Goal: Information Seeking & Learning: Learn about a topic

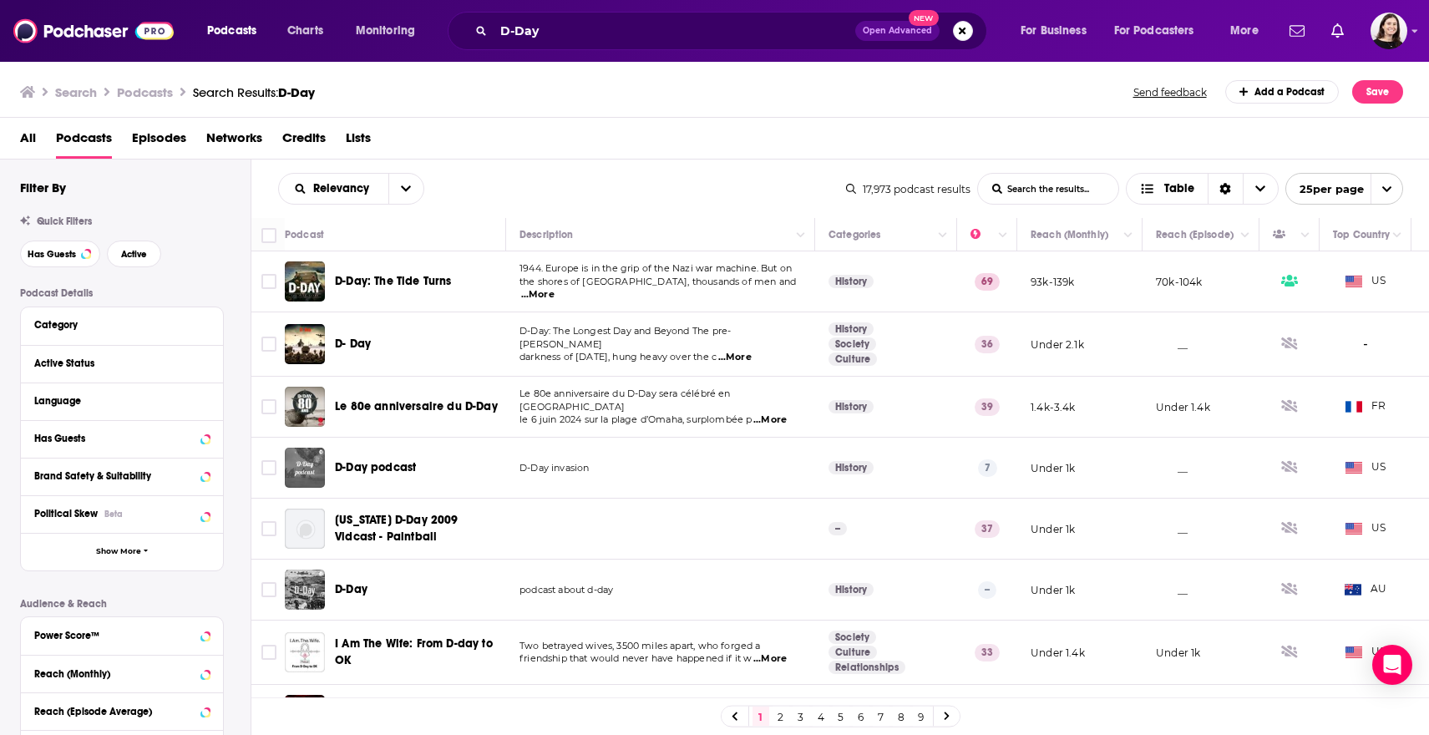
click at [230, 355] on div "Podcast Details Category Active Status Language Has Guests Brand Safety & Suita…" at bounding box center [135, 584] width 230 height 594
click at [235, 357] on div "Podcast Details Category Active Status Language Has Guests Brand Safety & Suita…" at bounding box center [135, 584] width 230 height 594
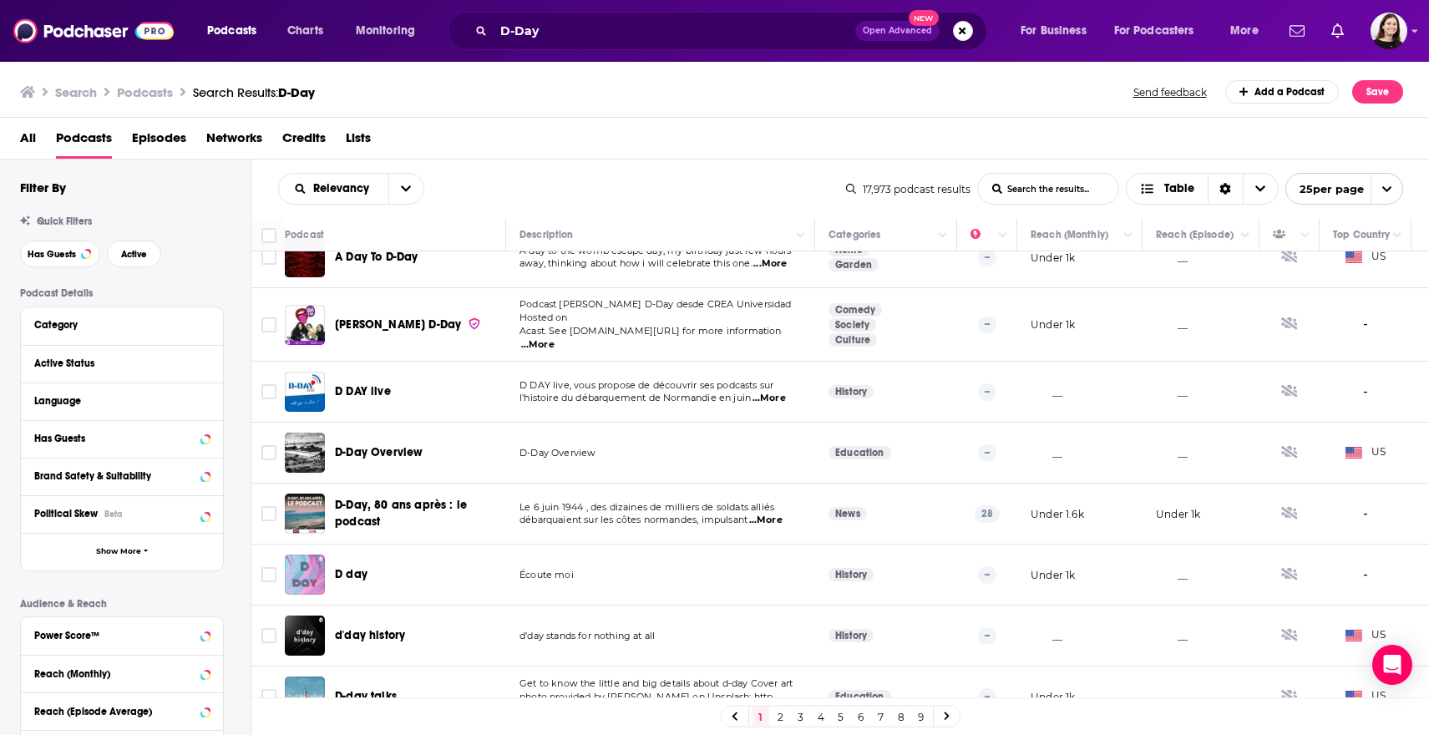
scroll to position [584, 0]
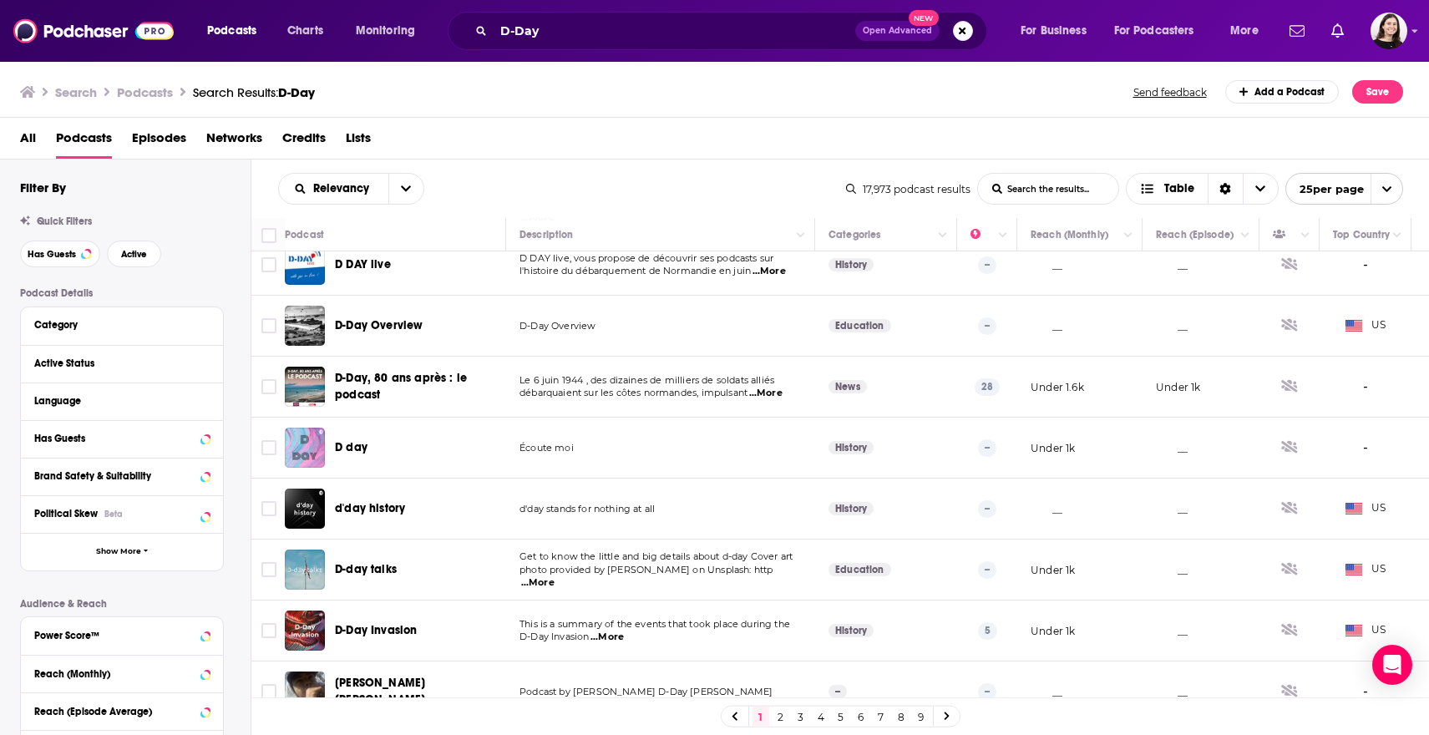
click at [781, 712] on link "2" at bounding box center [780, 716] width 17 height 20
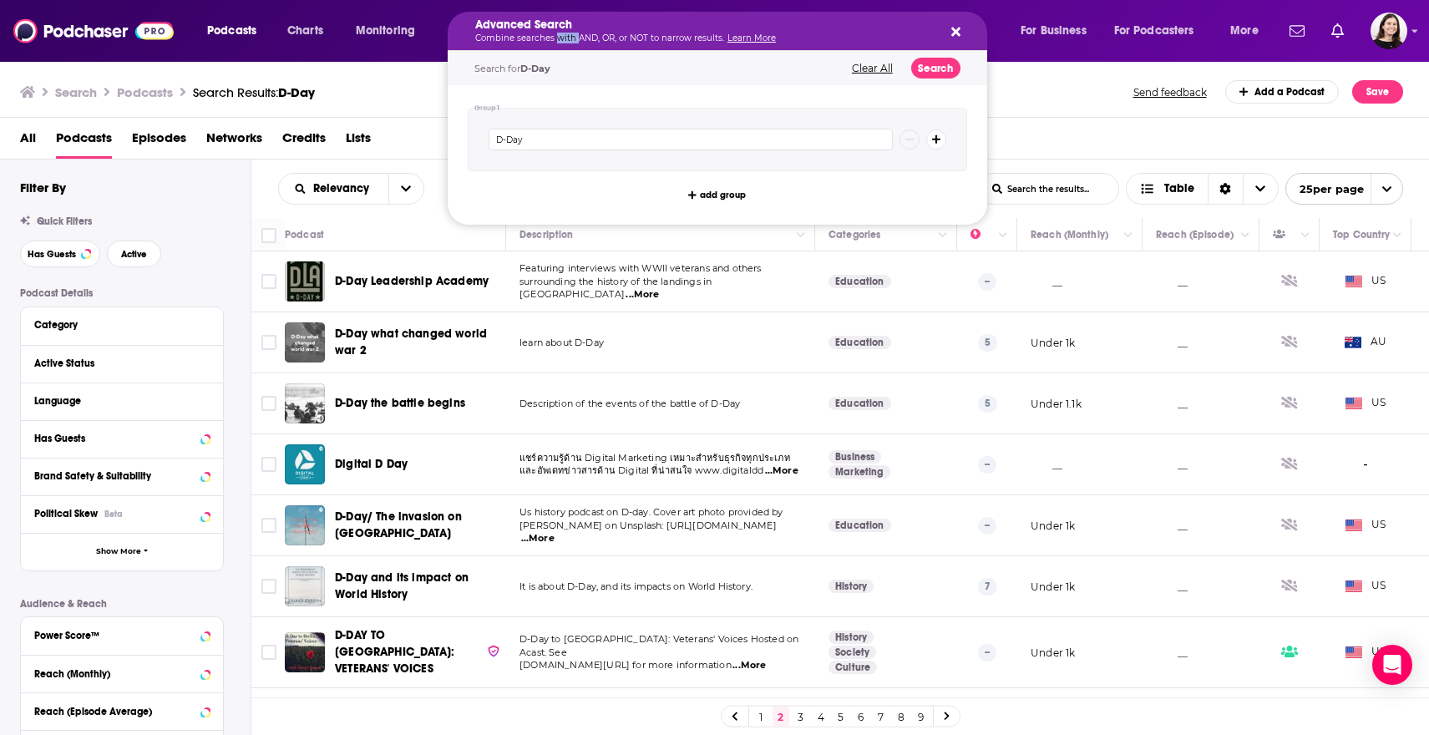
click at [561, 32] on div "Advanced Search Combine searches with AND, OR, or NOT to narrow results. Learn …" at bounding box center [704, 30] width 458 height 23
click at [541, 139] on input "D-Day" at bounding box center [690, 140] width 404 height 22
click at [922, 35] on div "Advanced Search Combine searches with AND, OR, or NOT to narrow results. Learn …" at bounding box center [717, 31] width 539 height 38
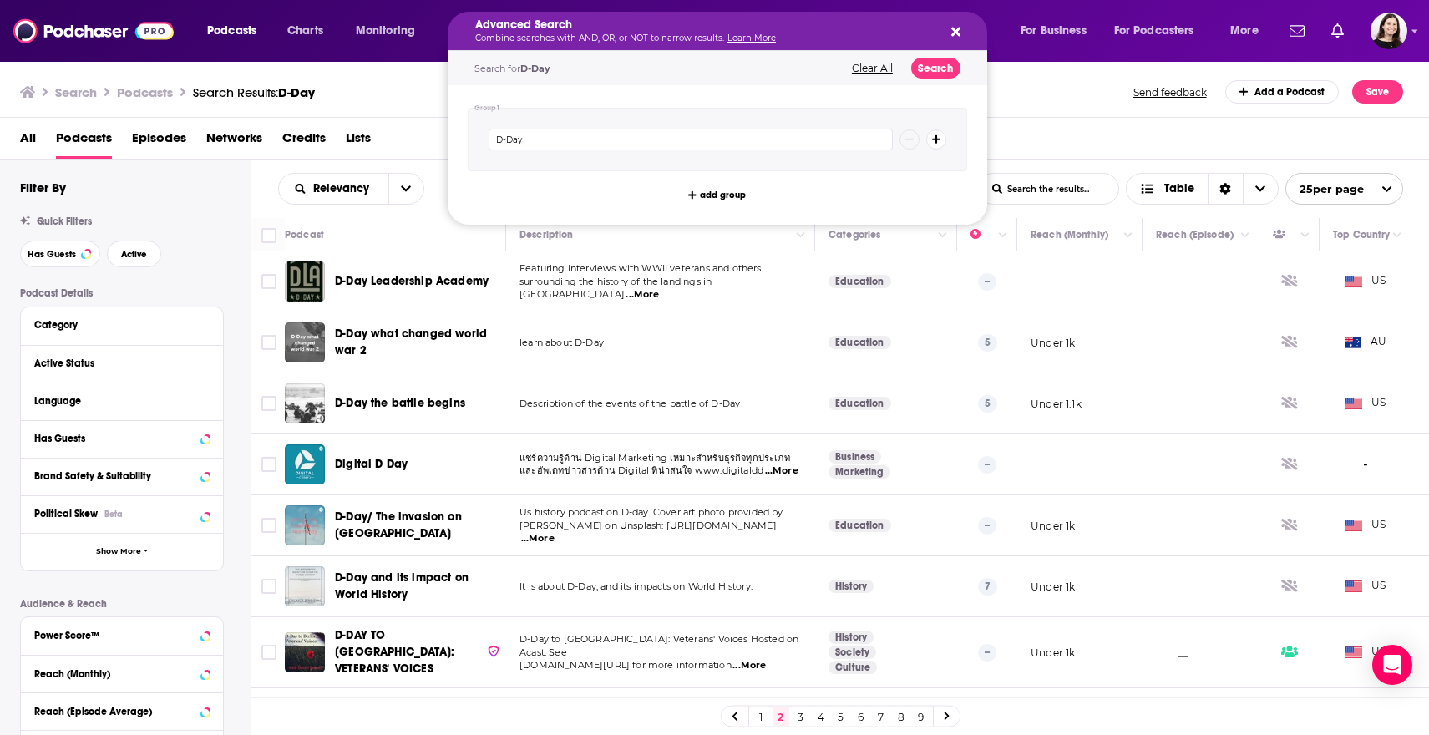
click at [922, 35] on icon "Search podcasts, credits, & more..." at bounding box center [955, 32] width 9 height 9
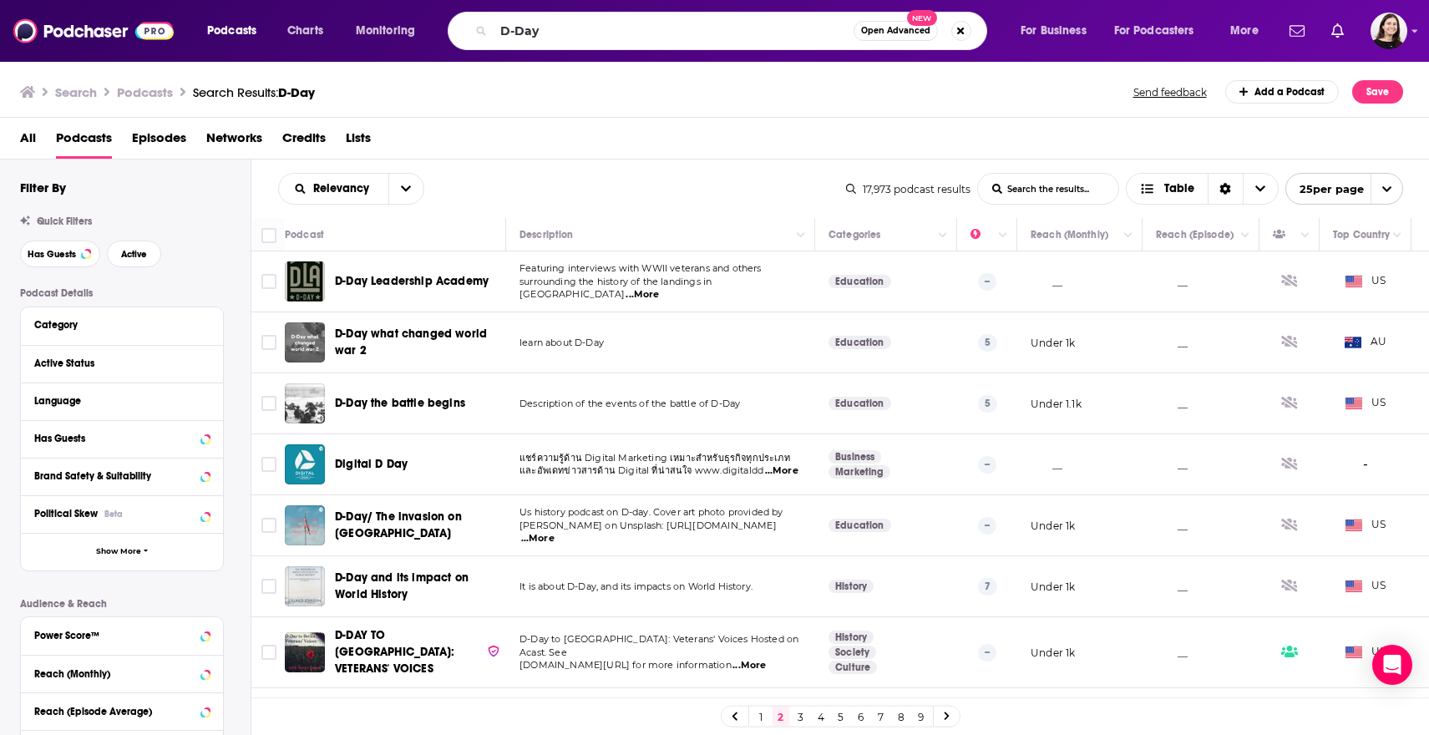
click at [786, 45] on div "D-Day Open Advanced New" at bounding box center [717, 31] width 539 height 38
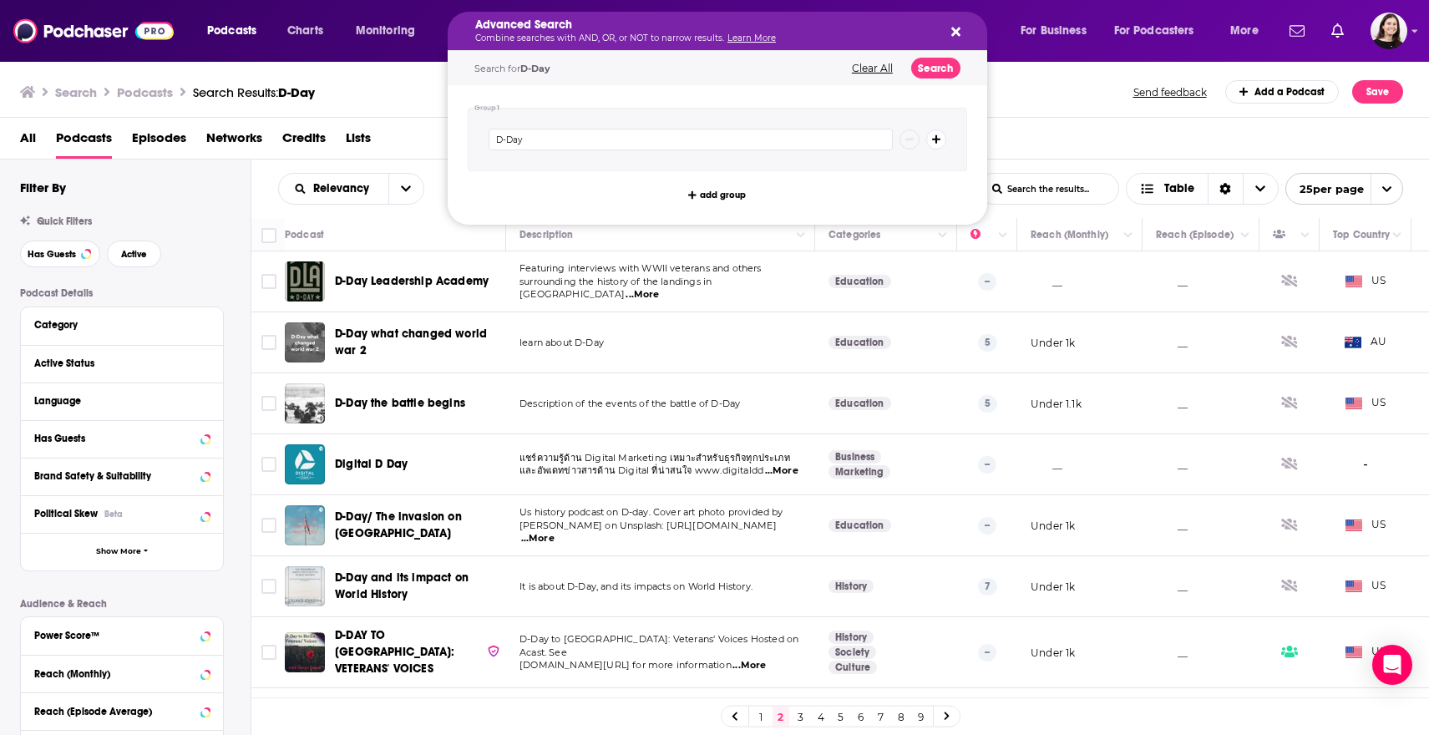
click at [784, 31] on div "Advanced Search Combine searches with AND, OR, or NOT to narrow results. Learn …" at bounding box center [704, 30] width 458 height 23
click at [776, 158] on div "D-Day" at bounding box center [717, 139] width 499 height 63
click at [779, 141] on input "D-Day" at bounding box center [690, 140] width 404 height 22
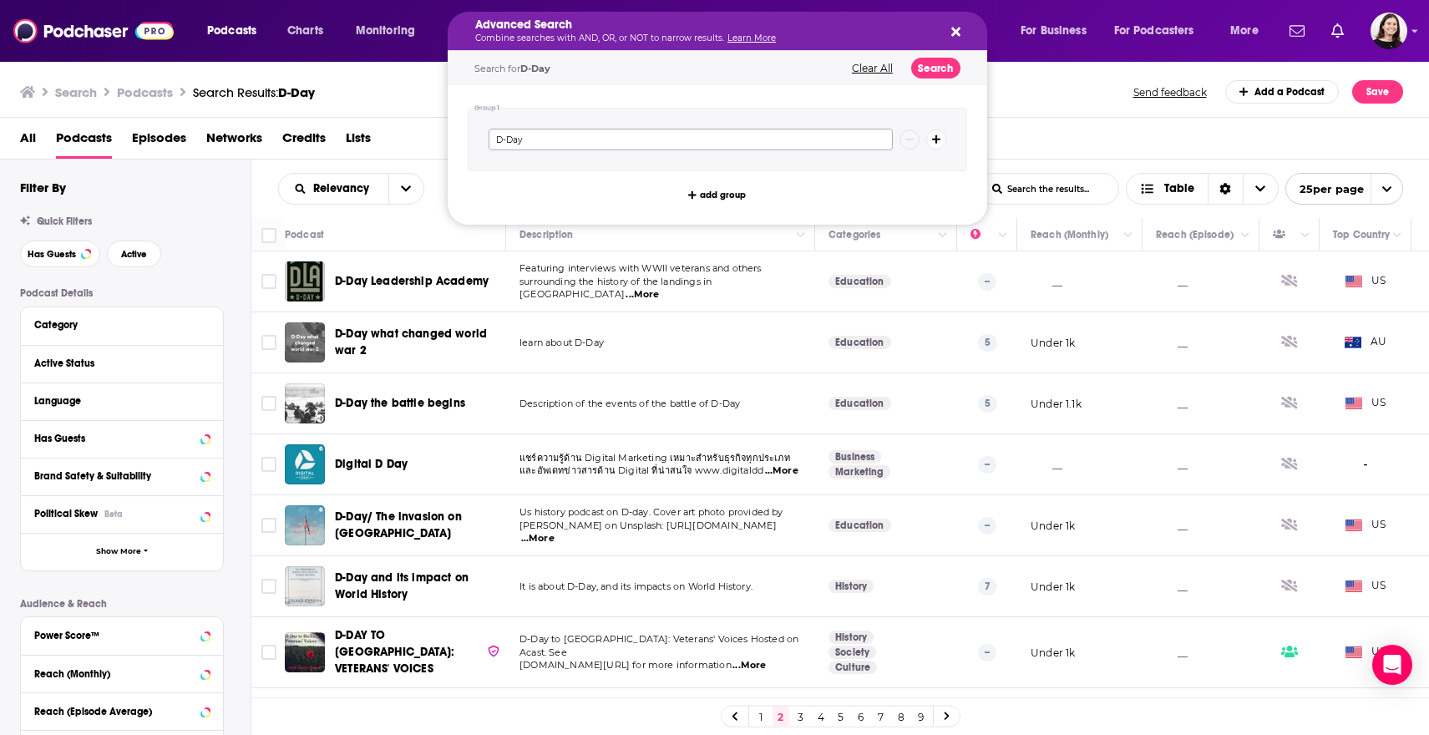
click at [779, 141] on input "D-Day" at bounding box center [690, 140] width 404 height 22
type input "american military"
click at [922, 70] on button "Search" at bounding box center [935, 68] width 49 height 21
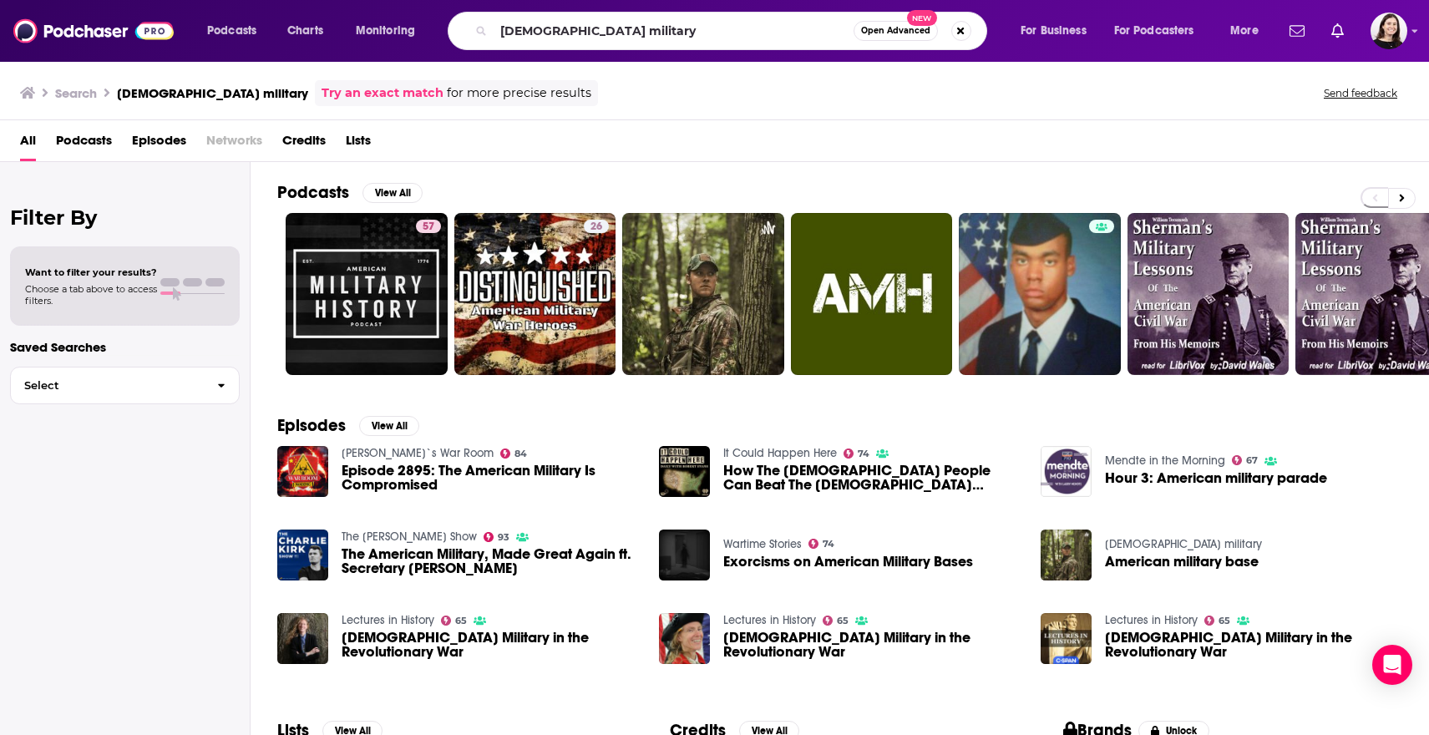
click at [144, 154] on span "Episodes" at bounding box center [159, 144] width 54 height 34
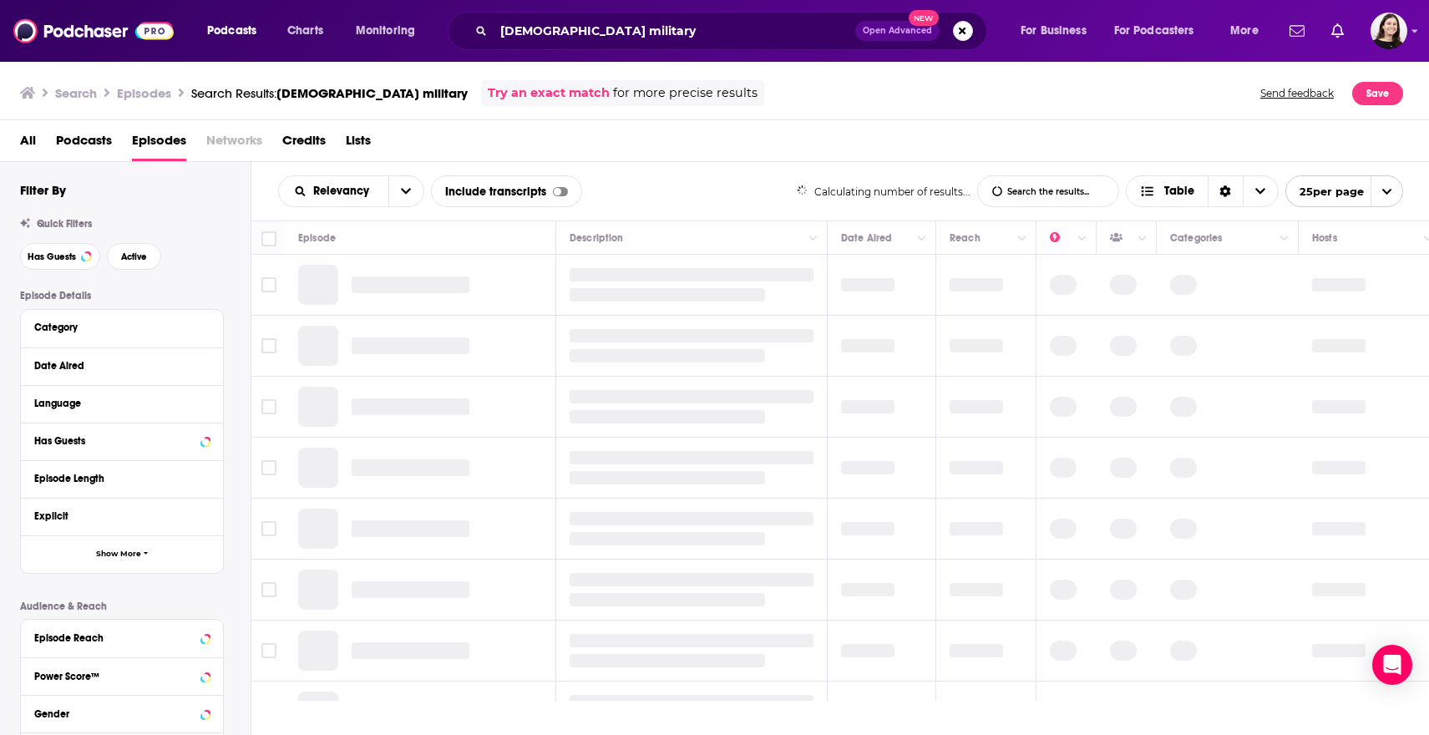
click at [54, 131] on div "All Podcasts Episodes Networks Credits Lists" at bounding box center [718, 144] width 1396 height 34
click at [62, 144] on span "Podcasts" at bounding box center [84, 144] width 56 height 34
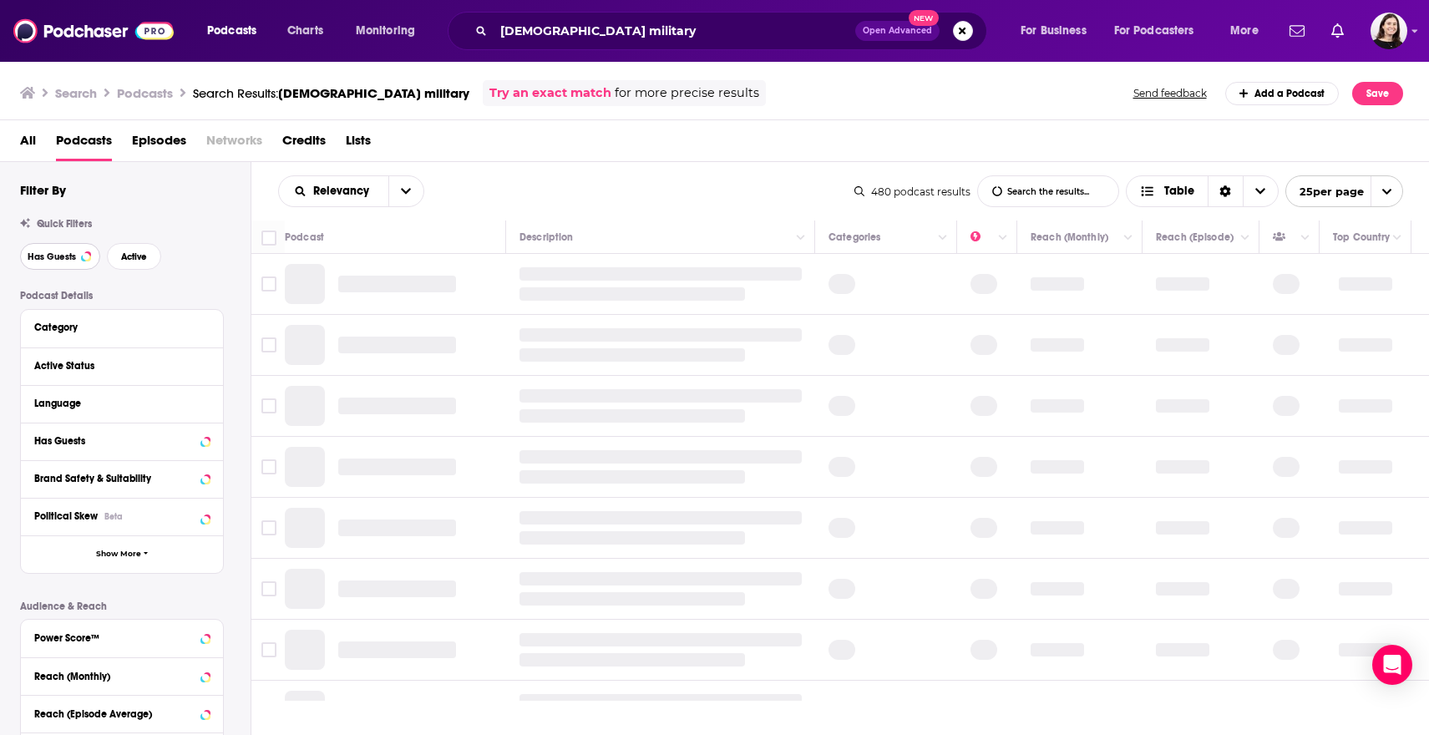
click at [60, 265] on button "Has Guests" at bounding box center [60, 256] width 80 height 27
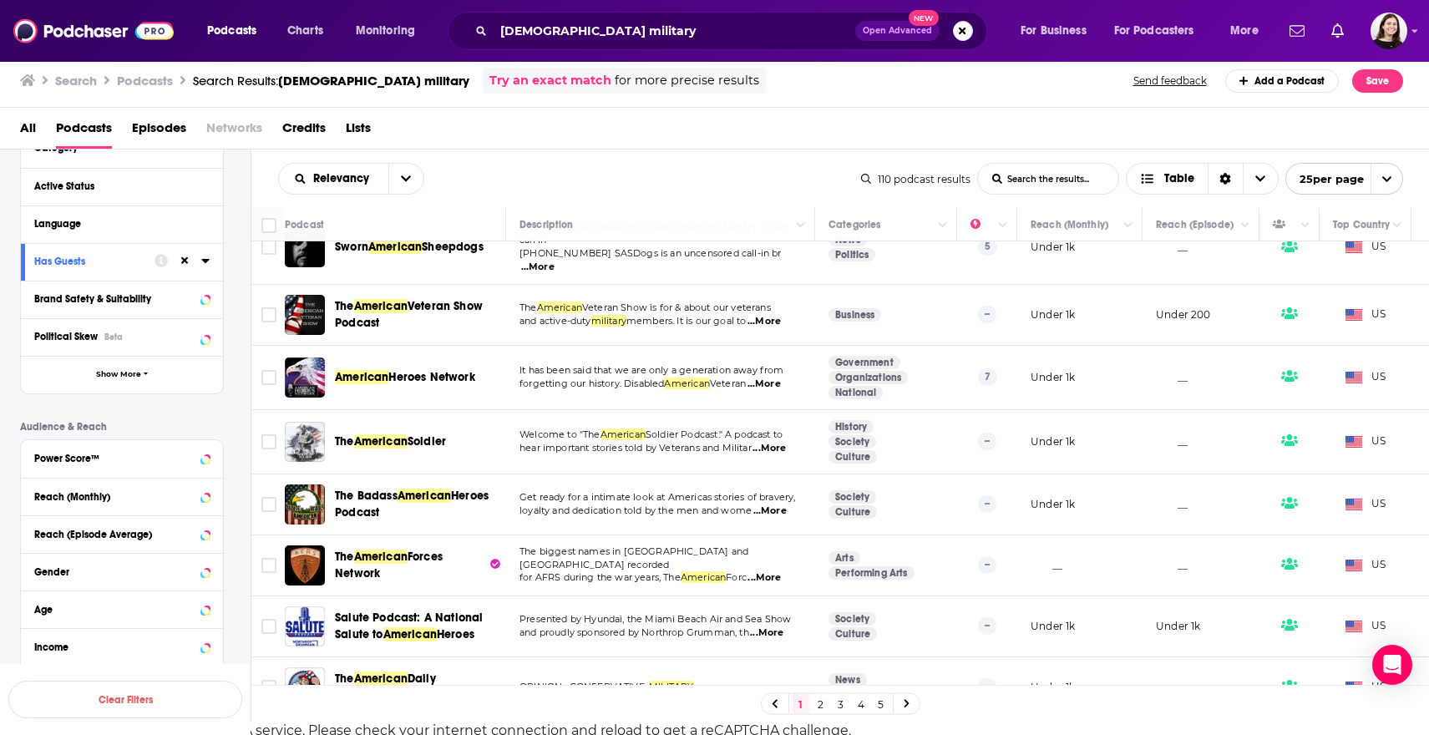
scroll to position [16, 0]
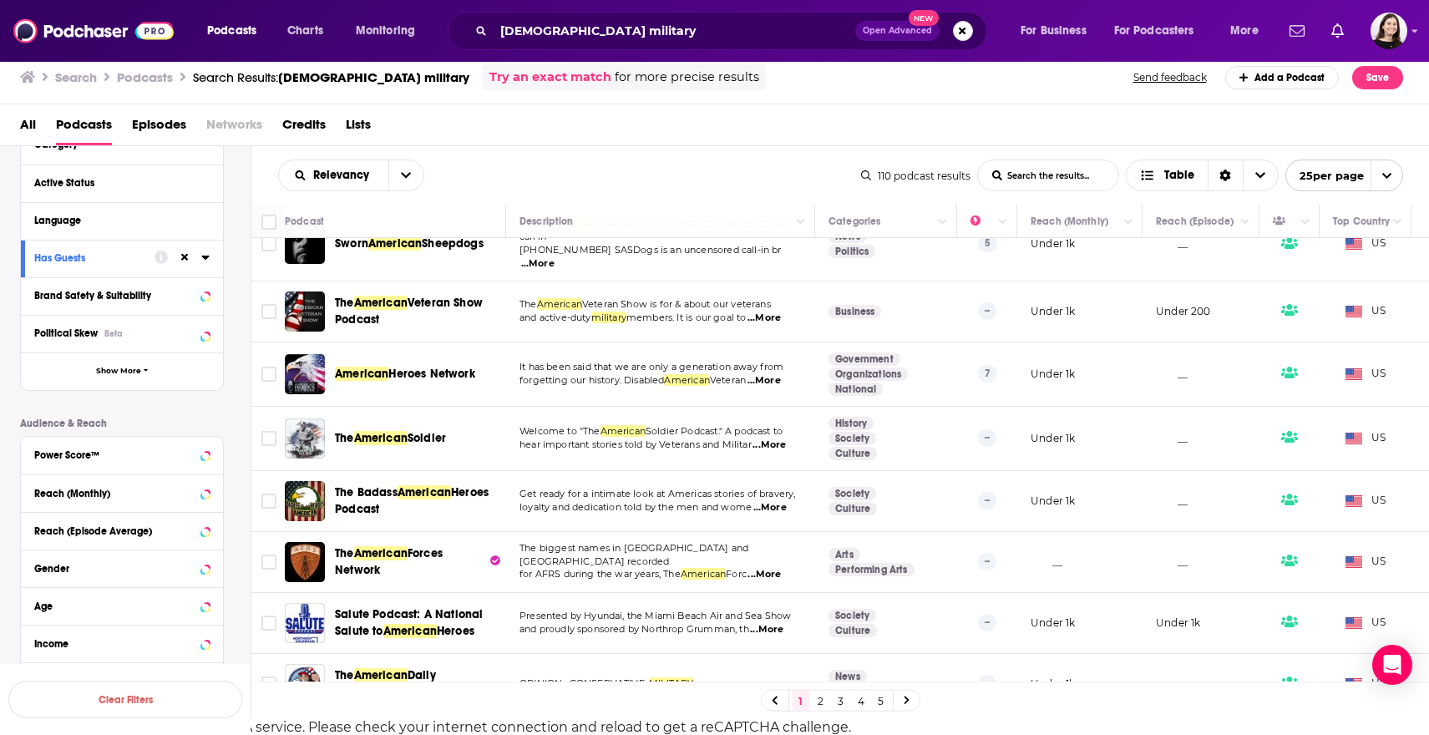
click at [910, 704] on icon at bounding box center [906, 700] width 7 height 10
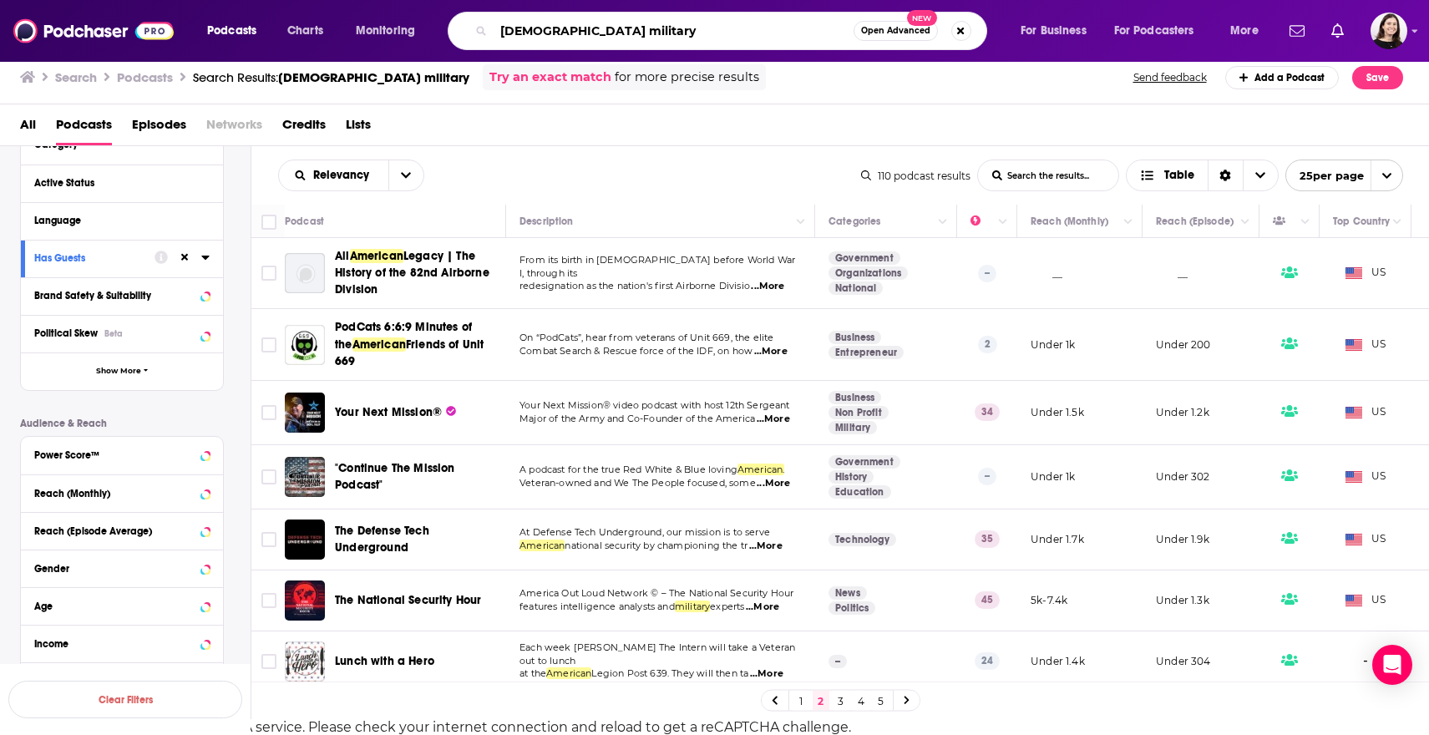
click at [607, 25] on input "american military" at bounding box center [673, 31] width 360 height 27
click at [563, 29] on input "american military" at bounding box center [673, 31] width 360 height 27
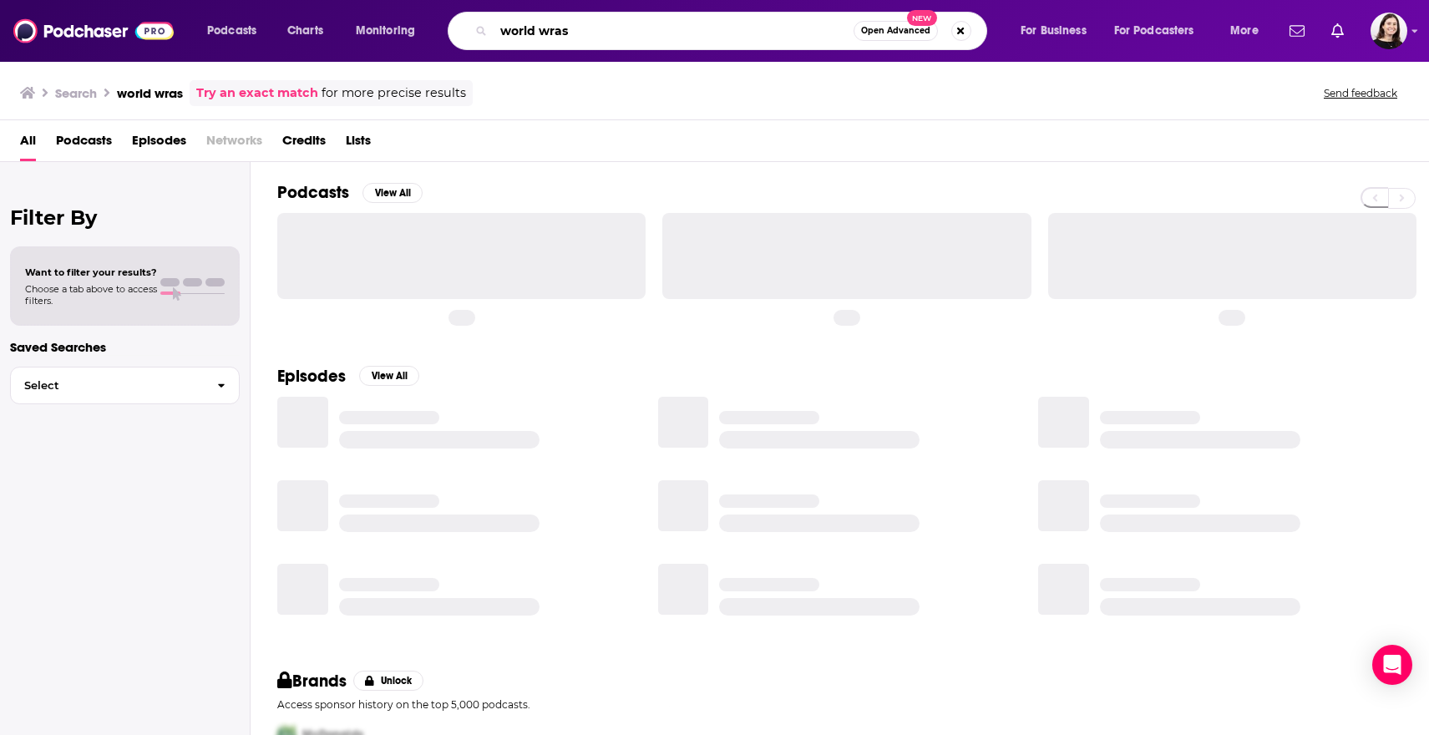
click at [554, 28] on input "world wras" at bounding box center [673, 31] width 360 height 27
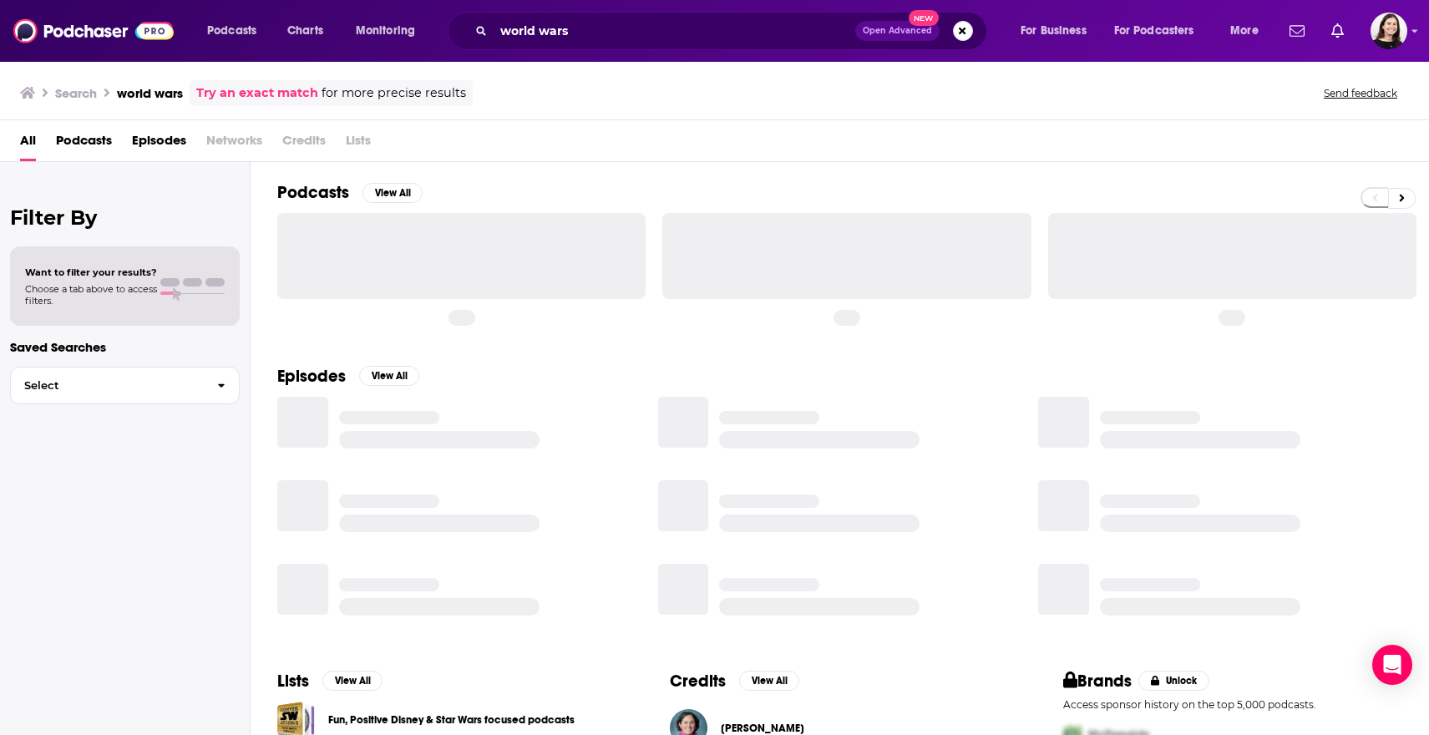
click at [109, 130] on span "Podcasts" at bounding box center [84, 144] width 56 height 34
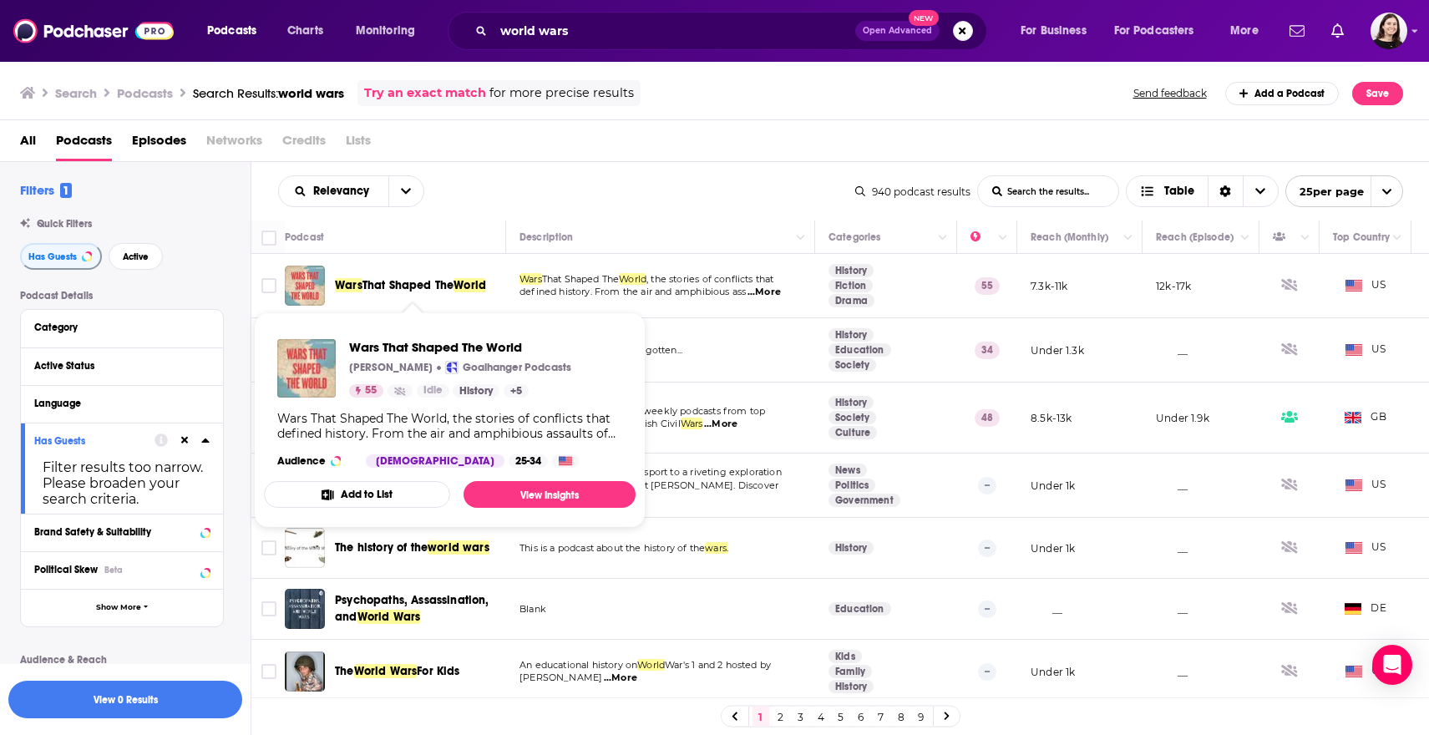
click at [489, 205] on div "Relevancy List Search Input Search the results... Table" at bounding box center [566, 191] width 577 height 32
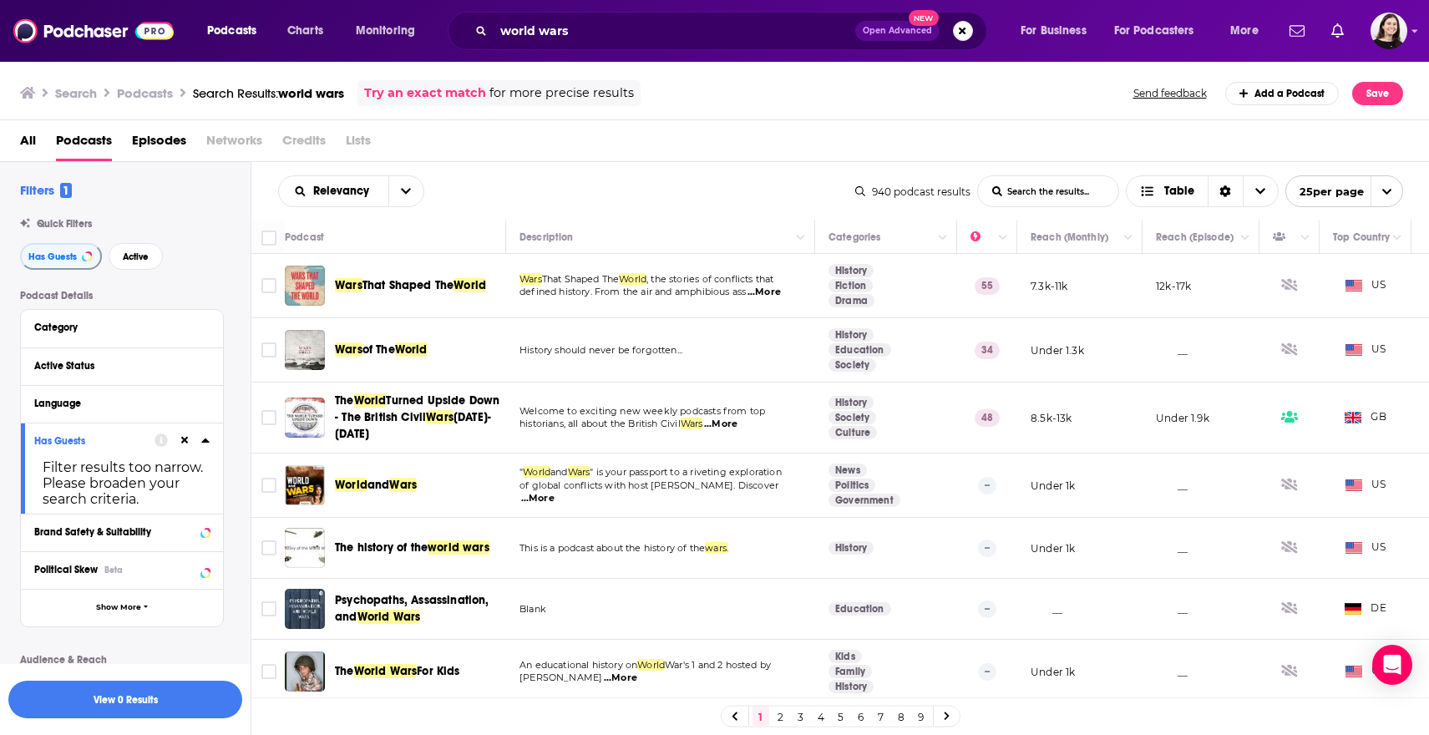
click at [230, 271] on div "Filters 1 Quick Filters Has Guests Active Podcast Details Category Active Statu…" at bounding box center [135, 572] width 230 height 781
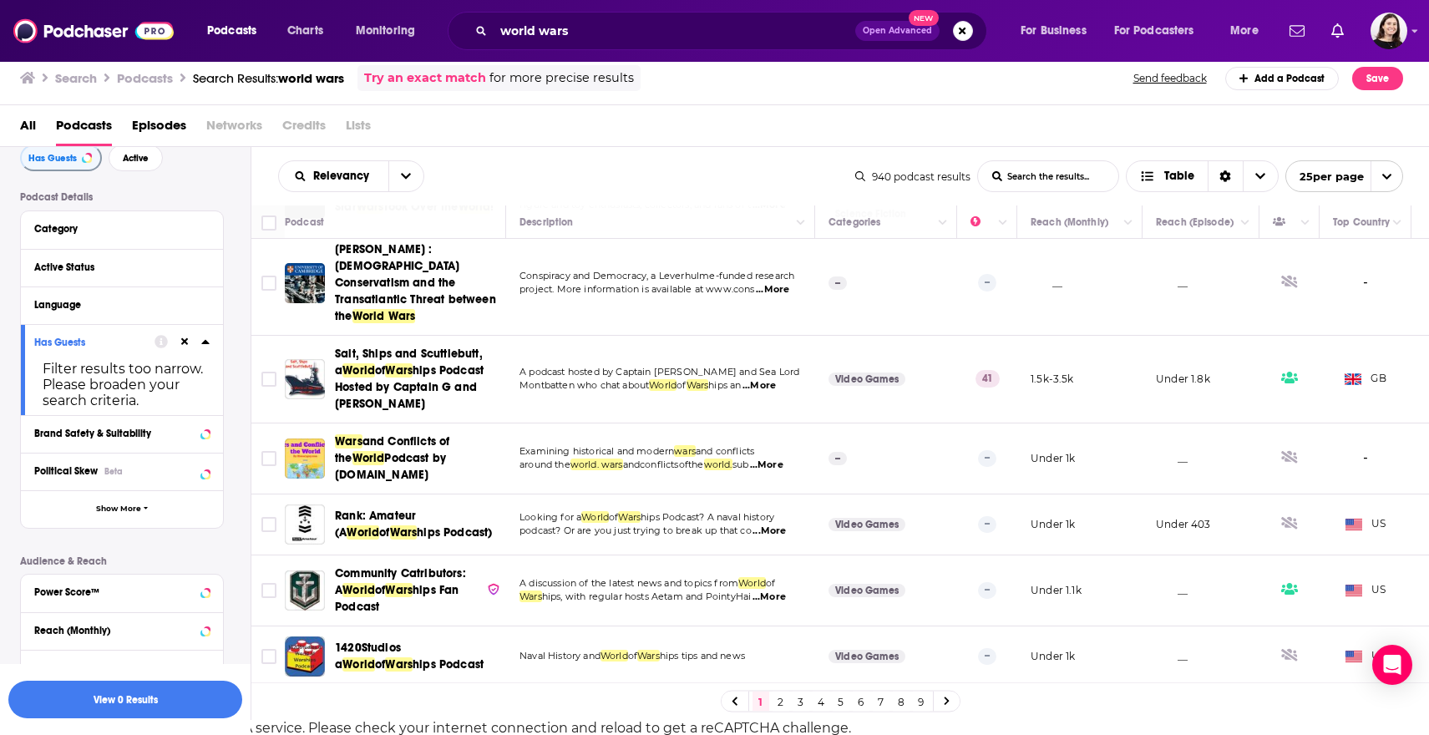
scroll to position [16, 0]
click at [789, 702] on link "2" at bounding box center [780, 700] width 17 height 20
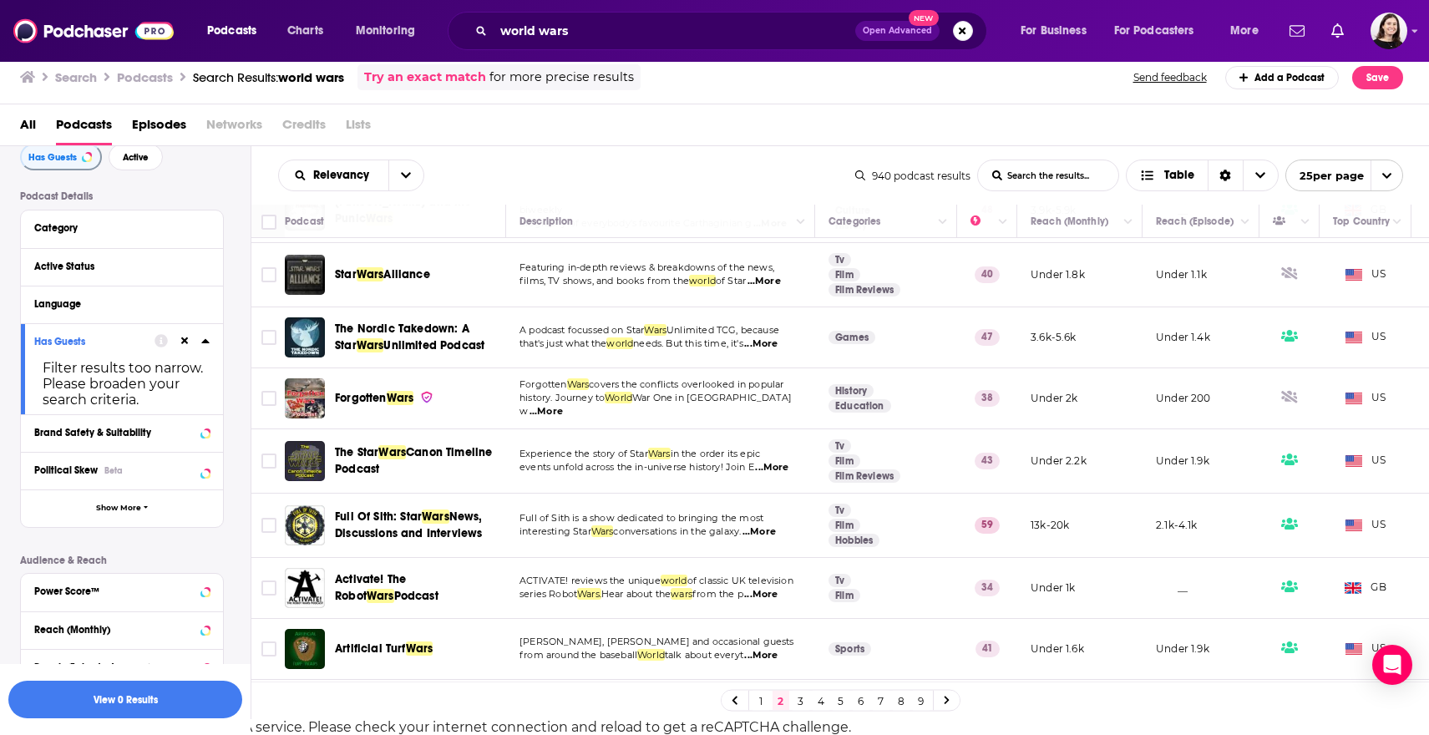
scroll to position [1190, 0]
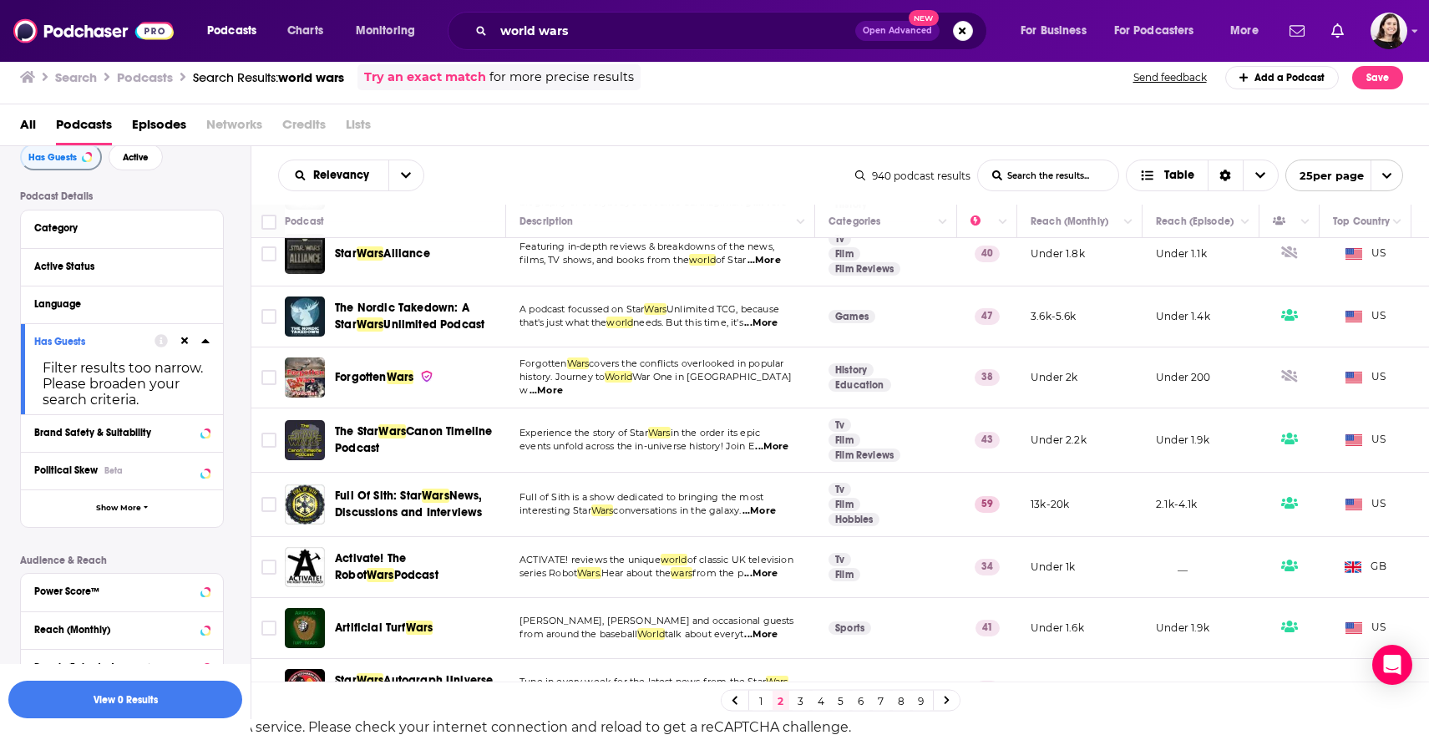
click at [806, 707] on link "3" at bounding box center [800, 700] width 17 height 20
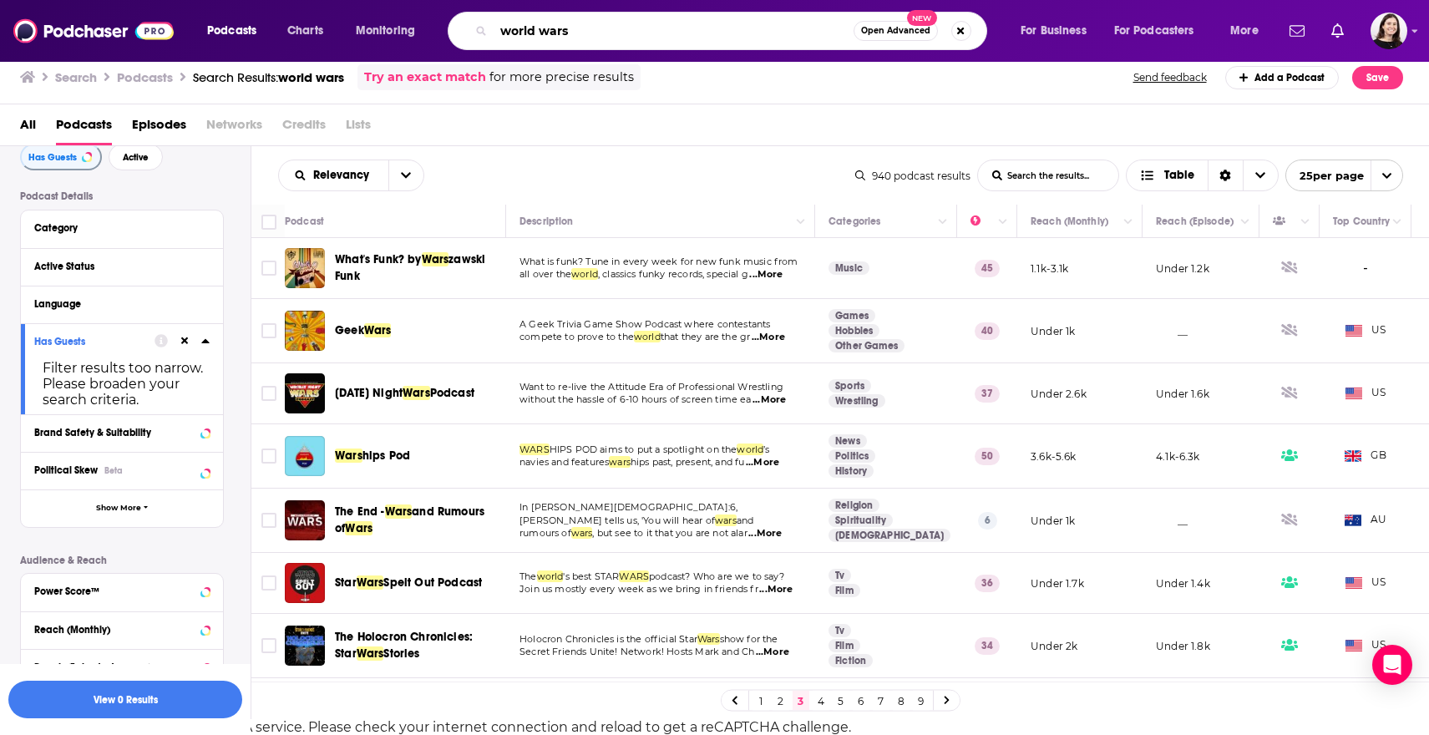
drag, startPoint x: 585, startPoint y: 28, endPoint x: 468, endPoint y: 42, distance: 118.6
click at [468, 42] on div "world wars Open Advanced New" at bounding box center [717, 31] width 539 height 38
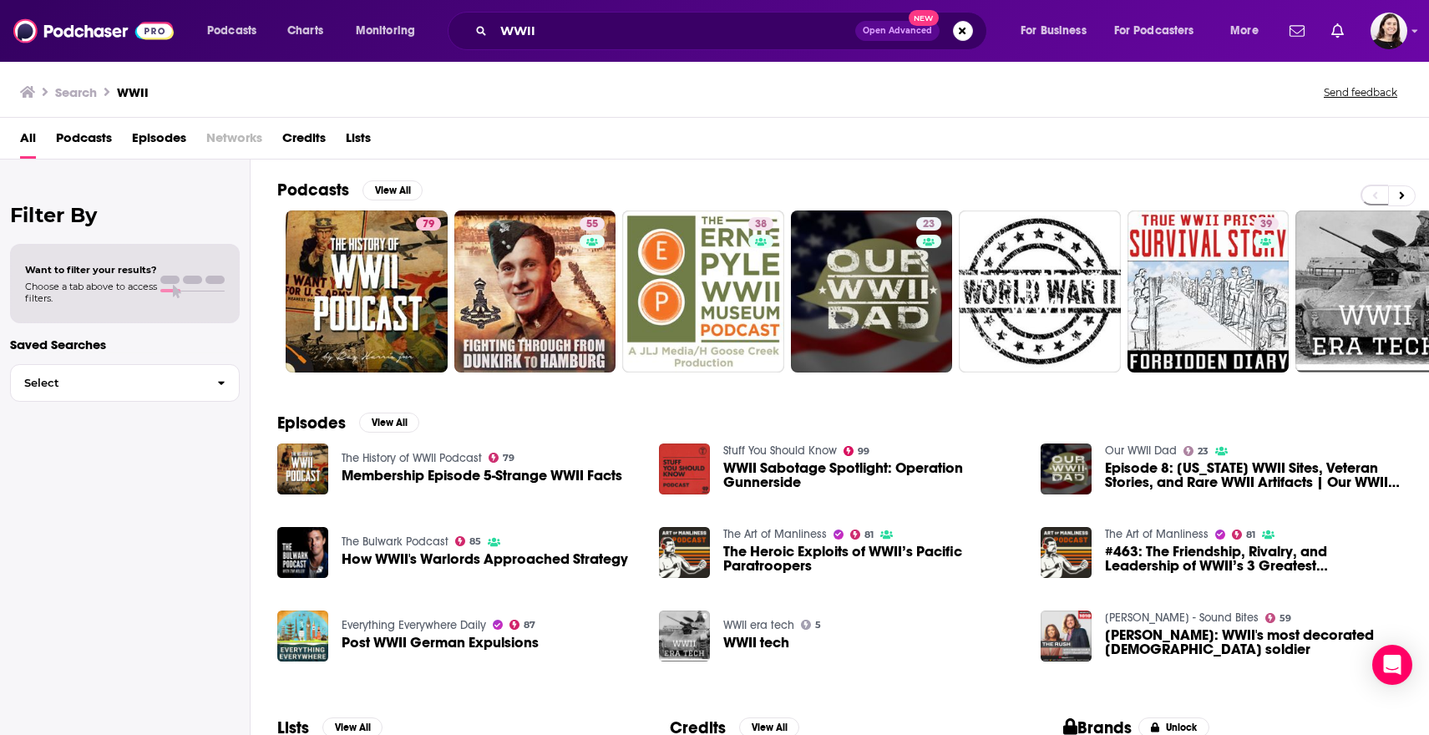
click at [81, 148] on span "Podcasts" at bounding box center [84, 141] width 56 height 34
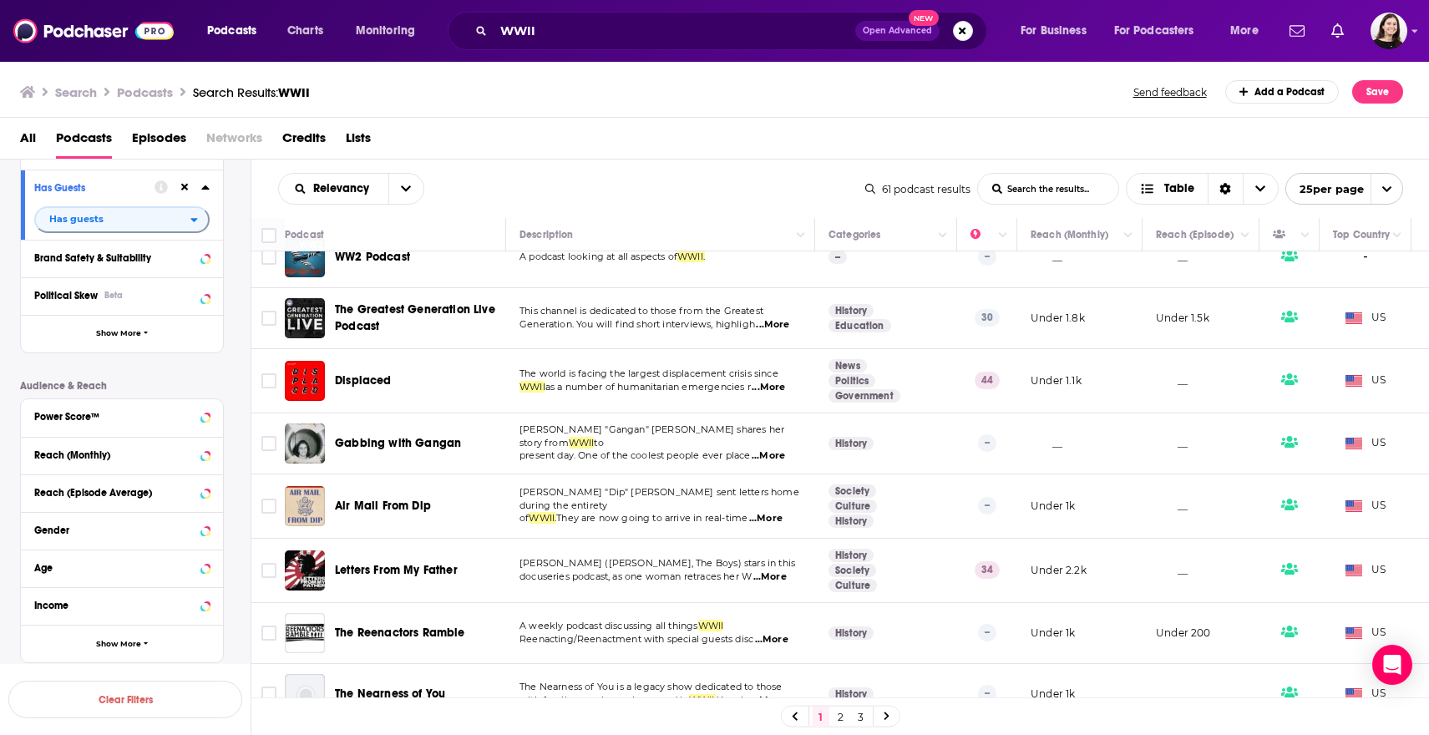
scroll to position [1140, 0]
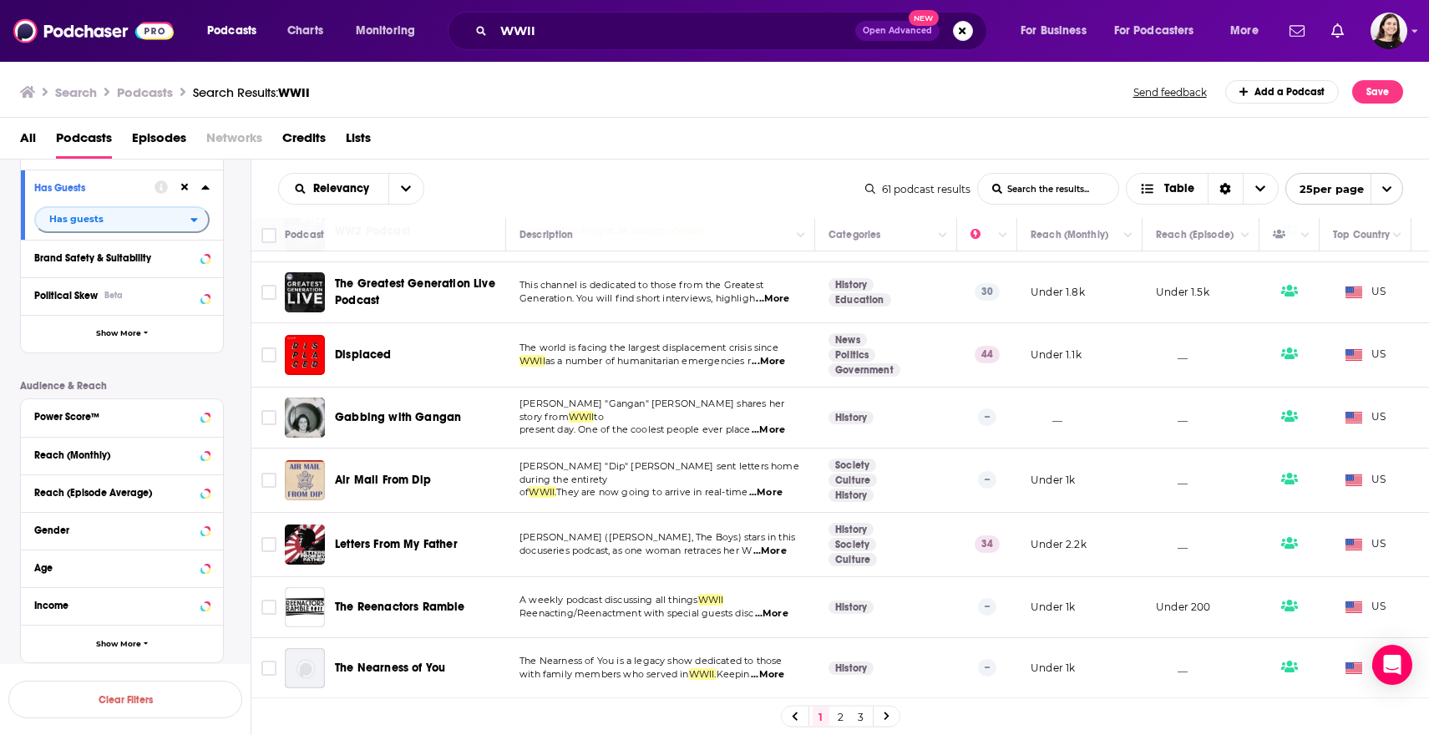
drag, startPoint x: 842, startPoint y: 716, endPoint x: 856, endPoint y: 699, distance: 21.4
click at [842, 716] on link "2" at bounding box center [840, 716] width 17 height 20
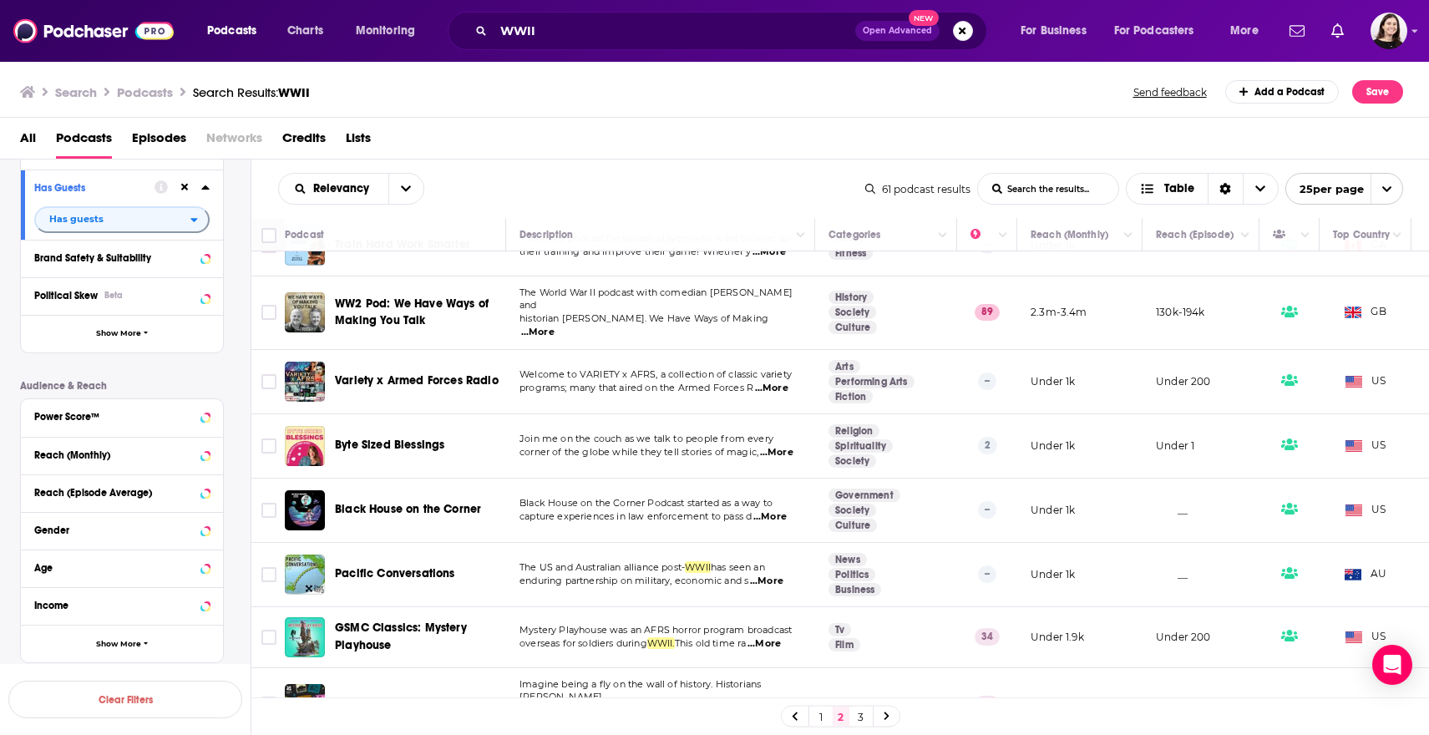
scroll to position [16, 0]
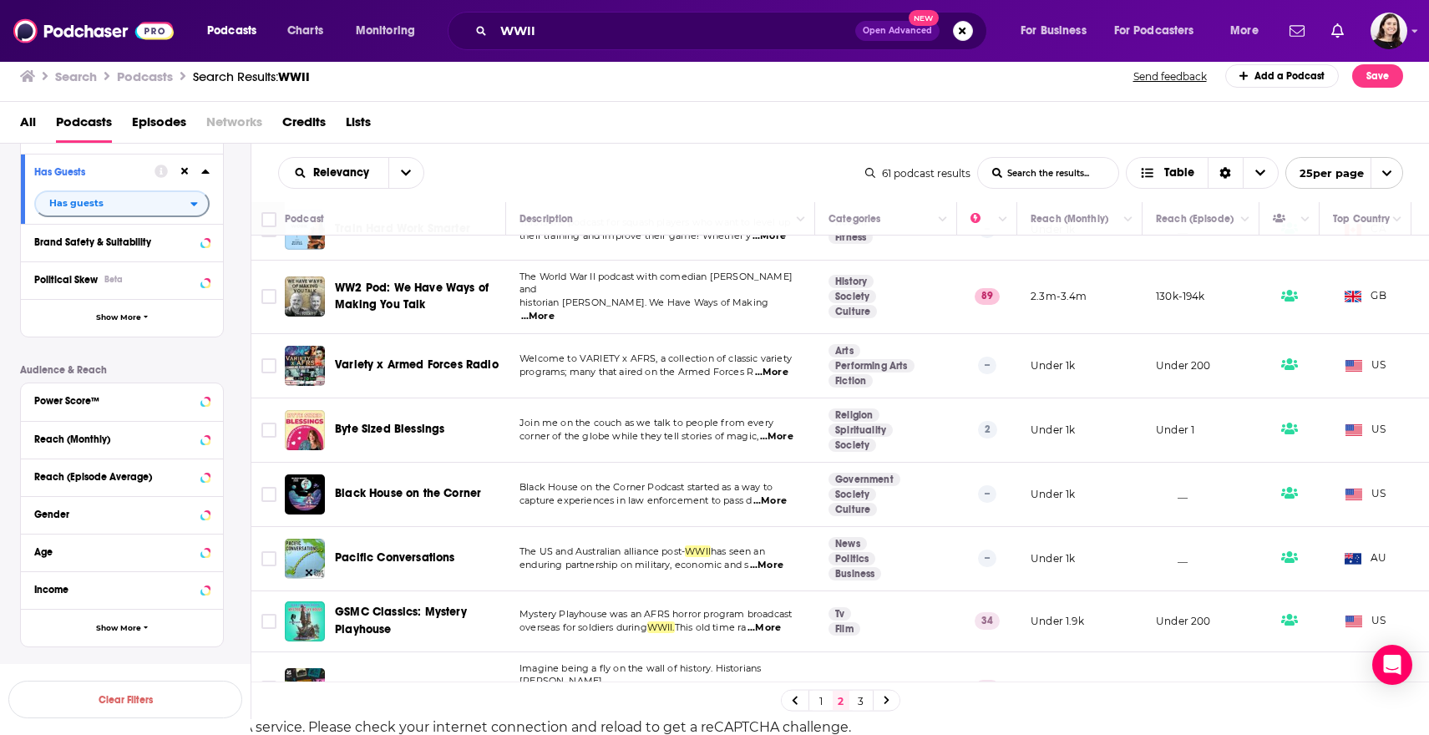
click at [865, 700] on link "3" at bounding box center [860, 700] width 17 height 20
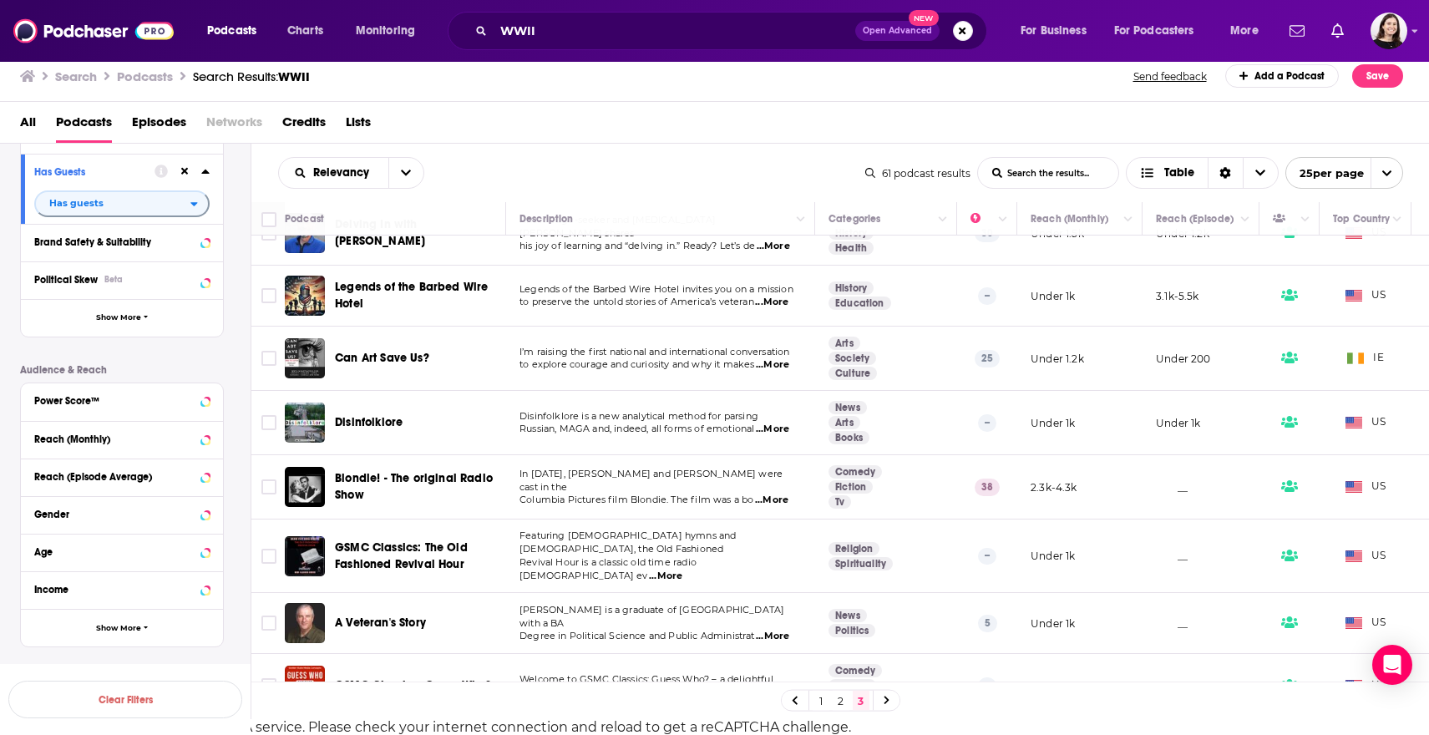
scroll to position [286, 0]
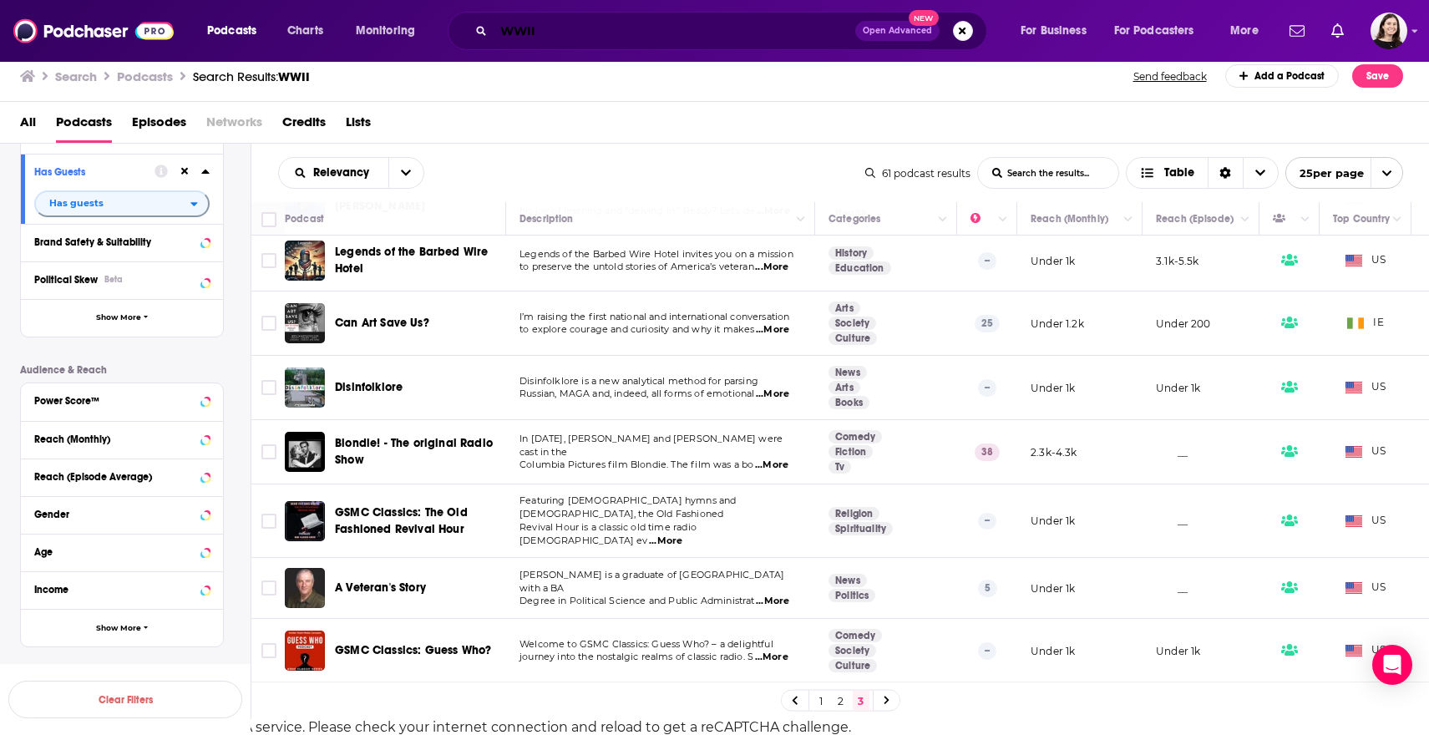
click at [523, 30] on input "WWII" at bounding box center [674, 31] width 362 height 27
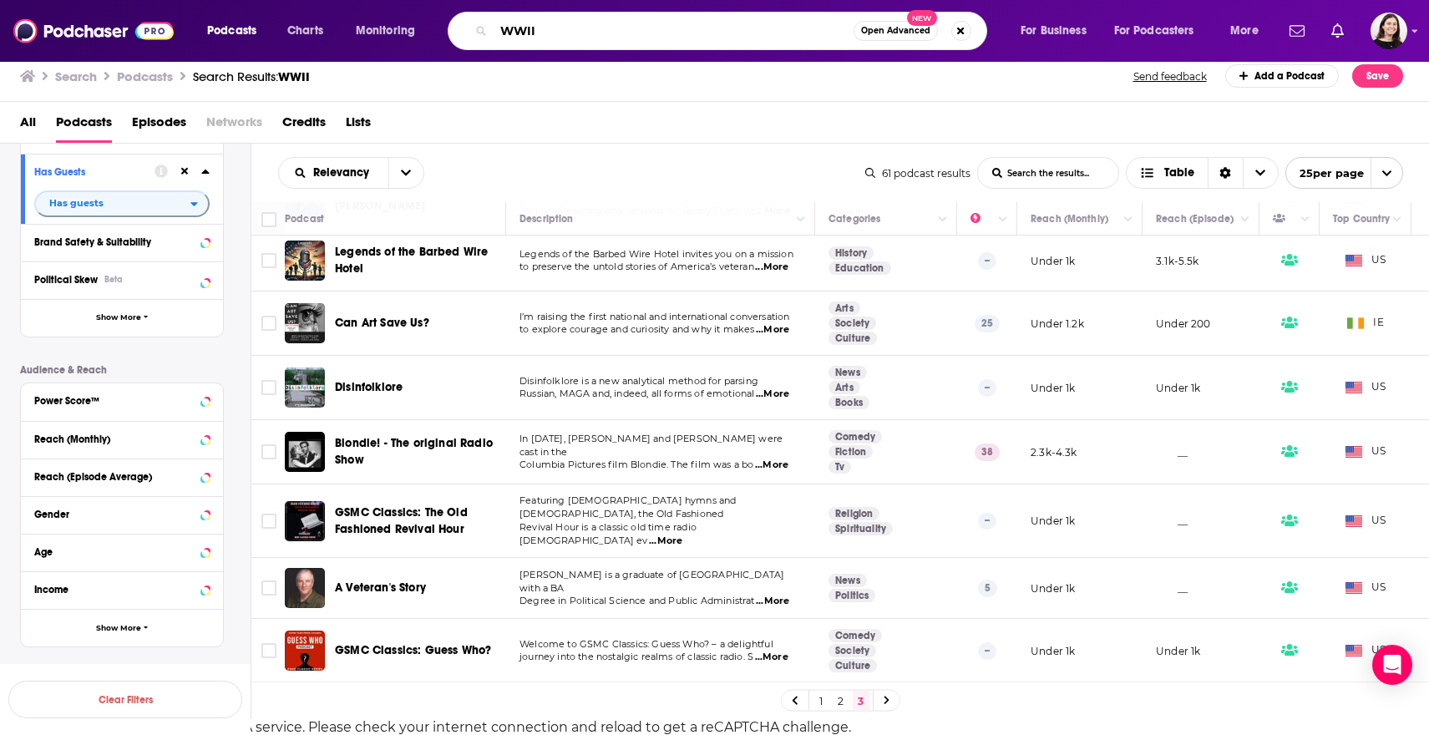
click at [523, 30] on input "WWII" at bounding box center [673, 31] width 360 height 27
type input "m"
type input "military history"
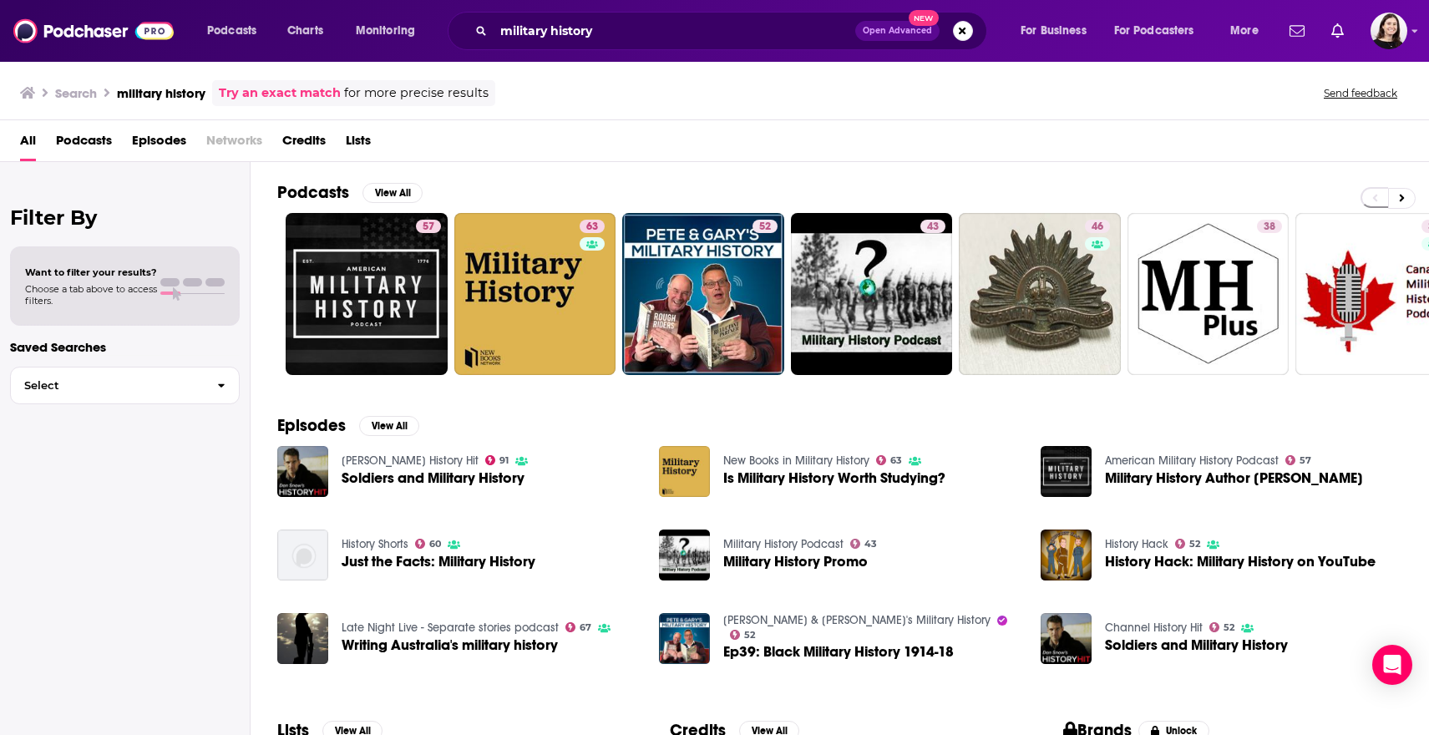
click at [92, 136] on span "Podcasts" at bounding box center [84, 144] width 56 height 34
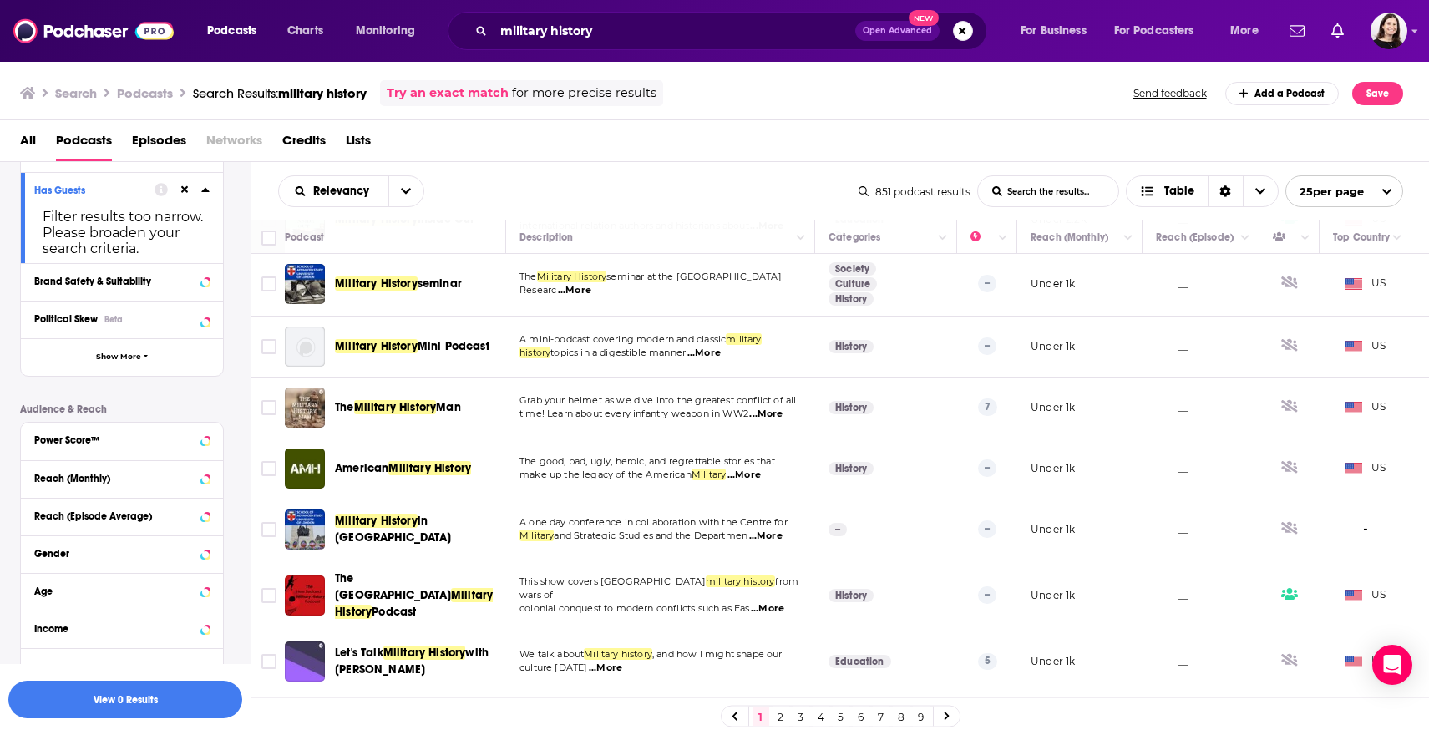
scroll to position [1143, 0]
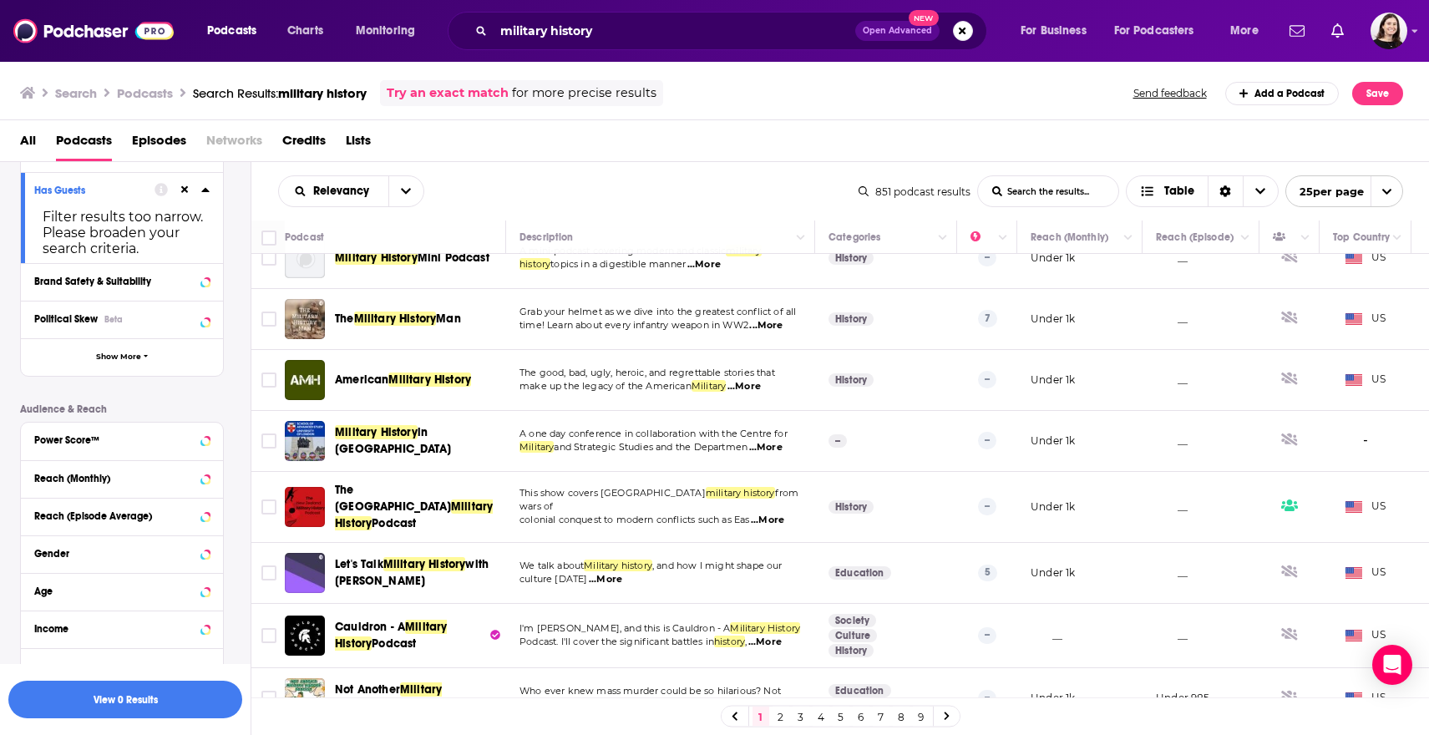
drag, startPoint x: 778, startPoint y: 715, endPoint x: 779, endPoint y: 699, distance: 15.9
click at [778, 715] on link "2" at bounding box center [780, 716] width 17 height 20
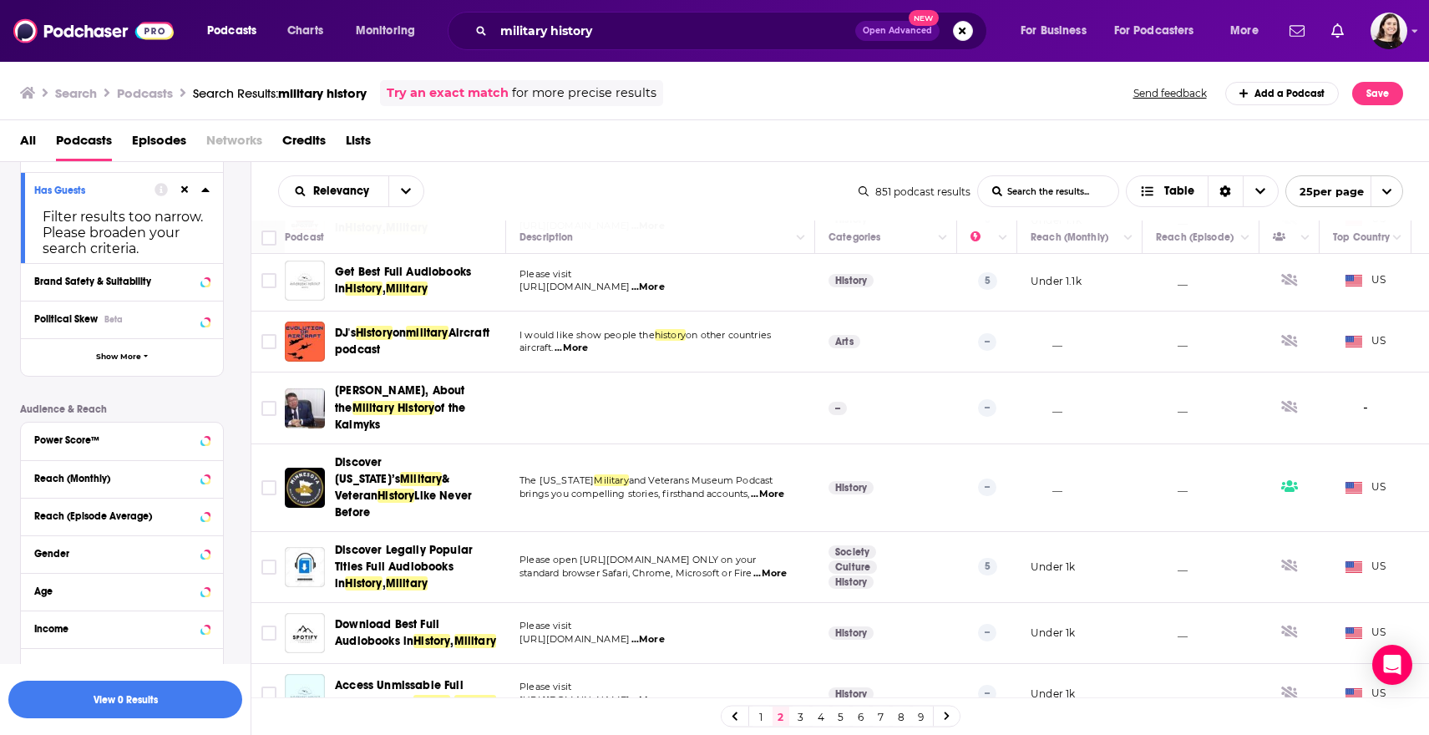
scroll to position [1173, 0]
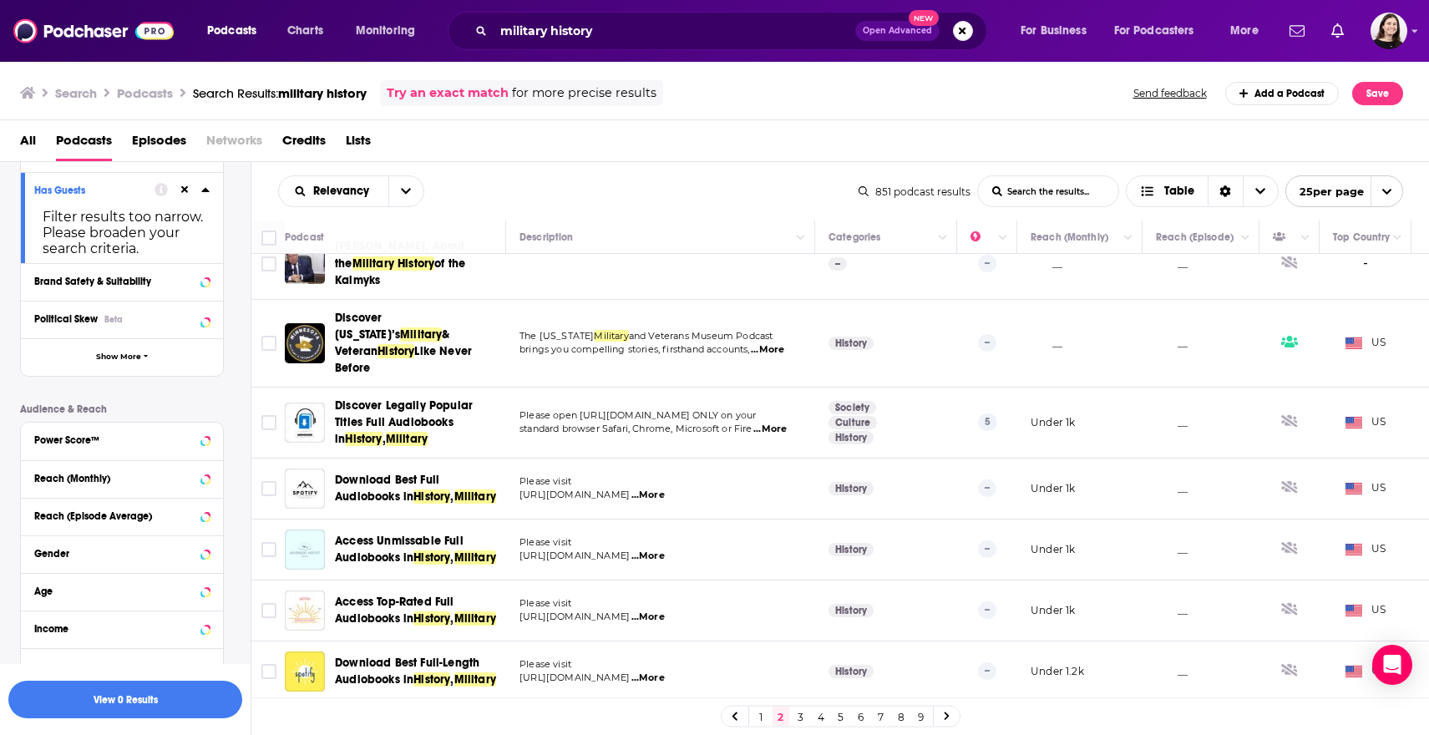
click at [809, 719] on link "3" at bounding box center [800, 716] width 17 height 20
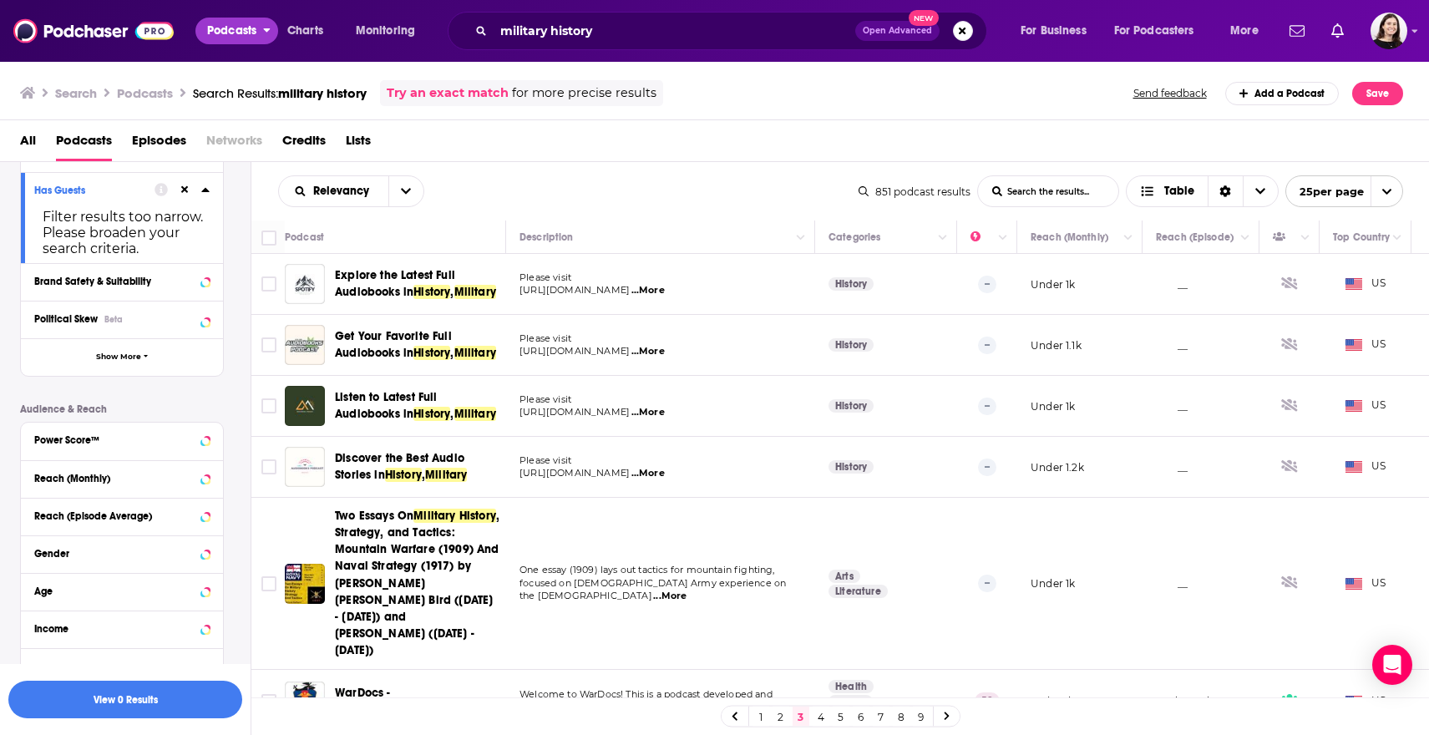
click at [217, 37] on span "Podcasts" at bounding box center [231, 30] width 49 height 23
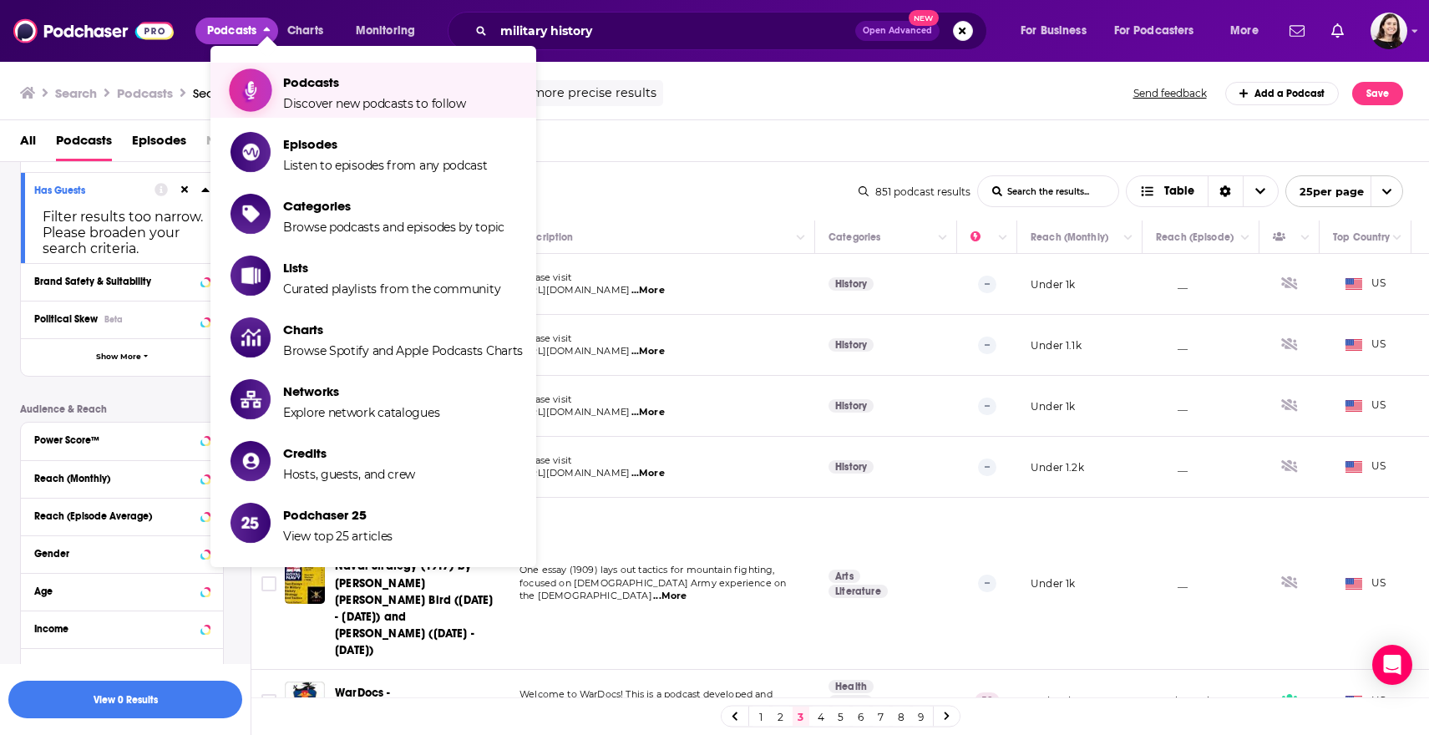
click at [307, 106] on span "Discover new podcasts to follow" at bounding box center [374, 103] width 183 height 15
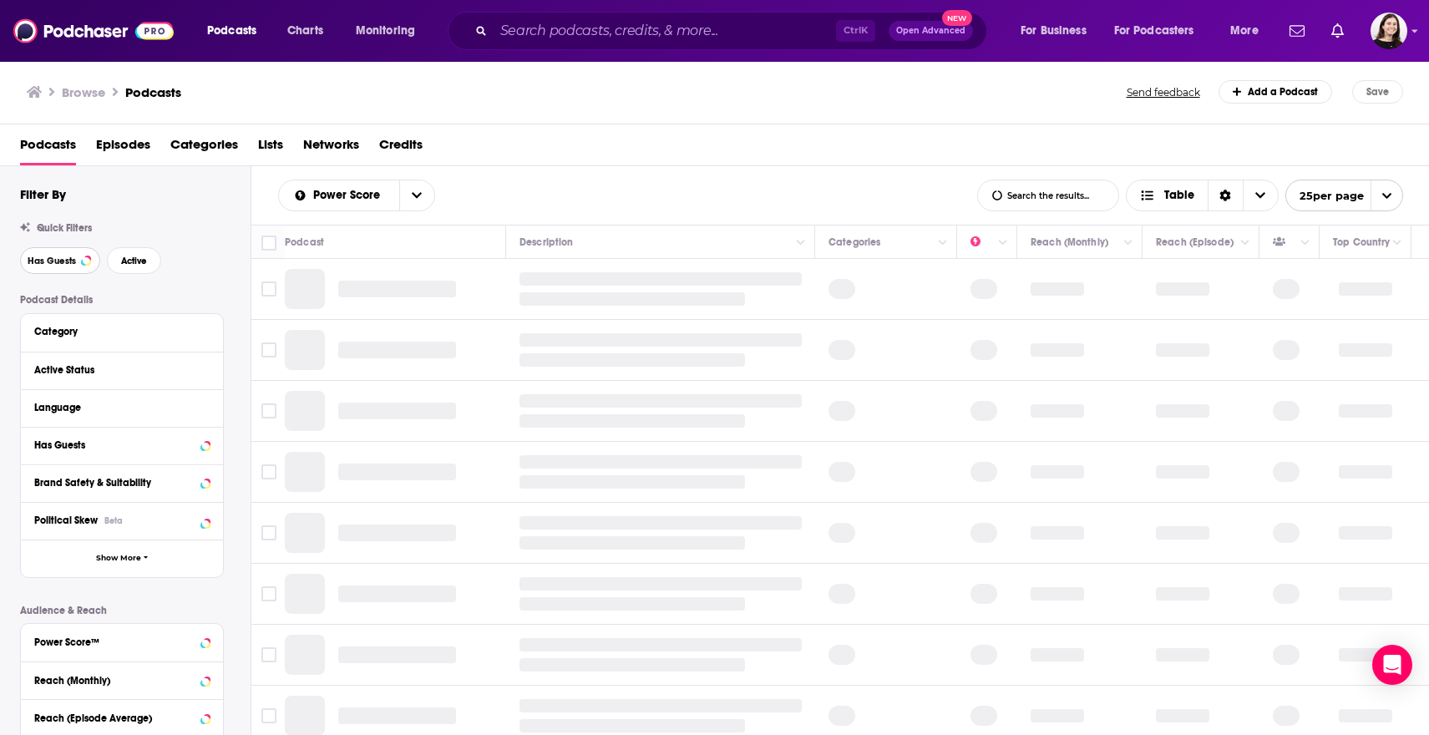
click at [70, 266] on button "Has Guests" at bounding box center [60, 260] width 80 height 27
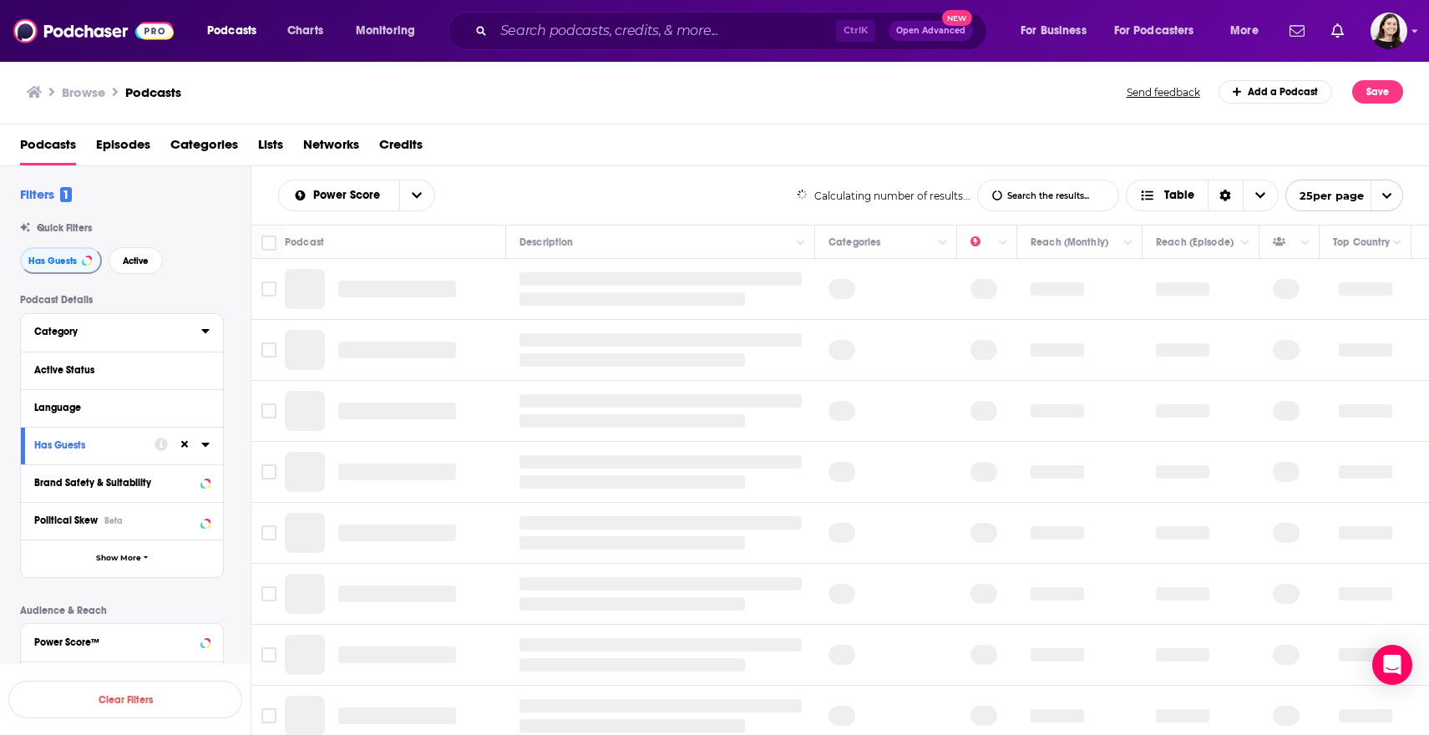
click at [52, 329] on div "Category" at bounding box center [112, 332] width 156 height 12
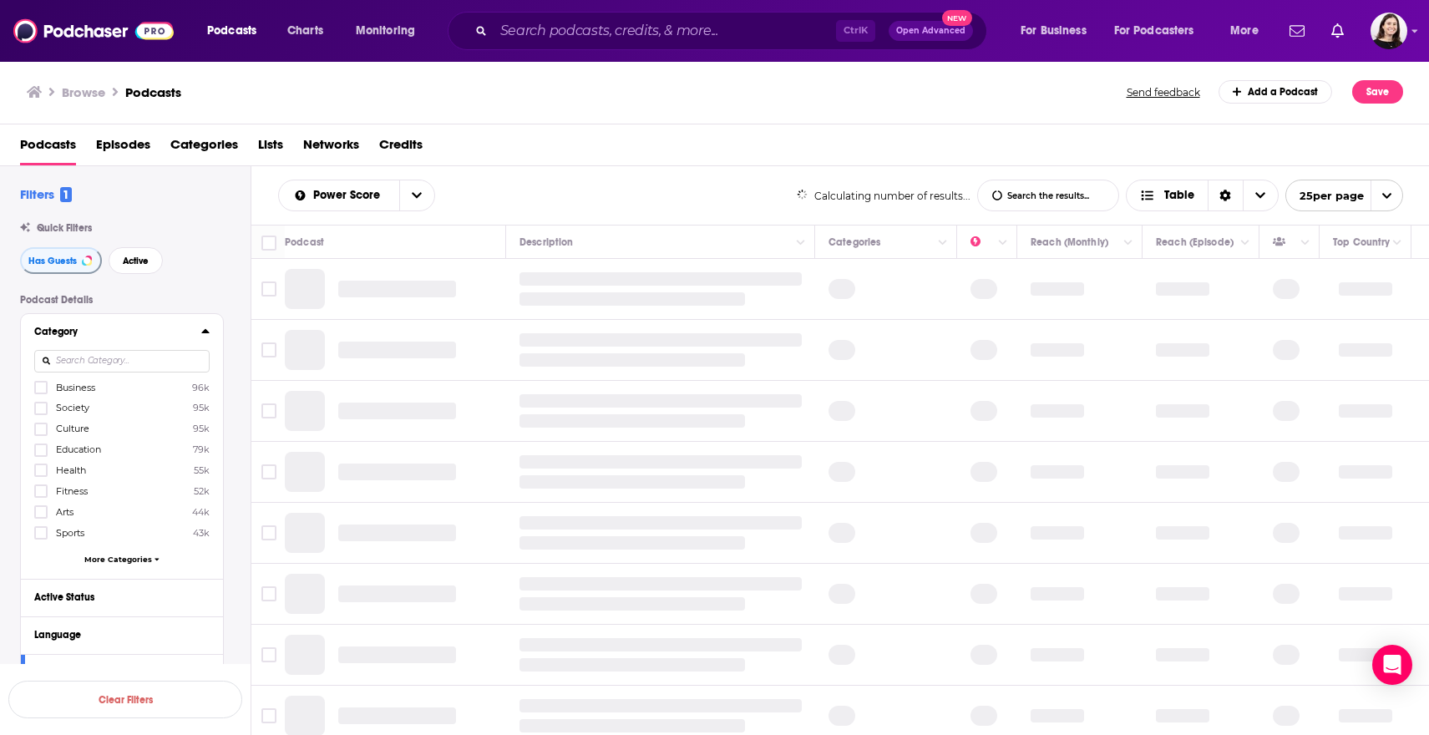
click at [138, 355] on input at bounding box center [121, 361] width 175 height 23
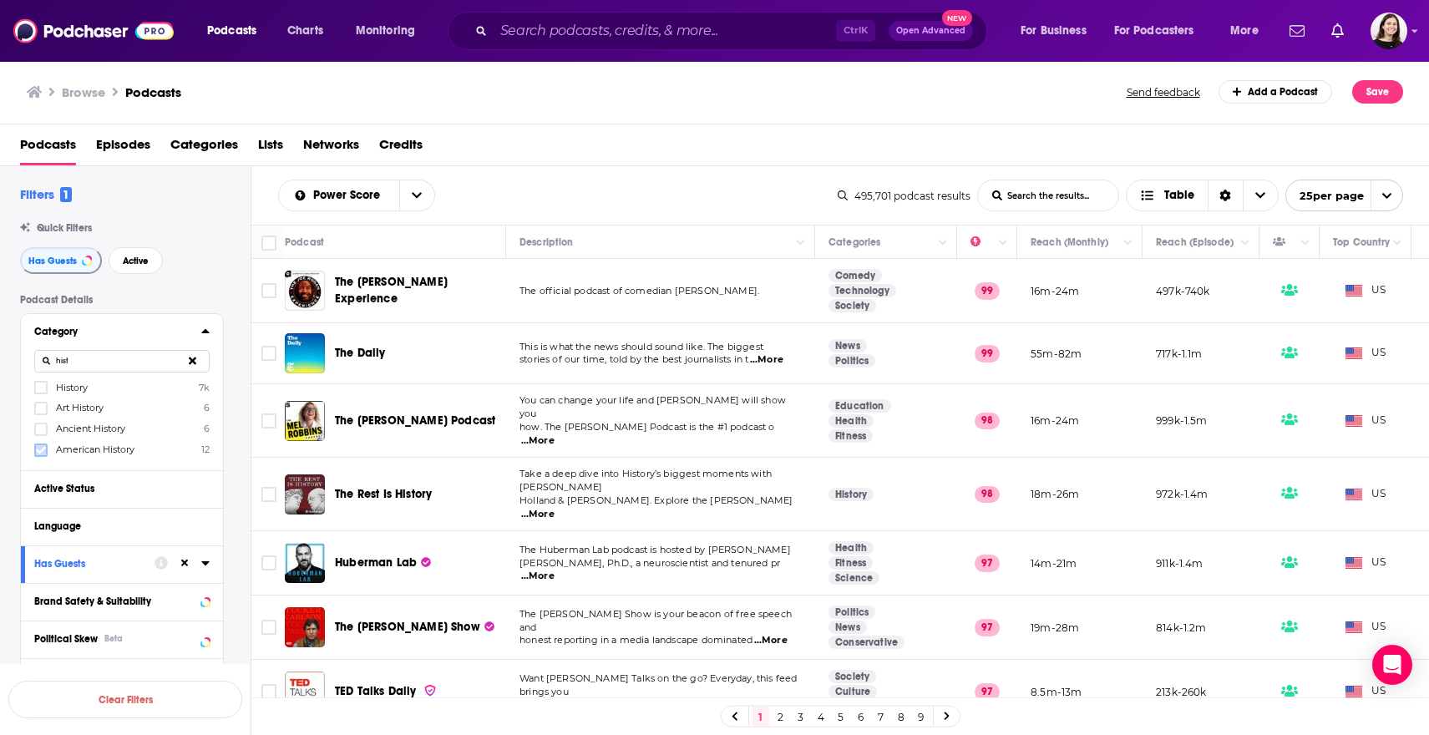
type input "hist"
click at [46, 453] on label at bounding box center [40, 449] width 13 height 13
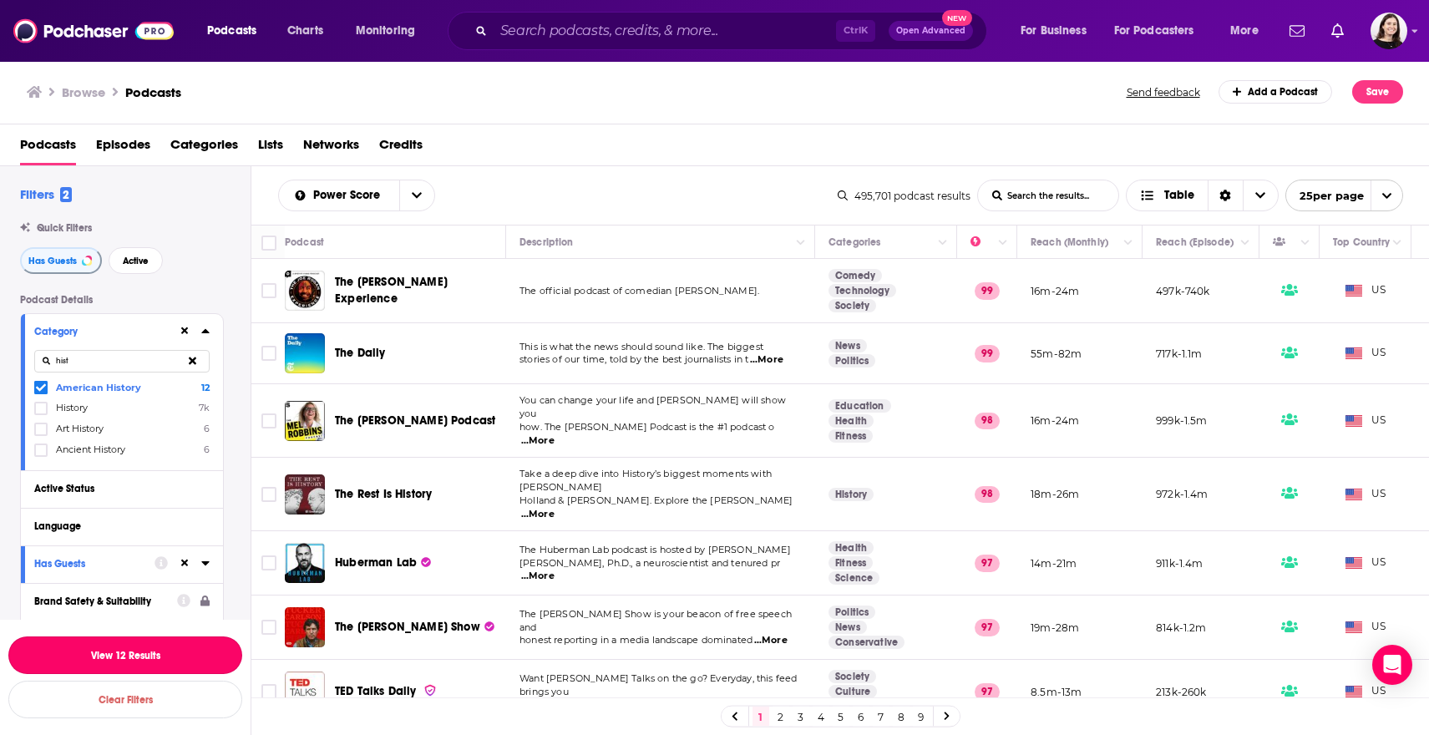
drag, startPoint x: 172, startPoint y: 656, endPoint x: 225, endPoint y: 550, distance: 118.4
click at [172, 656] on button "View 12 Results" at bounding box center [125, 655] width 234 height 38
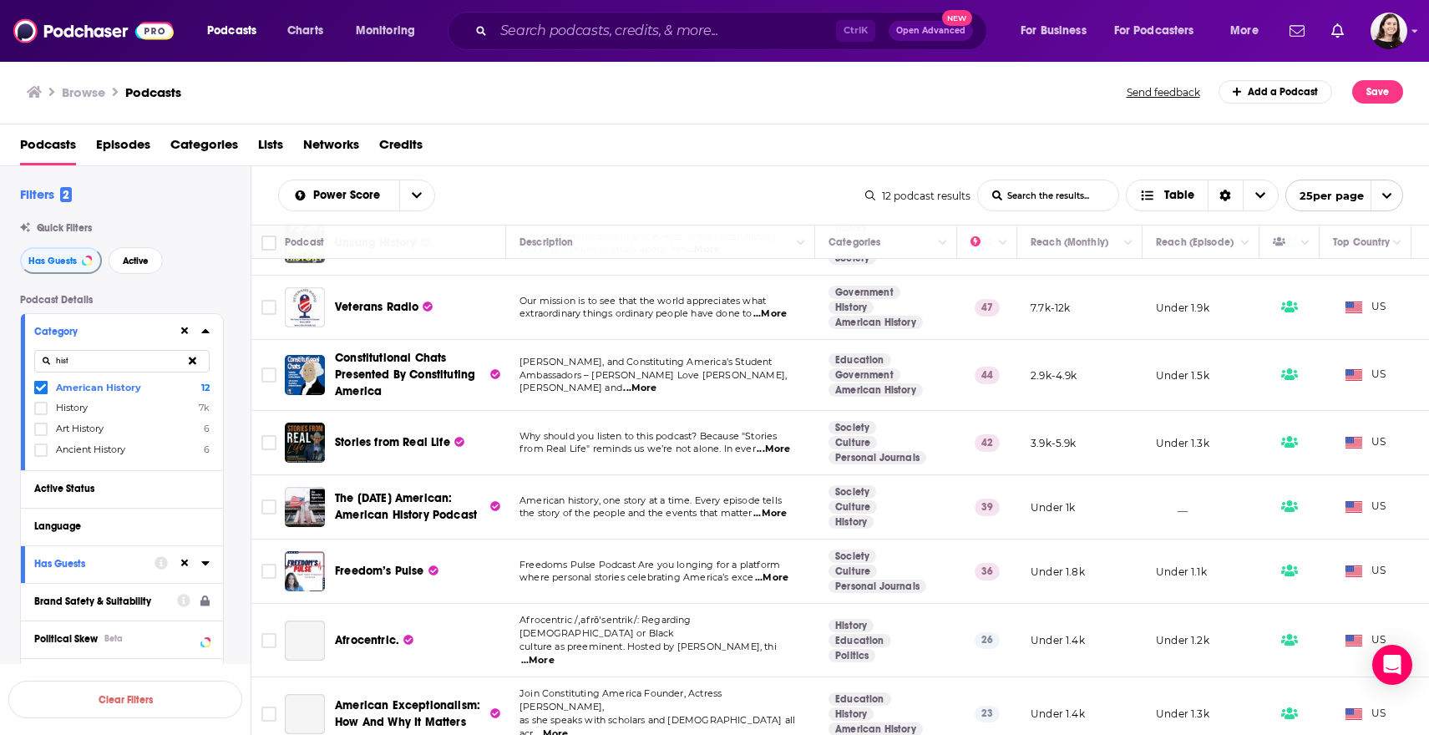
scroll to position [250, 0]
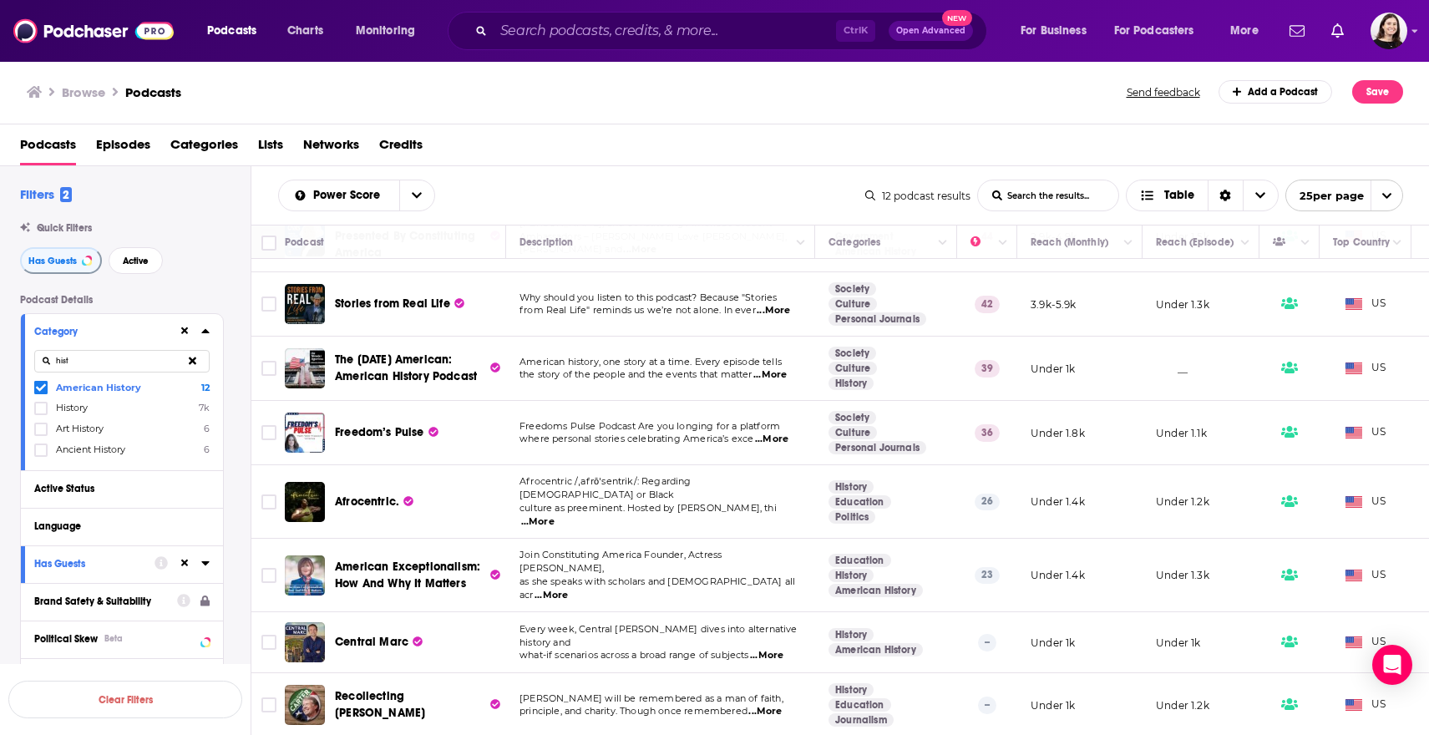
click at [235, 291] on div "Filters 2 Quick Filters Has Guests Active Podcast Details Category hist America…" at bounding box center [135, 609] width 230 height 847
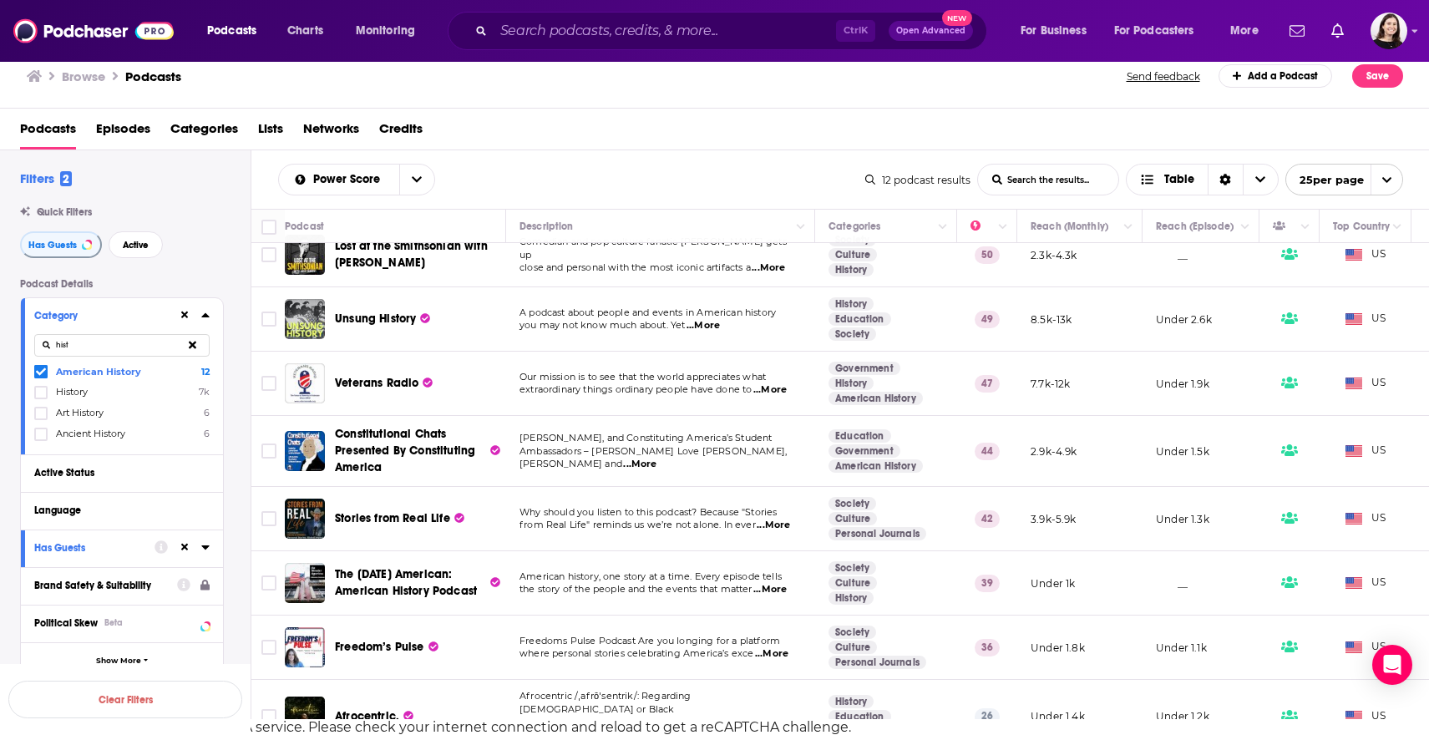
scroll to position [0, 0]
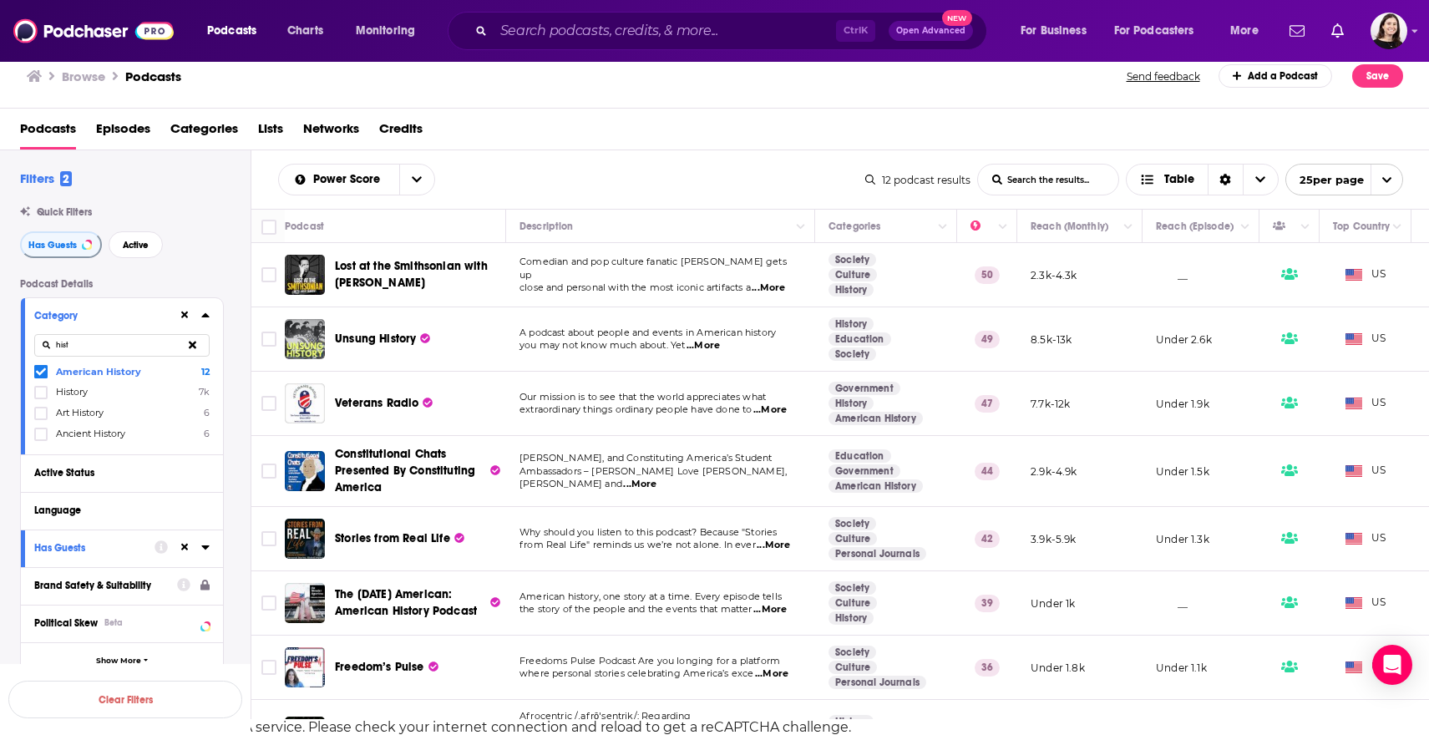
drag, startPoint x: 227, startPoint y: 289, endPoint x: 233, endPoint y: 300, distance: 12.3
click at [227, 290] on div "Podcast Details Category hist American History 12 History 7k Art History 6 Anci…" at bounding box center [135, 634] width 230 height 712
click at [236, 305] on div "Podcast Details Category hist American History 12 History 7k Art History 6 Anci…" at bounding box center [135, 634] width 230 height 712
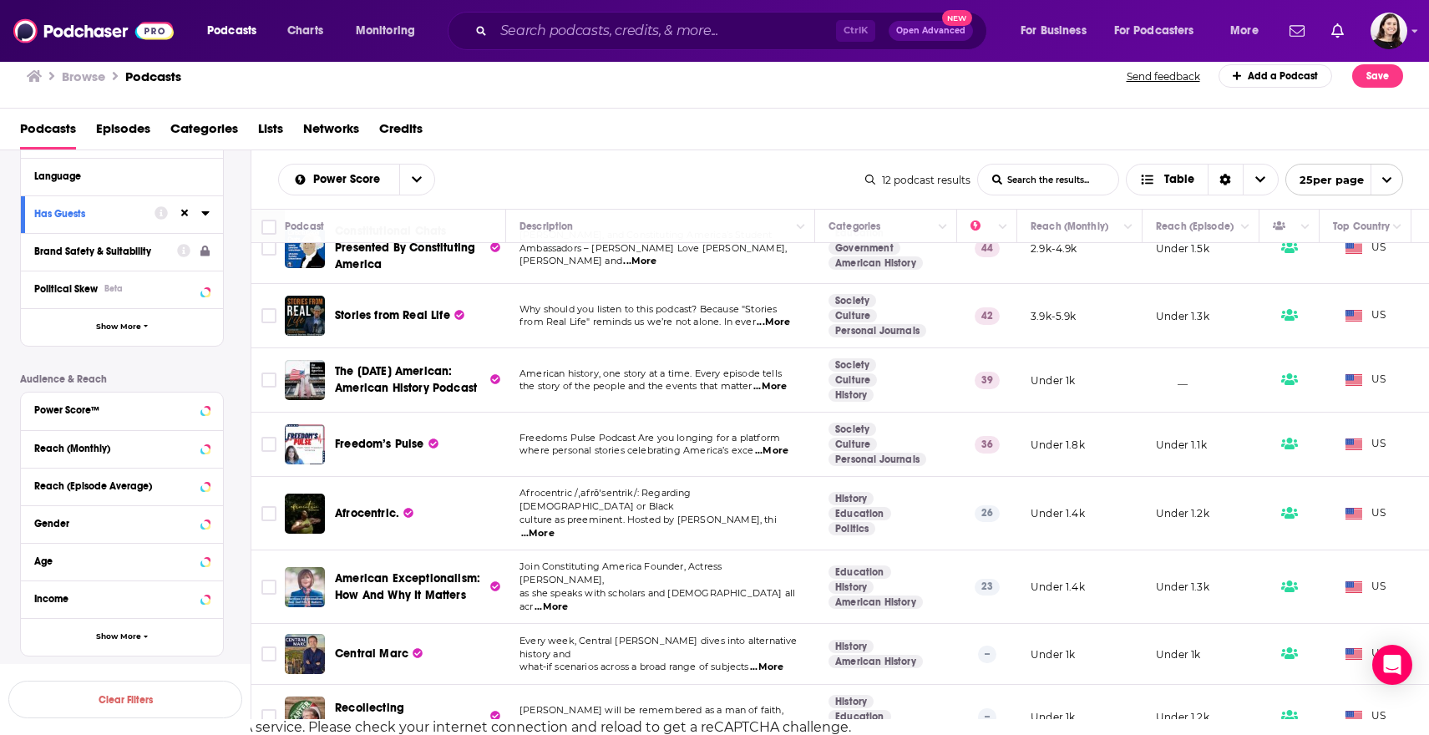
scroll to position [308, 0]
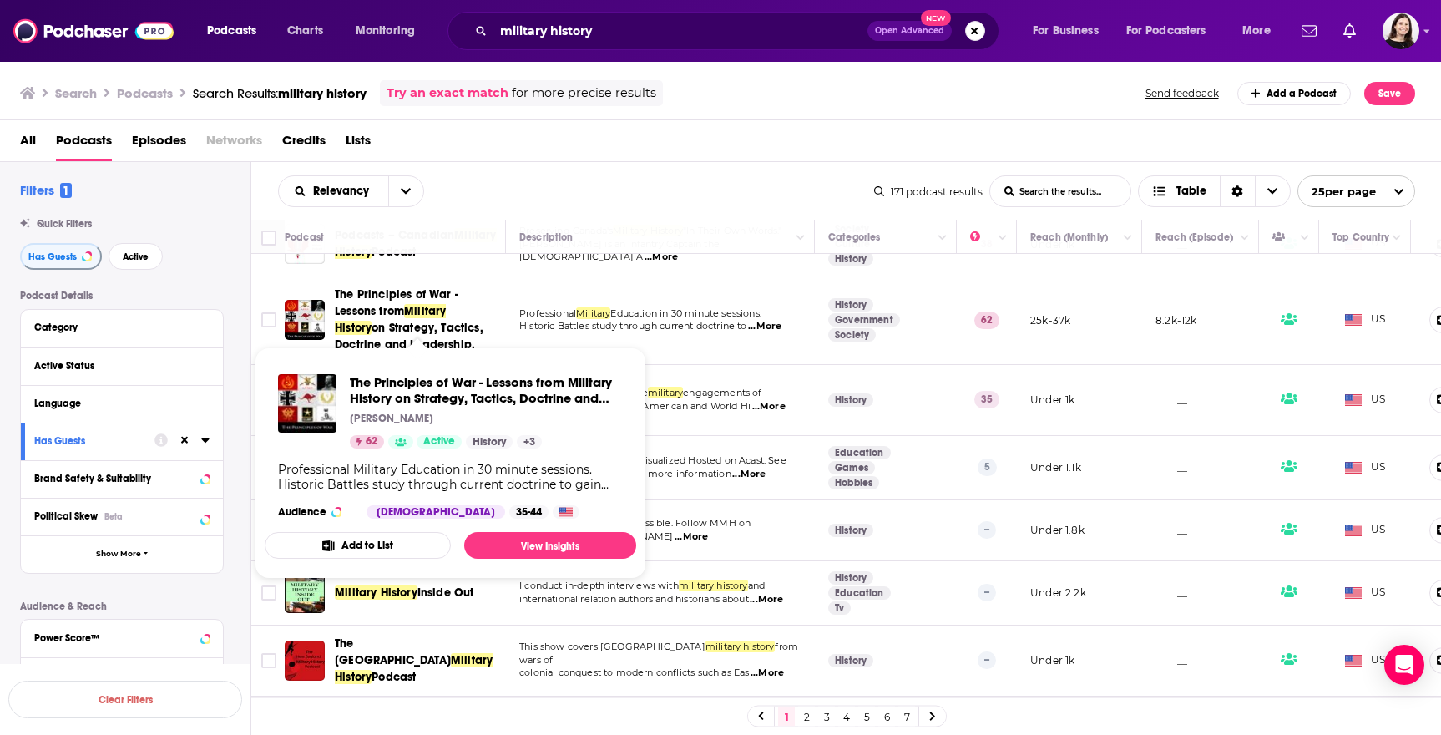
scroll to position [334, 0]
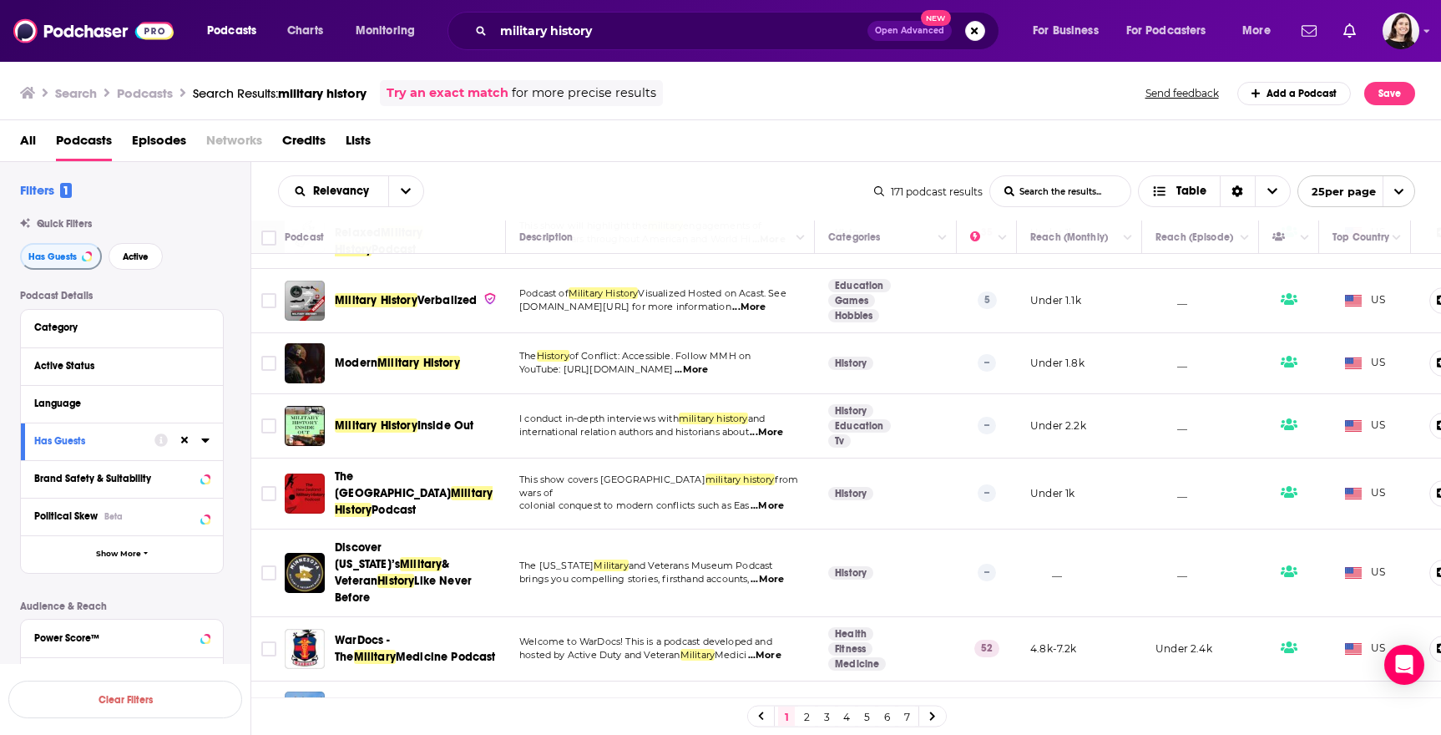
drag, startPoint x: 382, startPoint y: 344, endPoint x: 235, endPoint y: 326, distance: 148.1
click at [235, 326] on div "Podcast Details Category Active Status Language Has Guests Brand Safety & Suita…" at bounding box center [135, 587] width 230 height 594
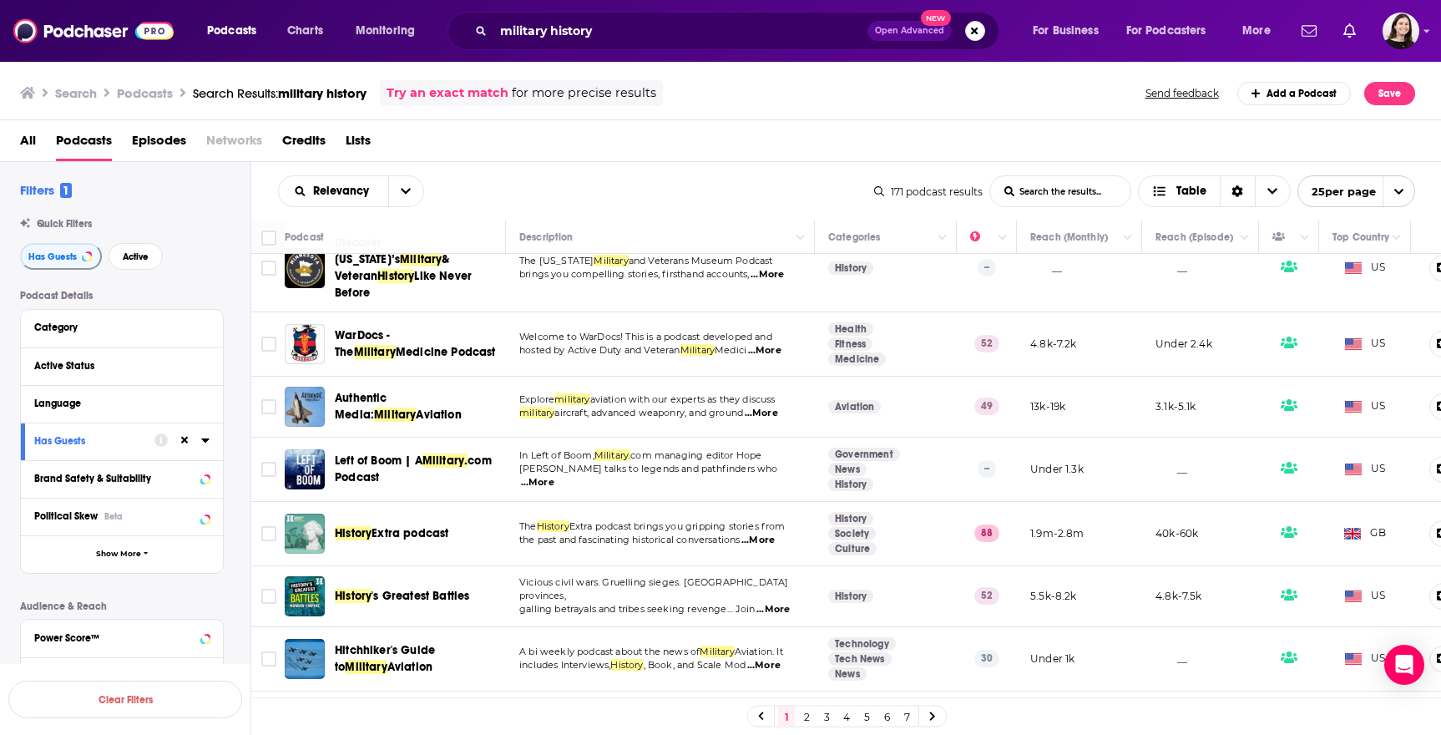
scroll to position [668, 0]
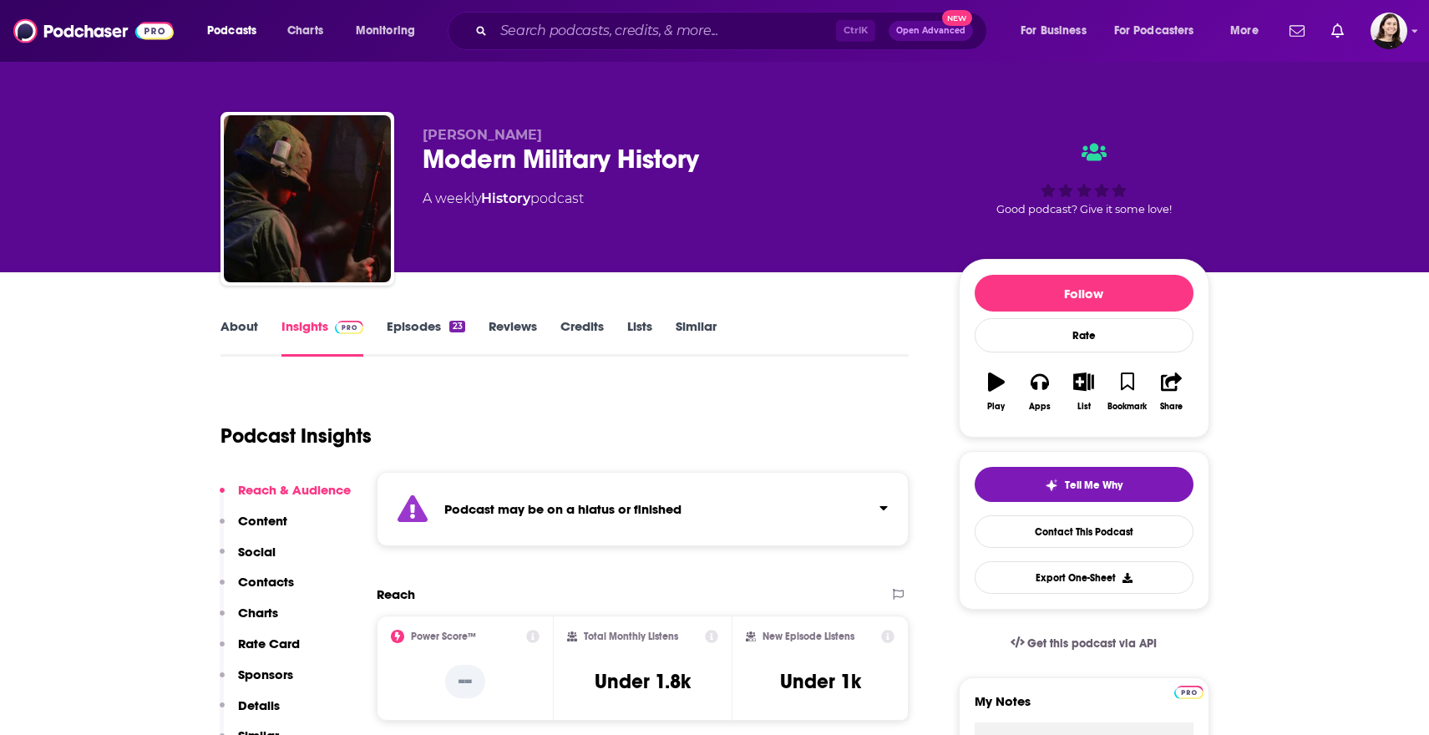
drag, startPoint x: 422, startPoint y: 449, endPoint x: 437, endPoint y: 483, distance: 36.6
click at [422, 451] on div "Podcast Insights" at bounding box center [557, 425] width 675 height 85
click at [441, 488] on div "Podcast may be on a hiatus or finished" at bounding box center [643, 509] width 533 height 74
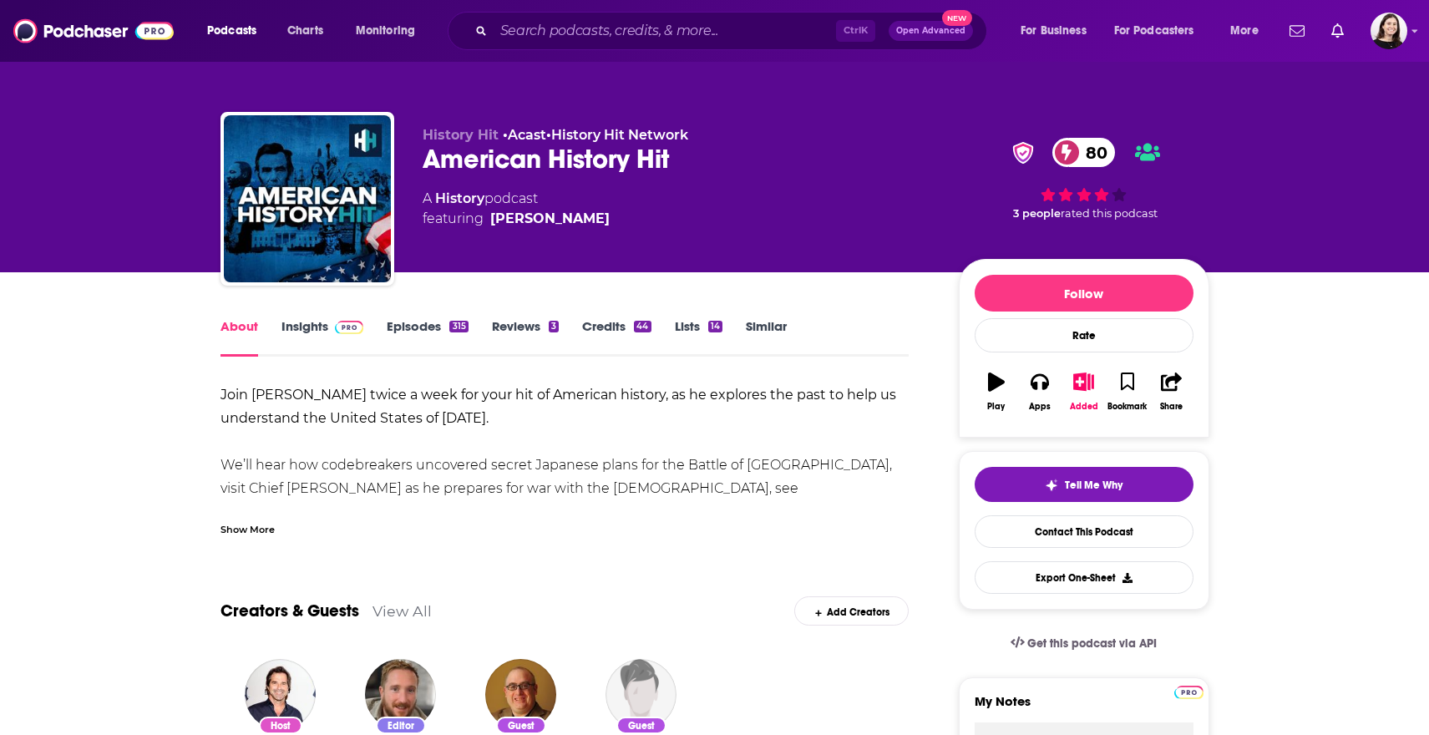
click at [754, 338] on link "Similar" at bounding box center [766, 337] width 41 height 38
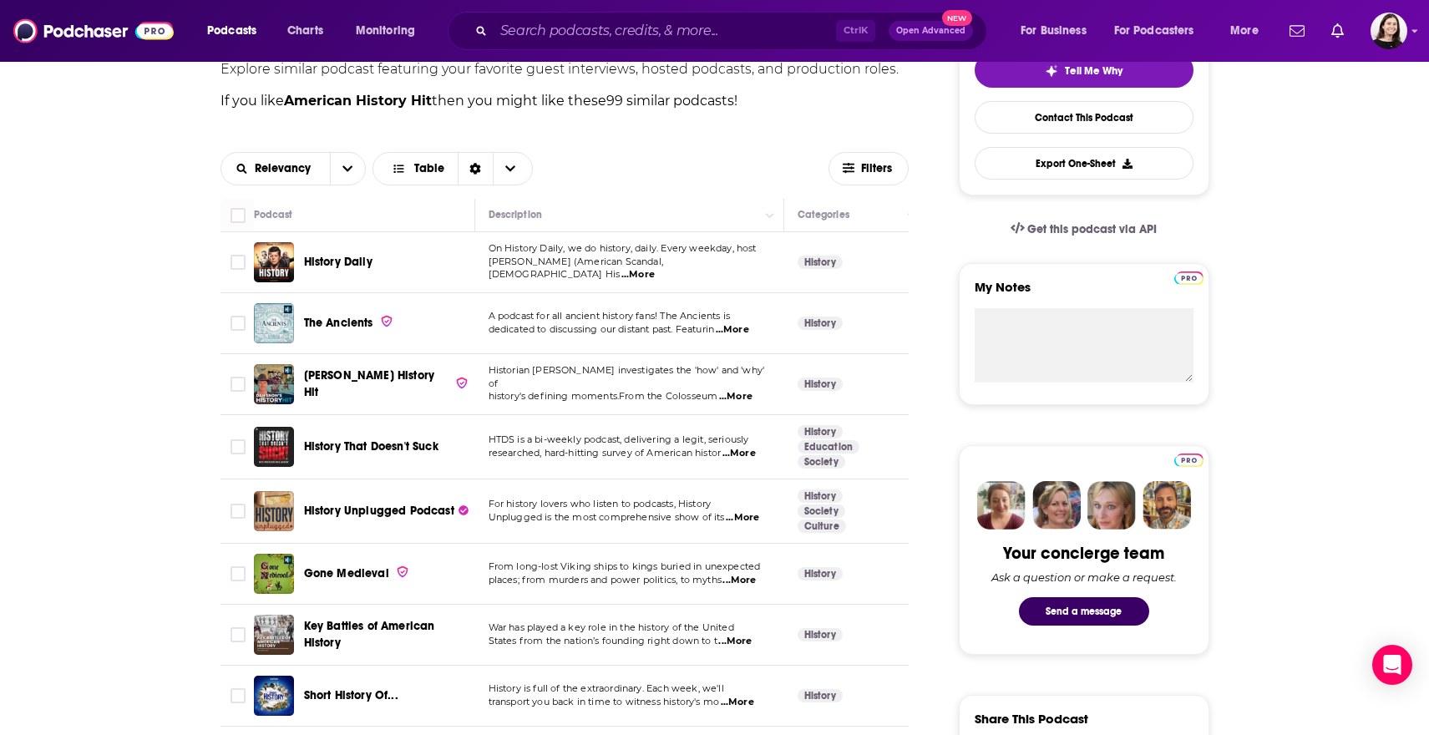
scroll to position [417, 0]
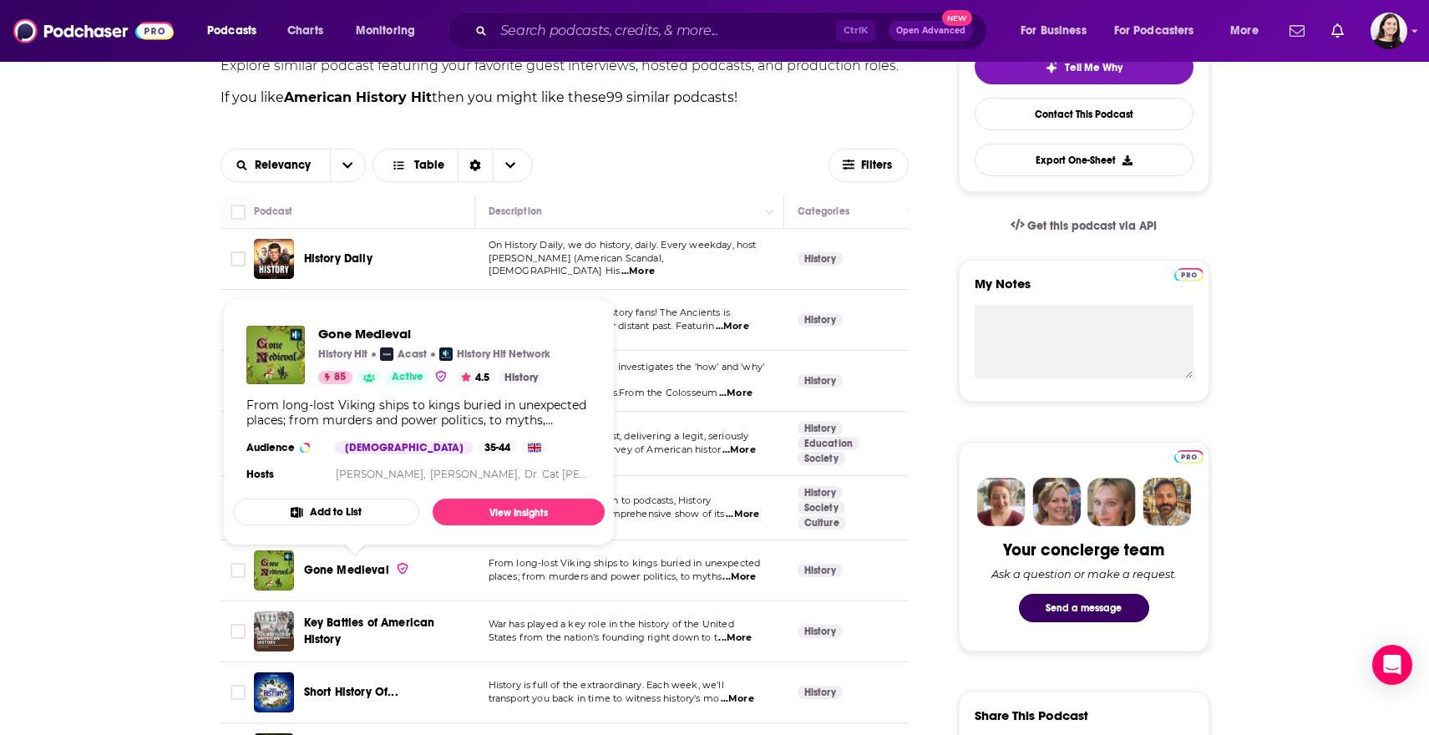
drag, startPoint x: 106, startPoint y: 566, endPoint x: 114, endPoint y: 556, distance: 12.5
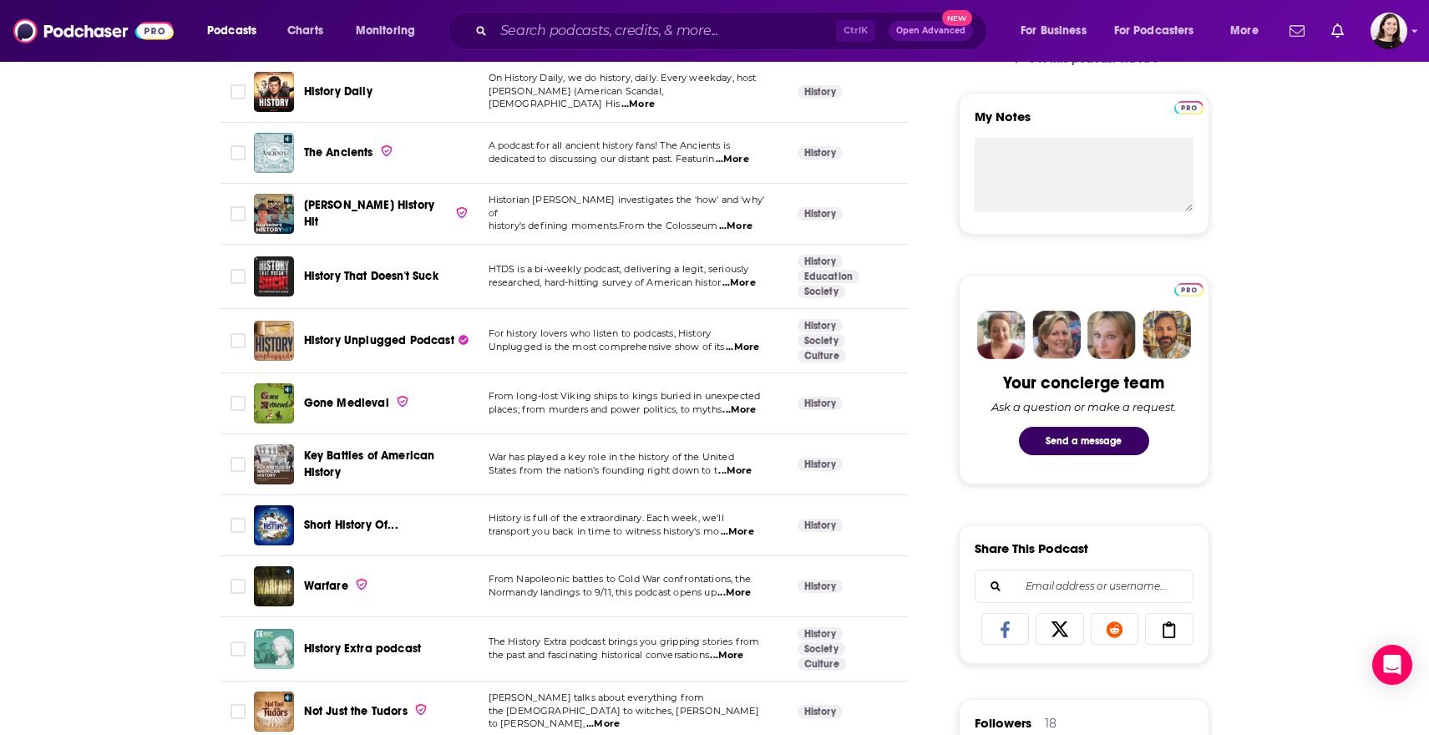
scroll to position [668, 0]
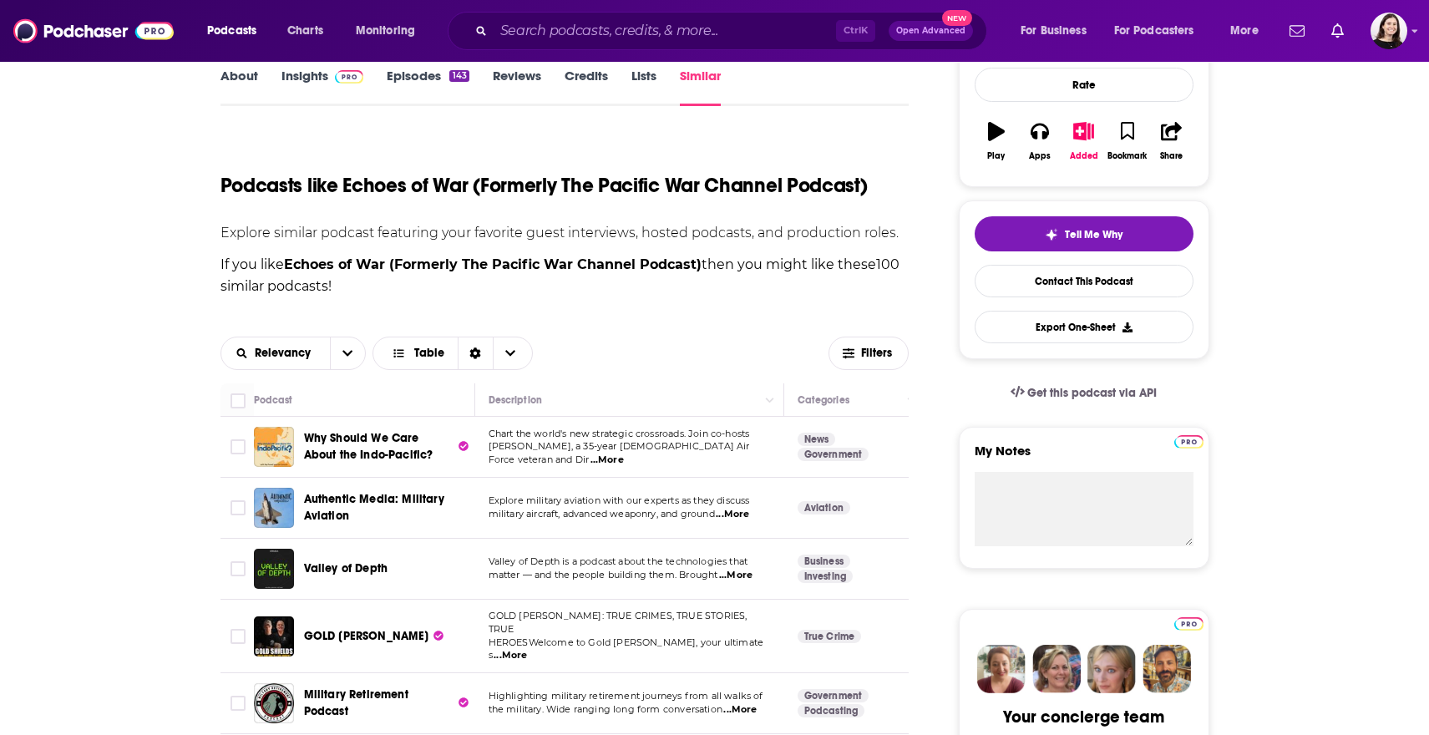
scroll to position [501, 0]
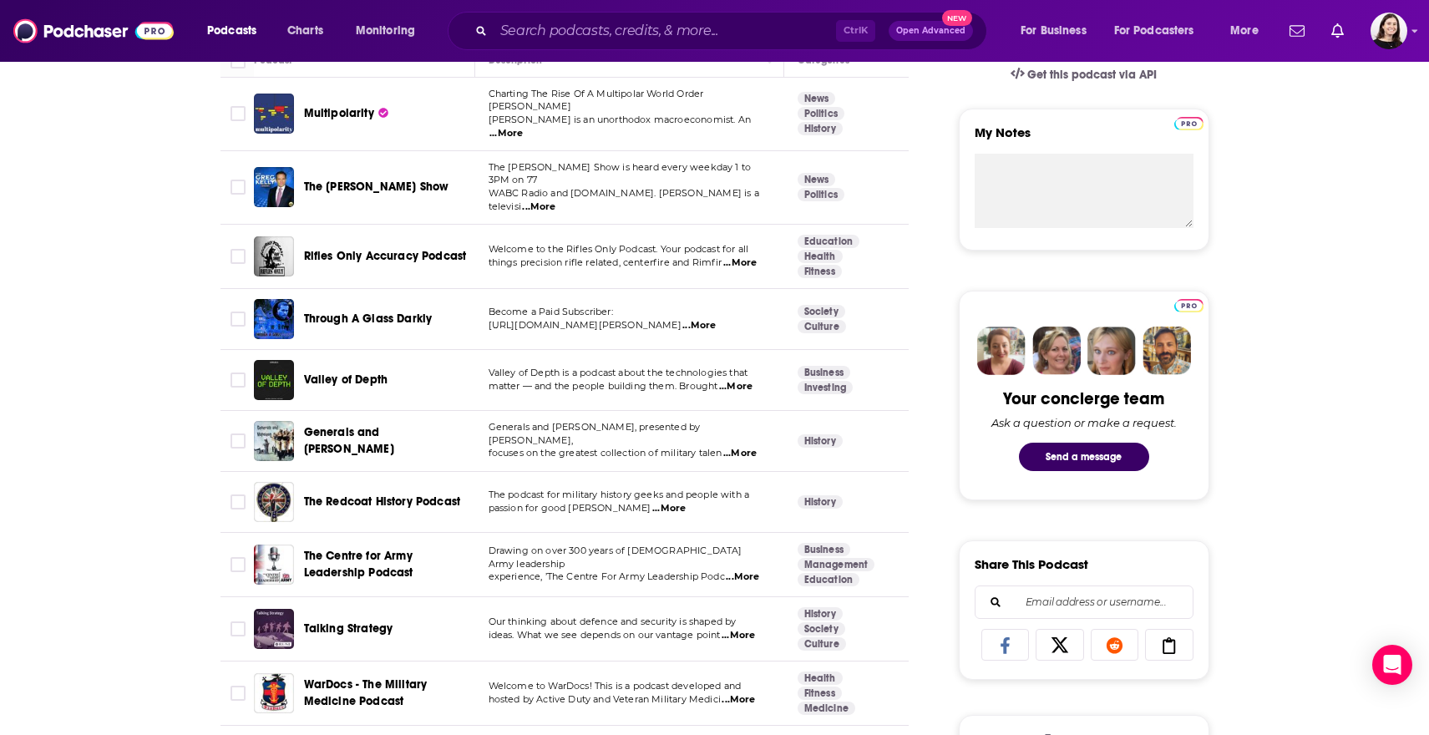
scroll to position [668, 0]
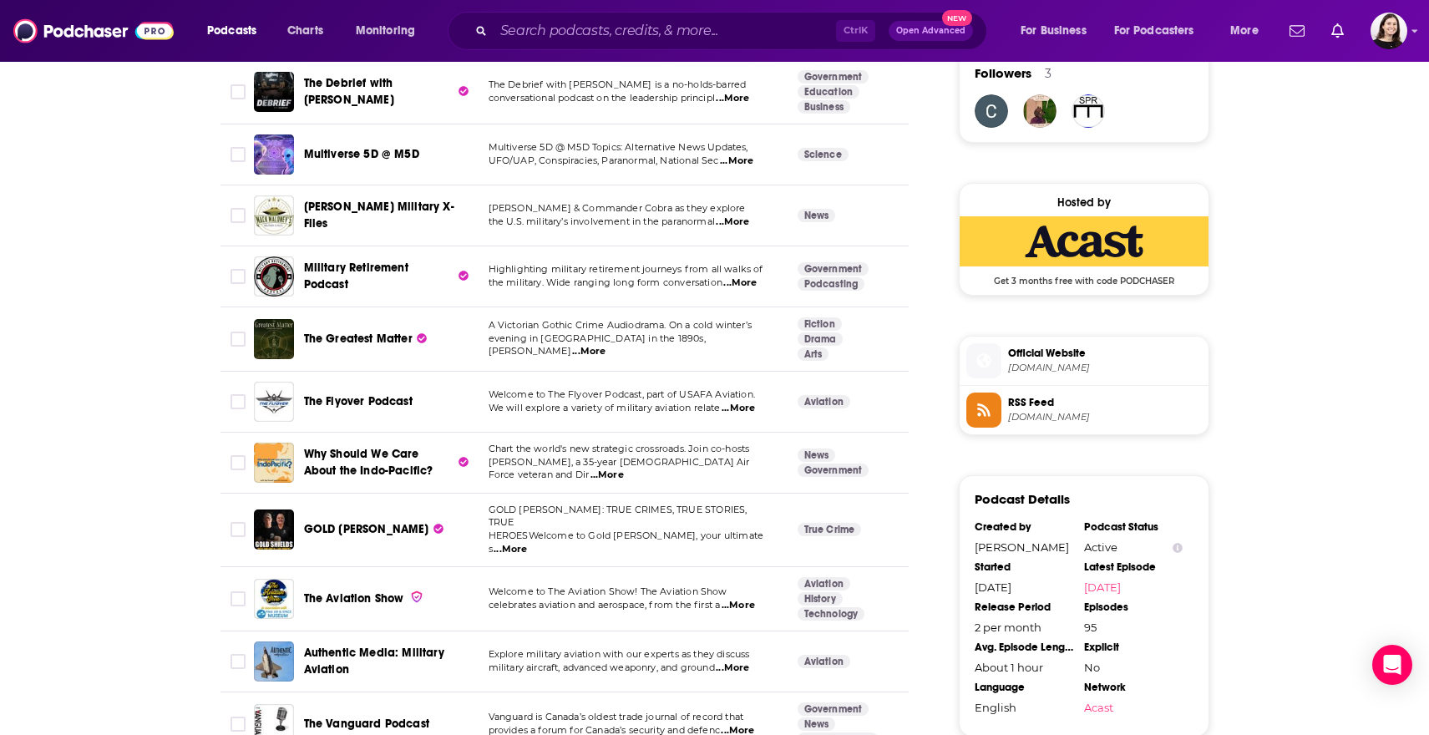
scroll to position [1252, 0]
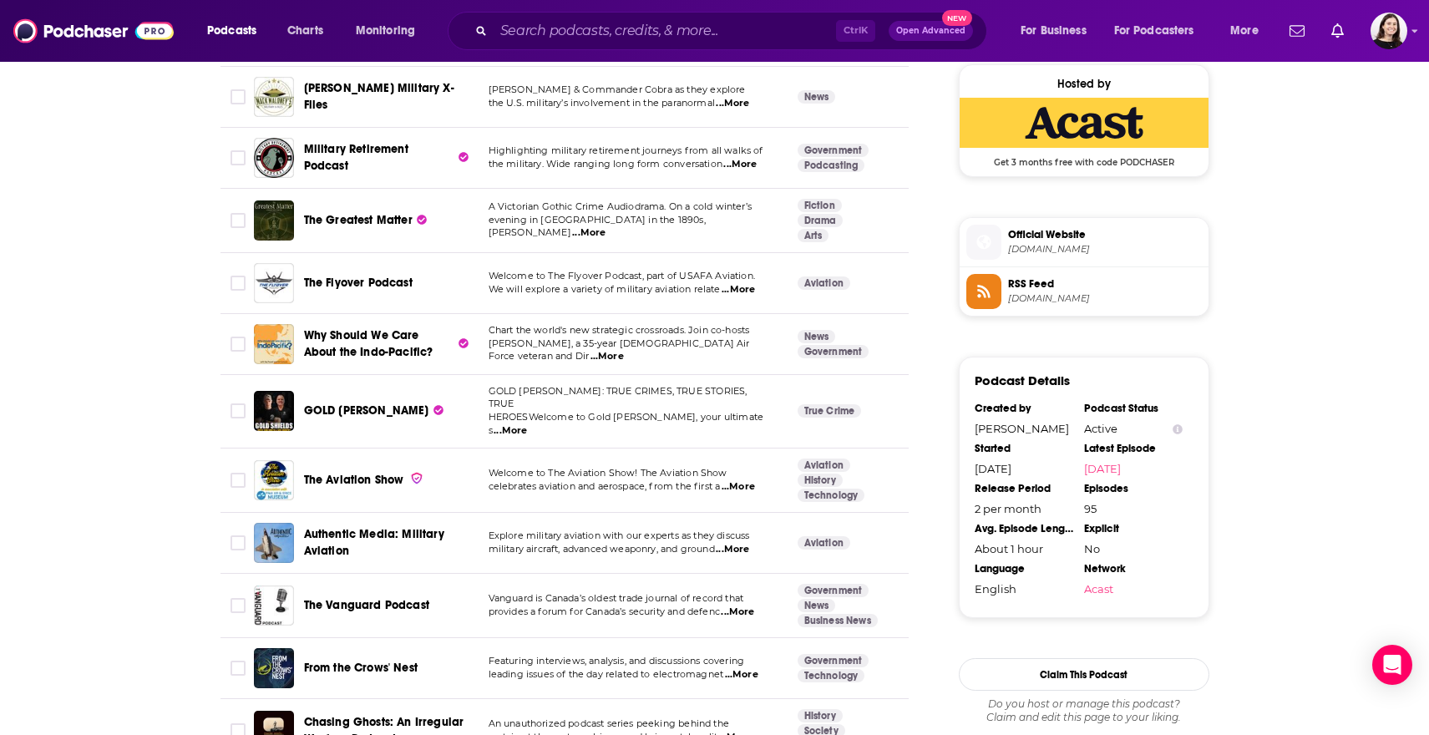
scroll to position [1336, 0]
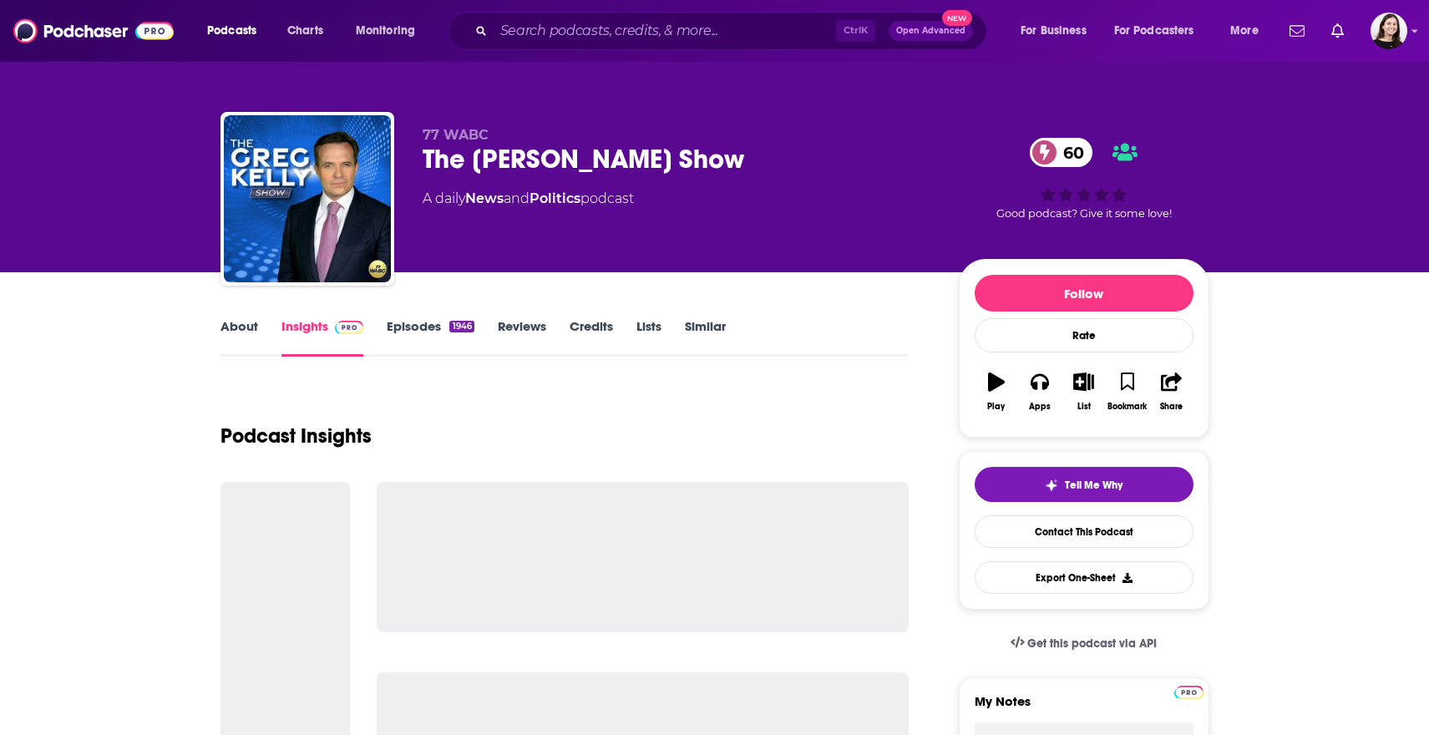
click at [226, 343] on link "About" at bounding box center [239, 337] width 38 height 38
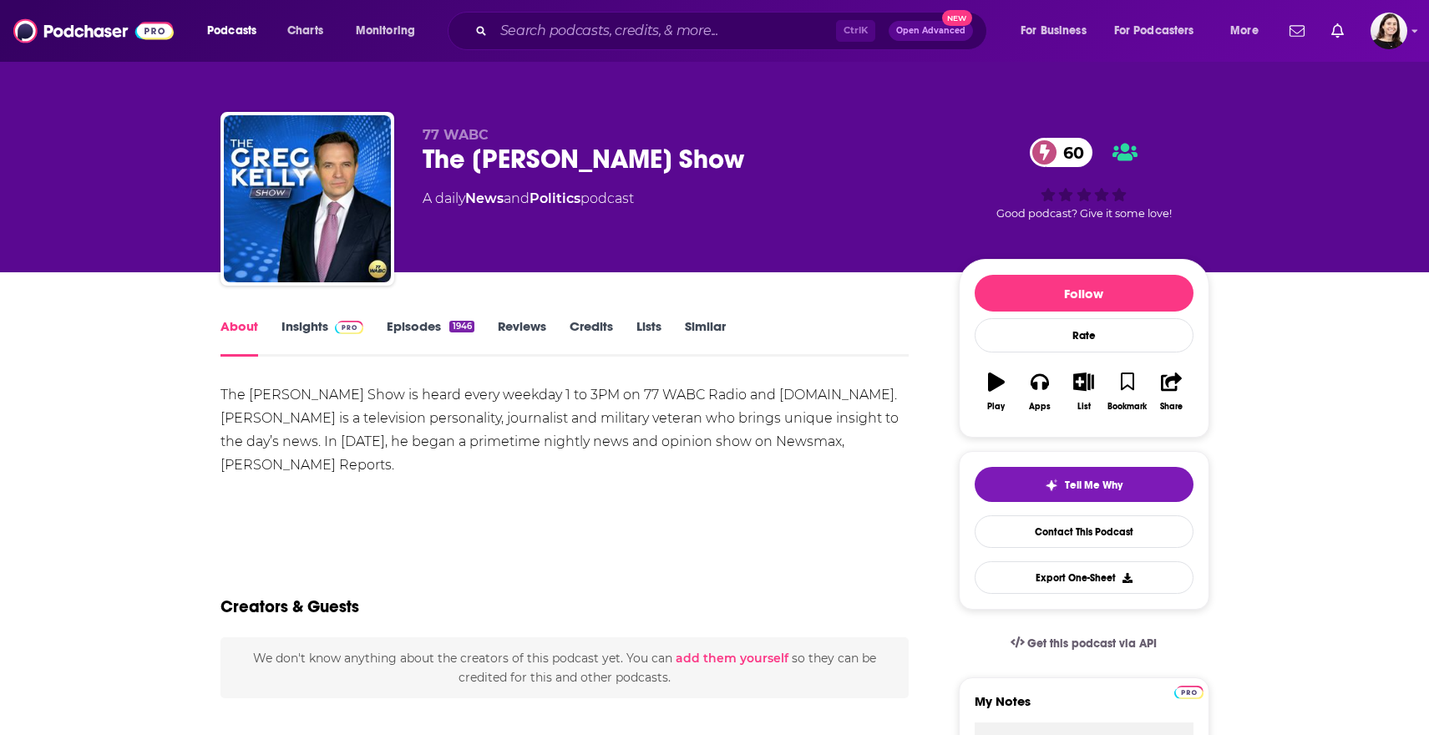
click at [417, 323] on link "Episodes 1946" at bounding box center [430, 337] width 87 height 38
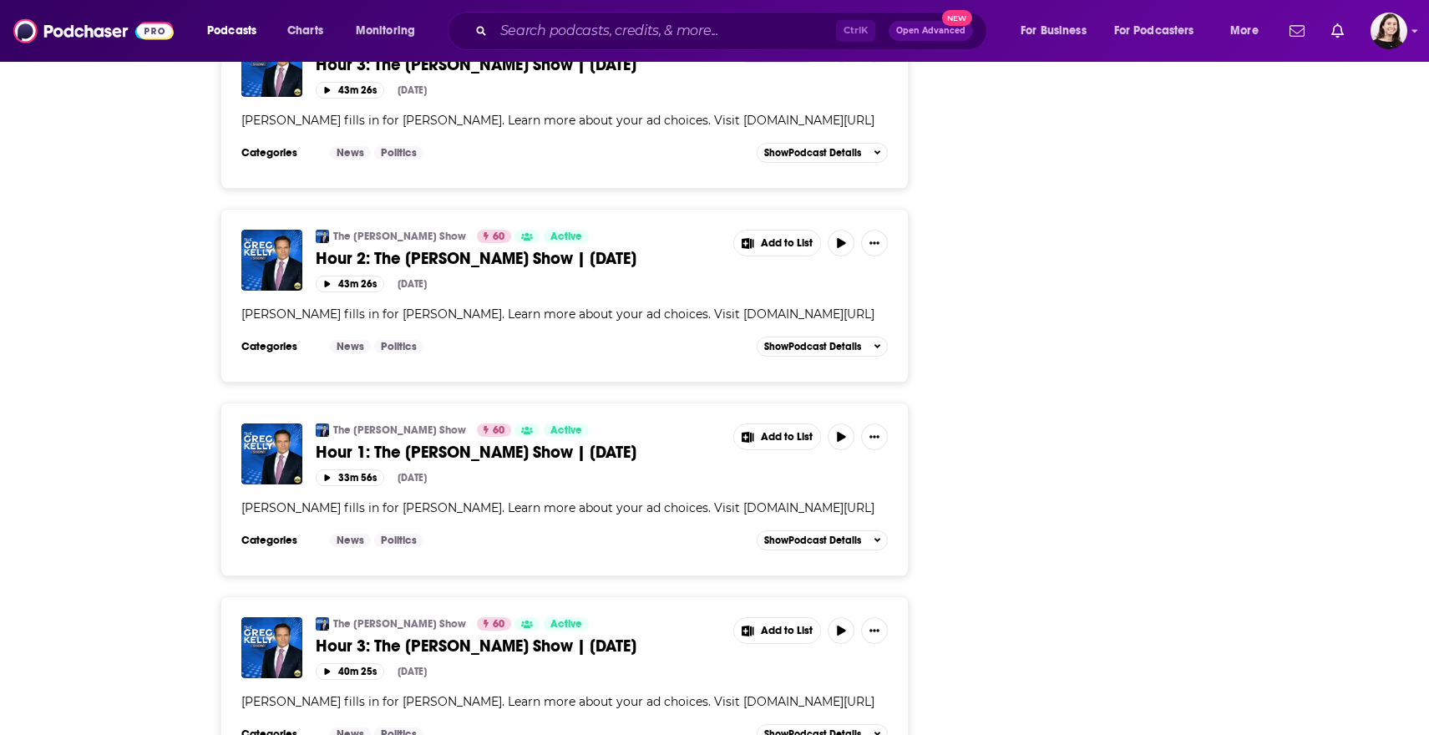
scroll to position [4718, 0]
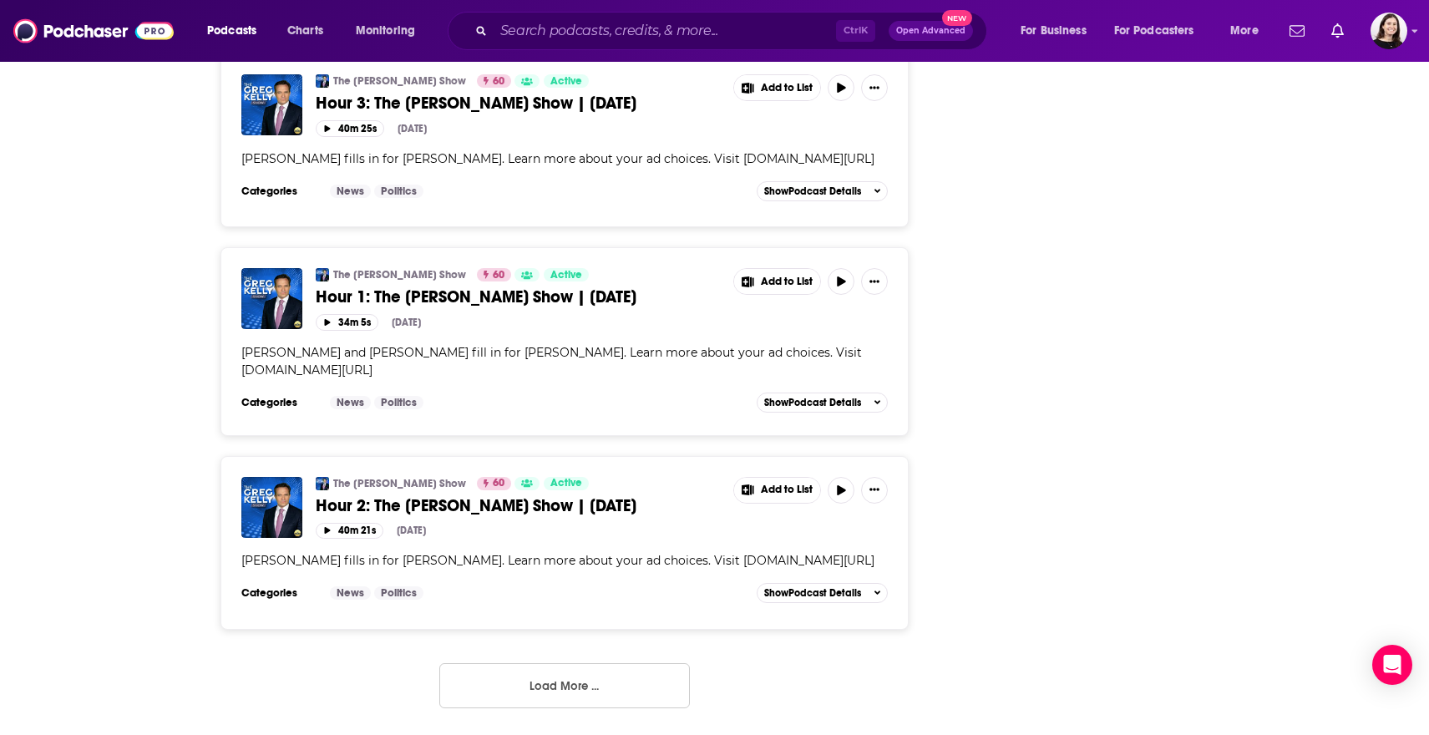
click at [584, 671] on button "Load More ..." at bounding box center [564, 685] width 250 height 45
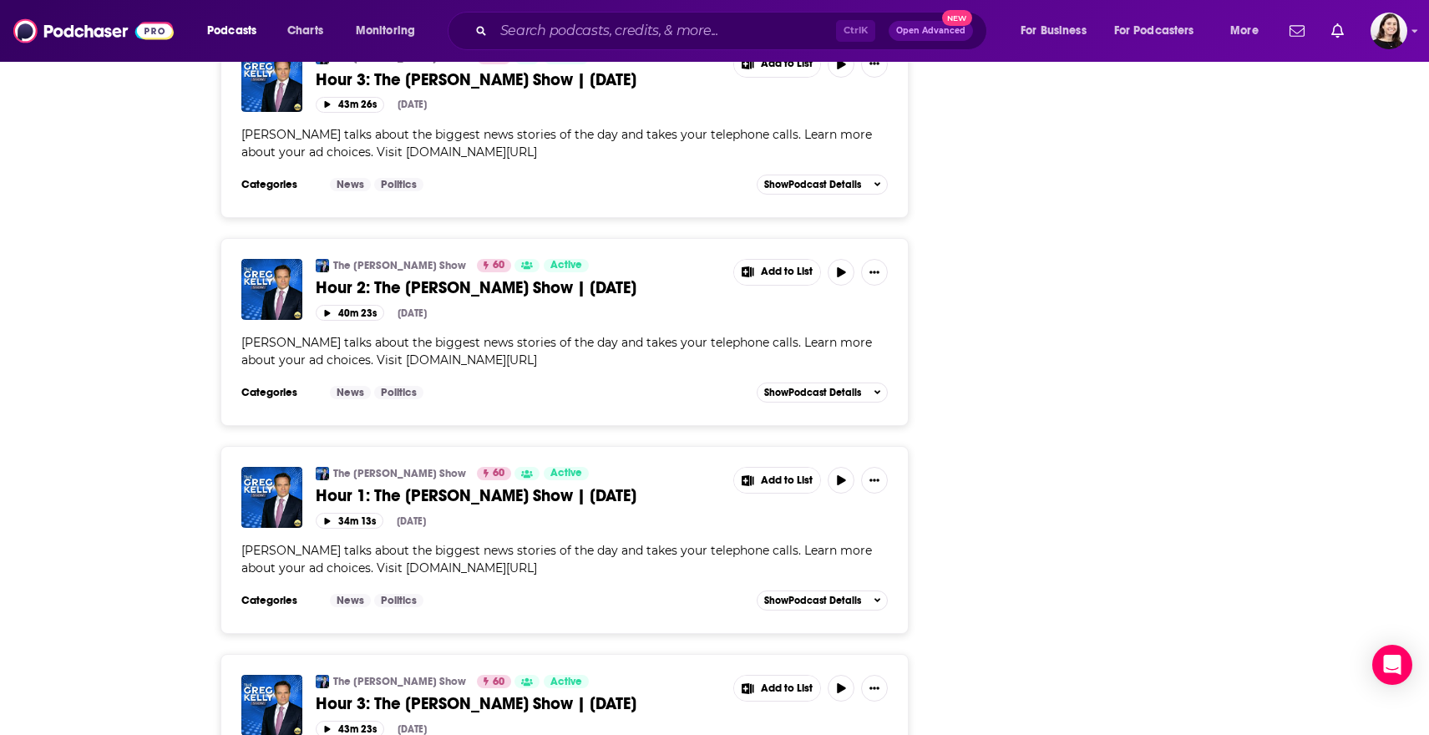
scroll to position [8726, 0]
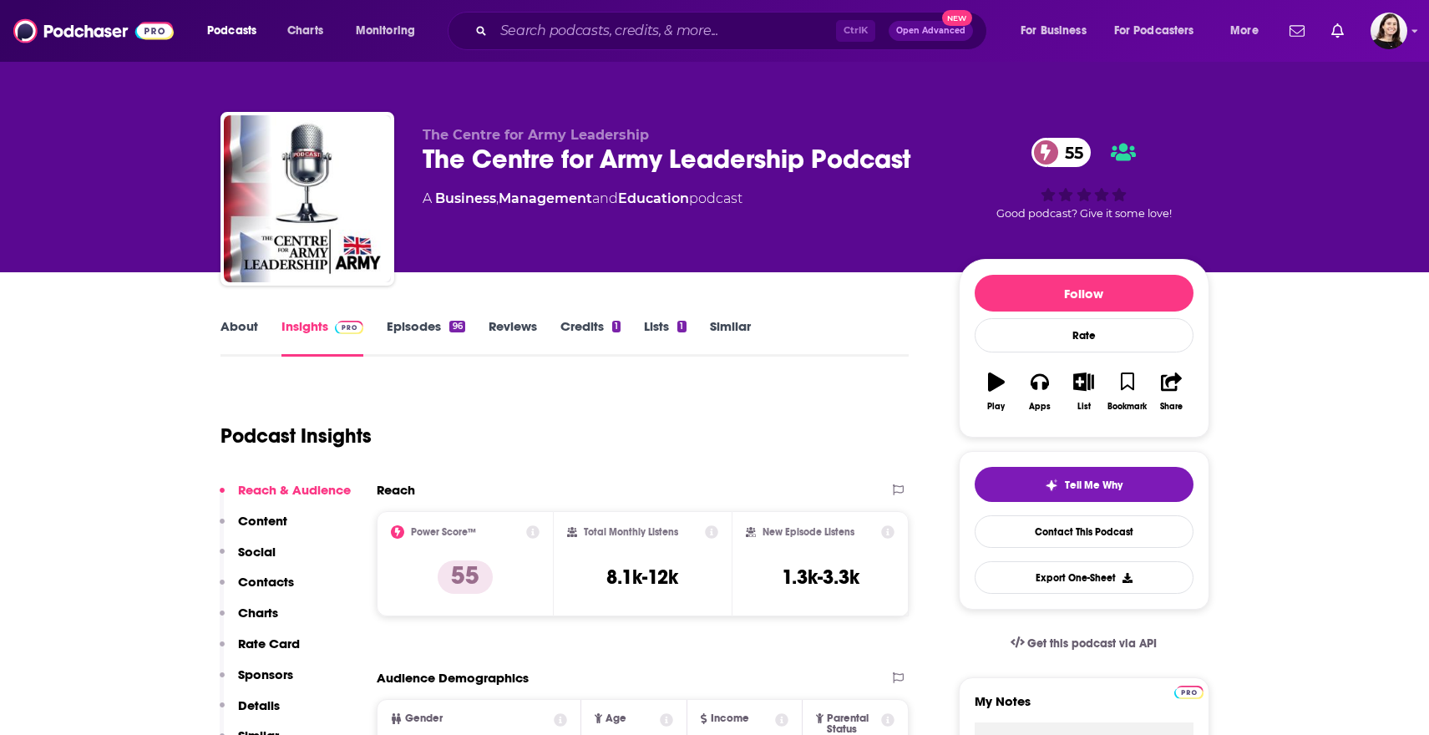
click at [220, 337] on link "About" at bounding box center [239, 337] width 38 height 38
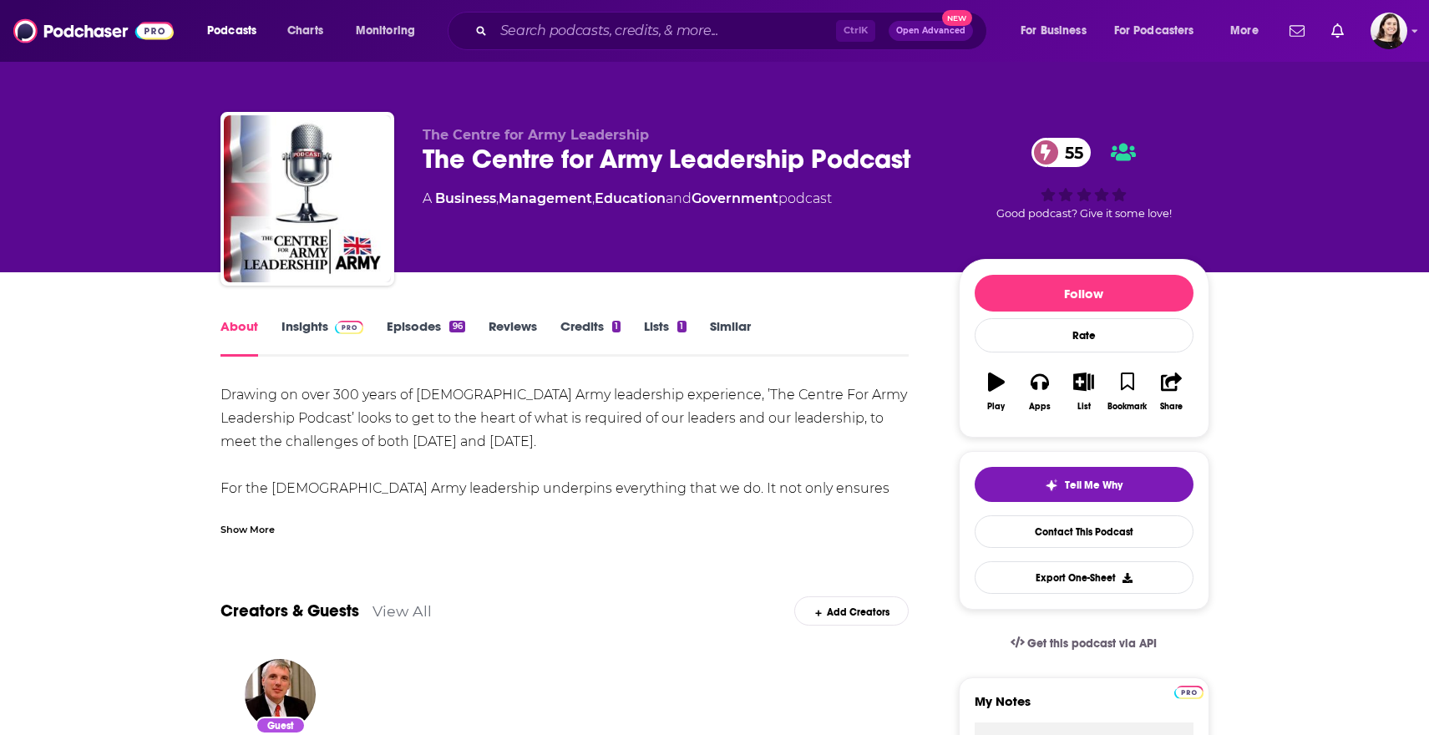
click at [232, 494] on div "Drawing on over 300 years of [DEMOGRAPHIC_DATA] Army leadership experience, ’Th…" at bounding box center [564, 535] width 689 height 304
click at [252, 524] on div "Show More" at bounding box center [247, 528] width 54 height 16
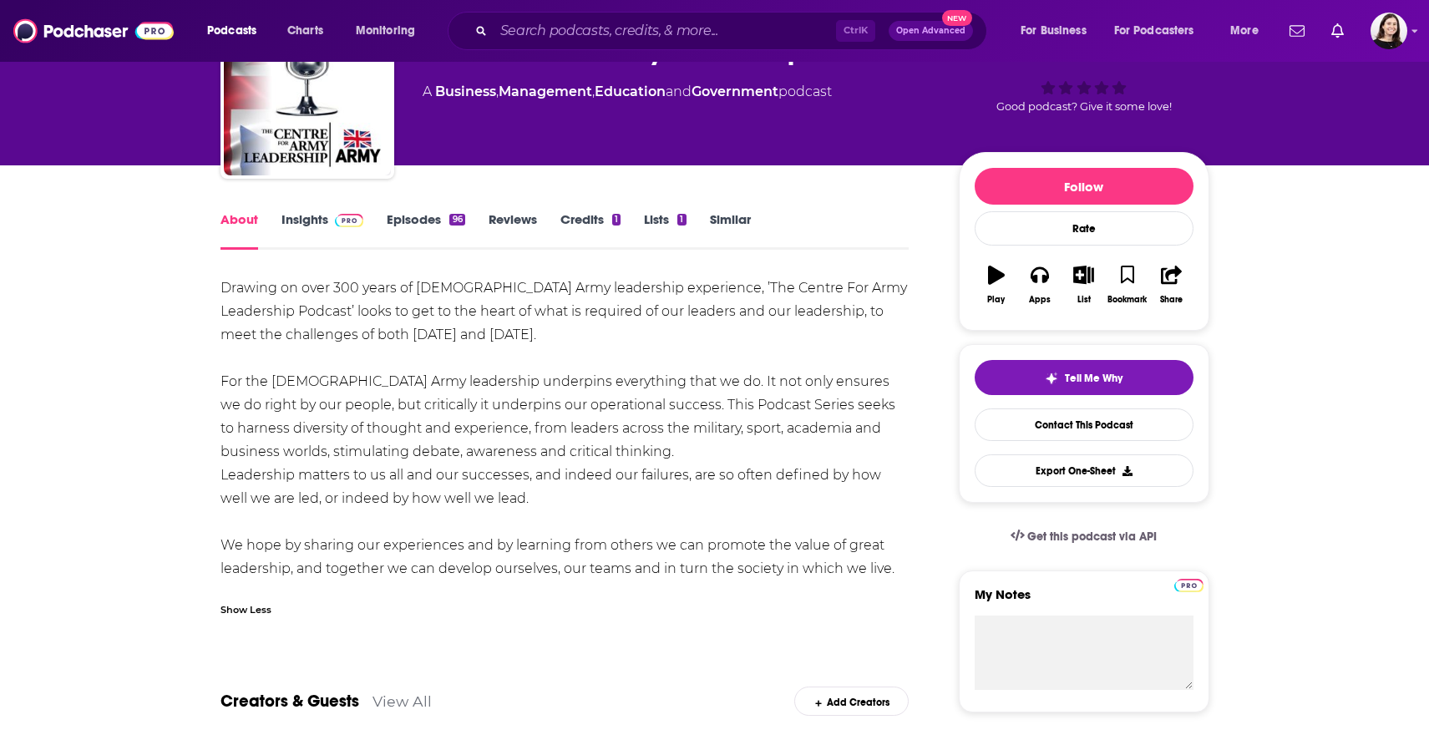
scroll to position [83, 0]
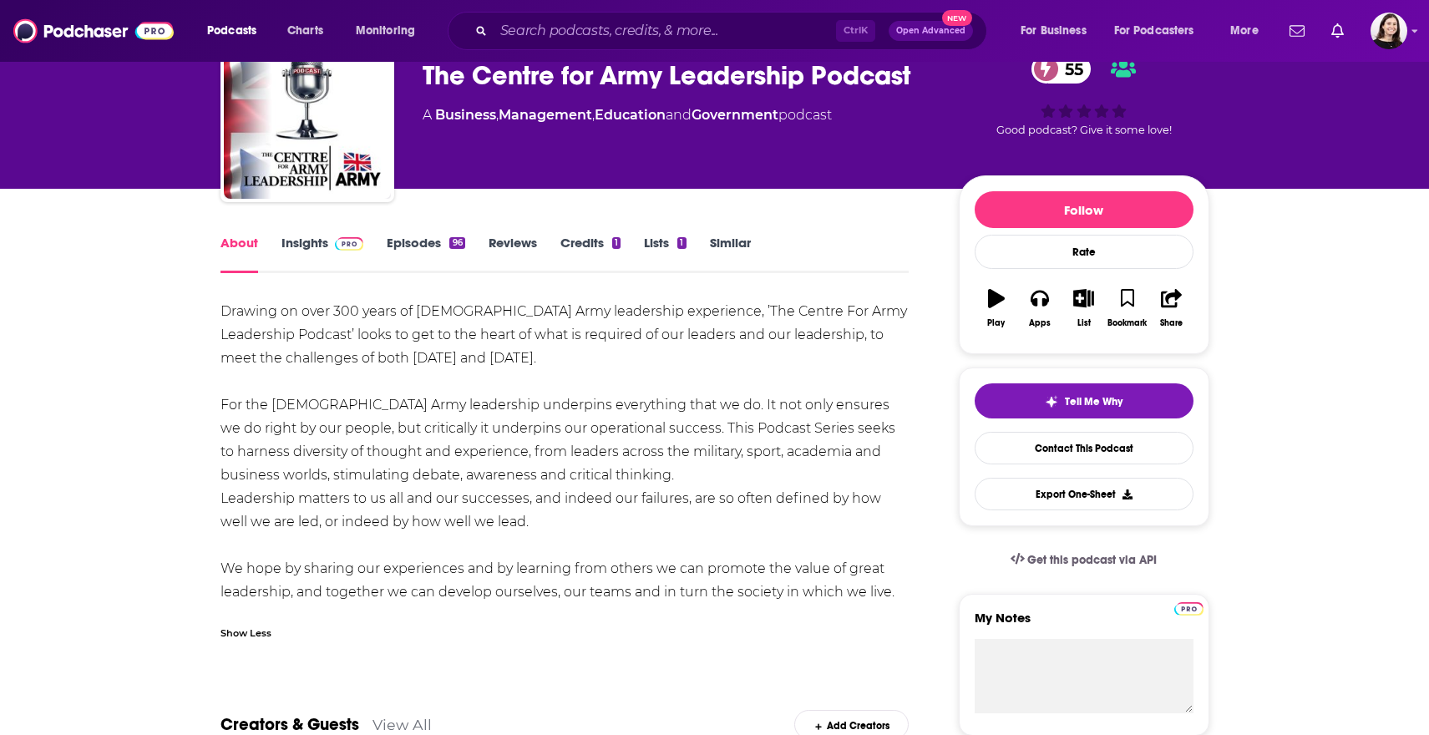
click at [387, 242] on link "Episodes 96" at bounding box center [426, 254] width 78 height 38
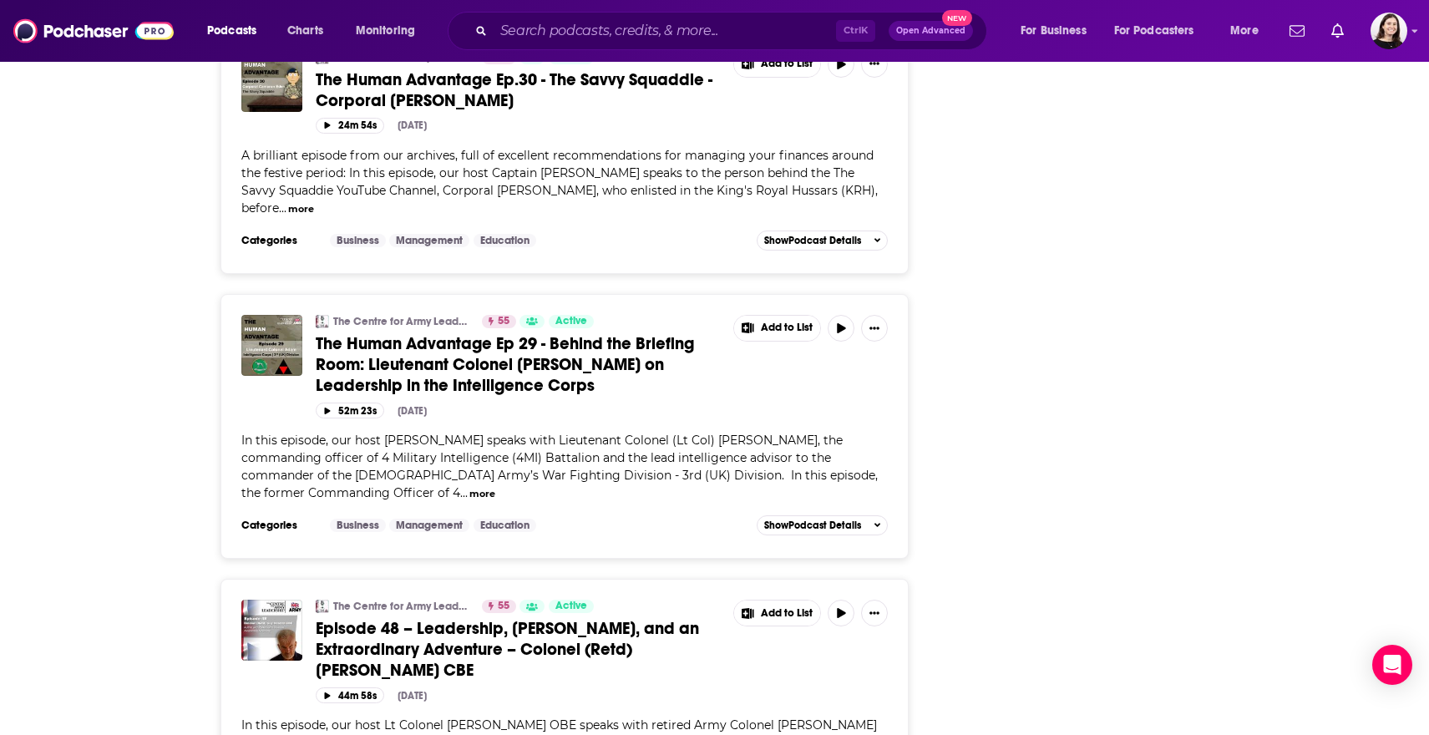
scroll to position [5176, 0]
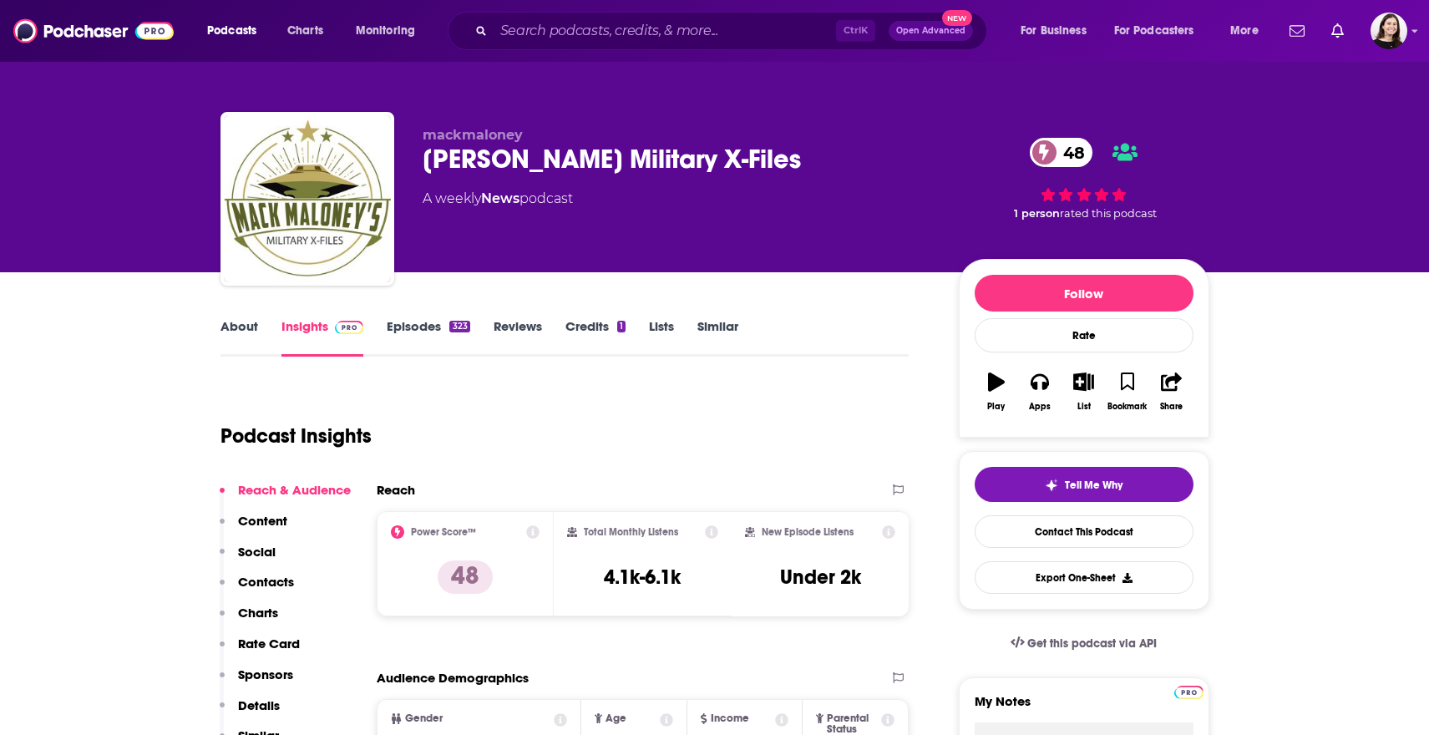
click at [234, 338] on link "About" at bounding box center [239, 337] width 38 height 38
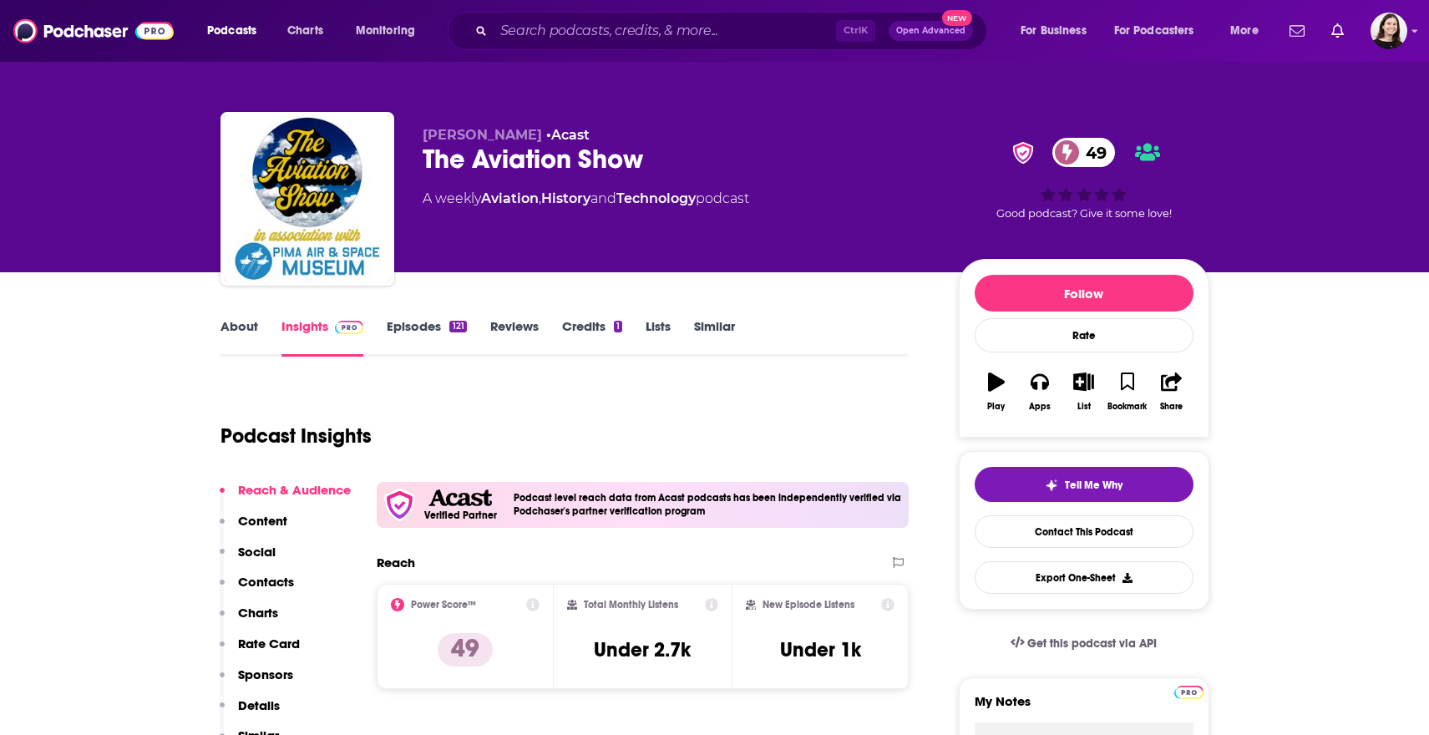
click at [244, 335] on link "About" at bounding box center [239, 337] width 38 height 38
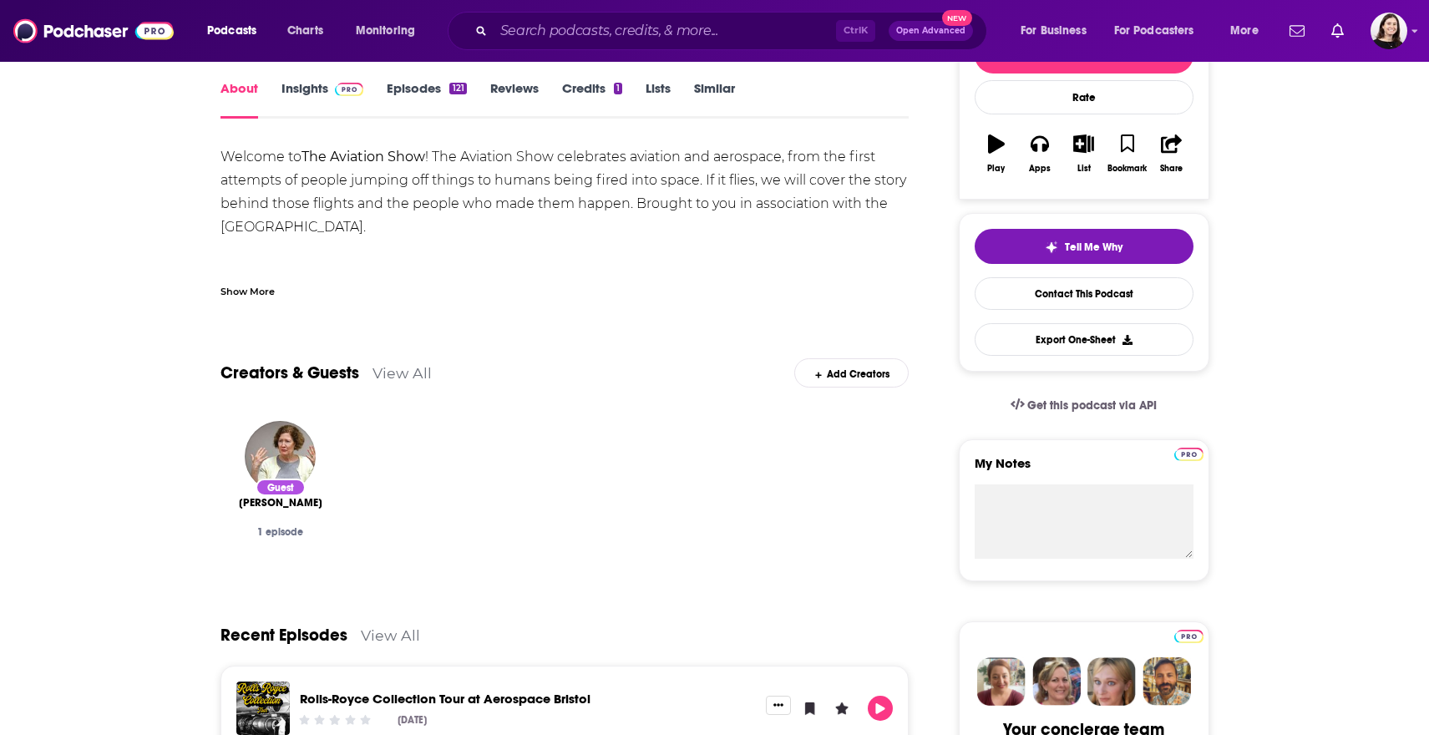
scroll to position [83, 0]
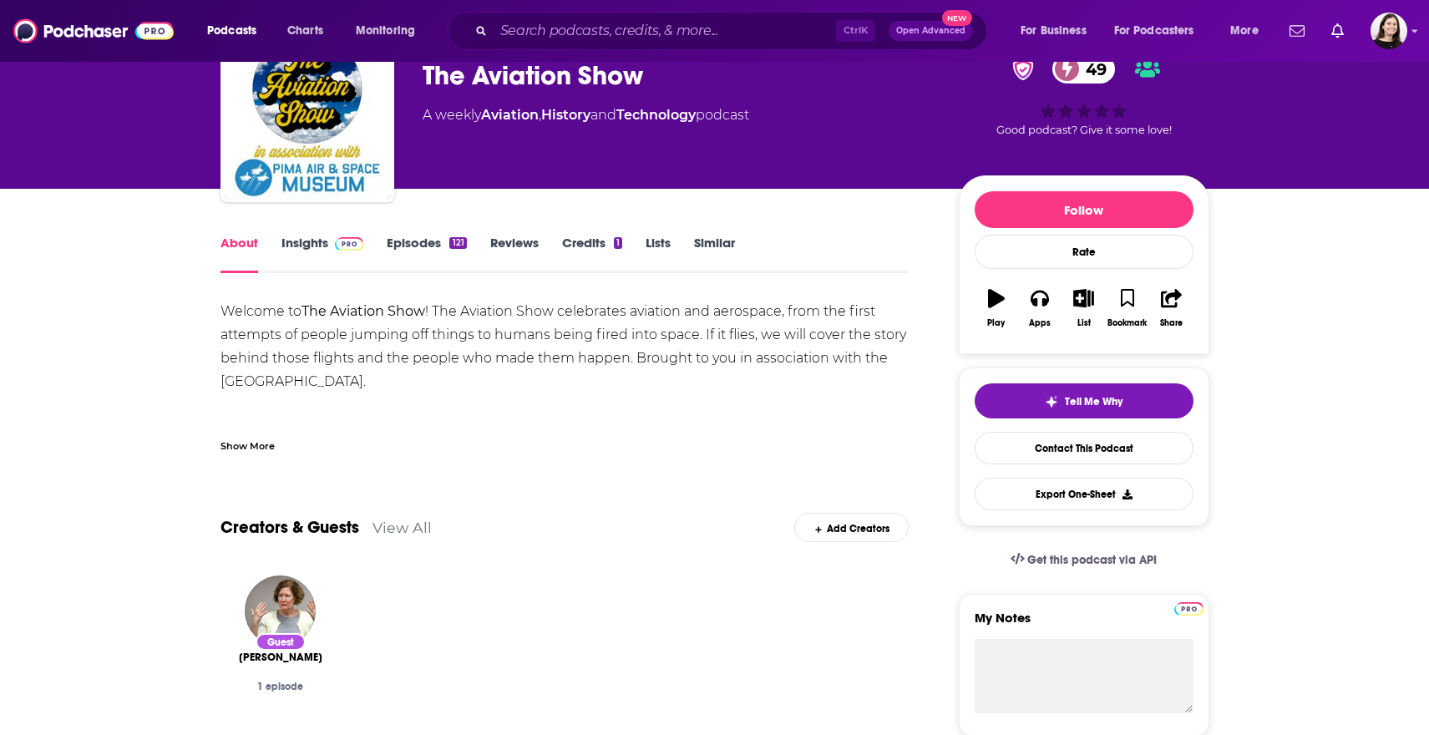
click at [302, 265] on link "Insights" at bounding box center [322, 254] width 83 height 38
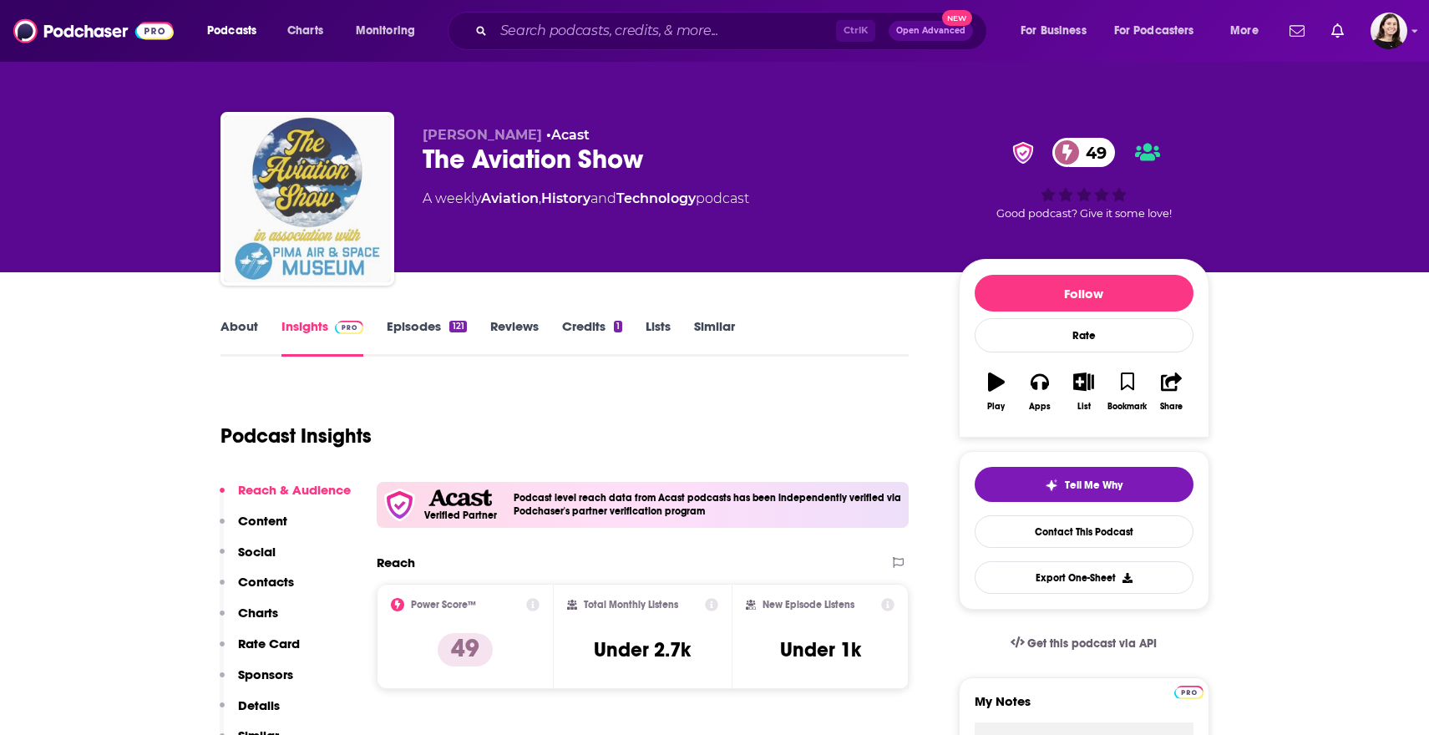
drag, startPoint x: 302, startPoint y: 265, endPoint x: 387, endPoint y: 249, distance: 86.8
click at [386, 249] on img "The Aviation Show" at bounding box center [307, 198] width 167 height 167
click at [436, 326] on link "Episodes 121" at bounding box center [426, 337] width 79 height 38
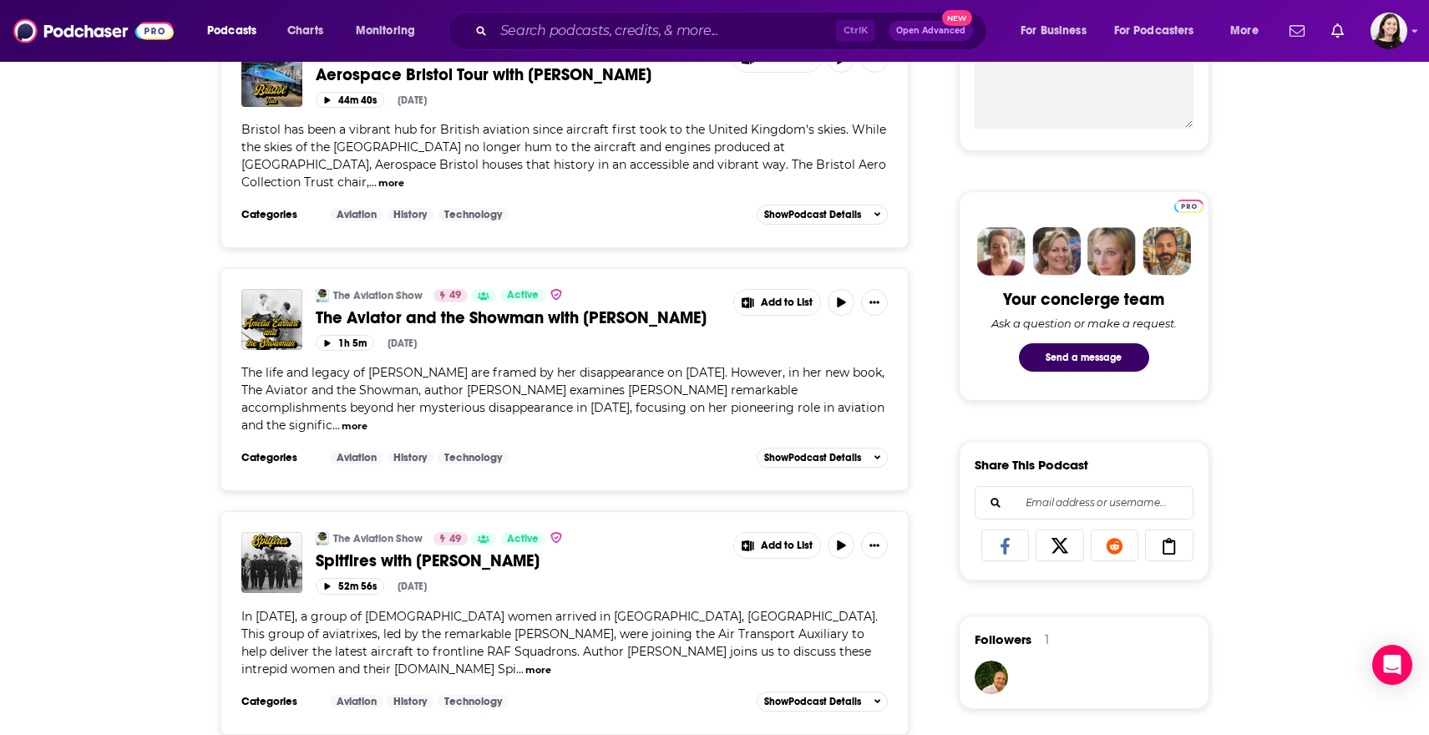
scroll to position [1085, 0]
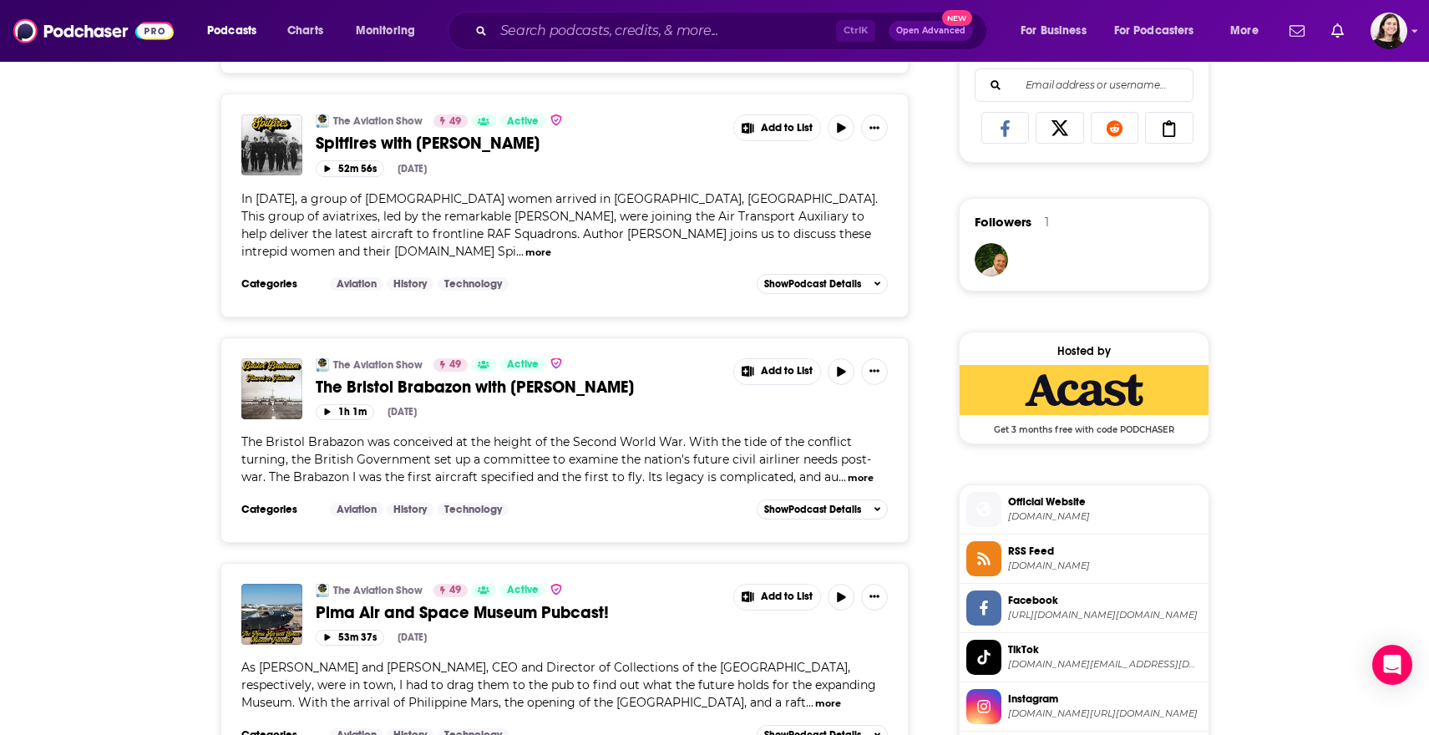
click at [862, 485] on button "more" at bounding box center [860, 478] width 26 height 14
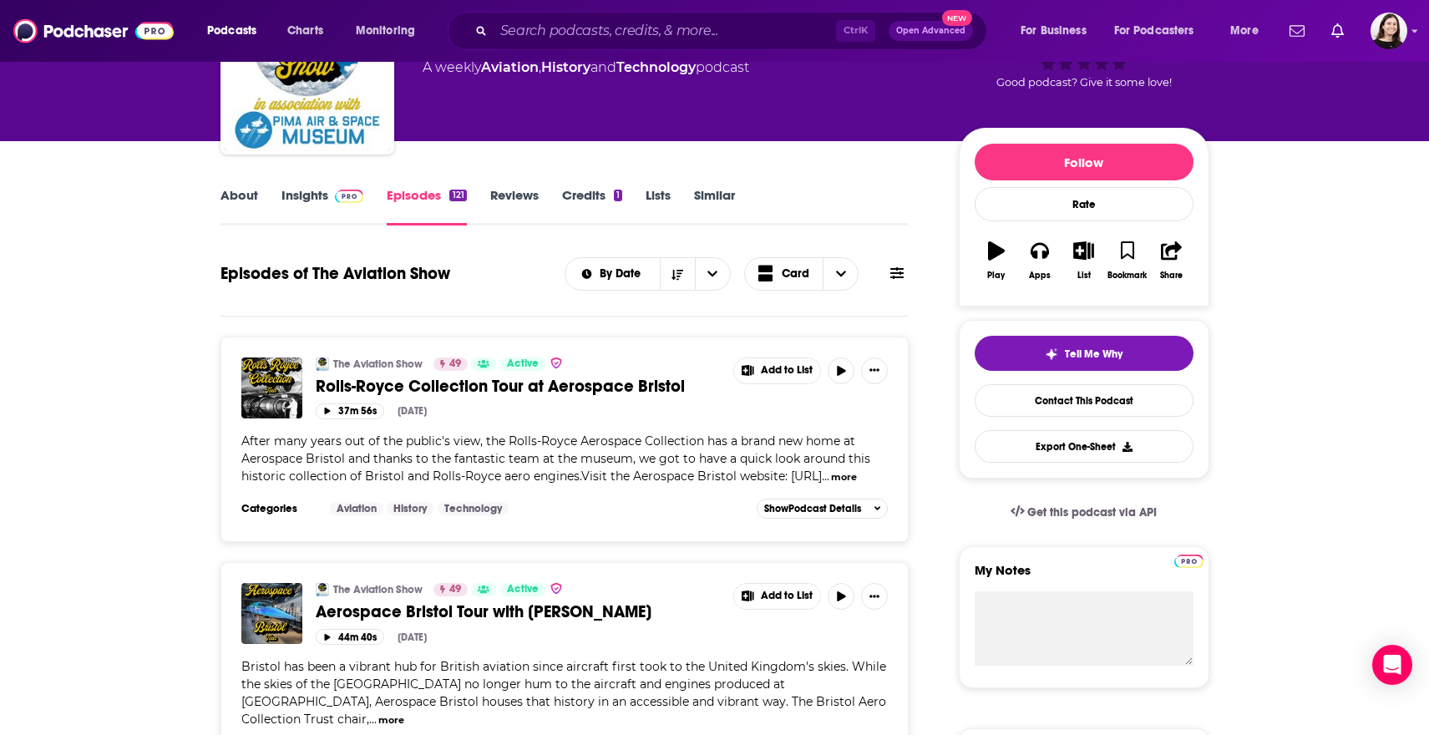
scroll to position [0, 0]
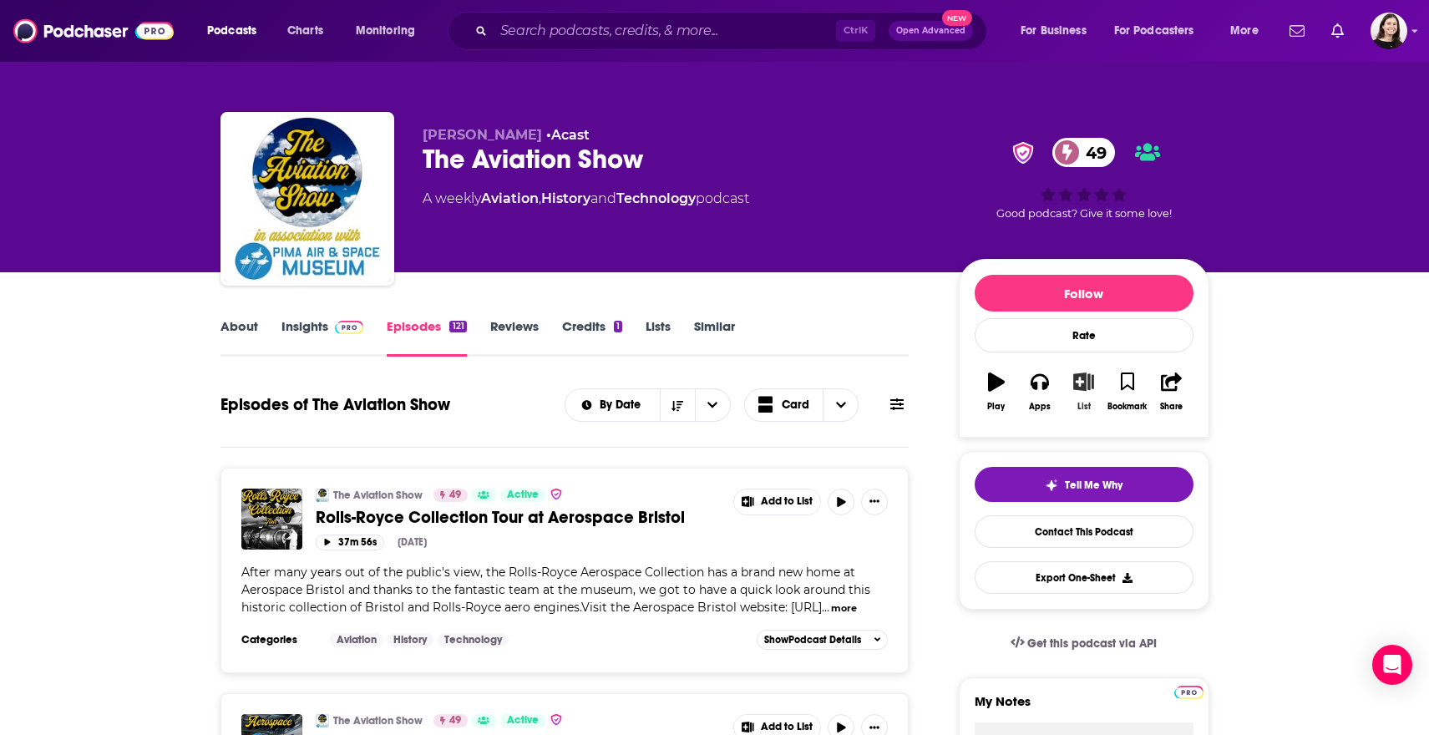
click at [1083, 400] on button "List" at bounding box center [1082, 392] width 43 height 60
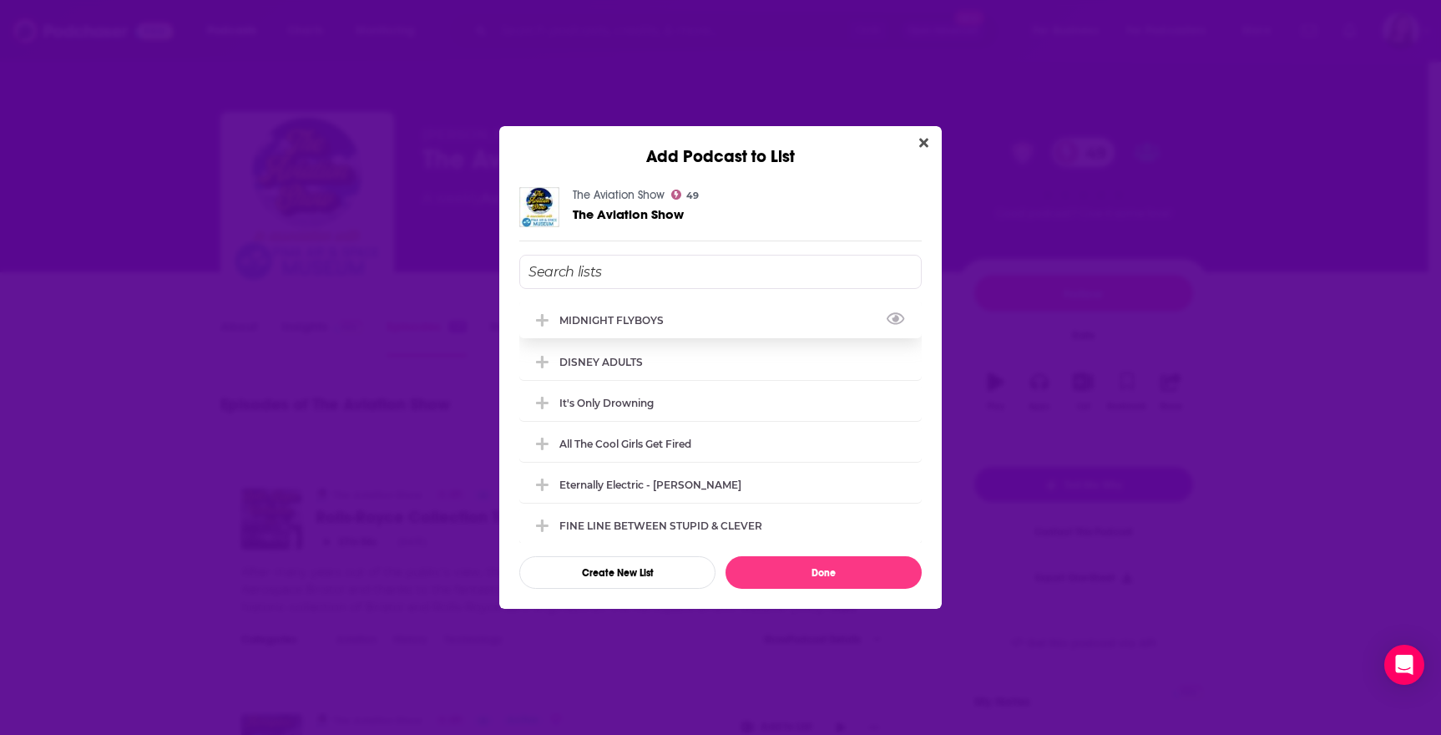
click at [648, 325] on div "MIDNIGHT FLYBOYS" at bounding box center [616, 320] width 114 height 13
click at [796, 569] on button "Done" at bounding box center [824, 572] width 196 height 33
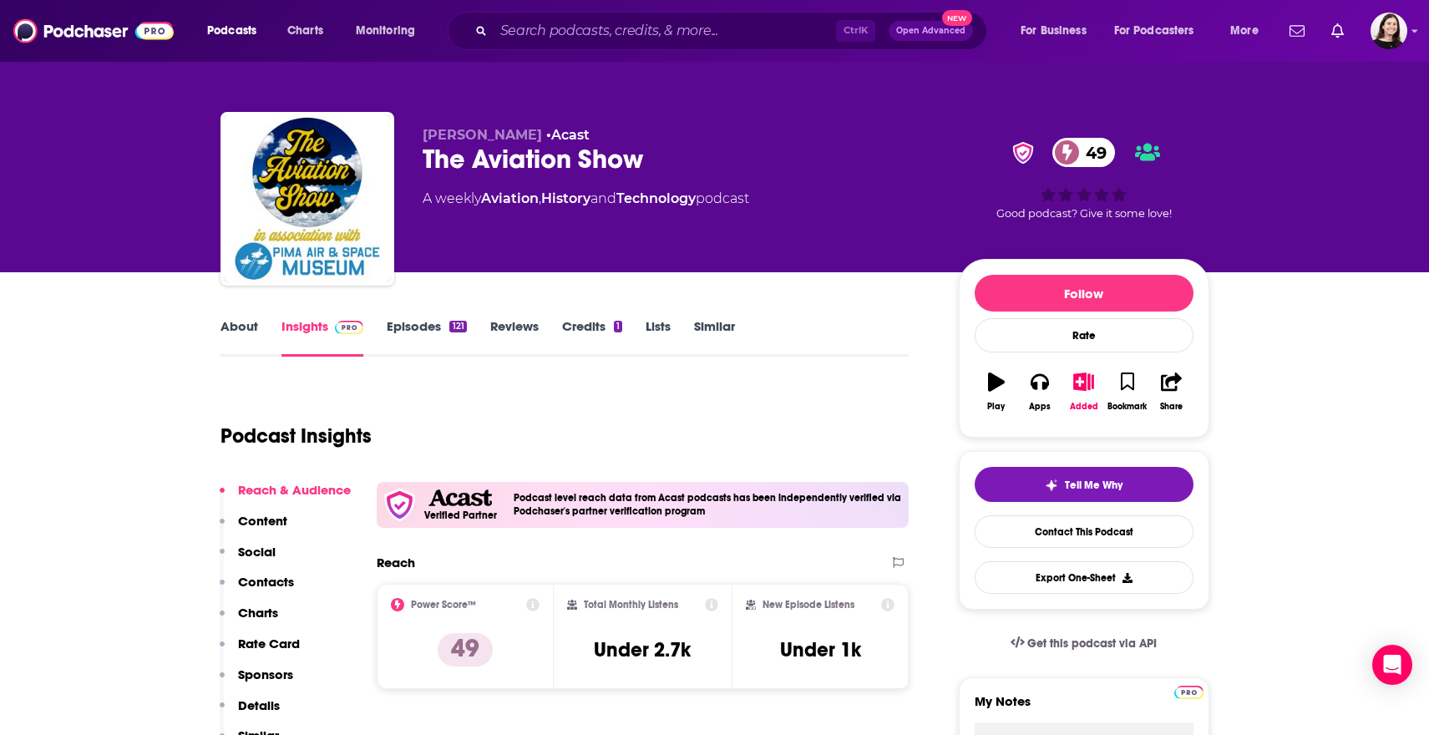
click at [721, 334] on link "Similar" at bounding box center [714, 337] width 41 height 38
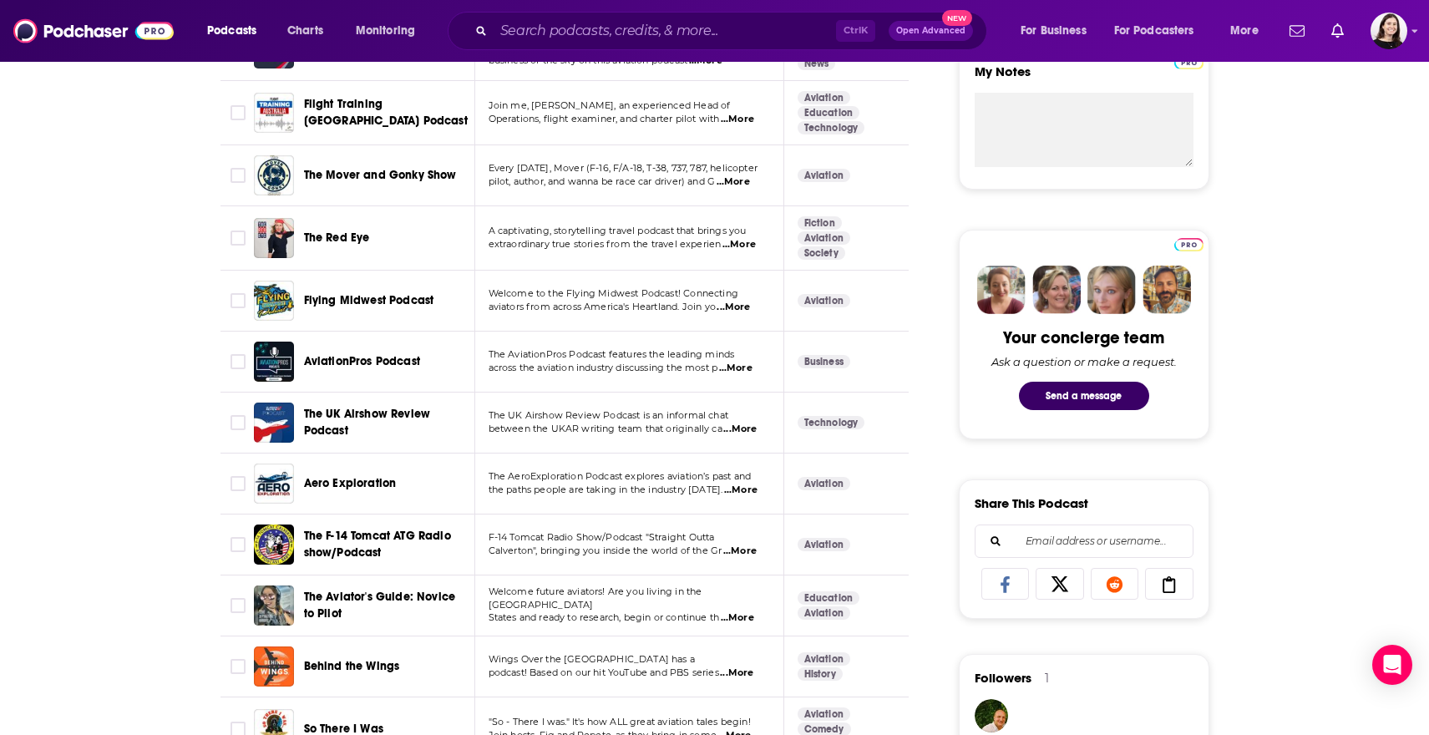
scroll to position [668, 0]
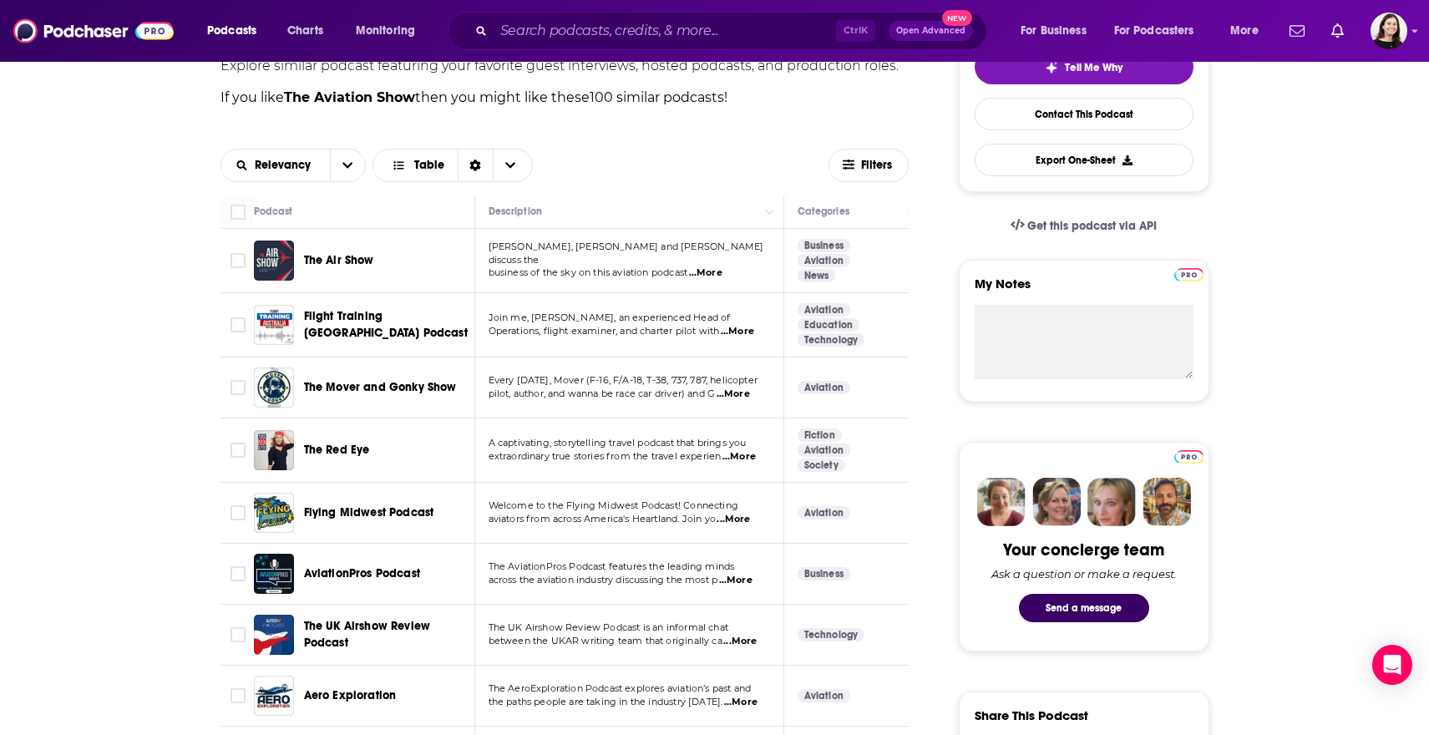
scroll to position [0, 0]
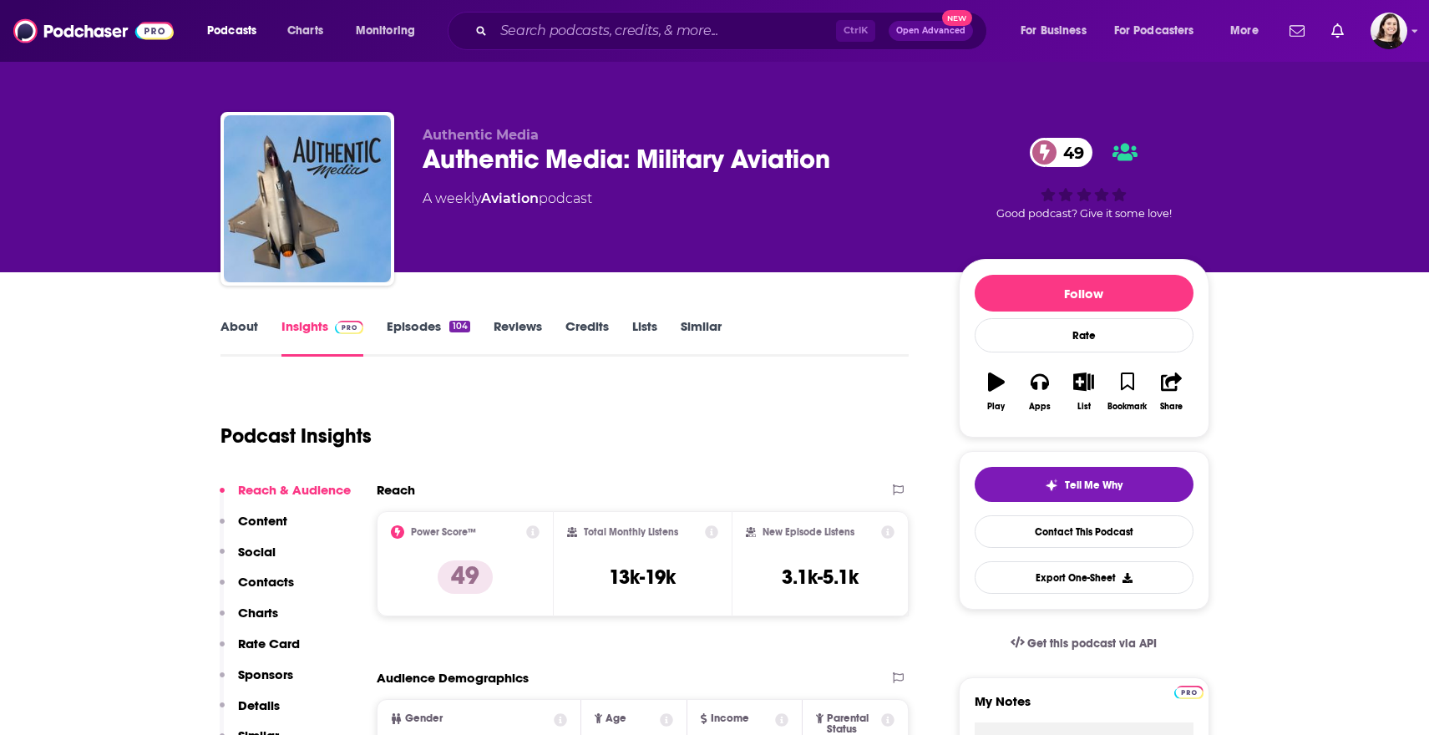
click at [244, 321] on link "About" at bounding box center [239, 337] width 38 height 38
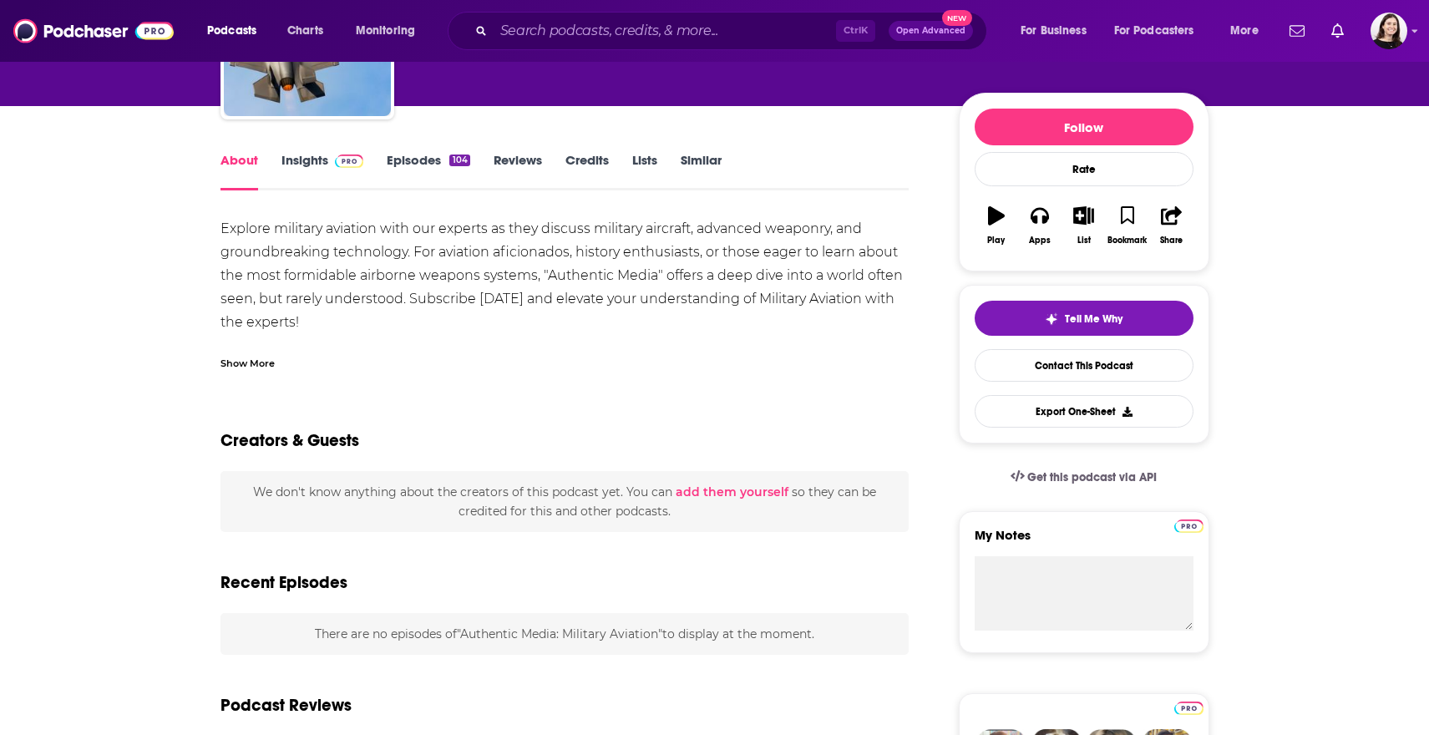
scroll to position [167, 0]
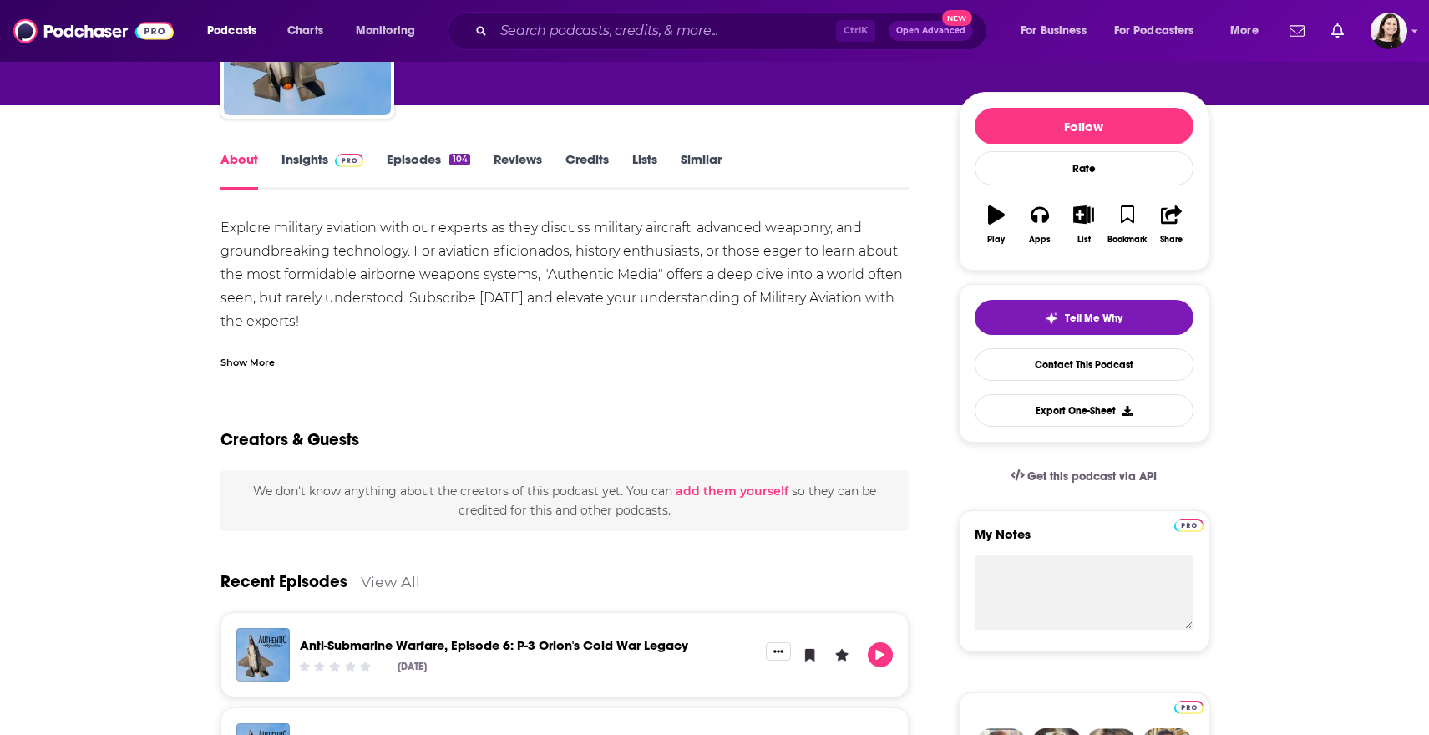
click at [317, 174] on link "Insights" at bounding box center [322, 170] width 83 height 38
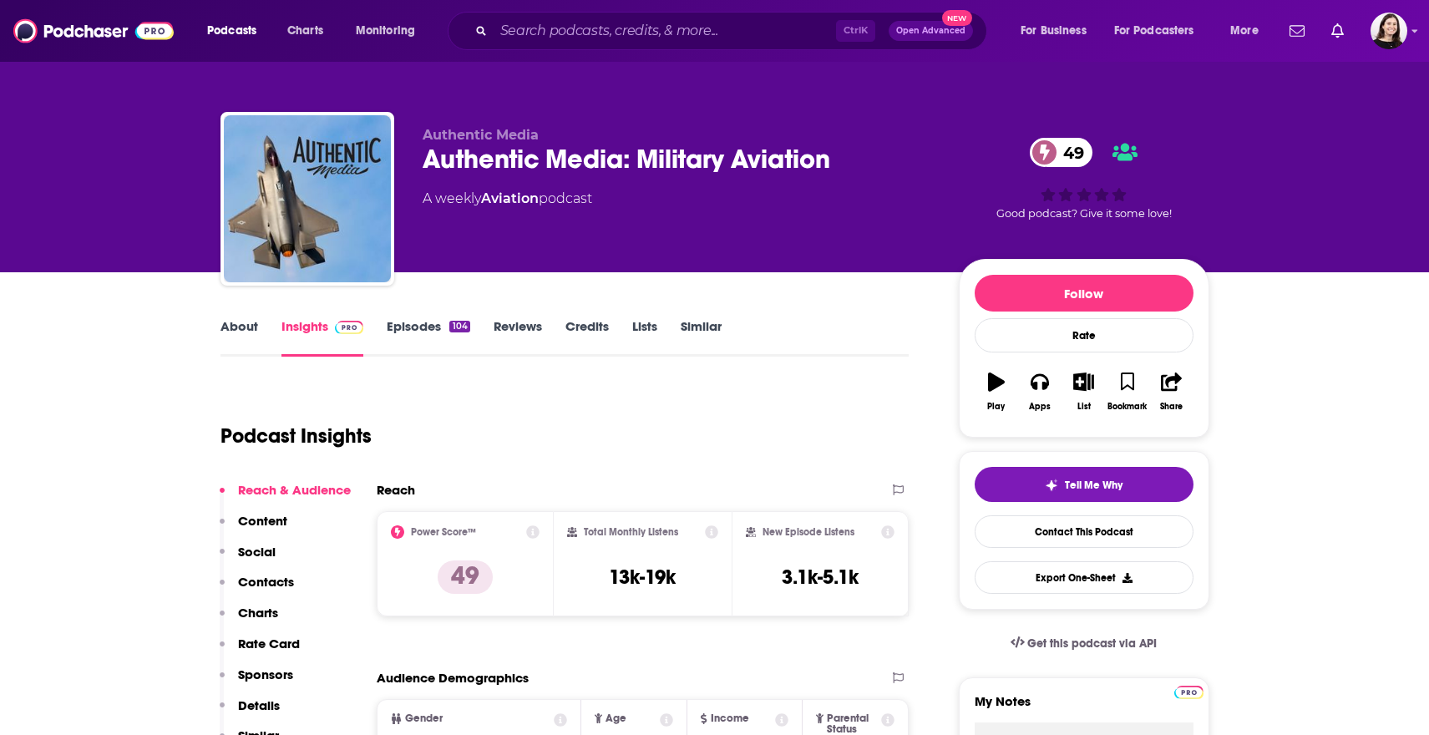
click at [412, 336] on link "Episodes 104" at bounding box center [428, 337] width 83 height 38
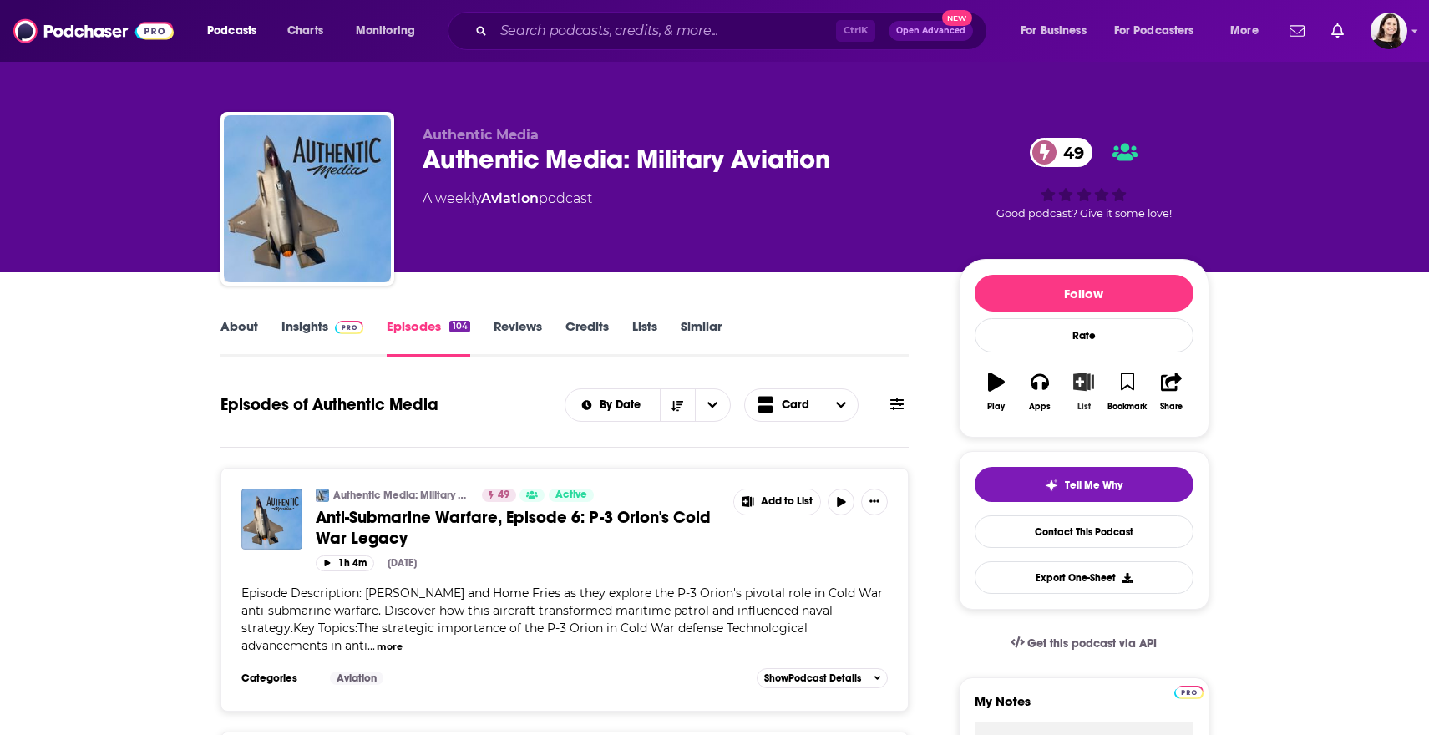
click at [1084, 381] on icon "button" at bounding box center [1083, 381] width 21 height 18
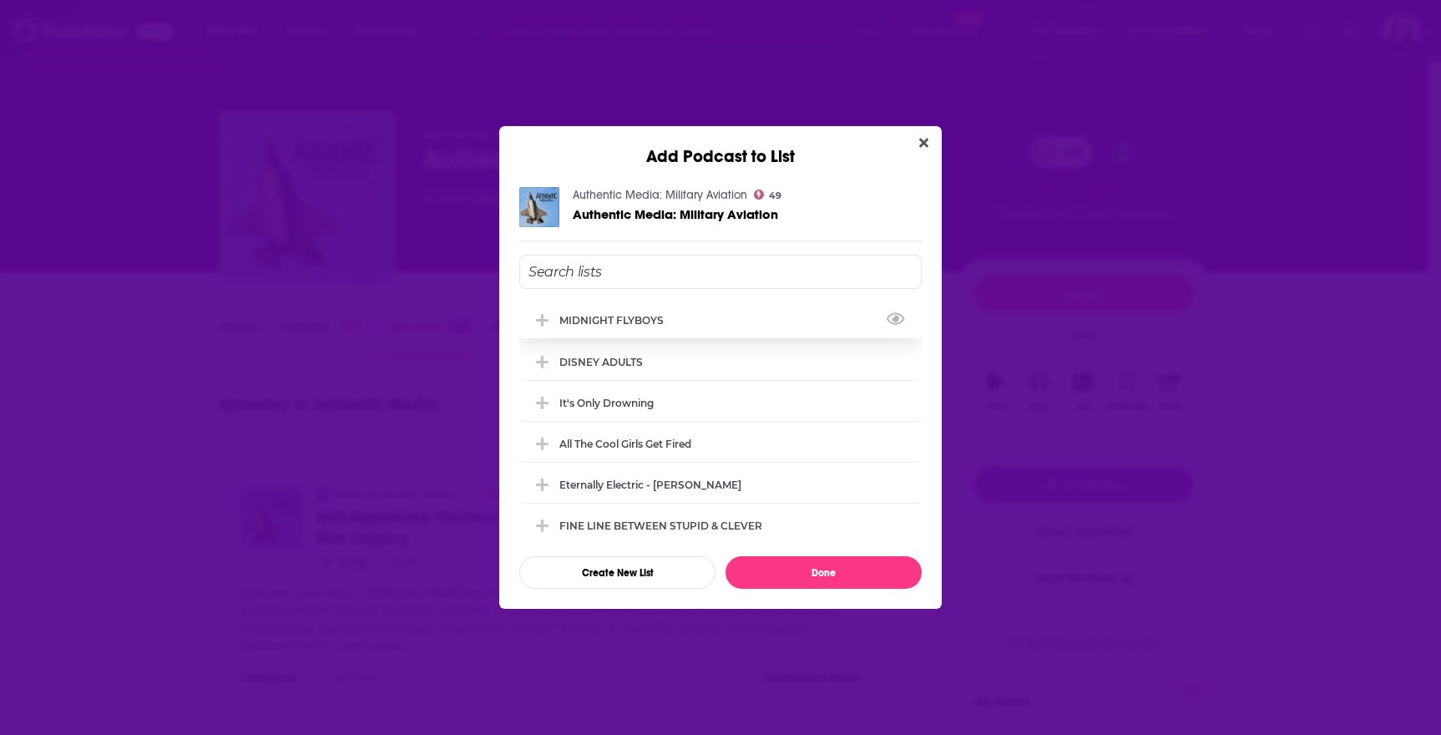
click at [609, 329] on div "MIDNIGHT FLYBOYS" at bounding box center [720, 319] width 402 height 37
click at [894, 576] on button "Done" at bounding box center [824, 572] width 196 height 33
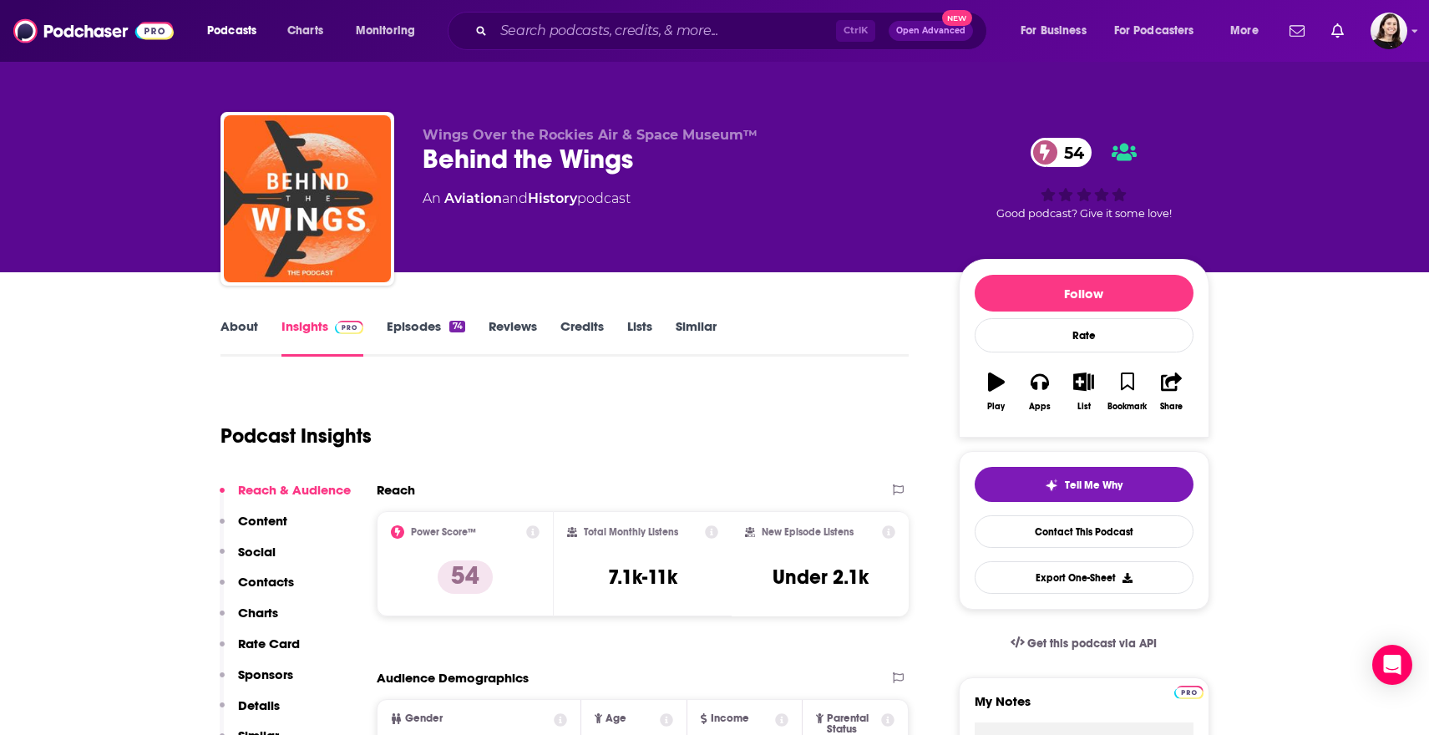
click at [240, 325] on link "About" at bounding box center [239, 337] width 38 height 38
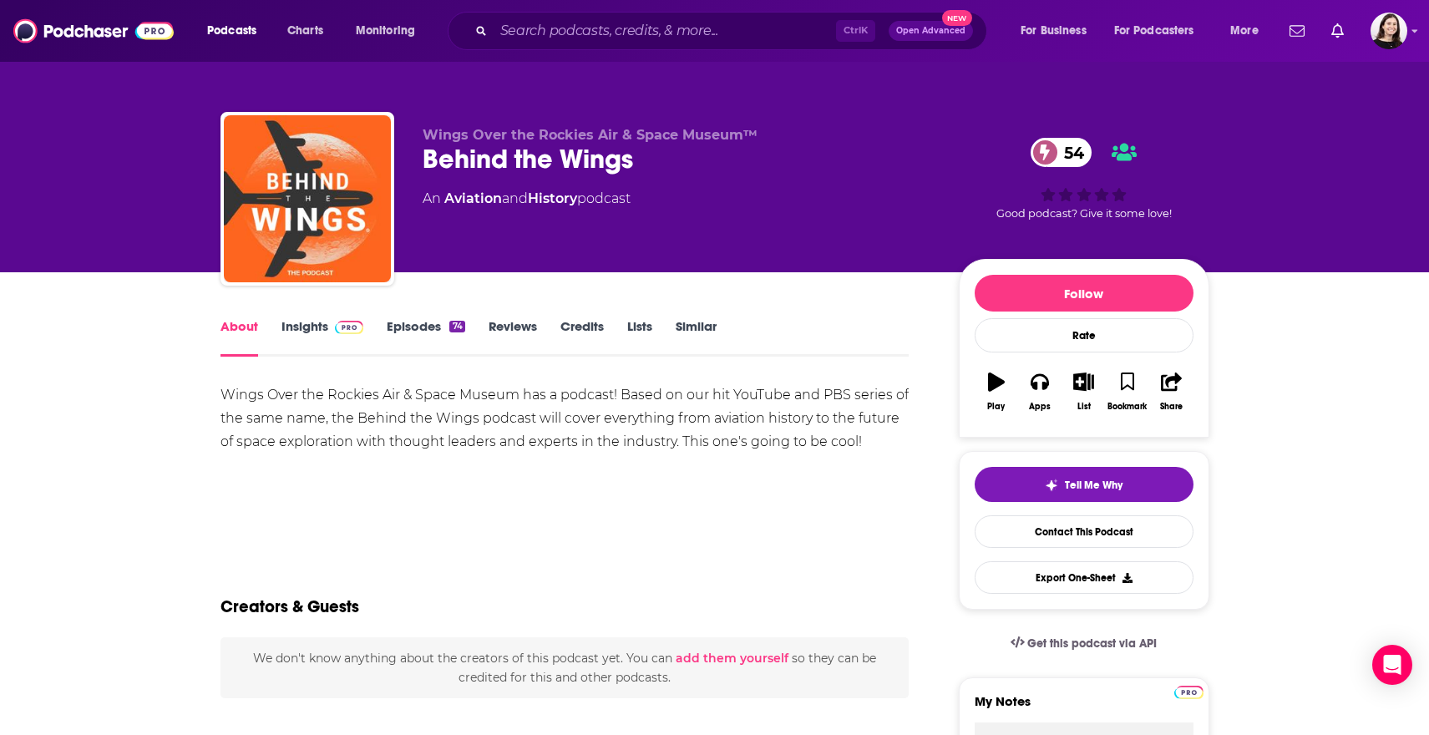
click at [412, 327] on link "Episodes 74" at bounding box center [426, 337] width 78 height 38
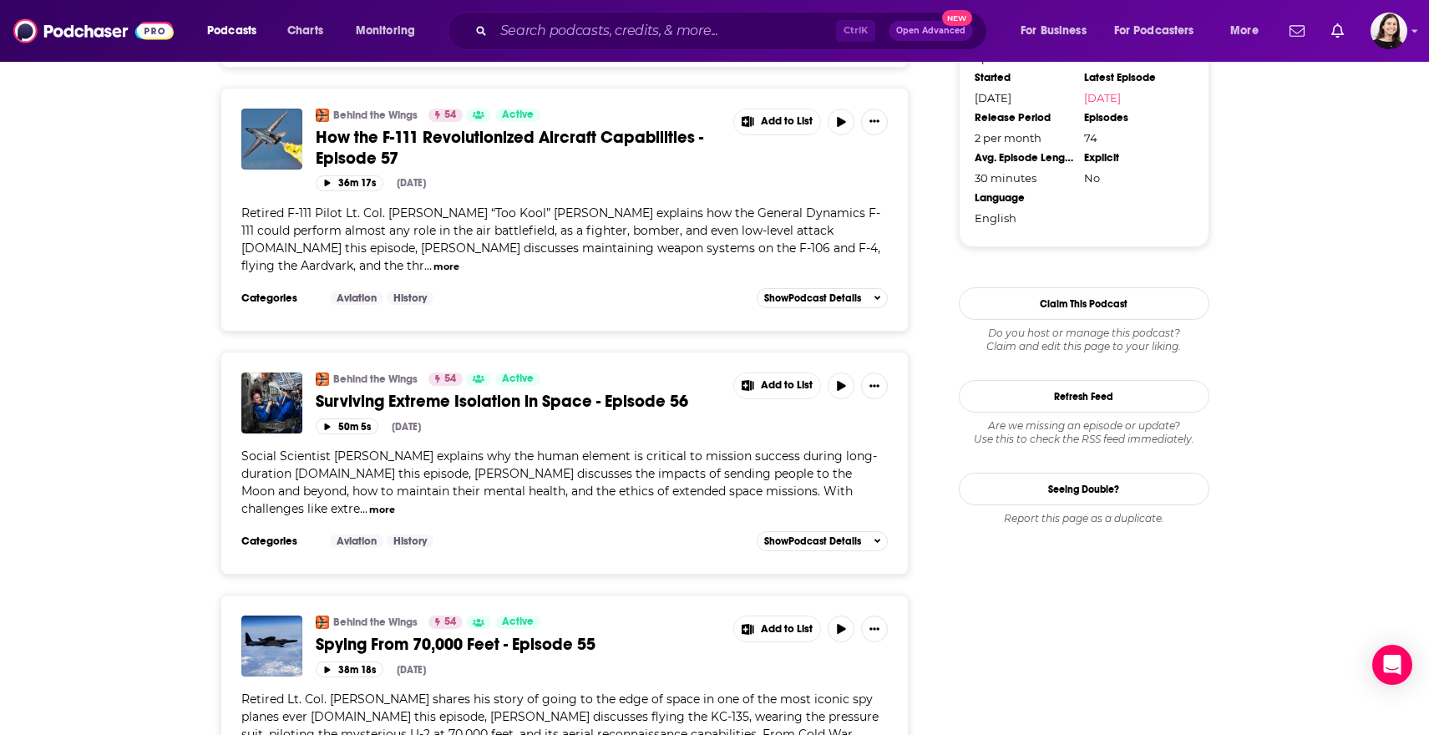
scroll to position [1837, 0]
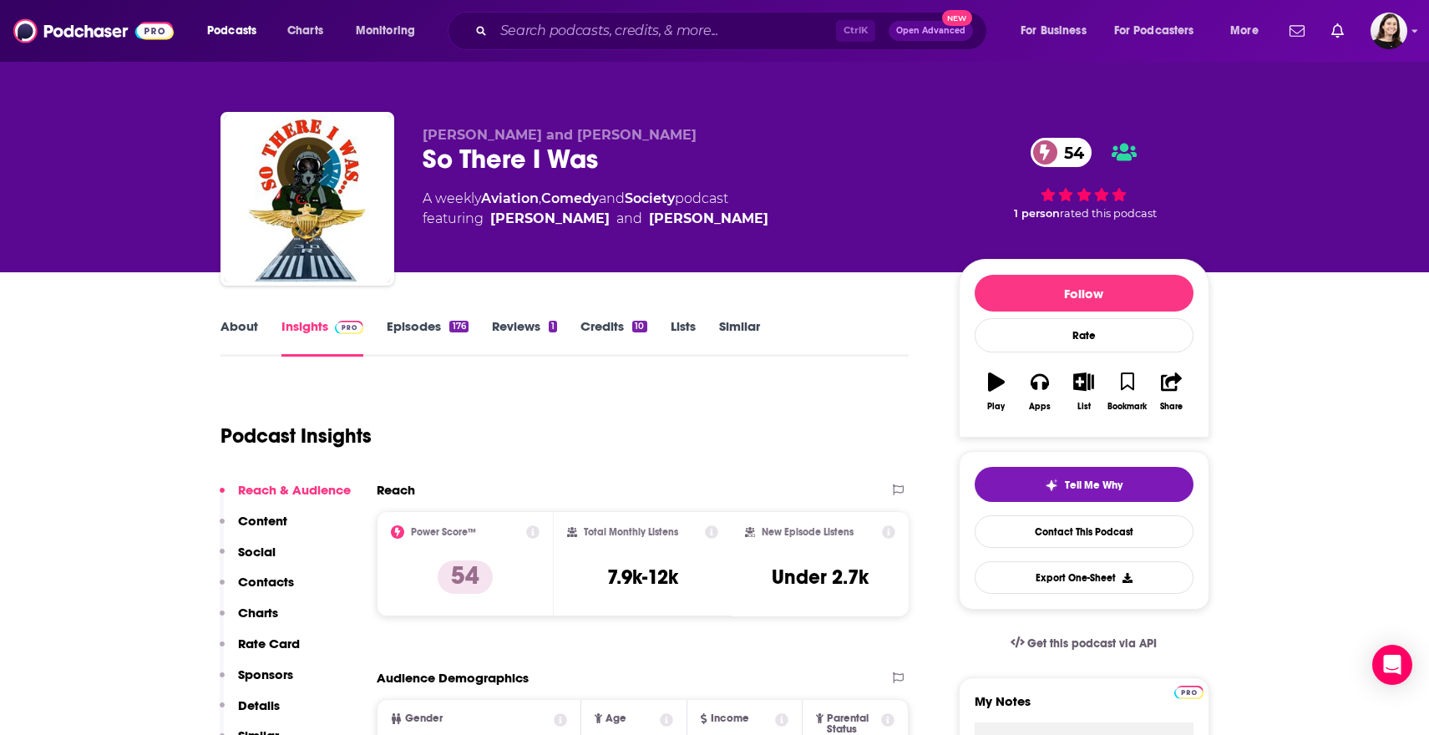
click at [236, 343] on link "About" at bounding box center [239, 337] width 38 height 38
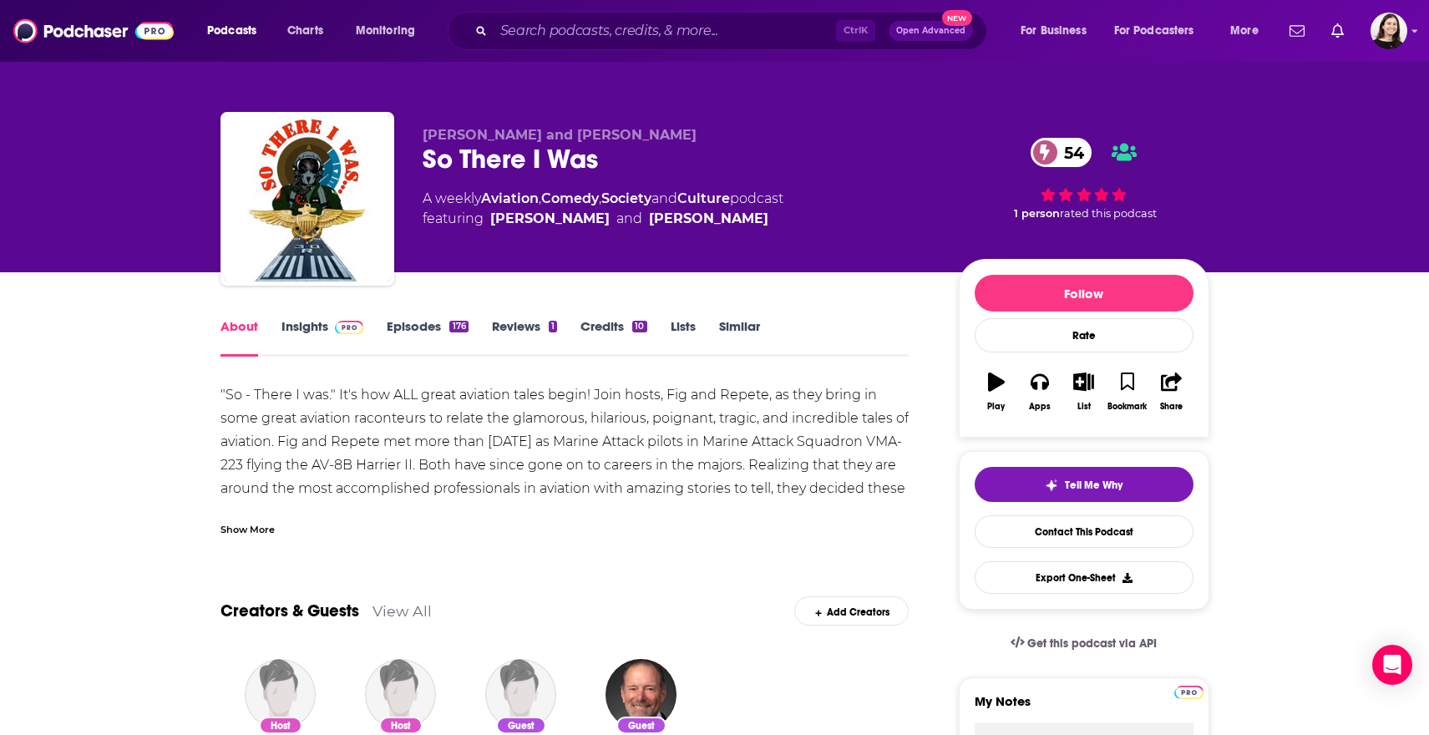
click at [405, 336] on link "Episodes 176" at bounding box center [427, 337] width 81 height 38
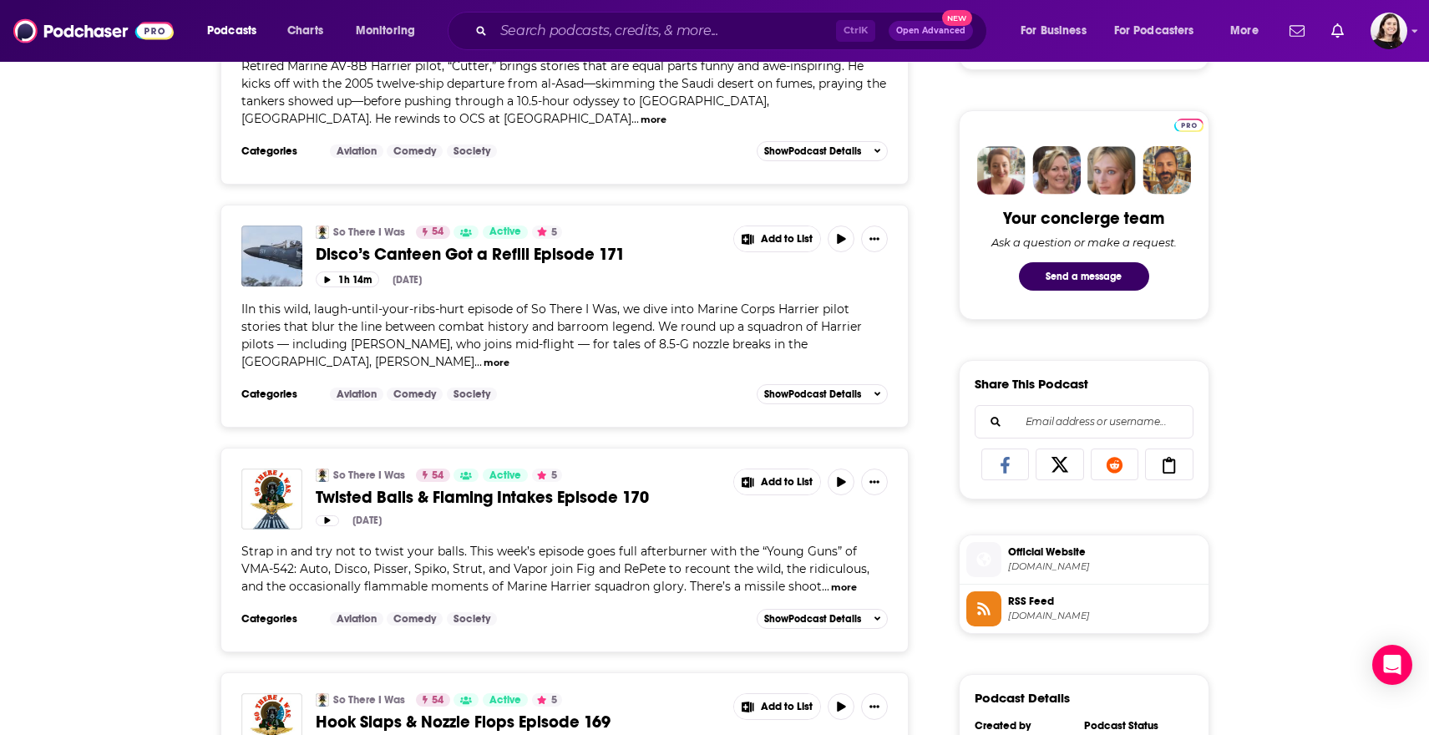
scroll to position [918, 0]
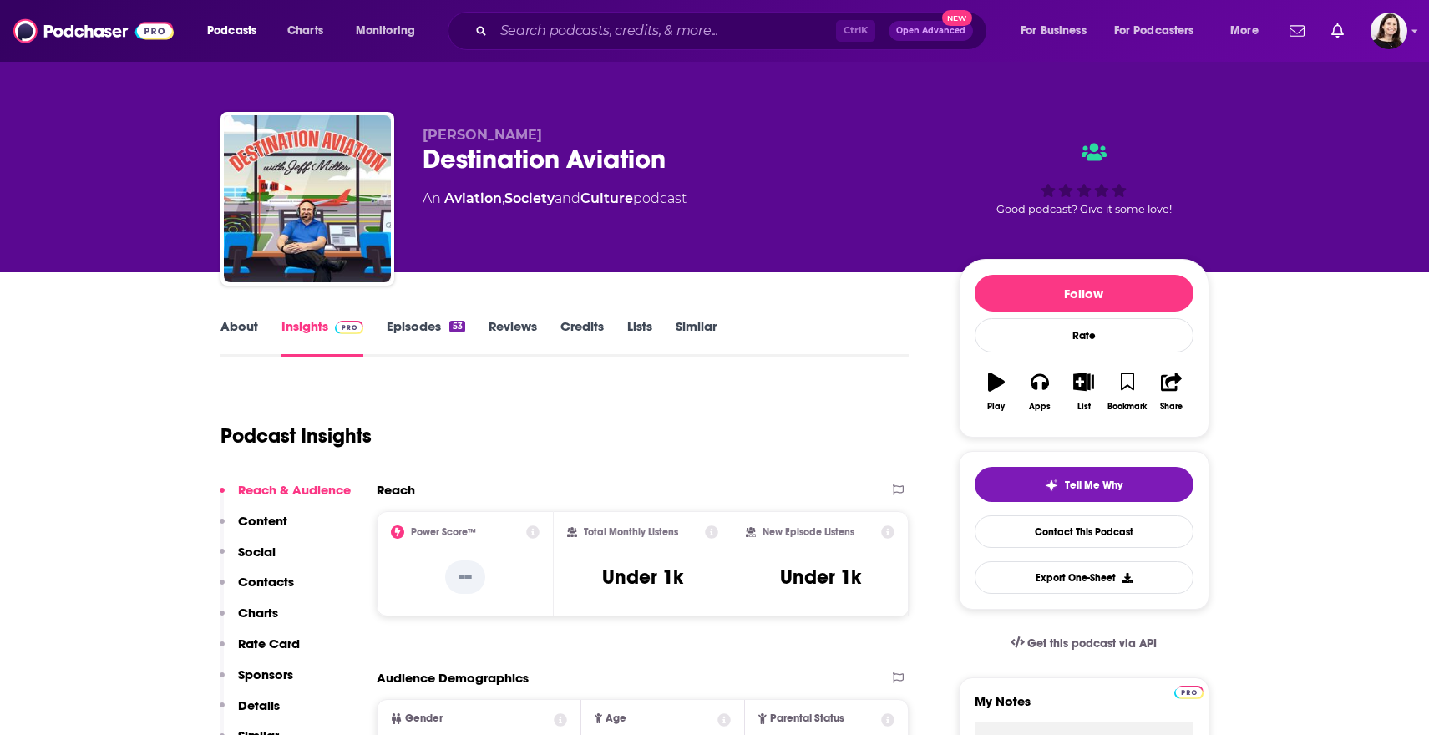
click at [245, 335] on link "About" at bounding box center [239, 337] width 38 height 38
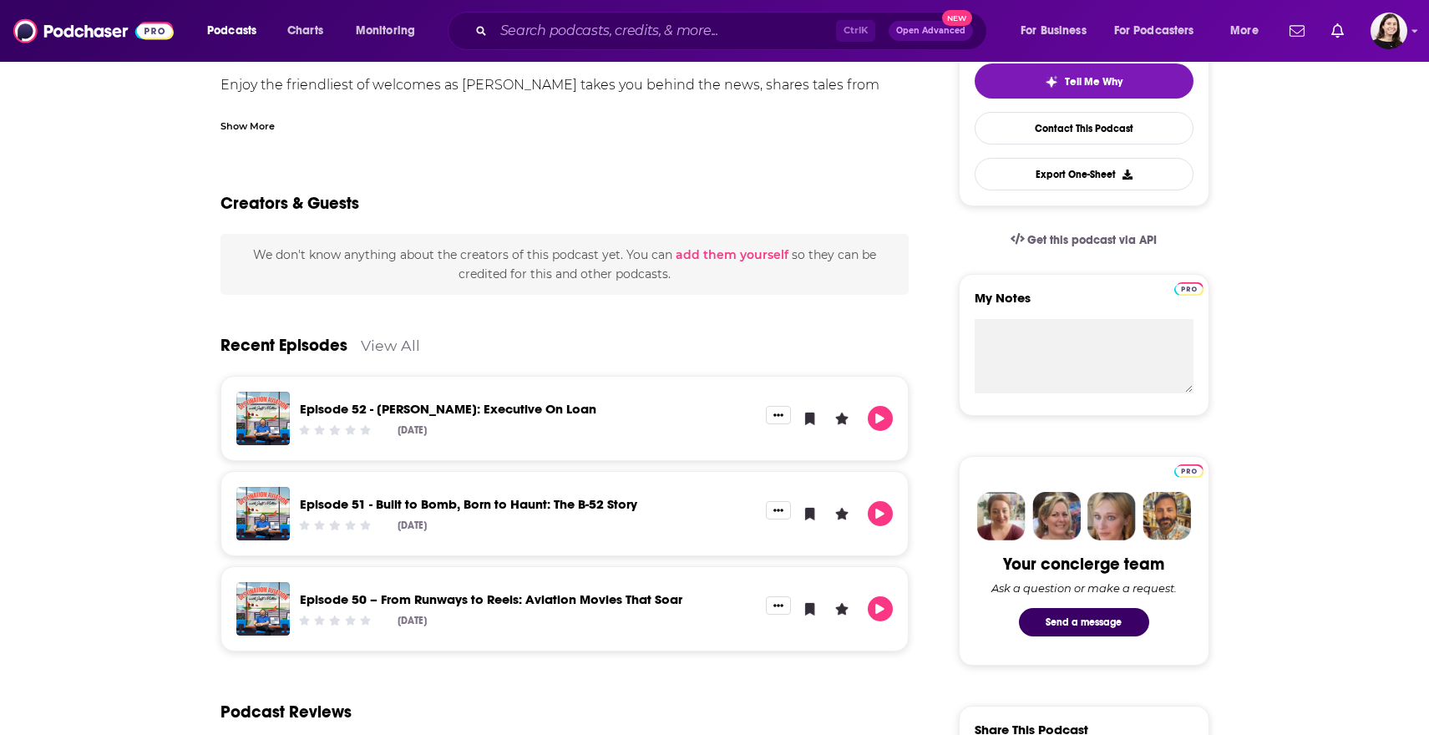
scroll to position [584, 0]
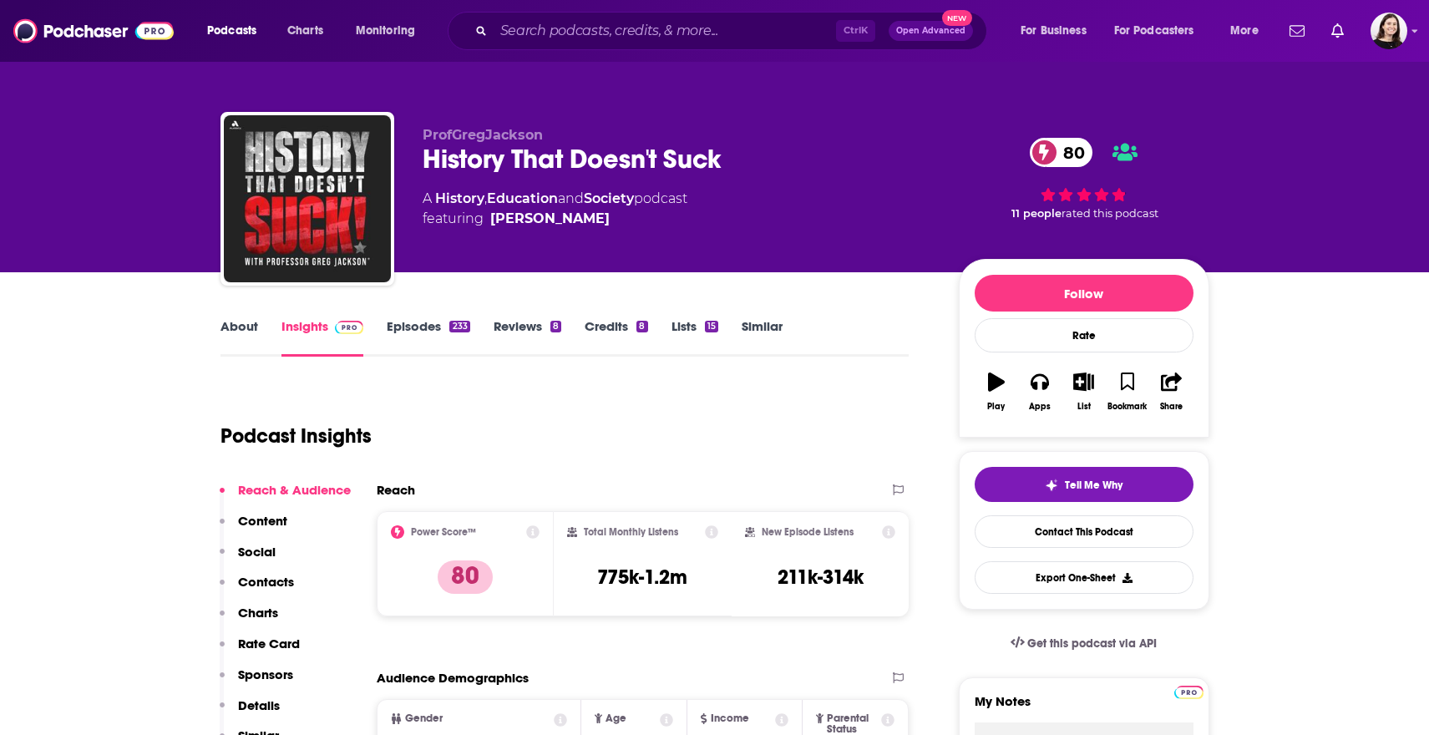
click at [225, 321] on link "About" at bounding box center [239, 337] width 38 height 38
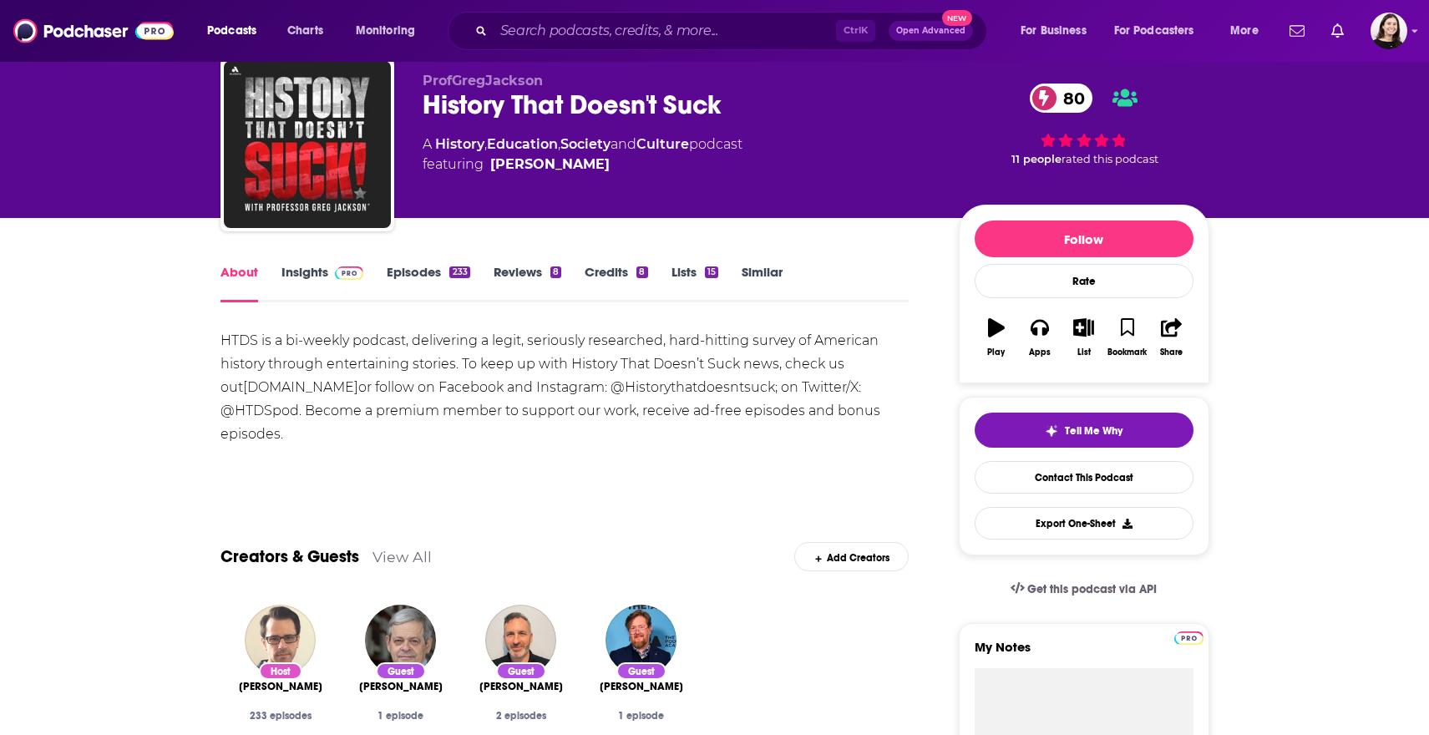
scroll to position [83, 0]
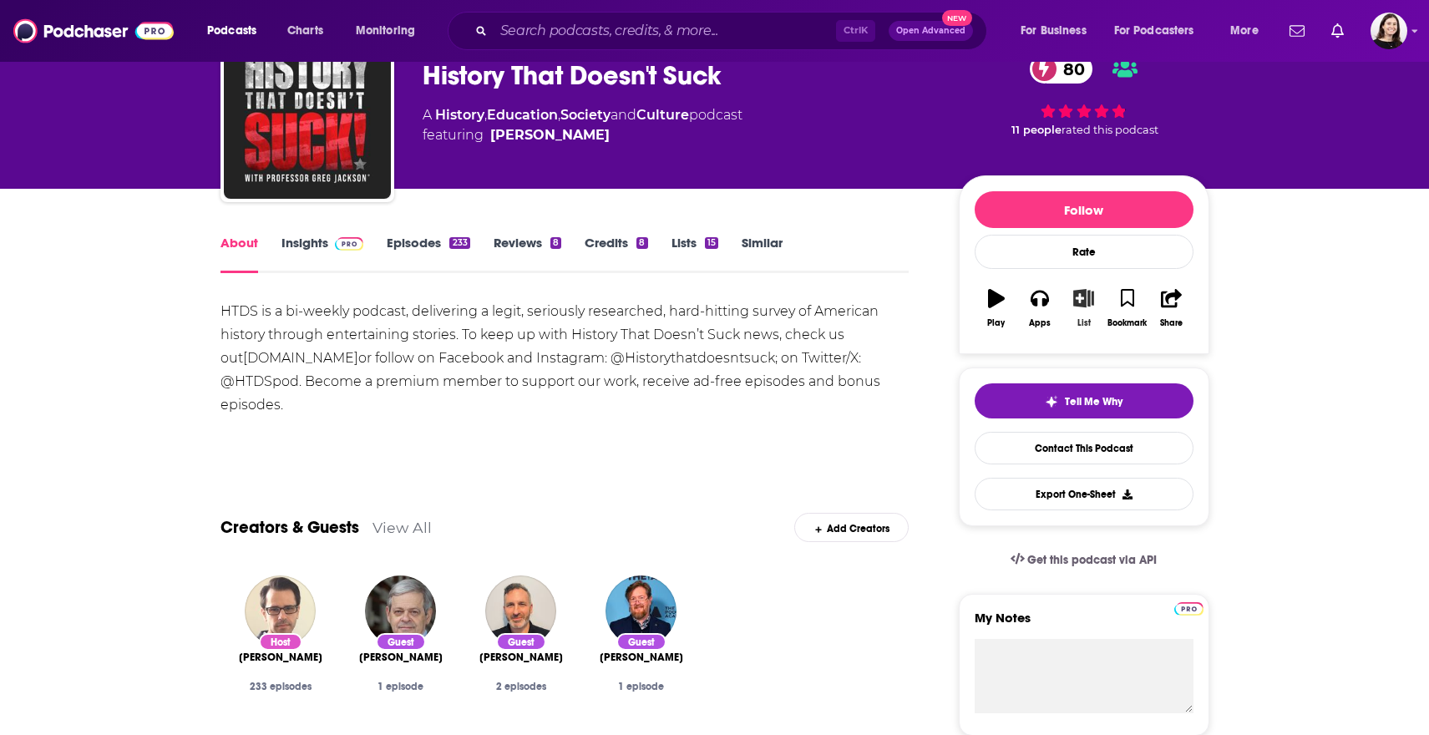
click at [1075, 331] on button "List" at bounding box center [1082, 308] width 43 height 60
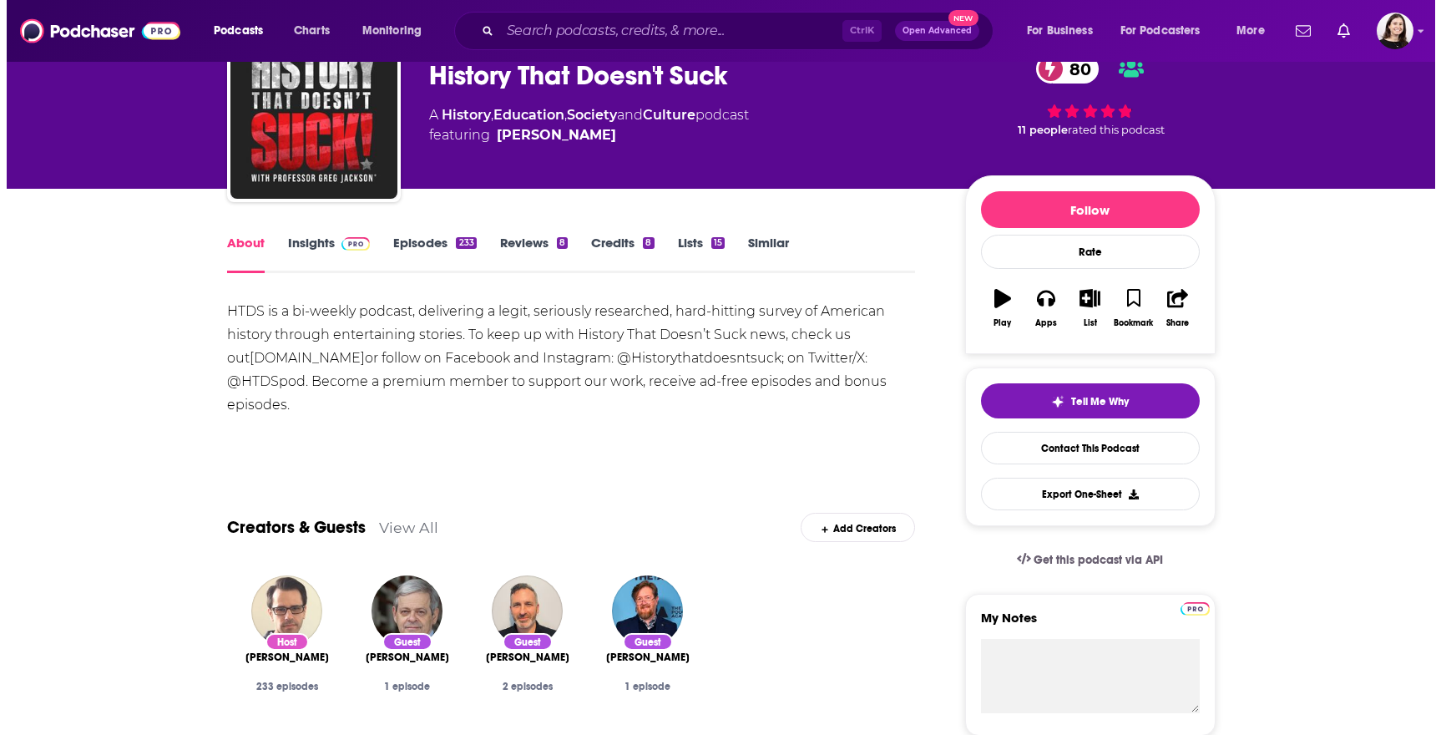
scroll to position [0, 0]
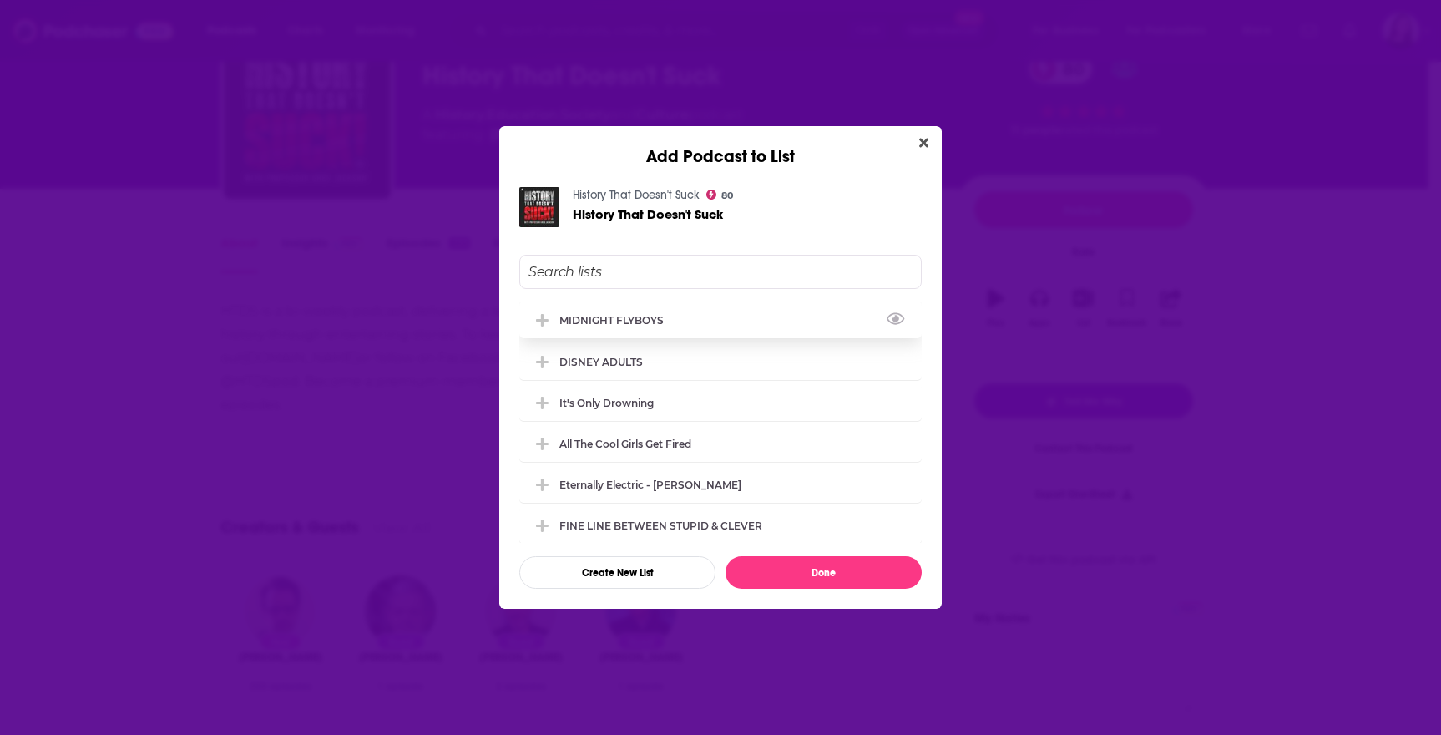
click at [620, 322] on div "MIDNIGHT FLYBOYS" at bounding box center [616, 320] width 114 height 13
click at [769, 562] on button "Done" at bounding box center [824, 572] width 196 height 33
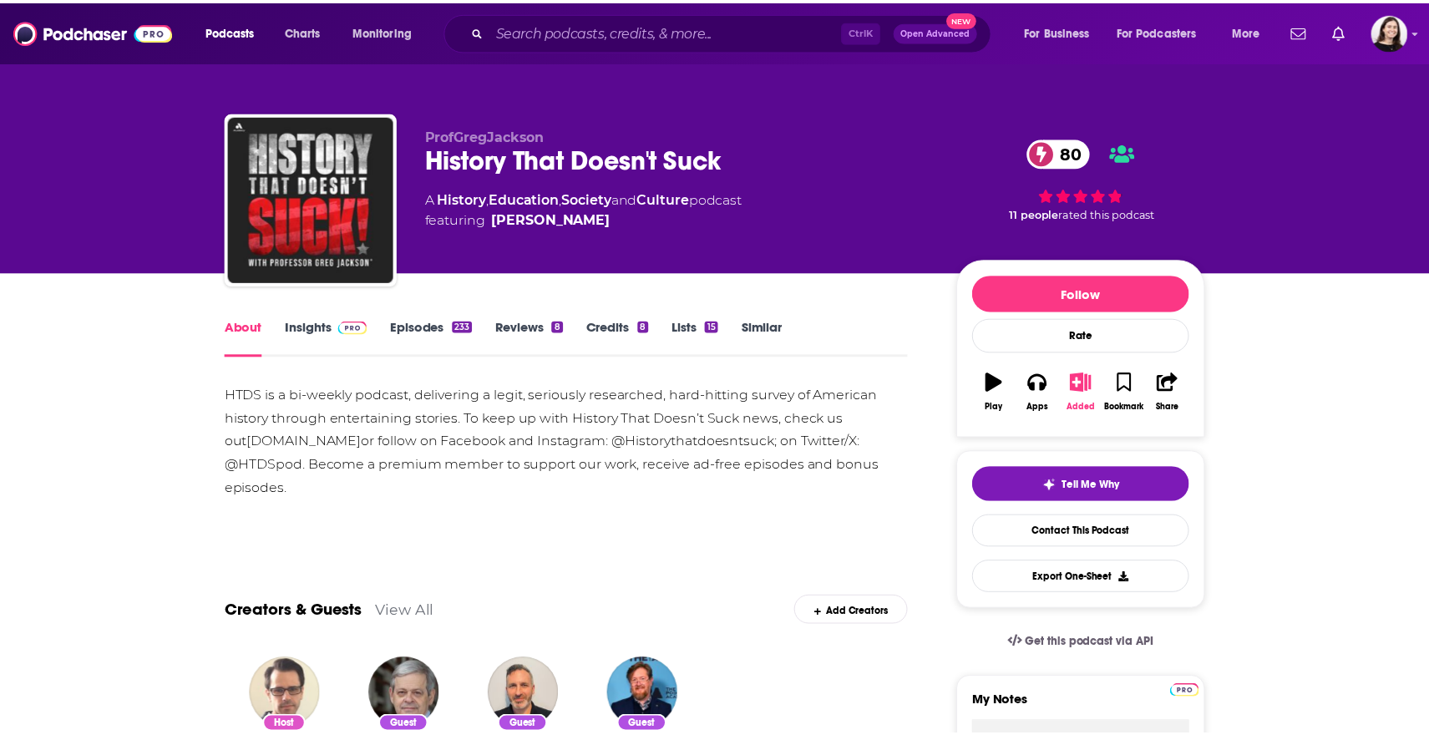
scroll to position [83, 0]
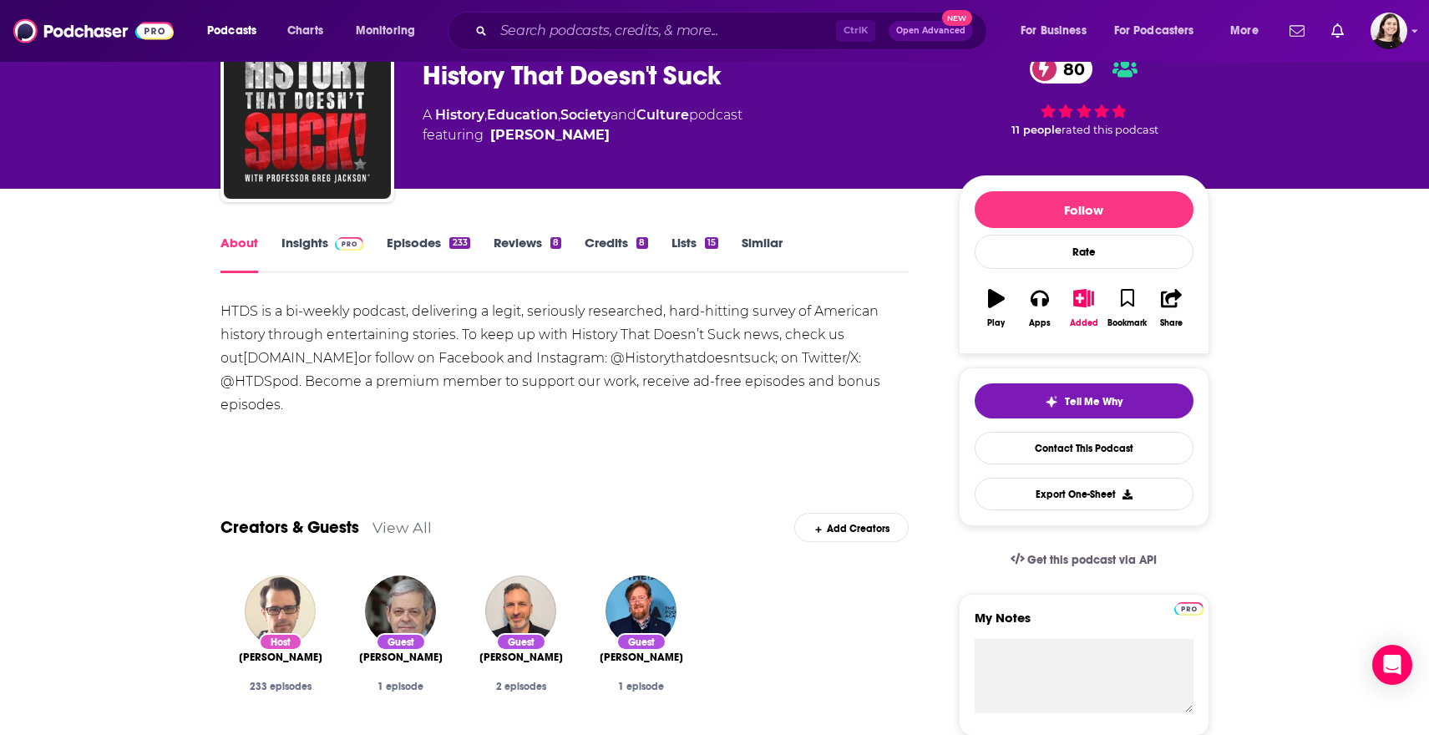
click at [774, 247] on link "Similar" at bounding box center [761, 254] width 41 height 38
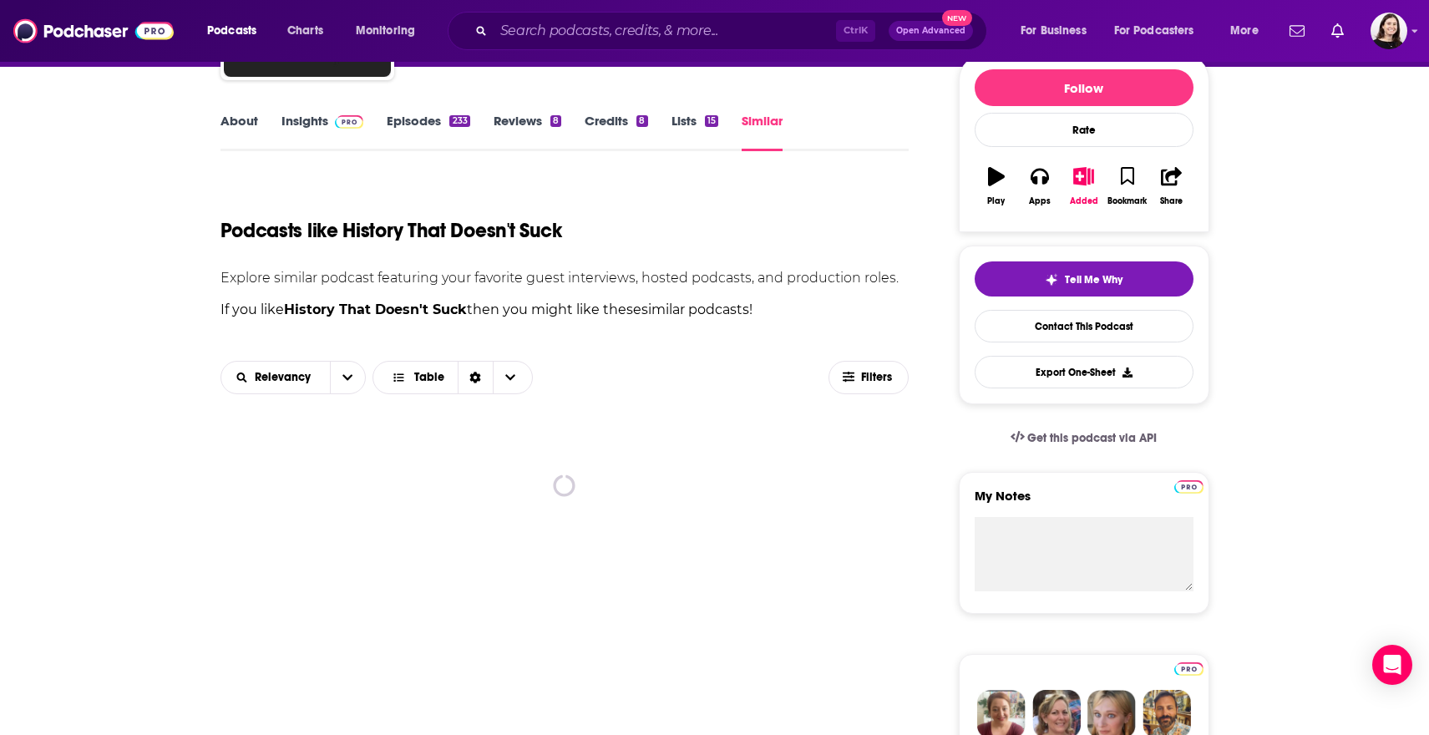
scroll to position [83, 0]
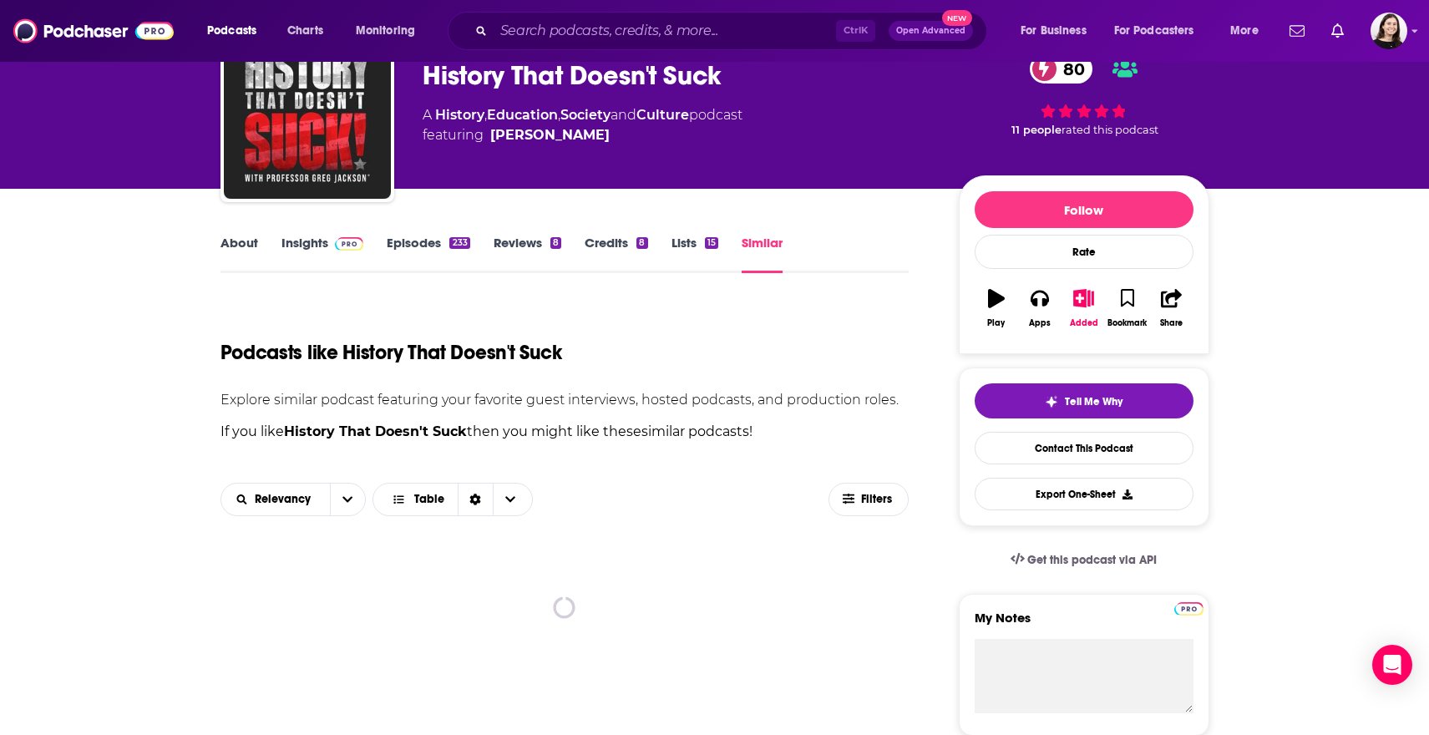
click at [256, 246] on link "About" at bounding box center [239, 254] width 38 height 38
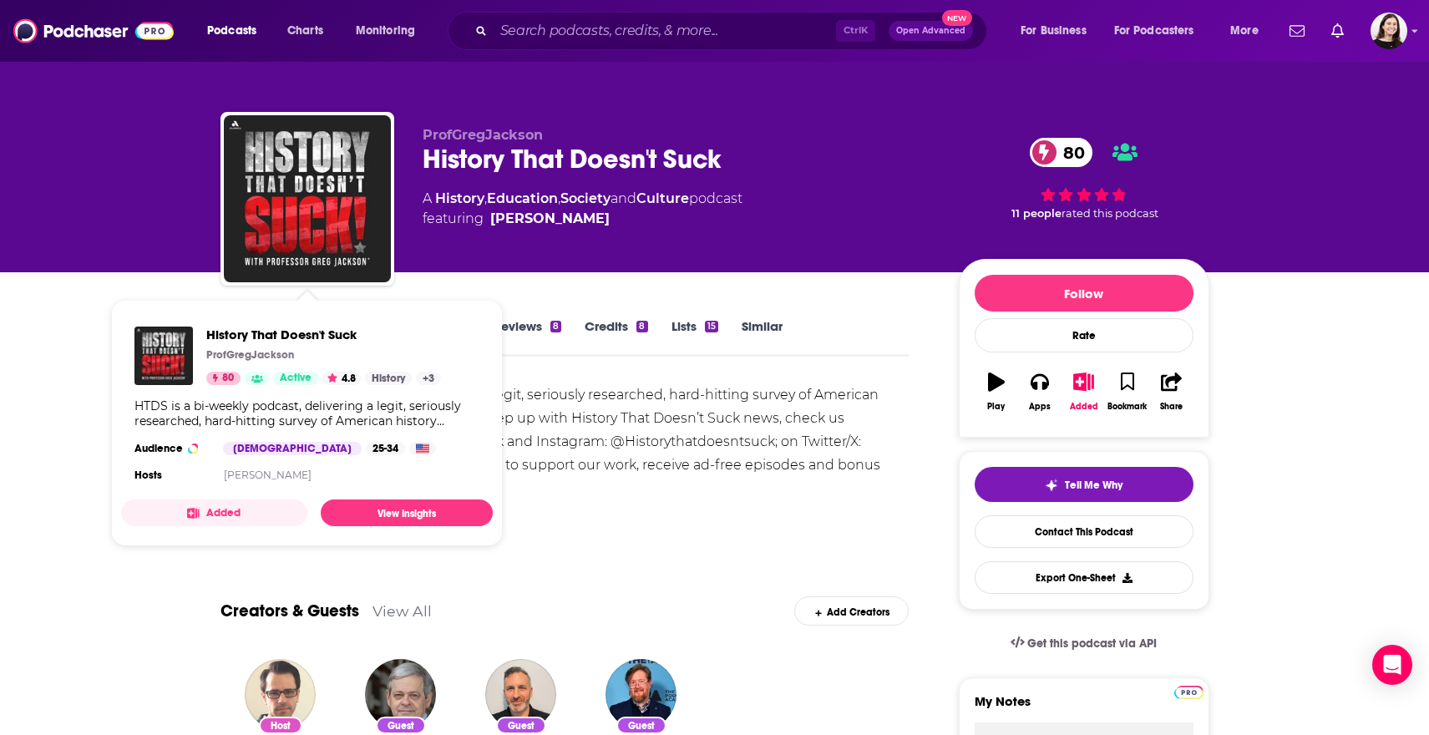
click at [667, 434] on div "HTDS is a bi-weekly podcast, delivering a legit, seriously researched, hard-hit…" at bounding box center [564, 441] width 689 height 117
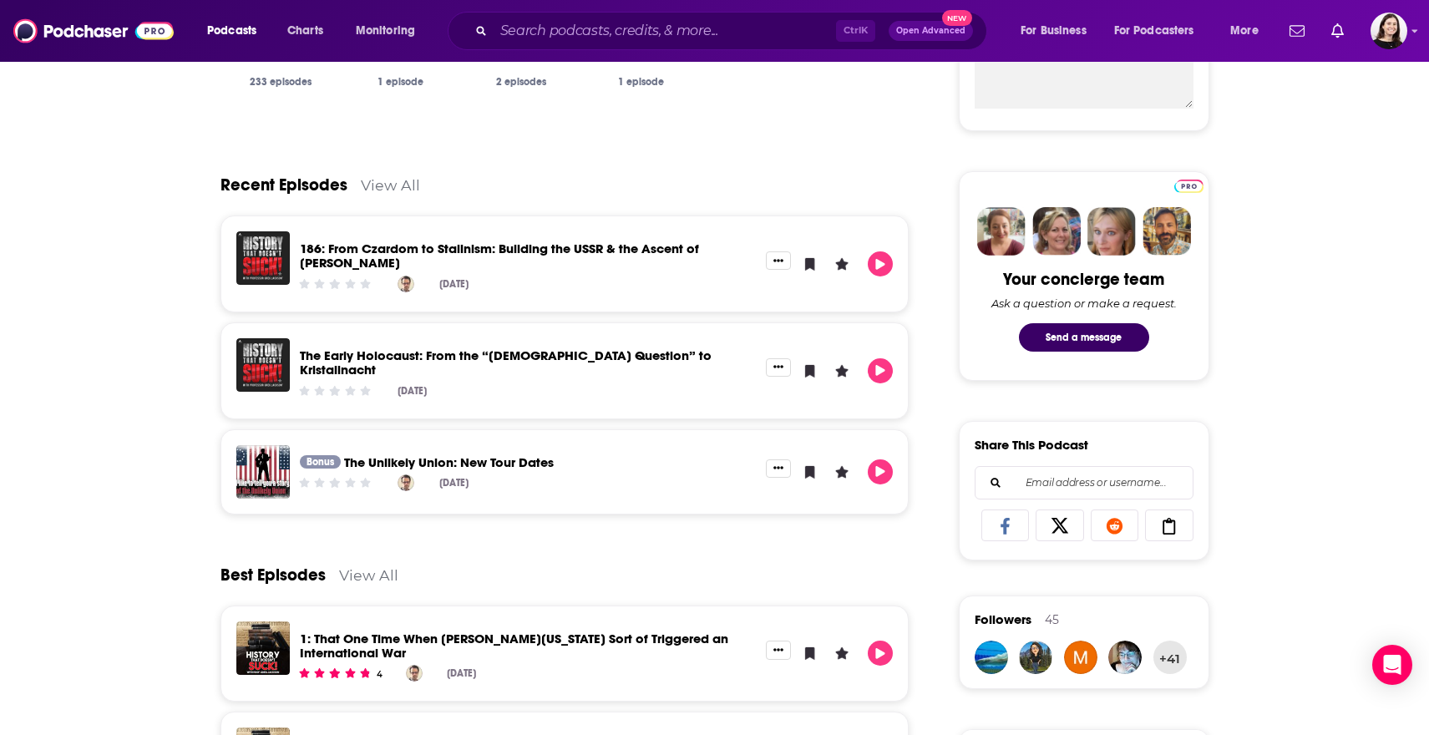
scroll to position [501, 0]
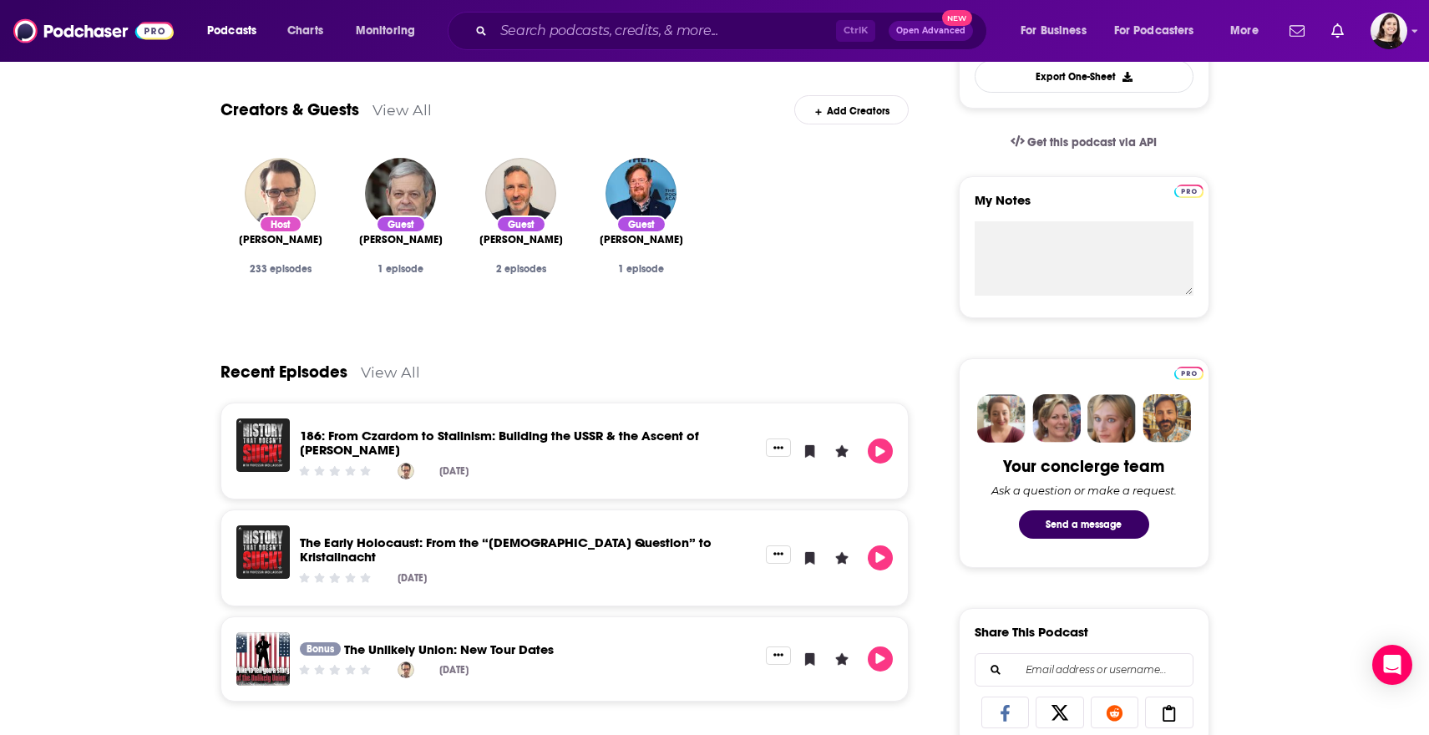
click at [399, 367] on link "View All" at bounding box center [390, 372] width 59 height 18
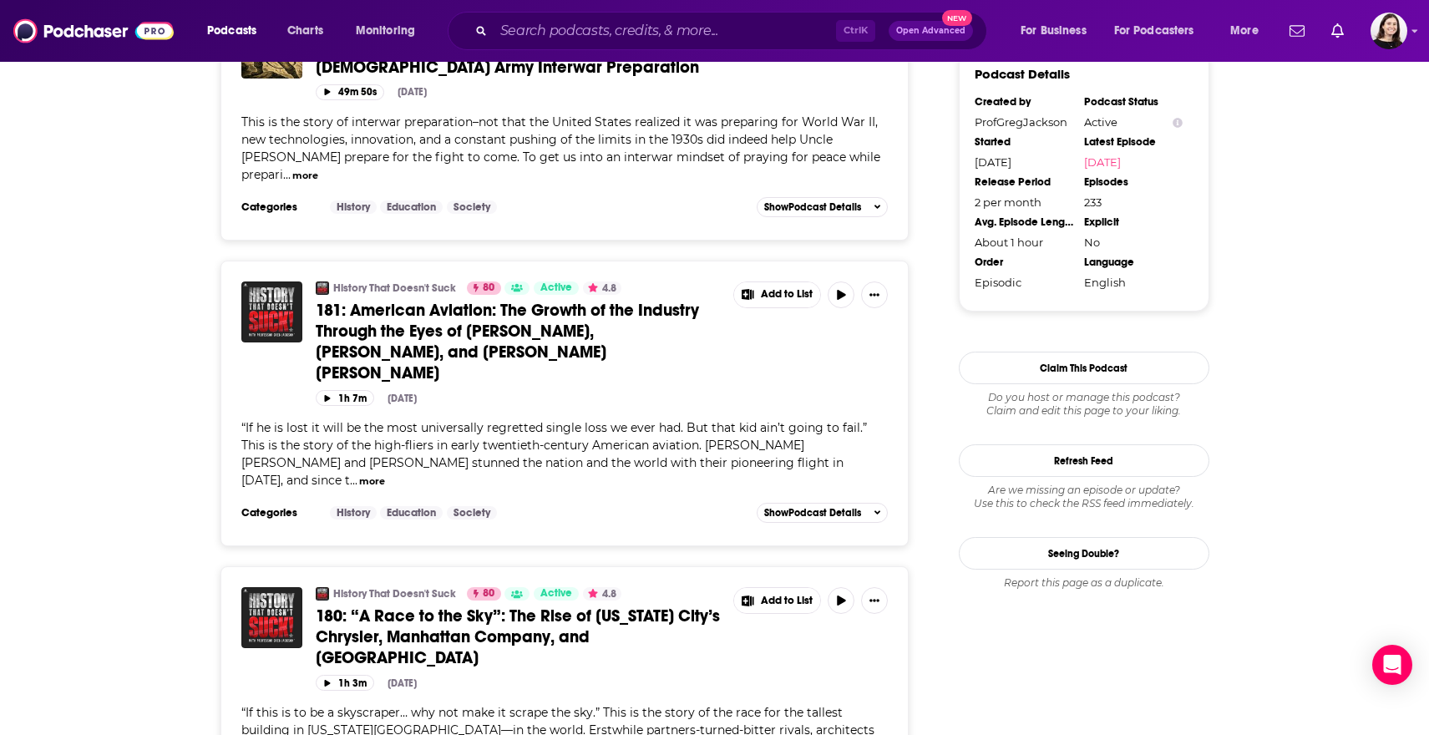
scroll to position [1753, 0]
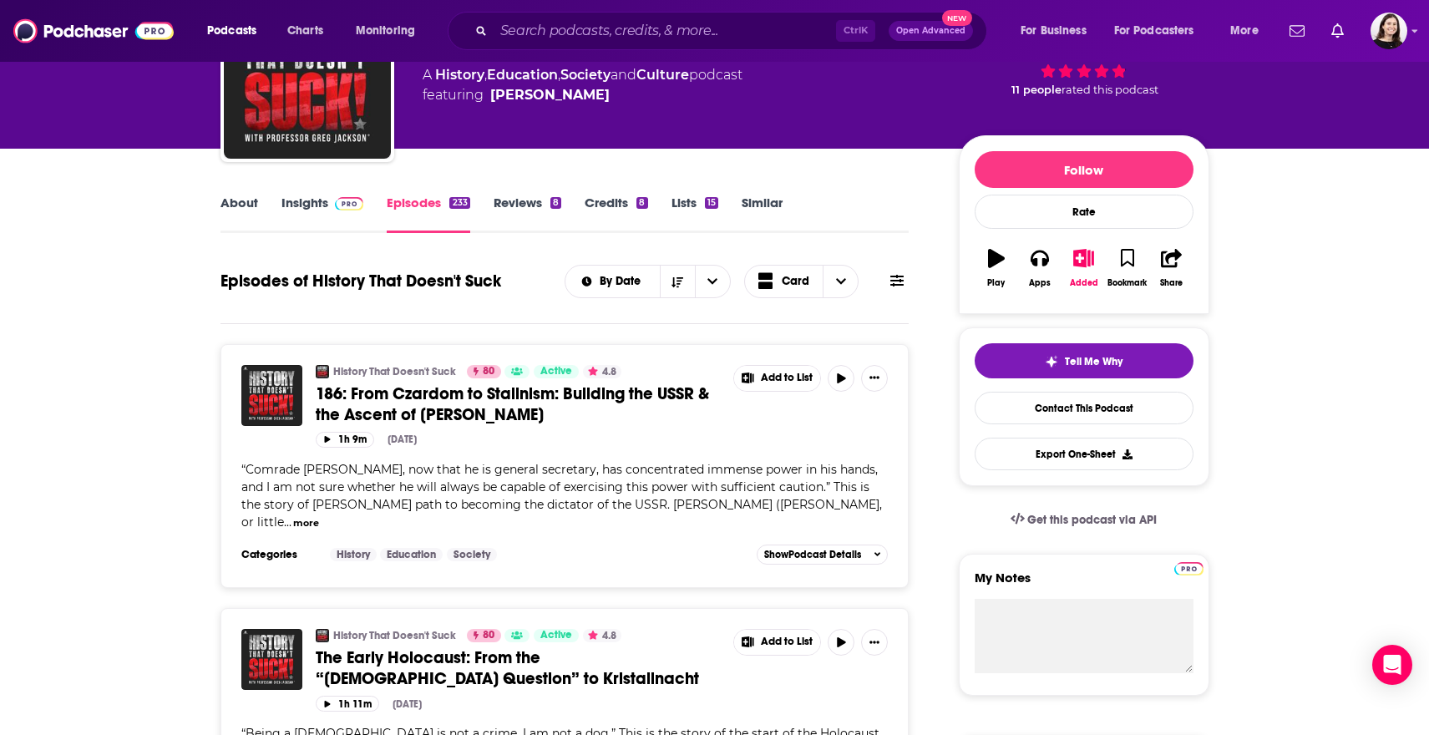
scroll to position [0, 0]
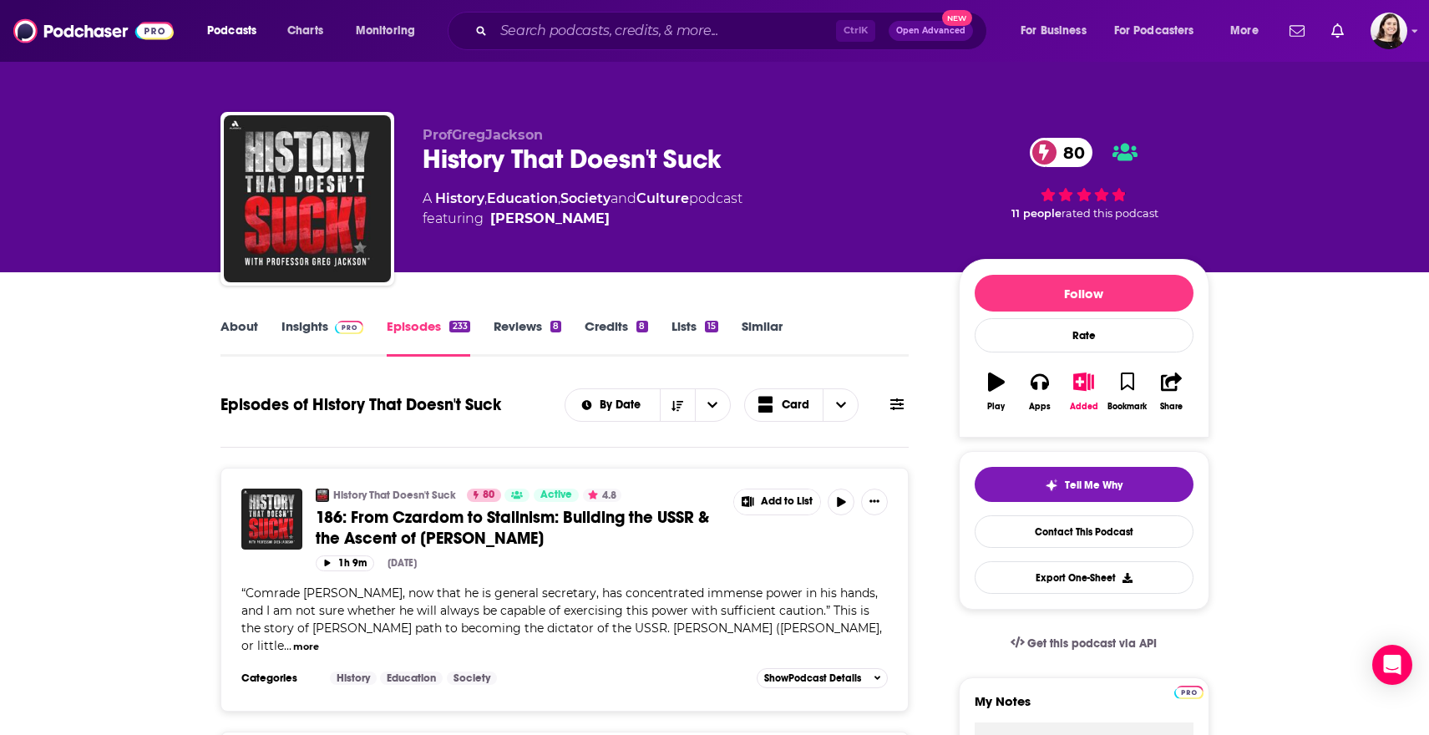
click at [240, 324] on link "About" at bounding box center [239, 337] width 38 height 38
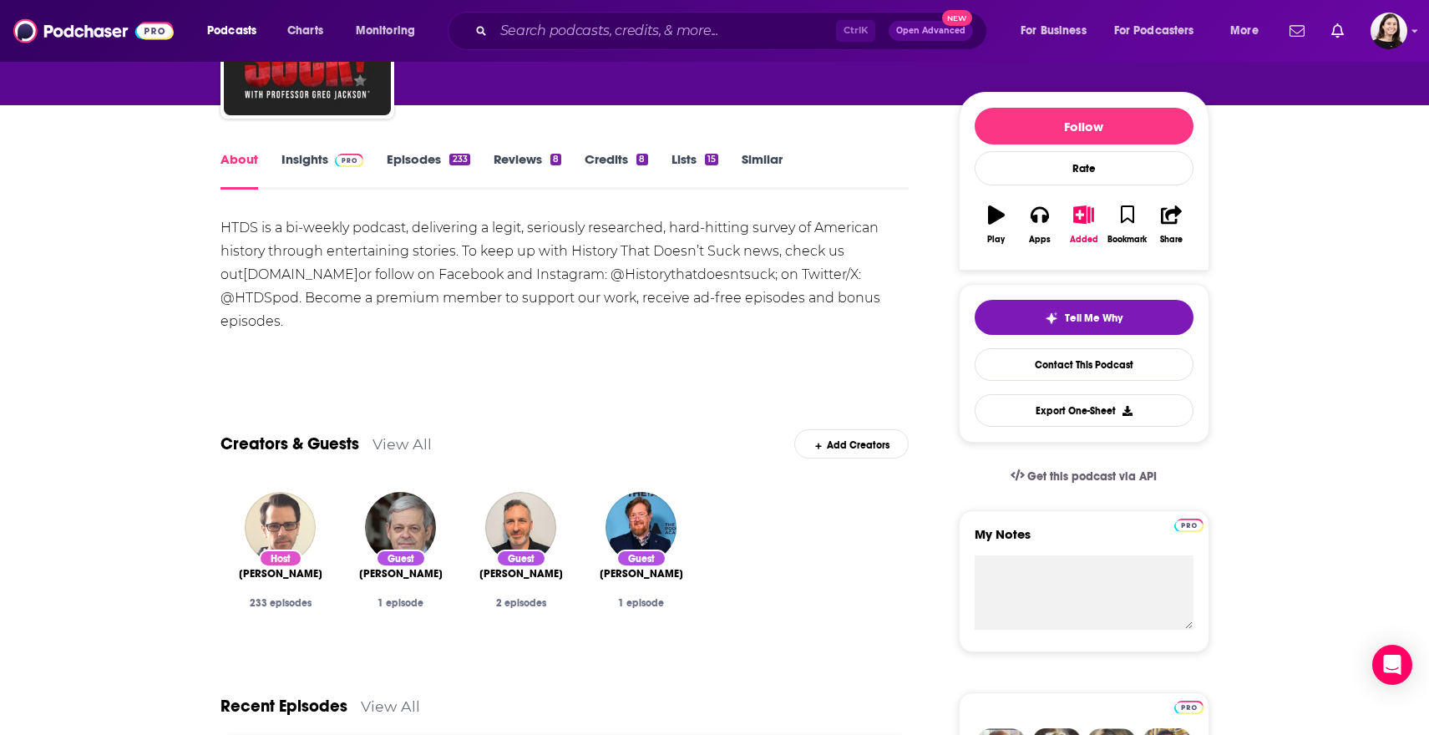
click at [382, 440] on link "View All" at bounding box center [401, 444] width 59 height 18
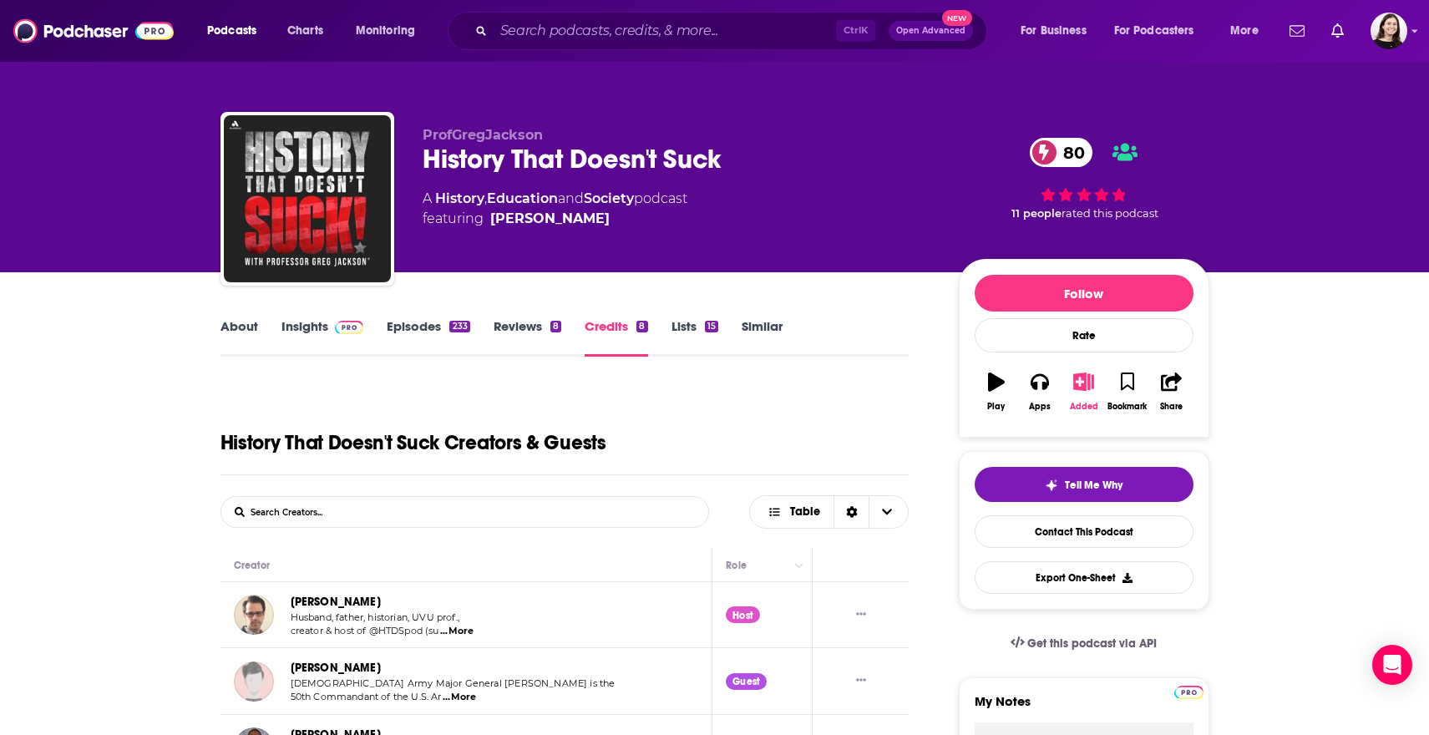
click at [1084, 402] on div "Added" at bounding box center [1084, 407] width 28 height 10
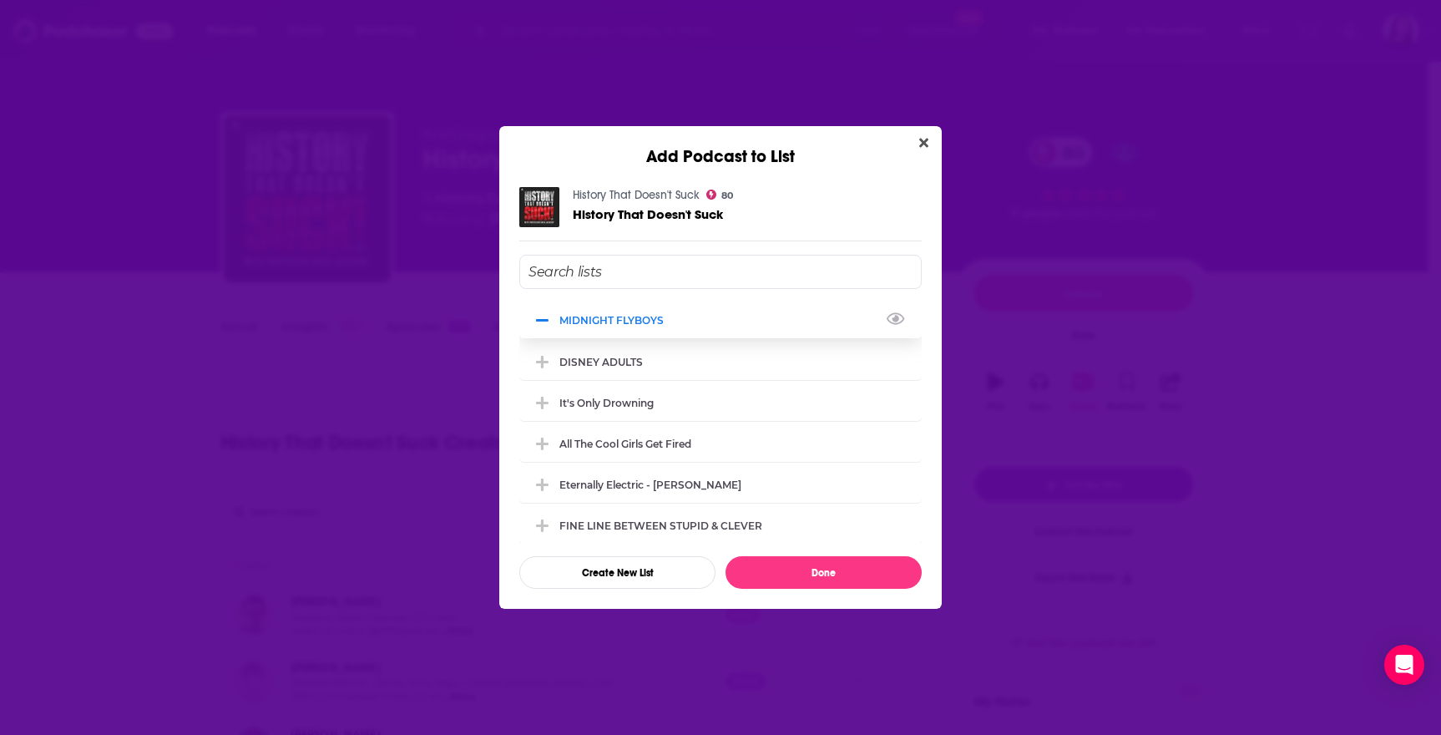
click at [539, 321] on icon "Add Podcast To List" at bounding box center [542, 320] width 13 height 3
click at [763, 579] on button "Done" at bounding box center [824, 572] width 196 height 33
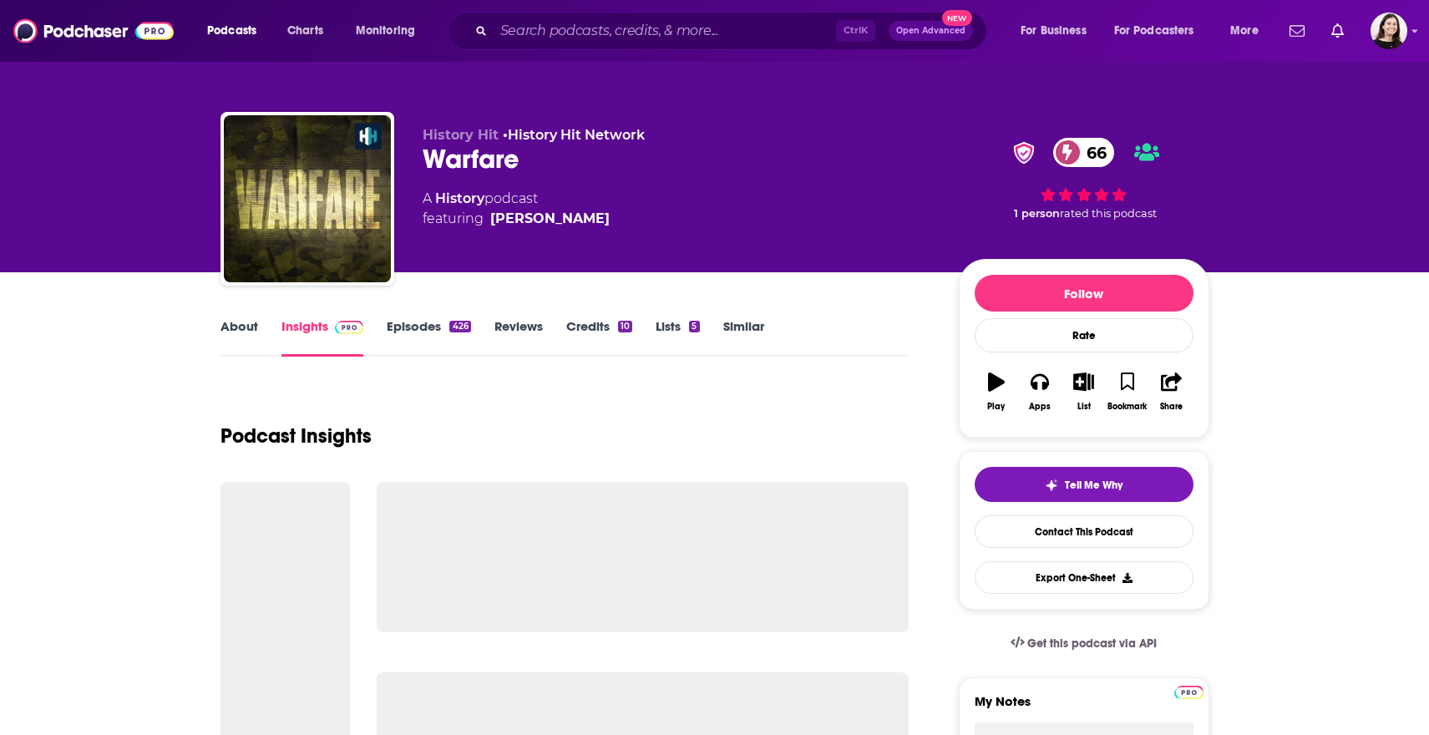
click at [237, 336] on link "About" at bounding box center [239, 337] width 38 height 38
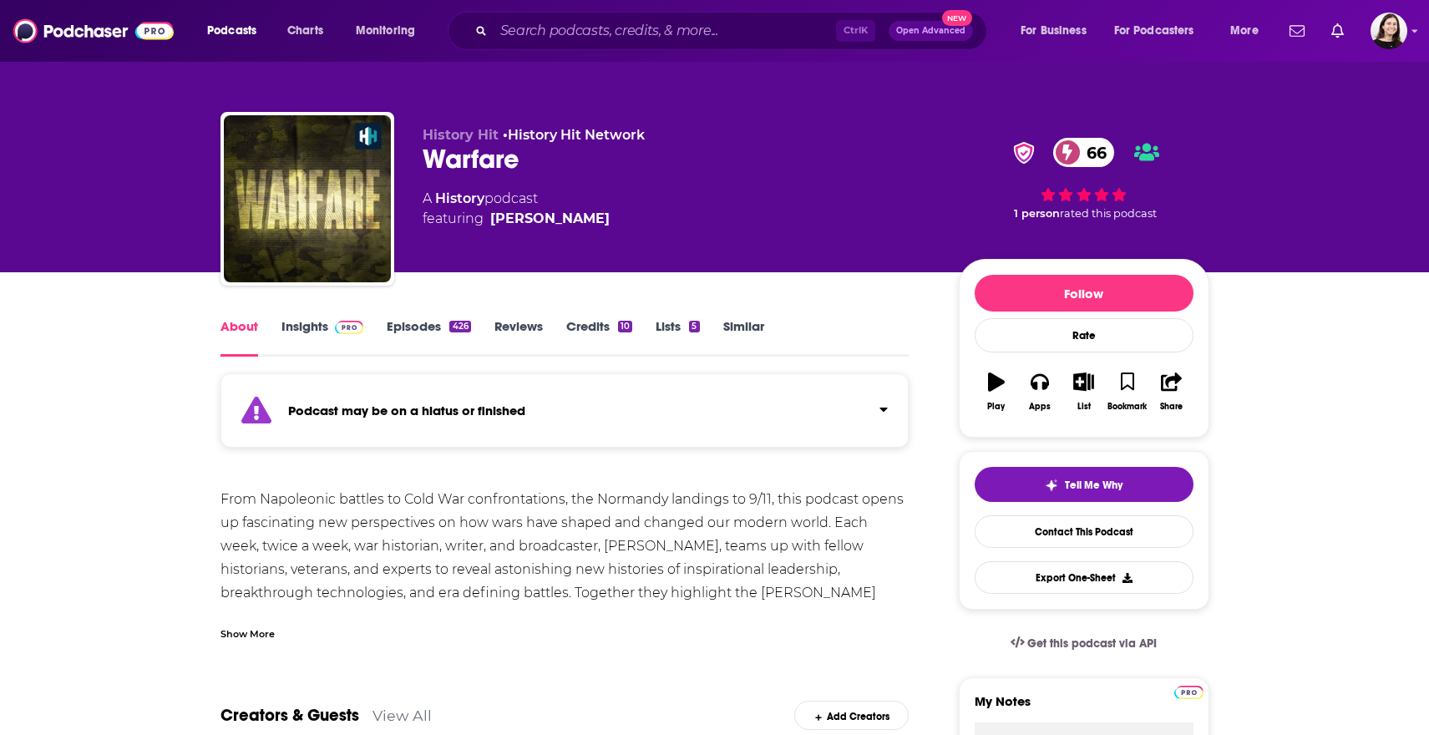
click at [274, 427] on div "Podcast may be on a hiatus or finished" at bounding box center [564, 410] width 689 height 74
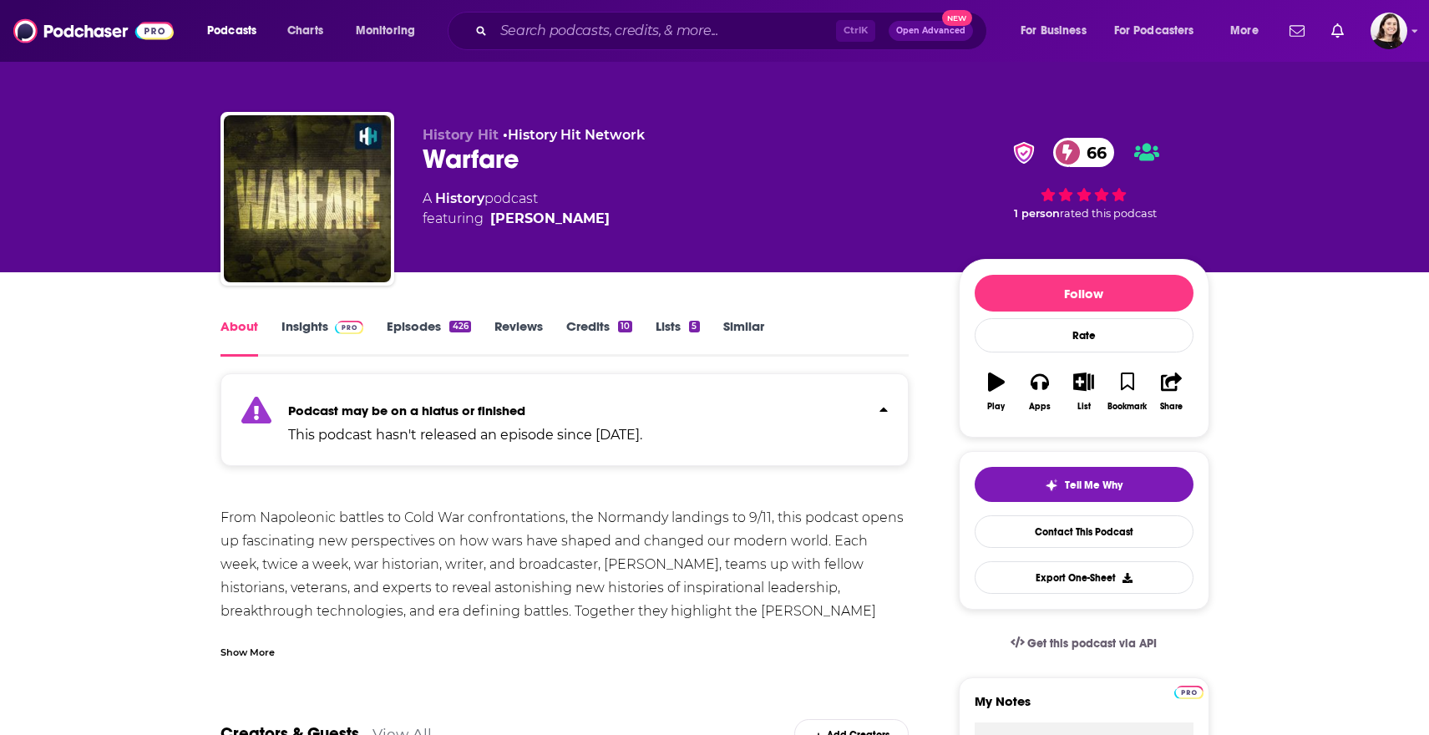
click at [274, 427] on div "Podcast may be on a hiatus or finished This podcast hasn't released an episode …" at bounding box center [564, 419] width 689 height 93
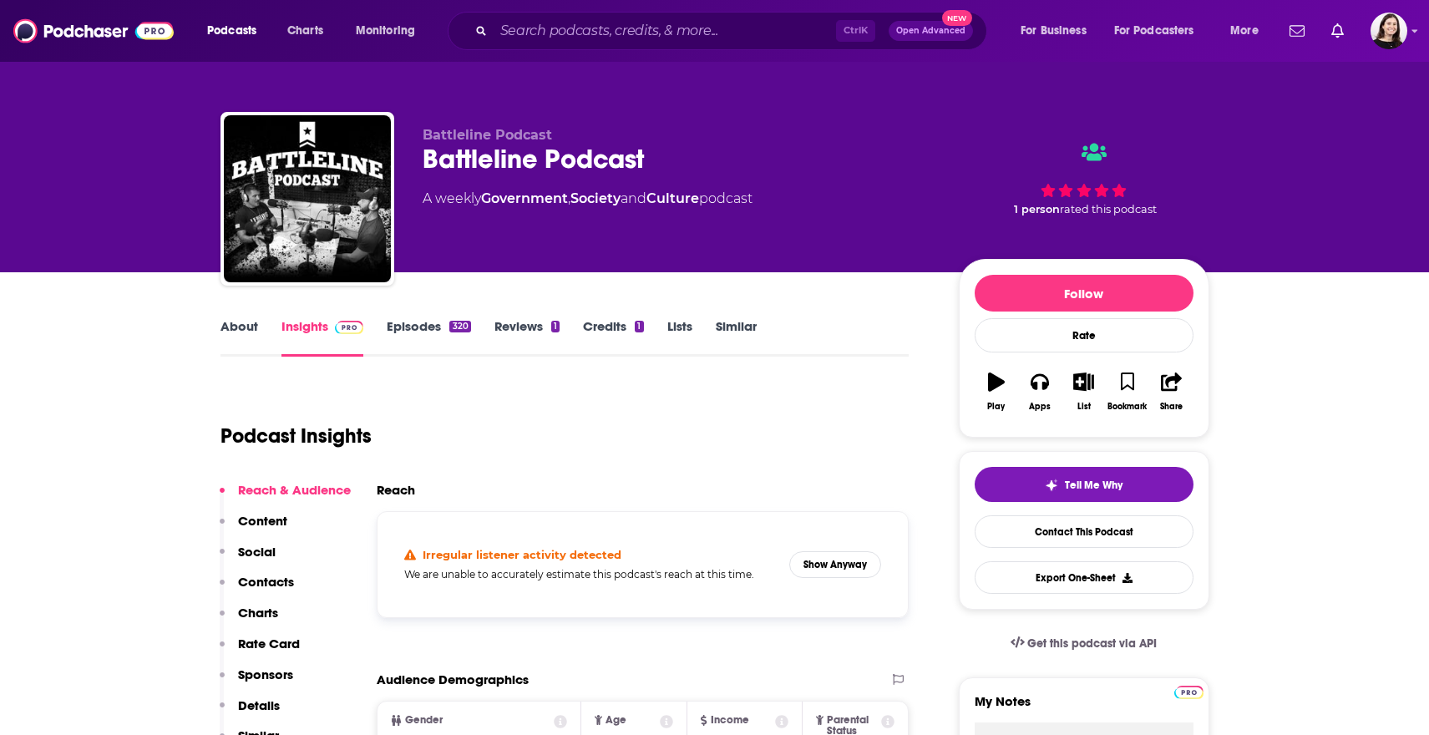
click at [244, 333] on link "About" at bounding box center [239, 337] width 38 height 38
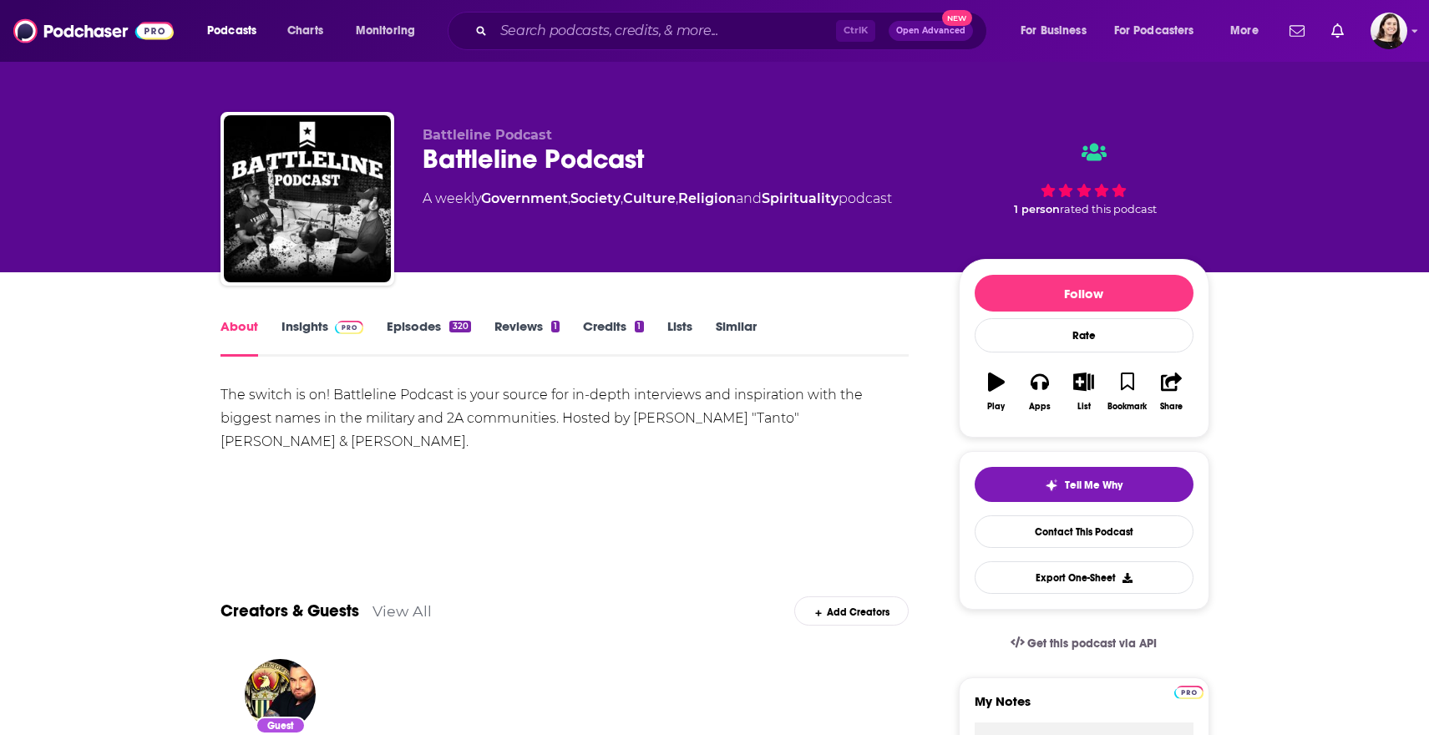
click at [397, 339] on link "Episodes 320" at bounding box center [428, 337] width 83 height 38
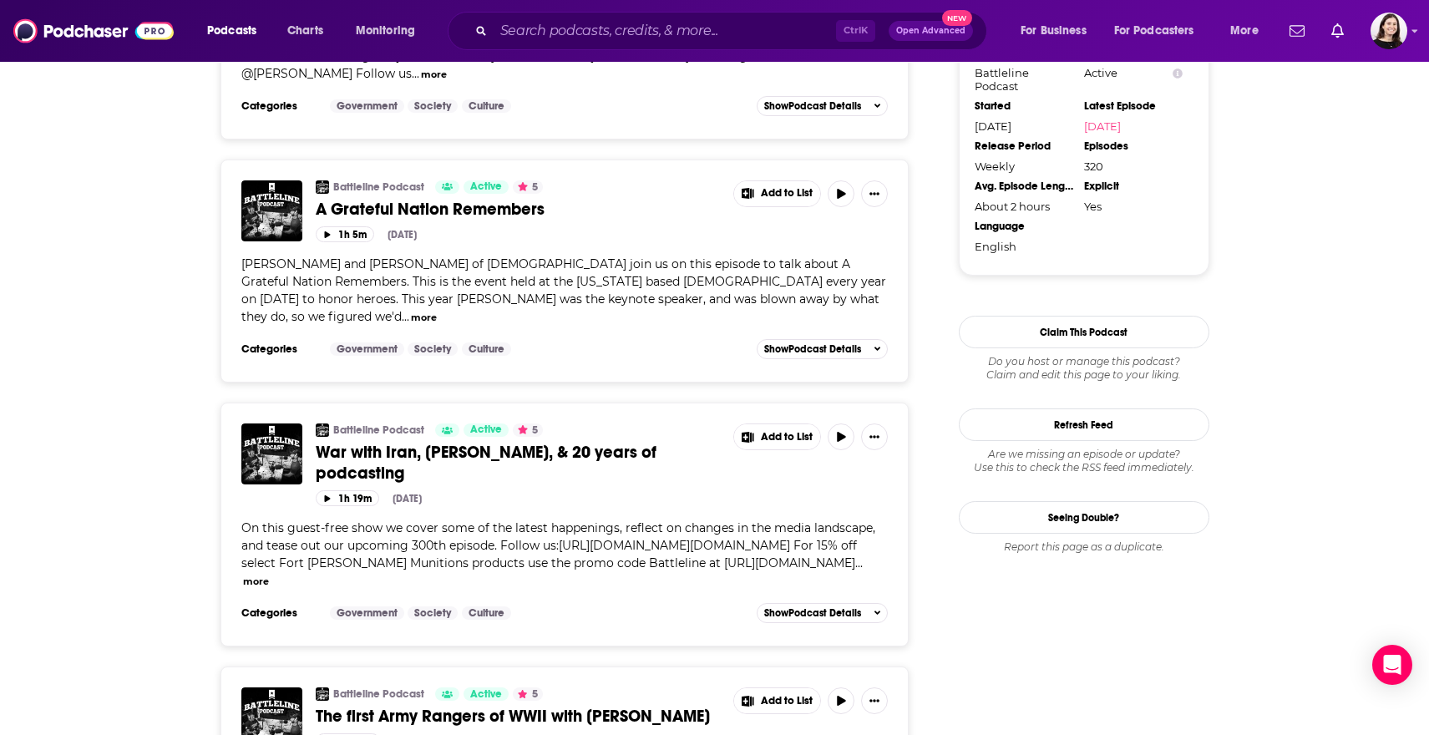
scroll to position [1753, 0]
click at [269, 581] on button "more" at bounding box center [256, 581] width 26 height 14
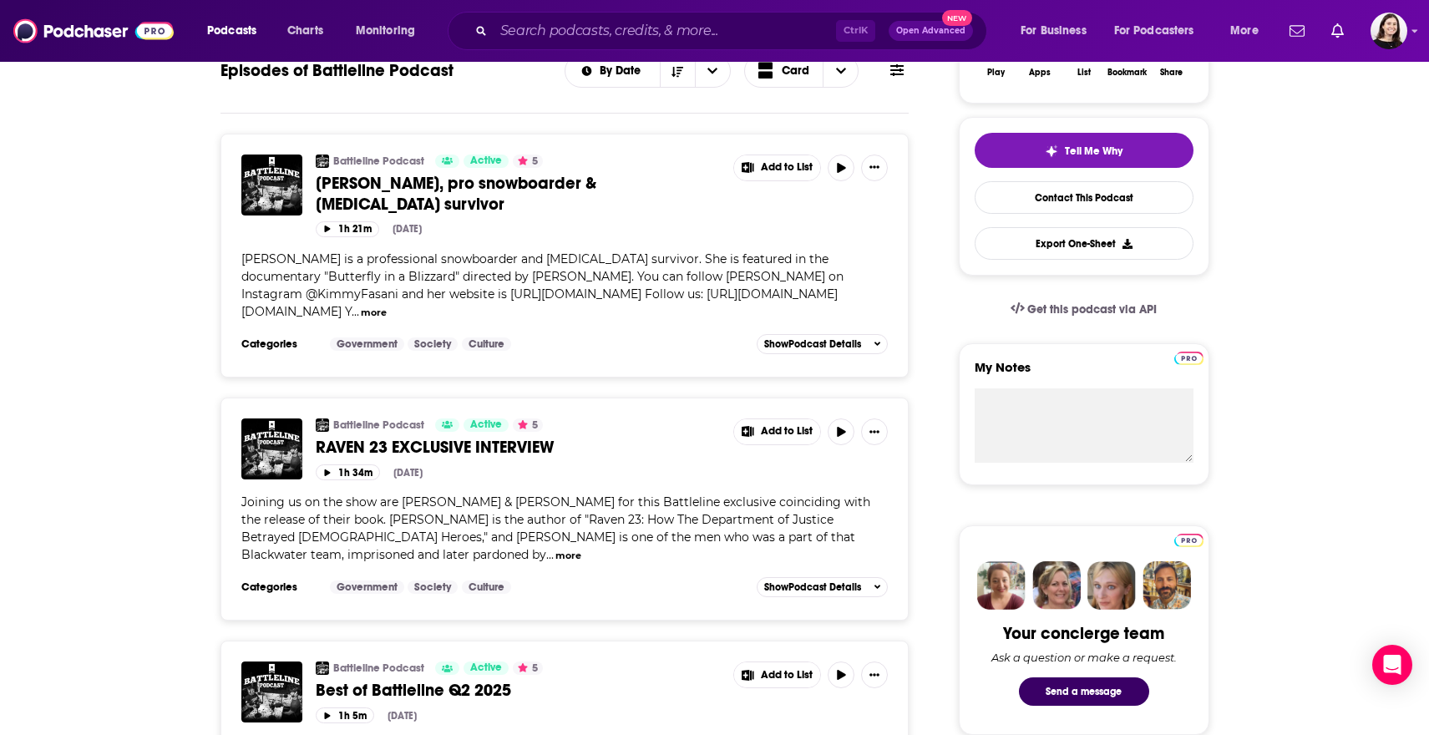
scroll to position [0, 0]
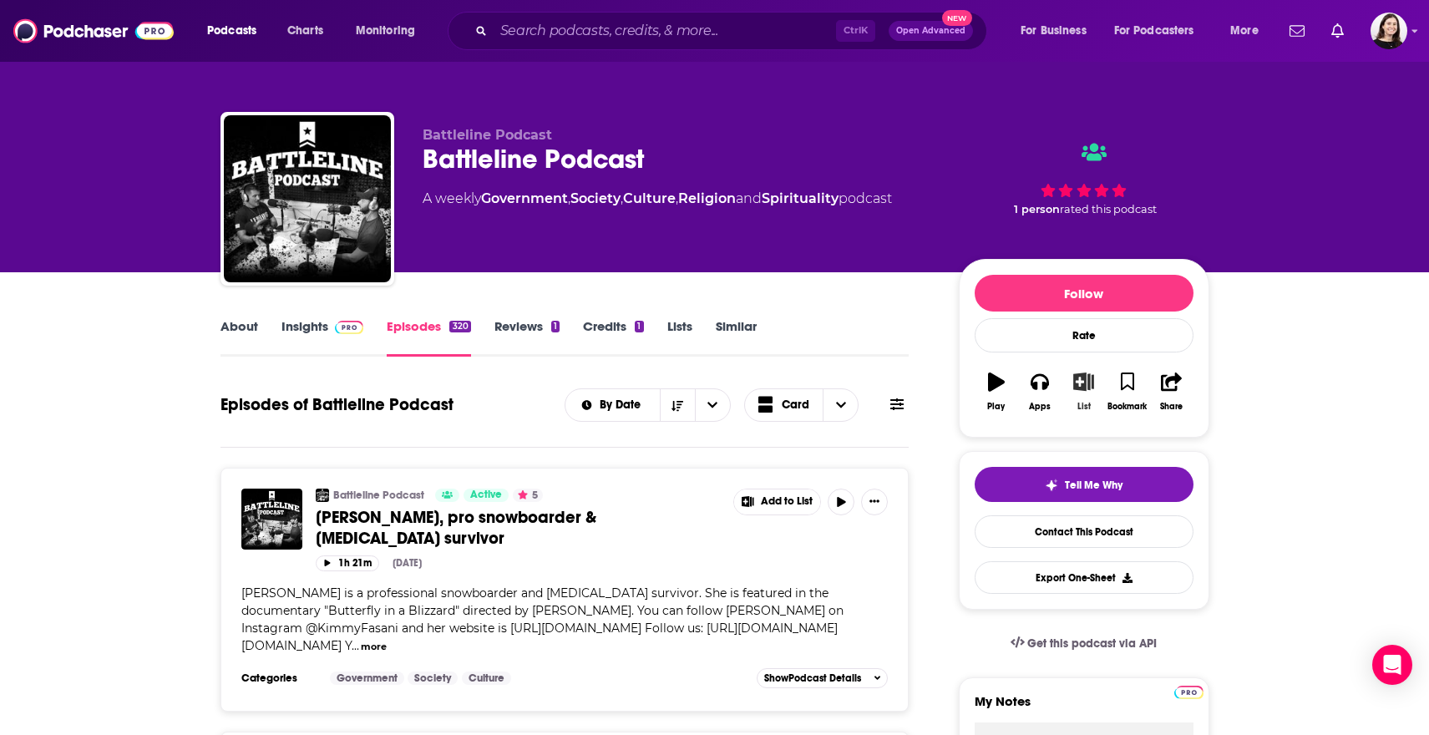
click at [1087, 399] on button "List" at bounding box center [1082, 392] width 43 height 60
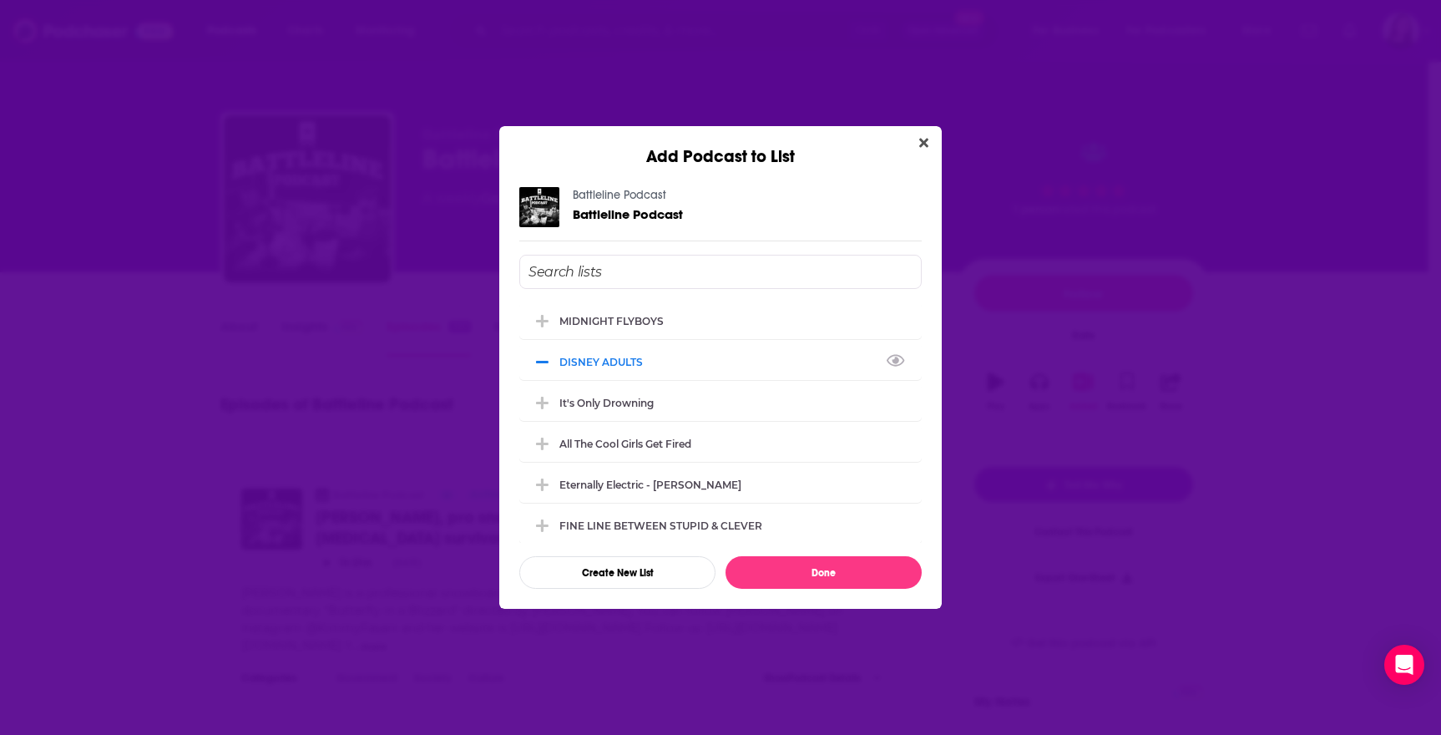
click at [763, 374] on div "DISNEY ADULTS" at bounding box center [720, 361] width 402 height 37
click at [548, 317] on icon "Add Podcast To List" at bounding box center [542, 320] width 13 height 15
click at [807, 579] on button "Done" at bounding box center [824, 572] width 196 height 33
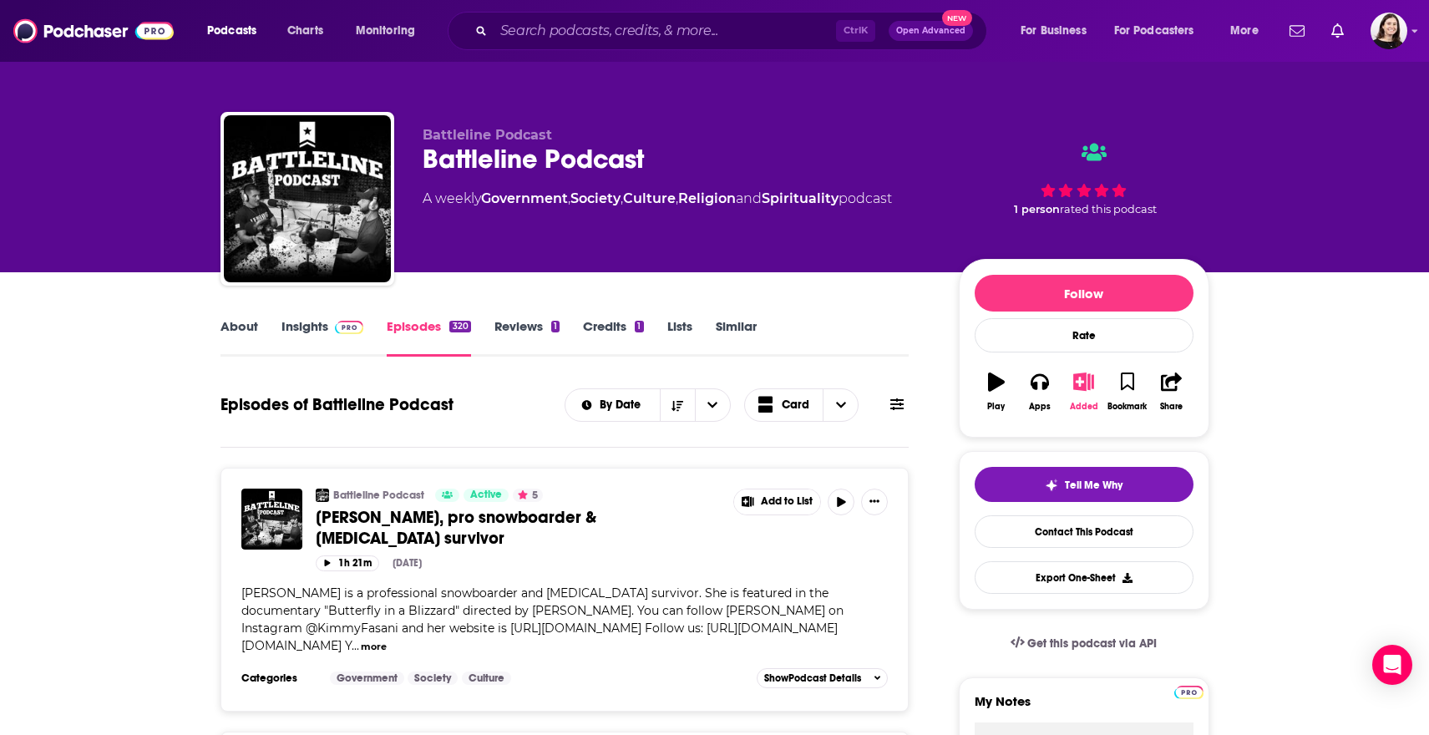
click at [1071, 399] on button "Added" at bounding box center [1082, 392] width 43 height 60
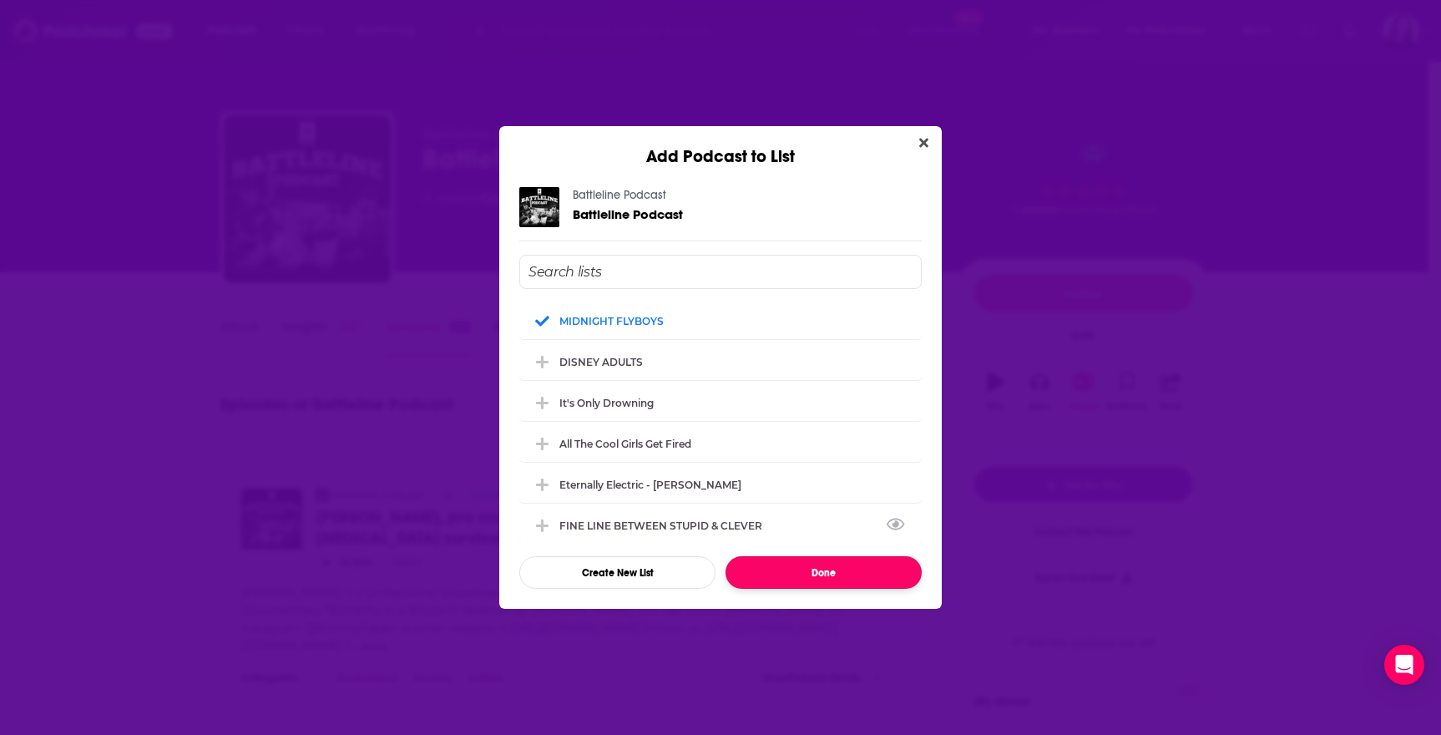
click at [812, 564] on button "Done" at bounding box center [824, 572] width 196 height 33
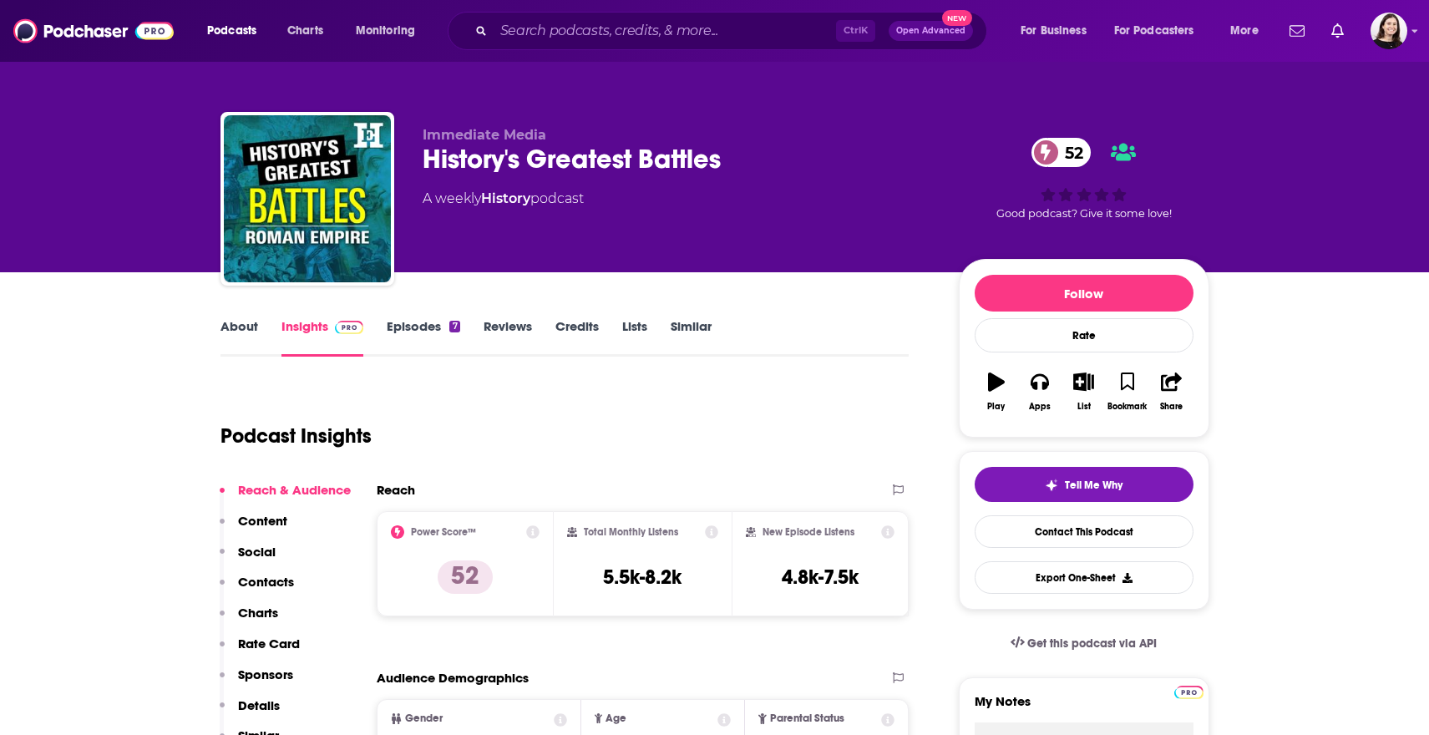
click at [244, 329] on link "About" at bounding box center [239, 337] width 38 height 38
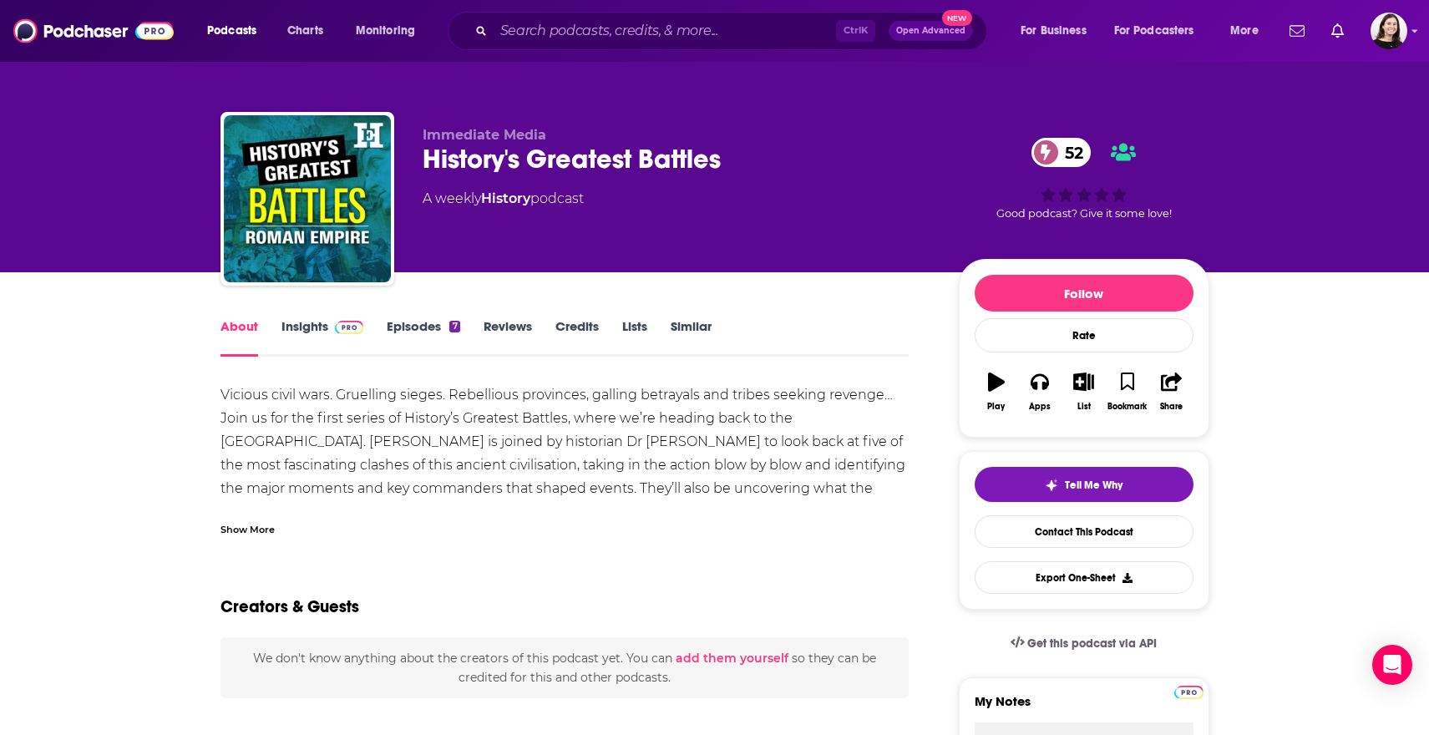
click at [237, 533] on div "Show More" at bounding box center [247, 528] width 54 height 16
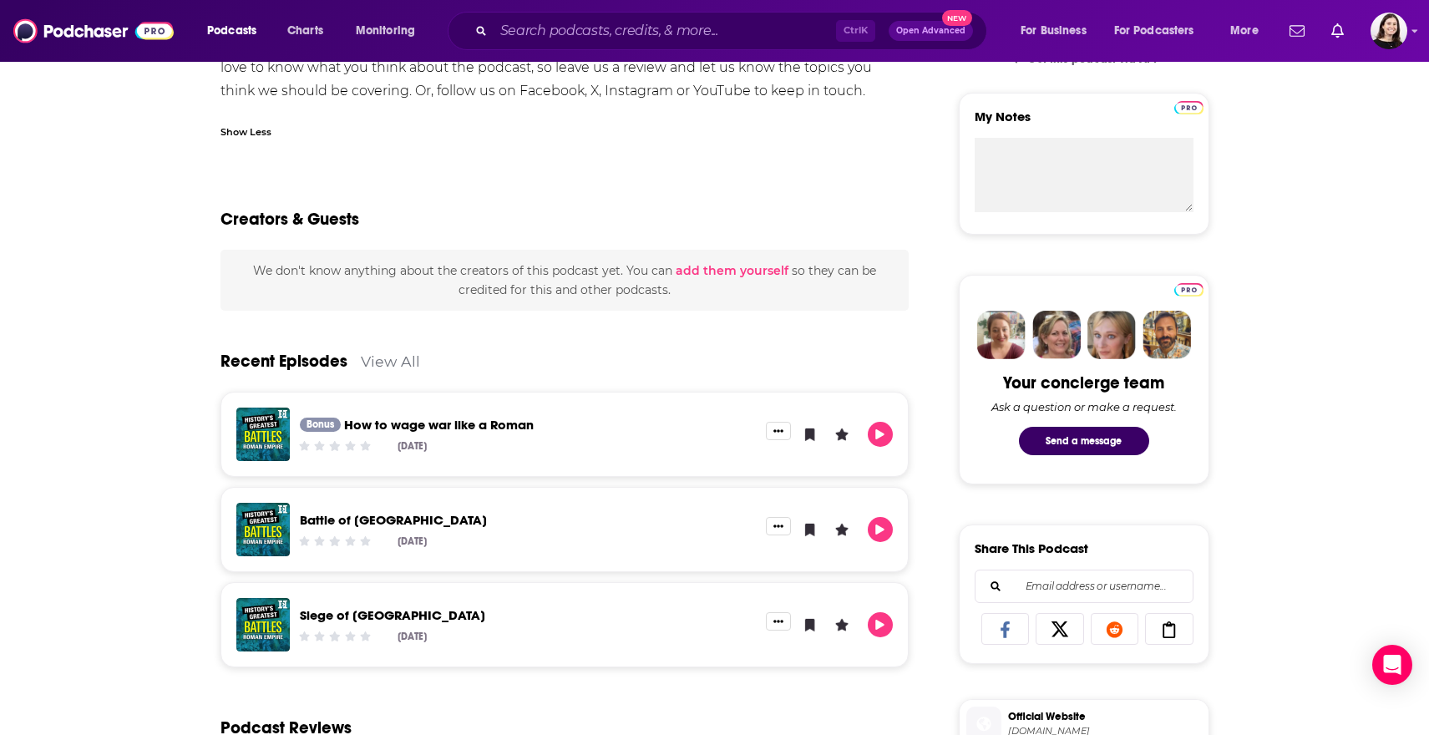
scroll to position [83, 0]
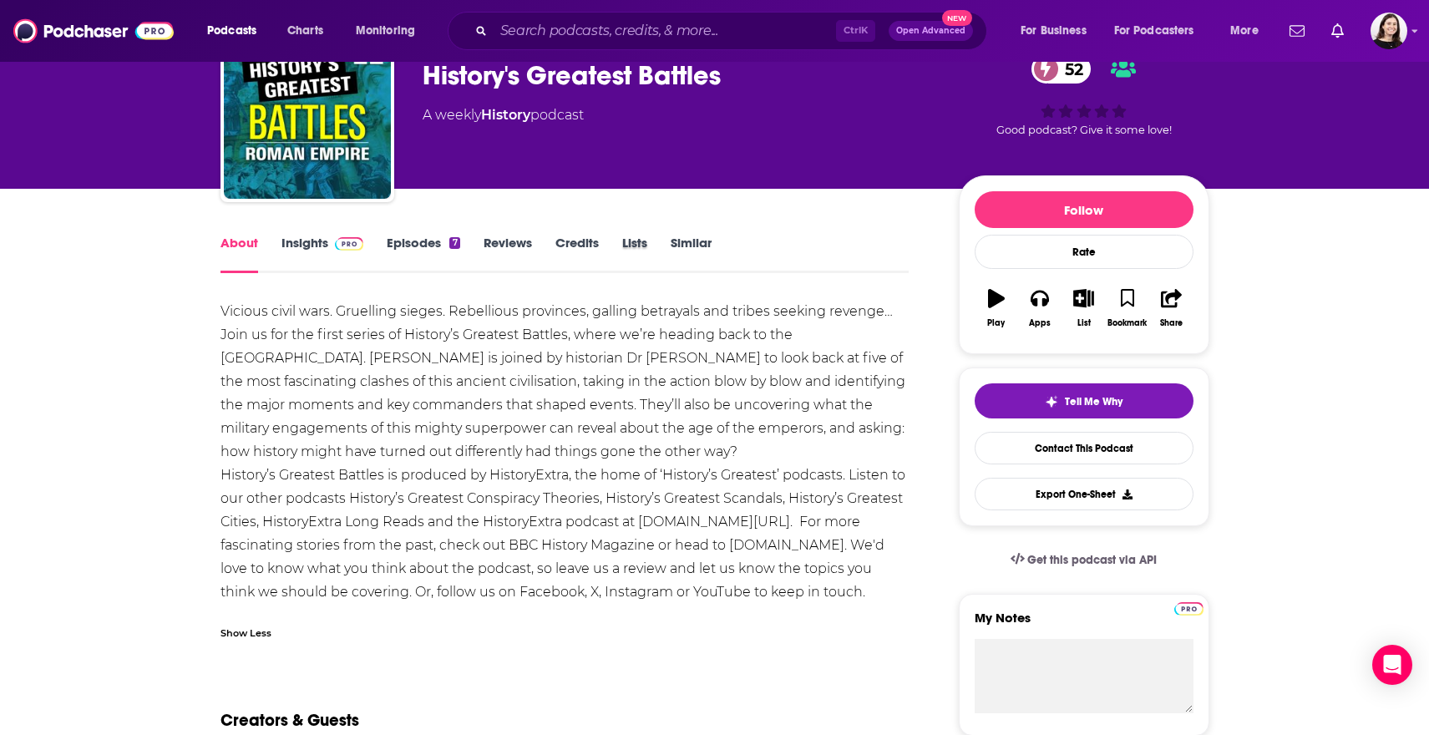
drag, startPoint x: 660, startPoint y: 253, endPoint x: 668, endPoint y: 252, distance: 8.4
click at [662, 253] on div "Lists" at bounding box center [646, 254] width 48 height 38
click at [679, 251] on link "Similar" at bounding box center [690, 254] width 41 height 38
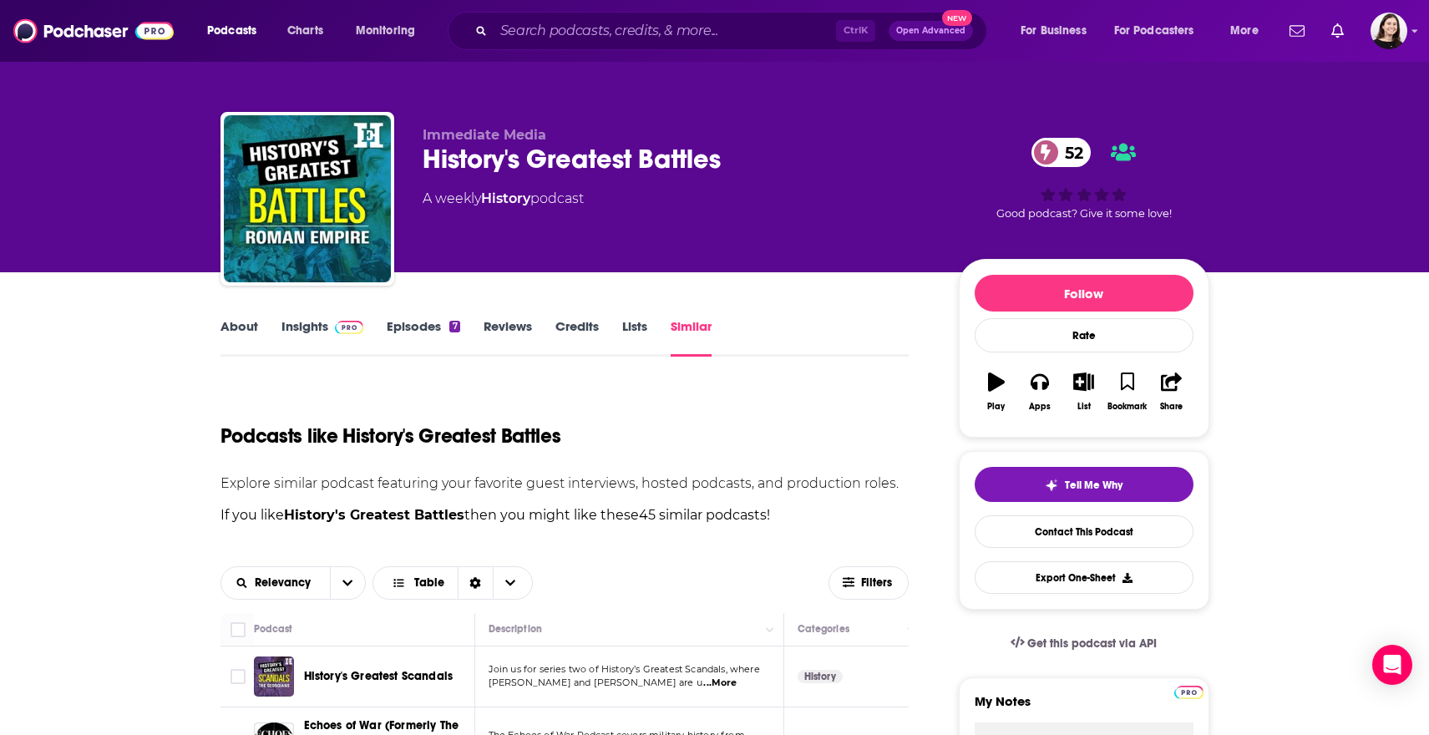
drag, startPoint x: 132, startPoint y: 427, endPoint x: 152, endPoint y: 331, distance: 98.1
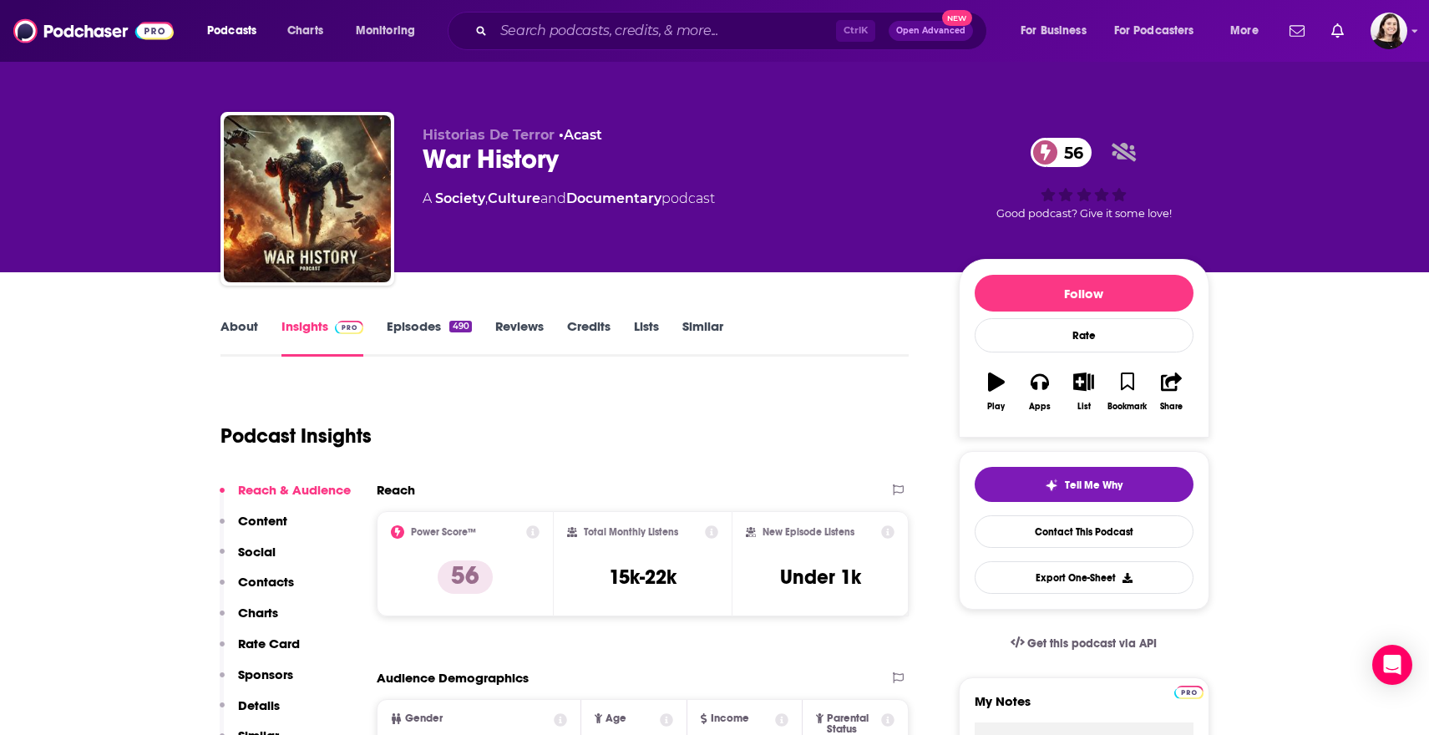
click at [229, 332] on link "About" at bounding box center [239, 337] width 38 height 38
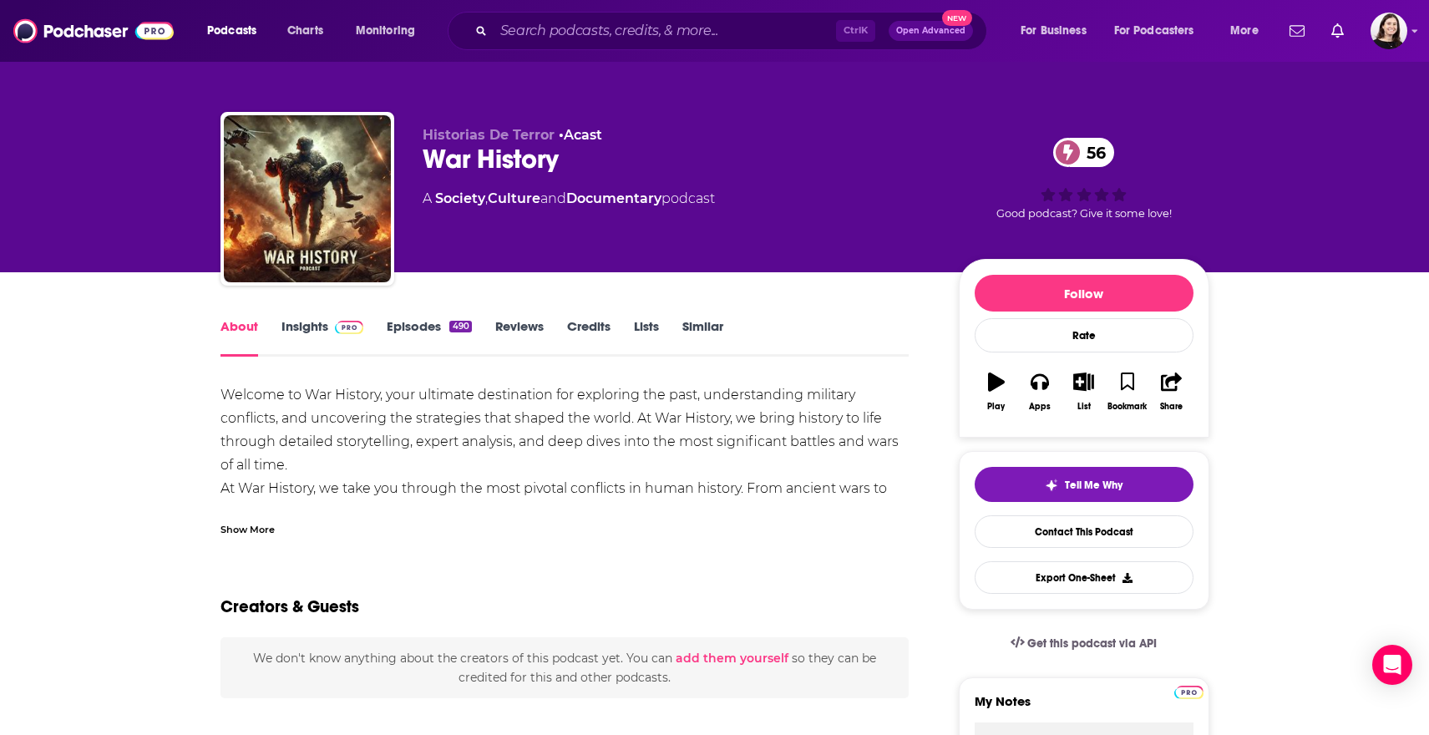
click at [402, 325] on link "Episodes 490" at bounding box center [429, 337] width 84 height 38
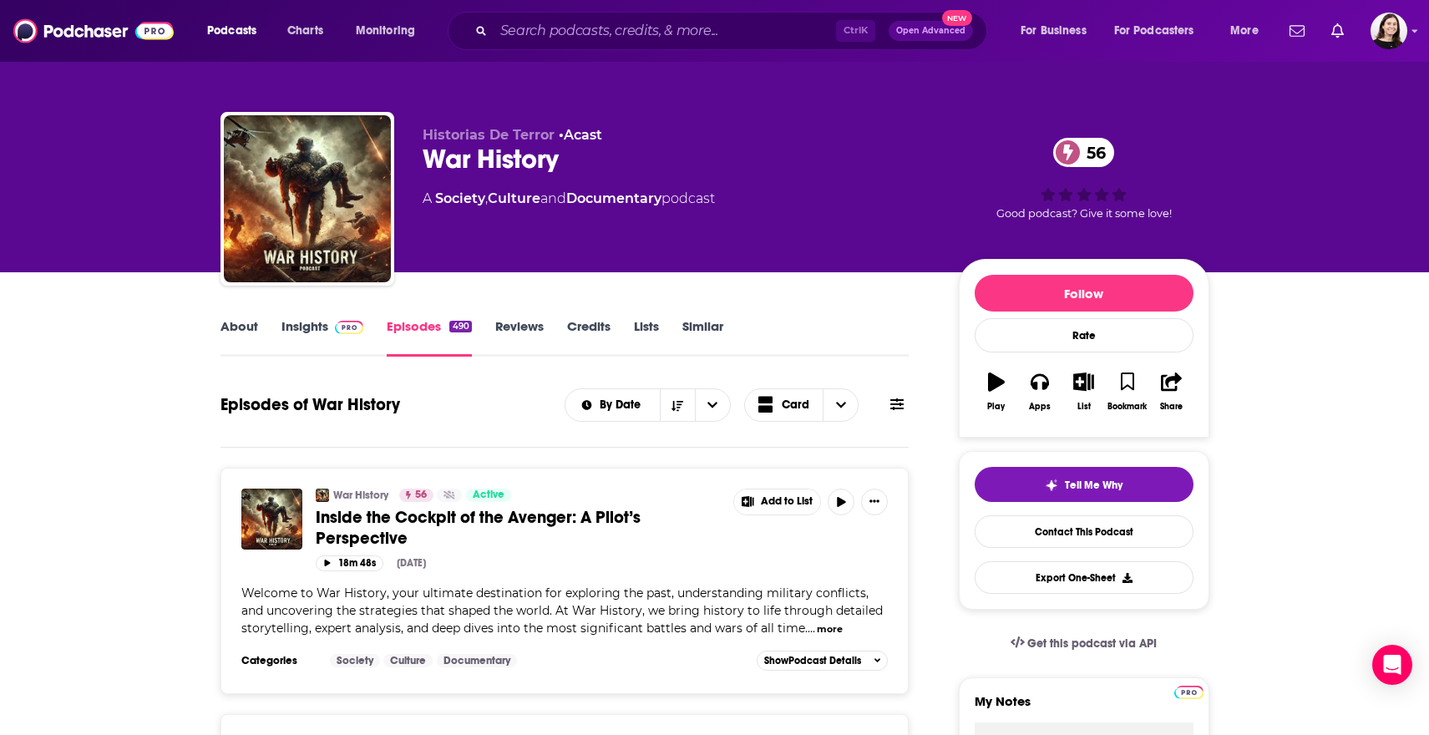
click at [238, 328] on link "About" at bounding box center [239, 337] width 38 height 38
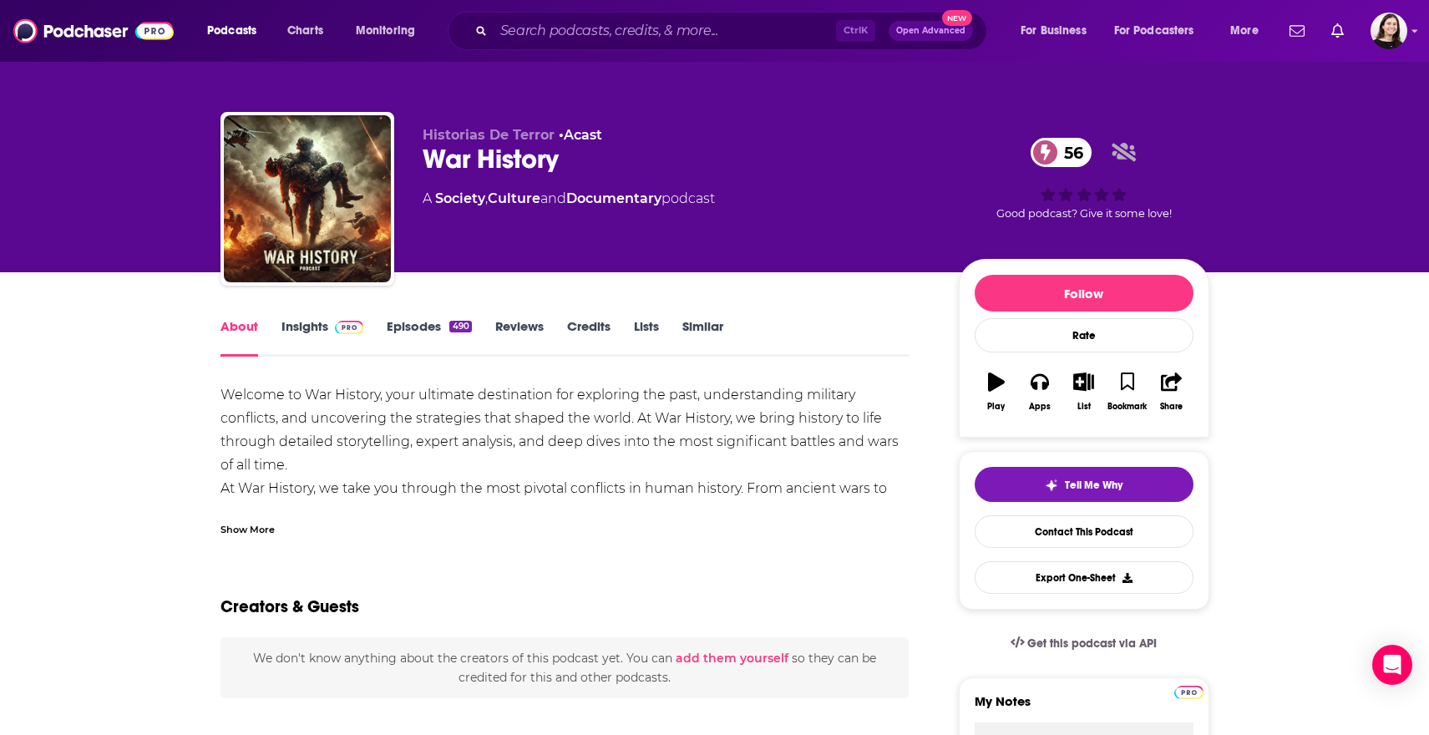
click at [251, 535] on div "Show More" at bounding box center [247, 528] width 54 height 16
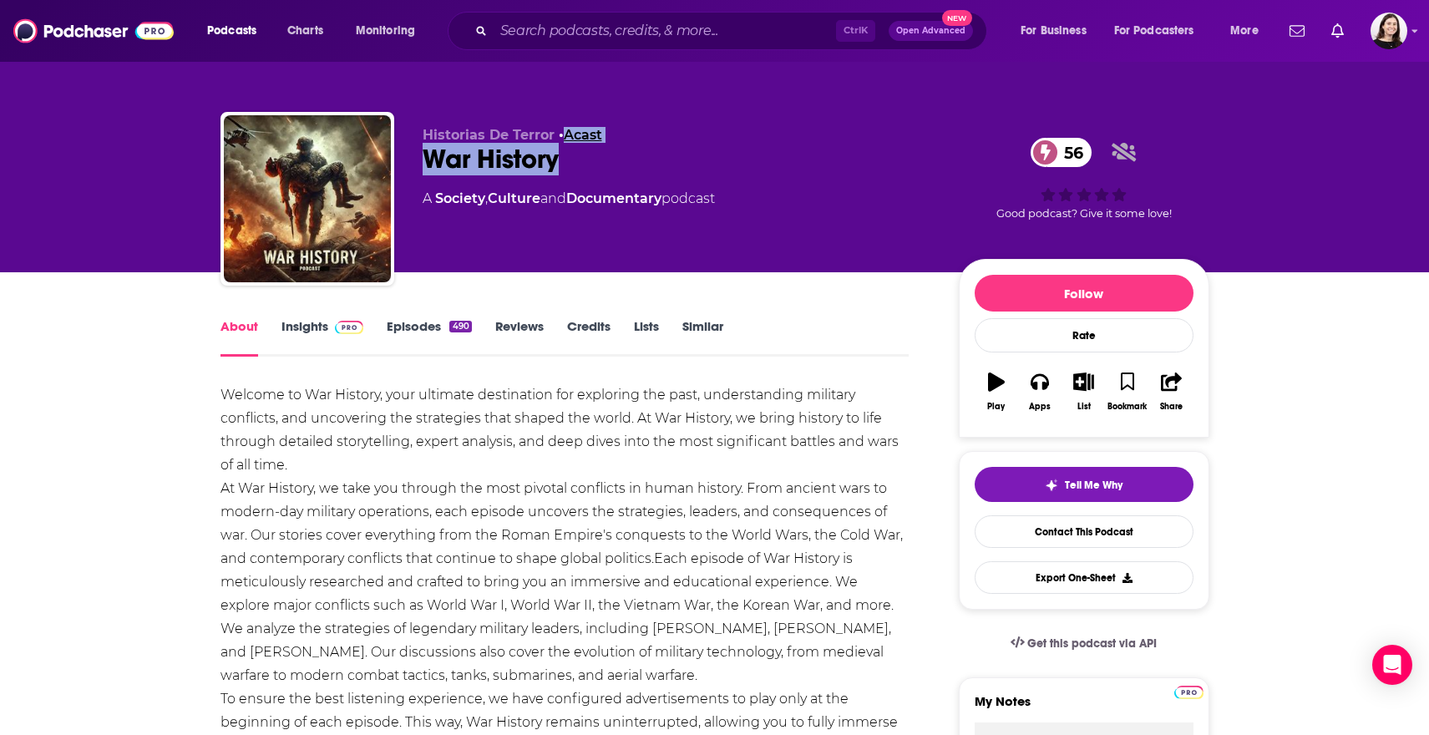
drag, startPoint x: 594, startPoint y: 155, endPoint x: 564, endPoint y: 137, distance: 35.2
click at [564, 137] on div "Historias De Terror • Acast War History 56 A Society , Culture and Documentary …" at bounding box center [676, 194] width 509 height 134
copy div "Acast War History"
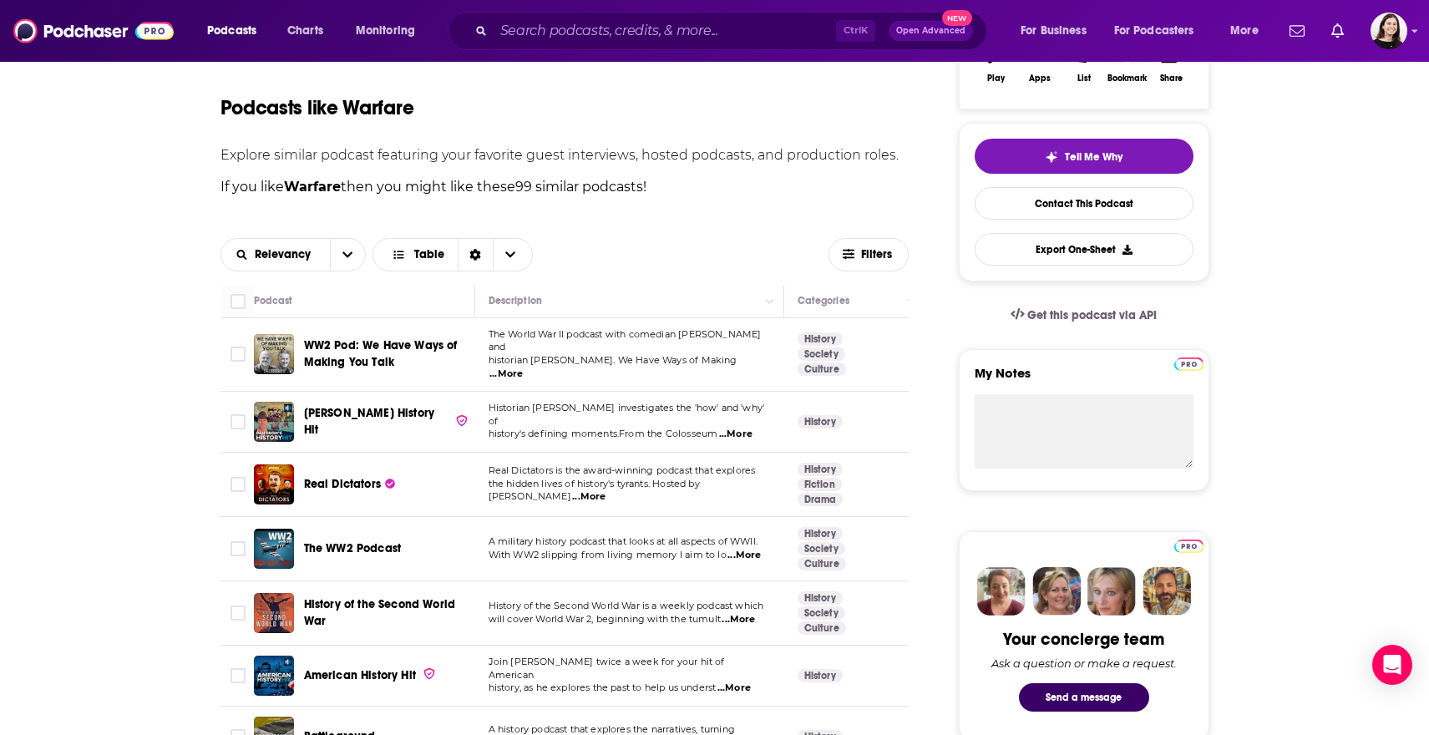
scroll to position [668, 0]
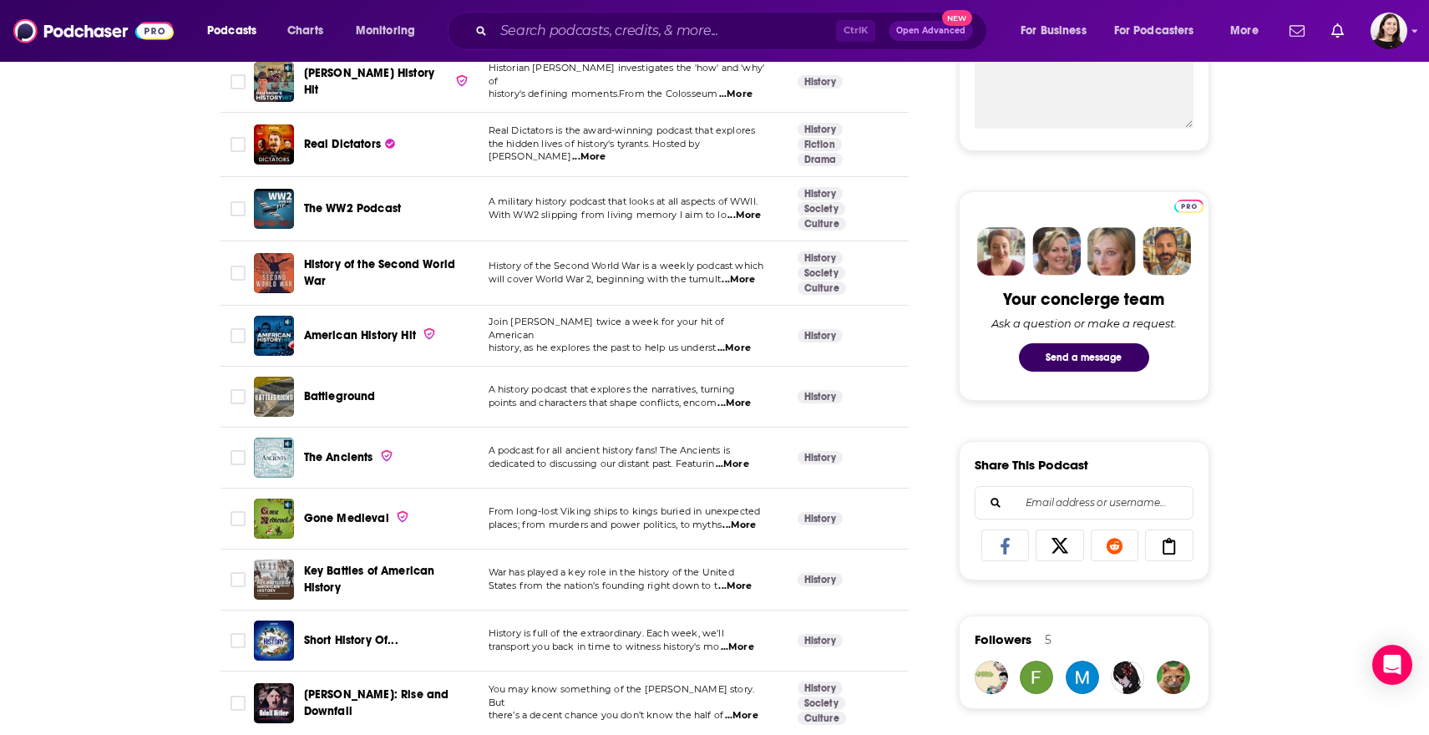
drag, startPoint x: 328, startPoint y: 330, endPoint x: 147, endPoint y: 360, distance: 183.6
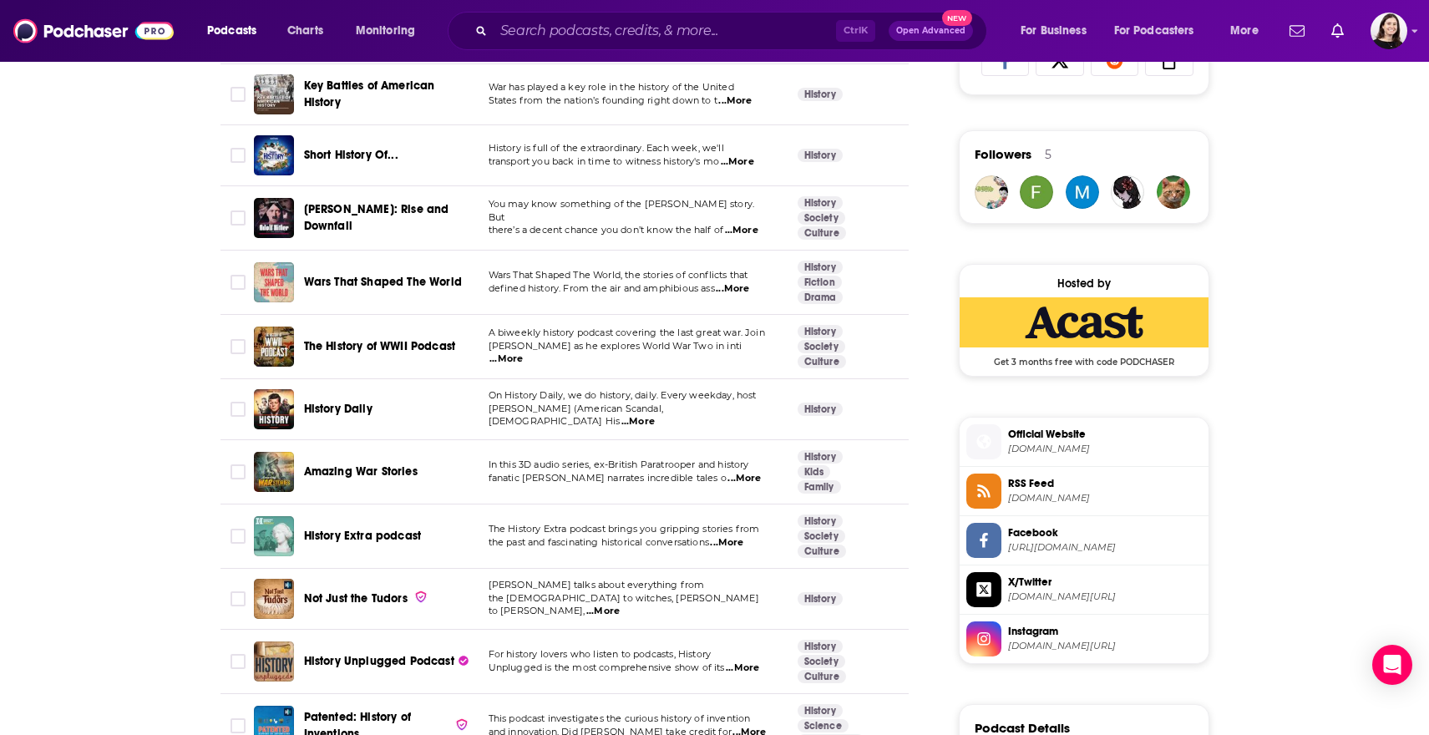
scroll to position [1169, 0]
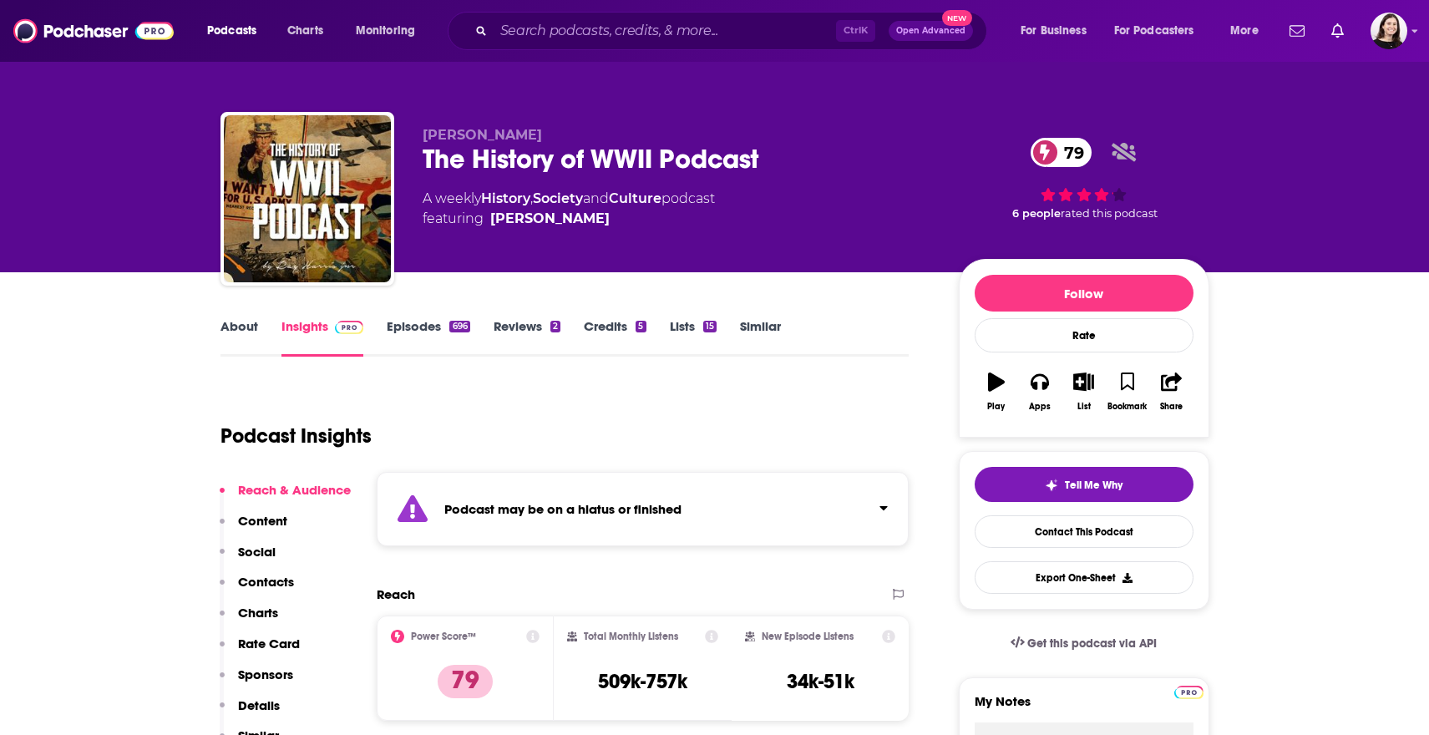
click at [446, 493] on div "Podcast may be on a hiatus or finished" at bounding box center [643, 509] width 533 height 74
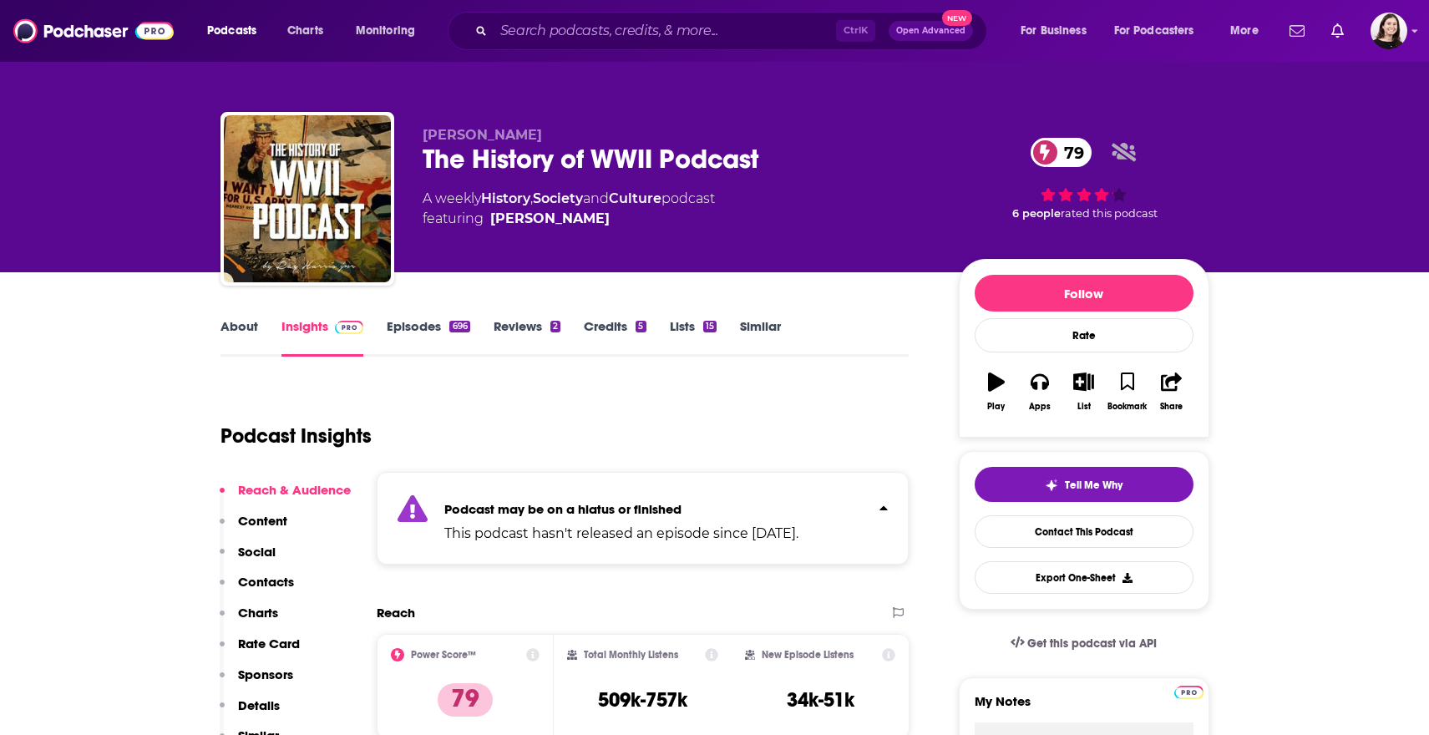
click at [446, 494] on div "Podcast may be on a hiatus or finished This podcast hasn't released an episode …" at bounding box center [621, 518] width 354 height 51
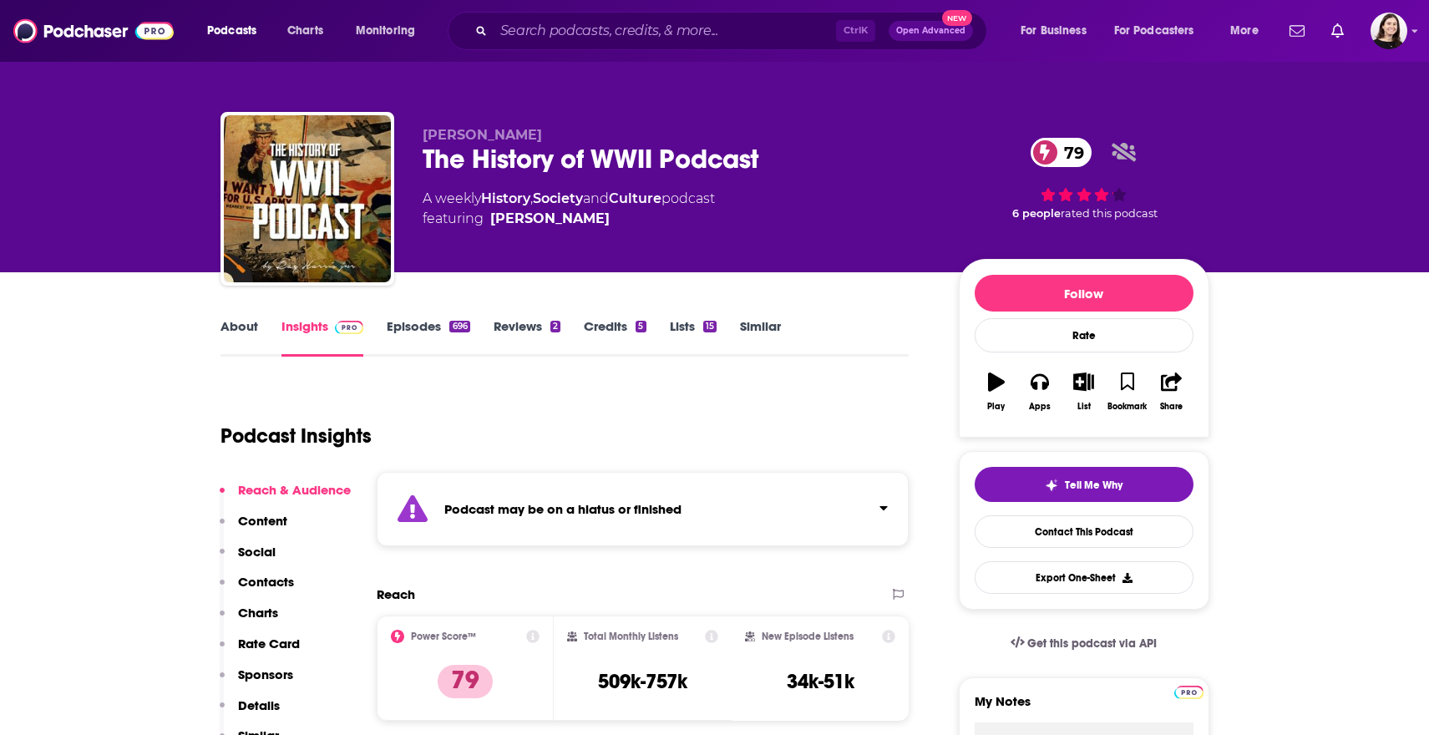
click at [441, 329] on link "Episodes 696" at bounding box center [428, 337] width 83 height 38
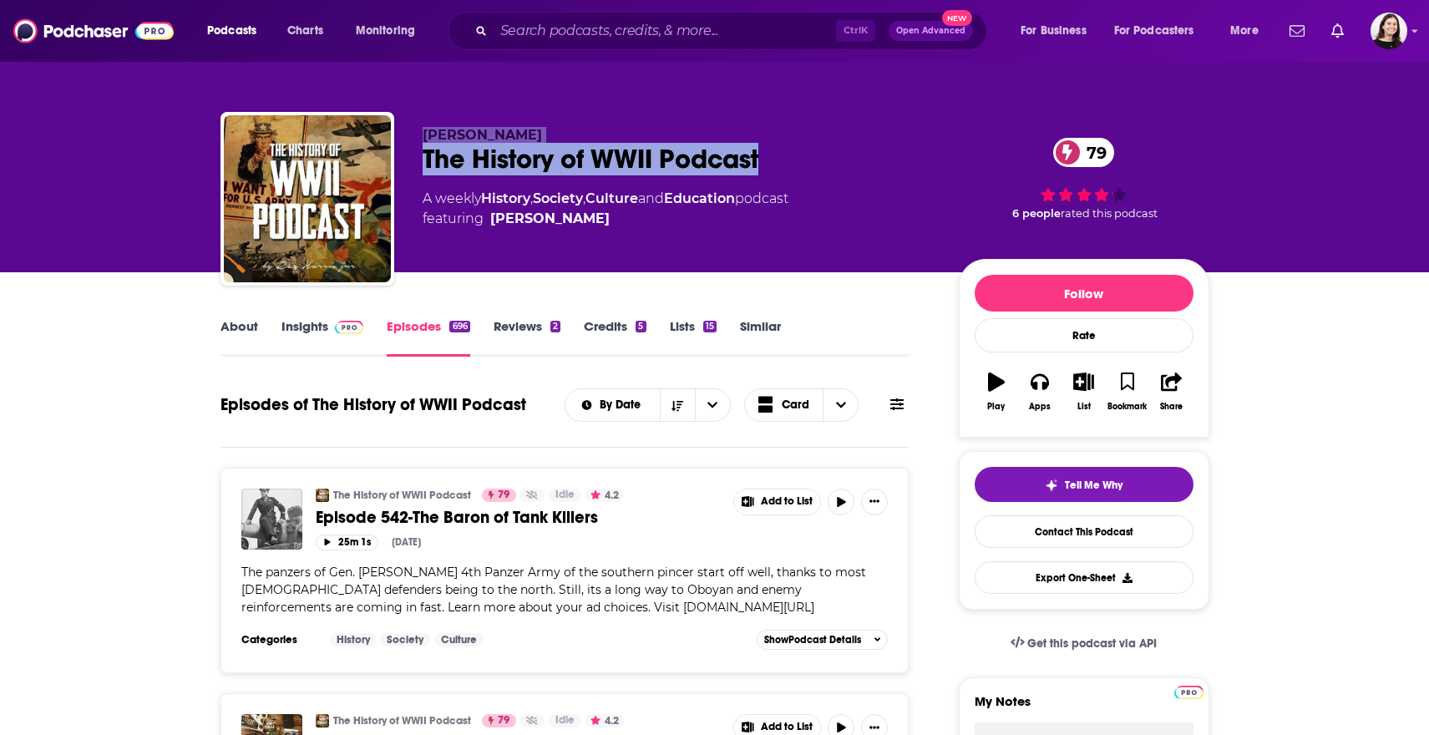
drag, startPoint x: 816, startPoint y: 159, endPoint x: 388, endPoint y: 130, distance: 428.5
click at [388, 130] on div "Ray Harris Jr The History of WWII Podcast 79 A weekly History , Society , Cultu…" at bounding box center [714, 202] width 989 height 180
copy div "Ray Harris Jr The History of WWII Podcast"
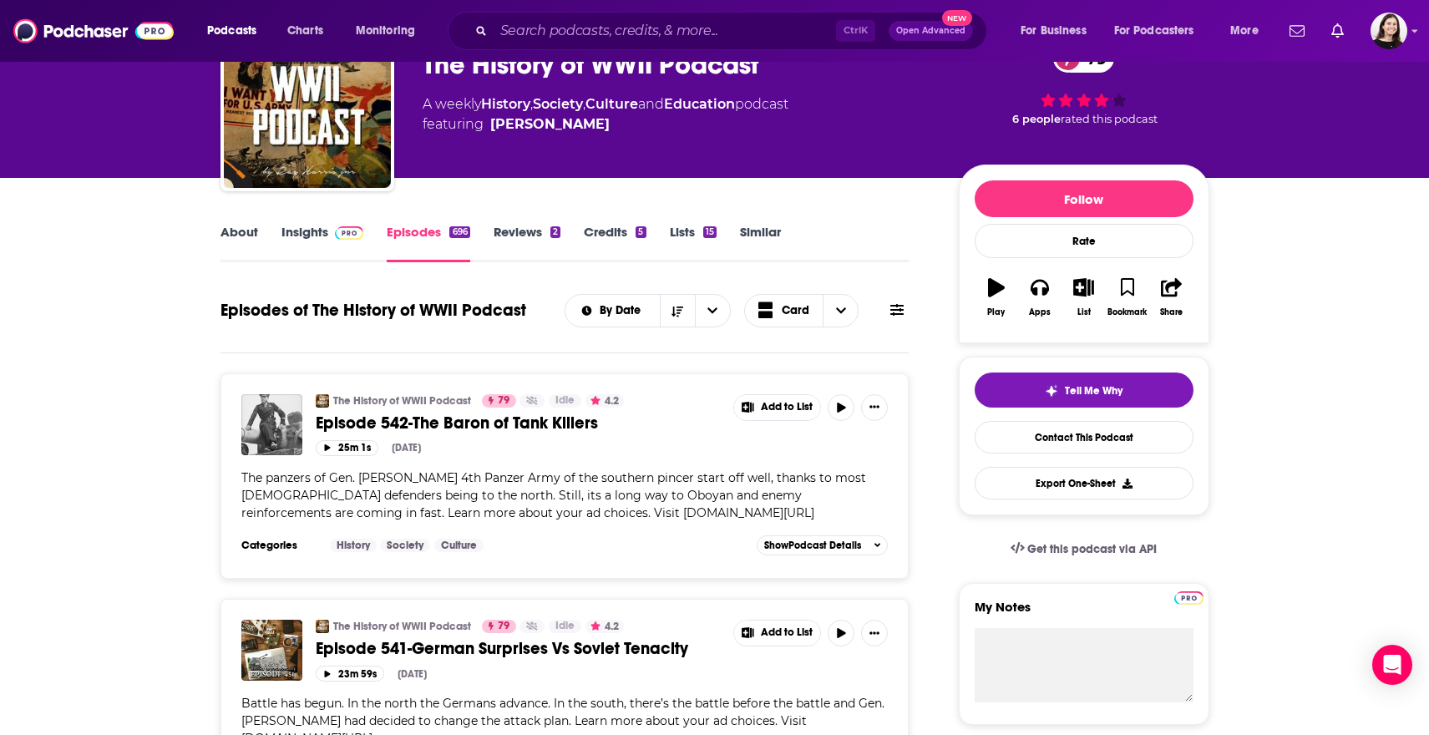
scroll to position [83, 0]
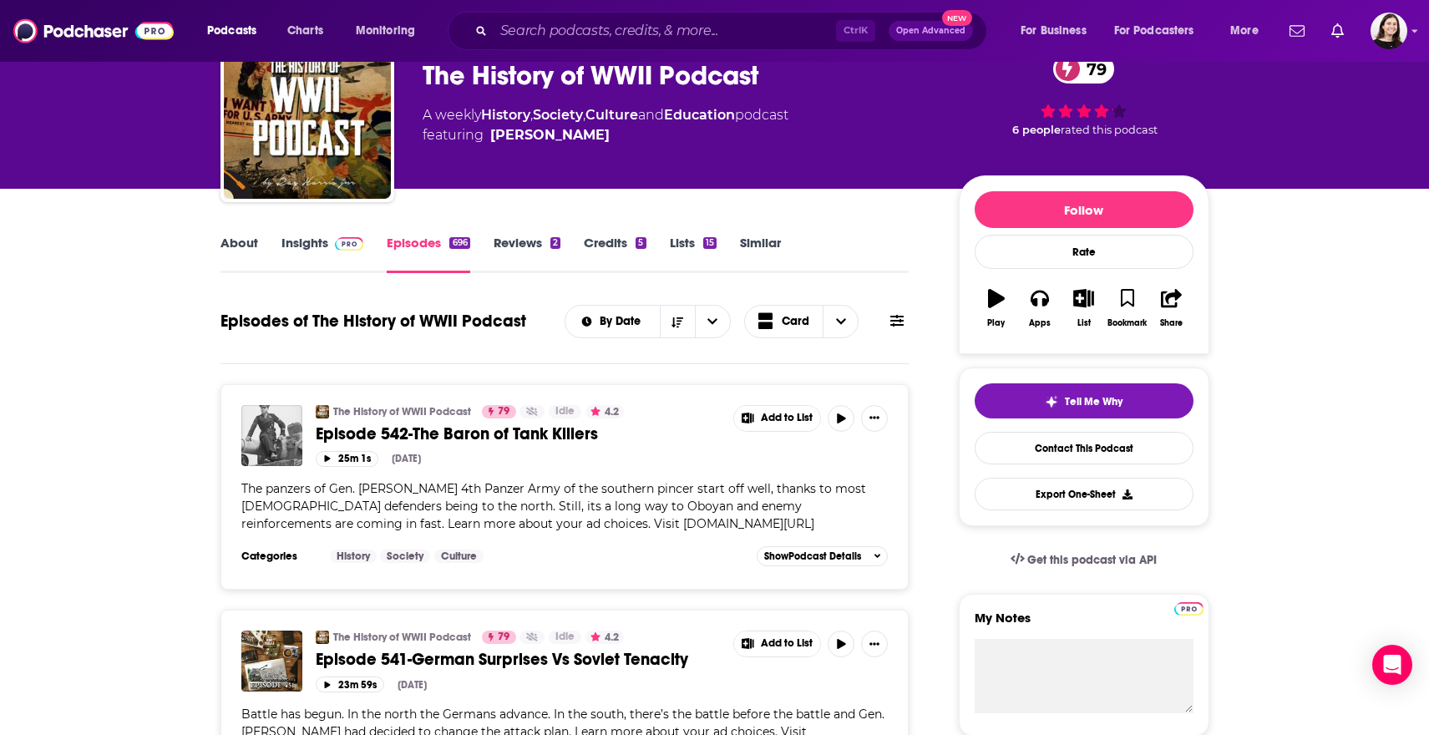
click at [292, 236] on link "Insights" at bounding box center [322, 254] width 83 height 38
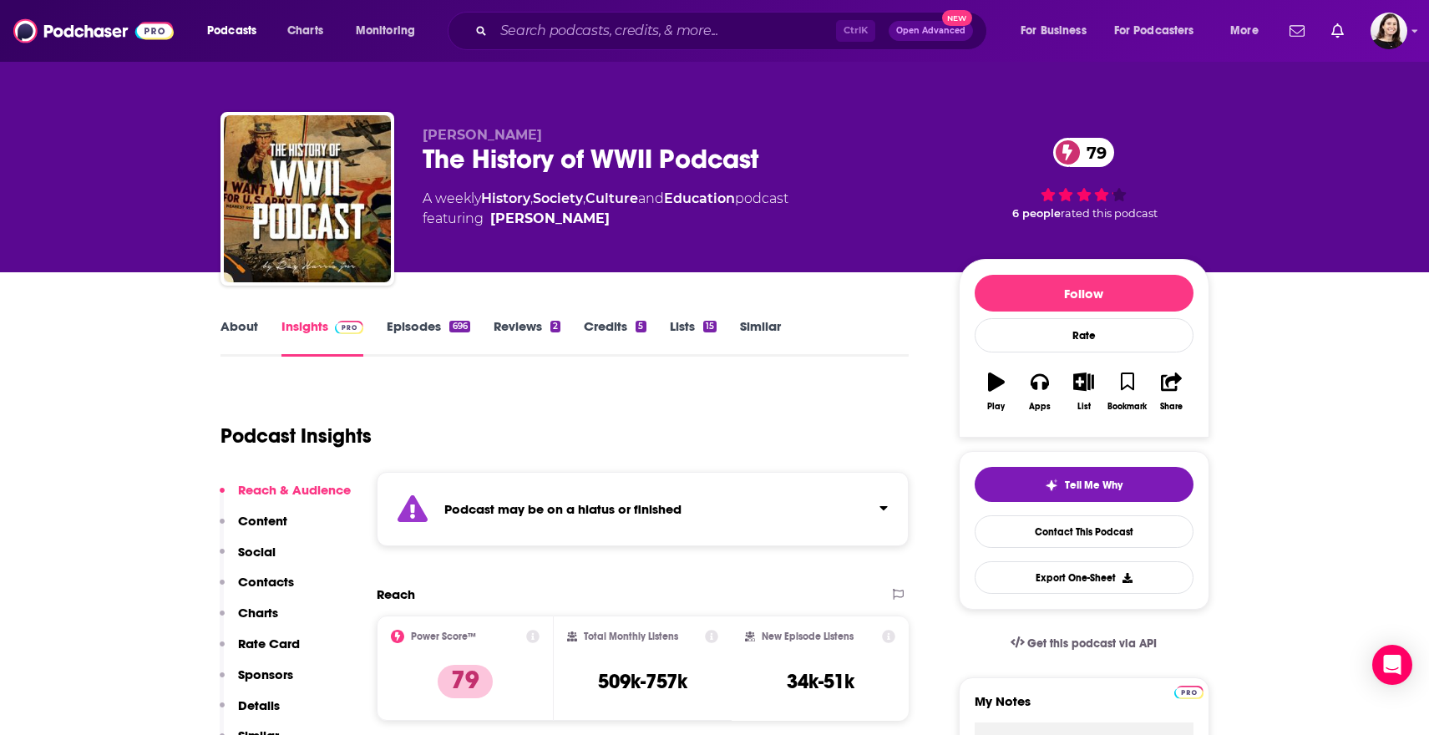
click at [462, 499] on div "Podcast may be on a hiatus or finished" at bounding box center [643, 509] width 533 height 74
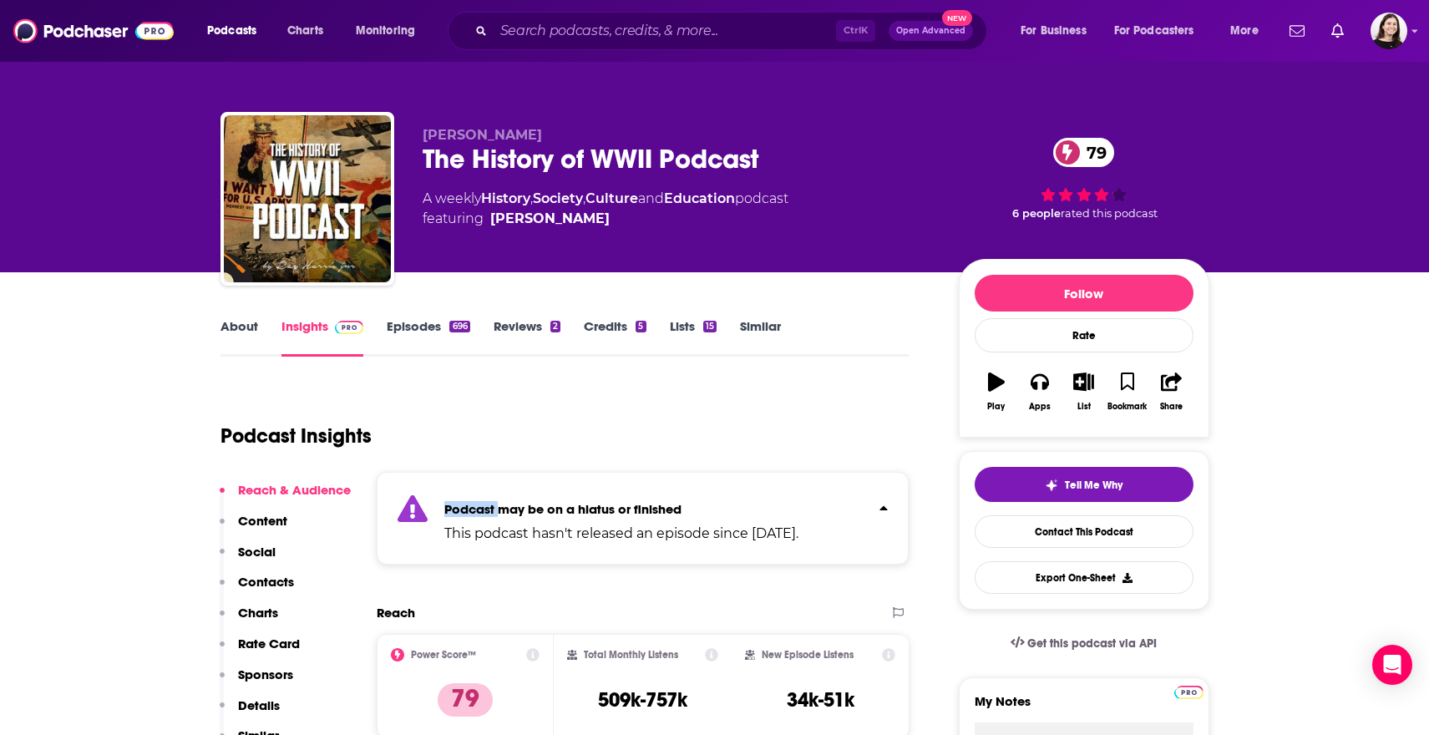
click at [462, 499] on div "Podcast may be on a hiatus or finished This podcast hasn't released an episode …" at bounding box center [621, 518] width 354 height 51
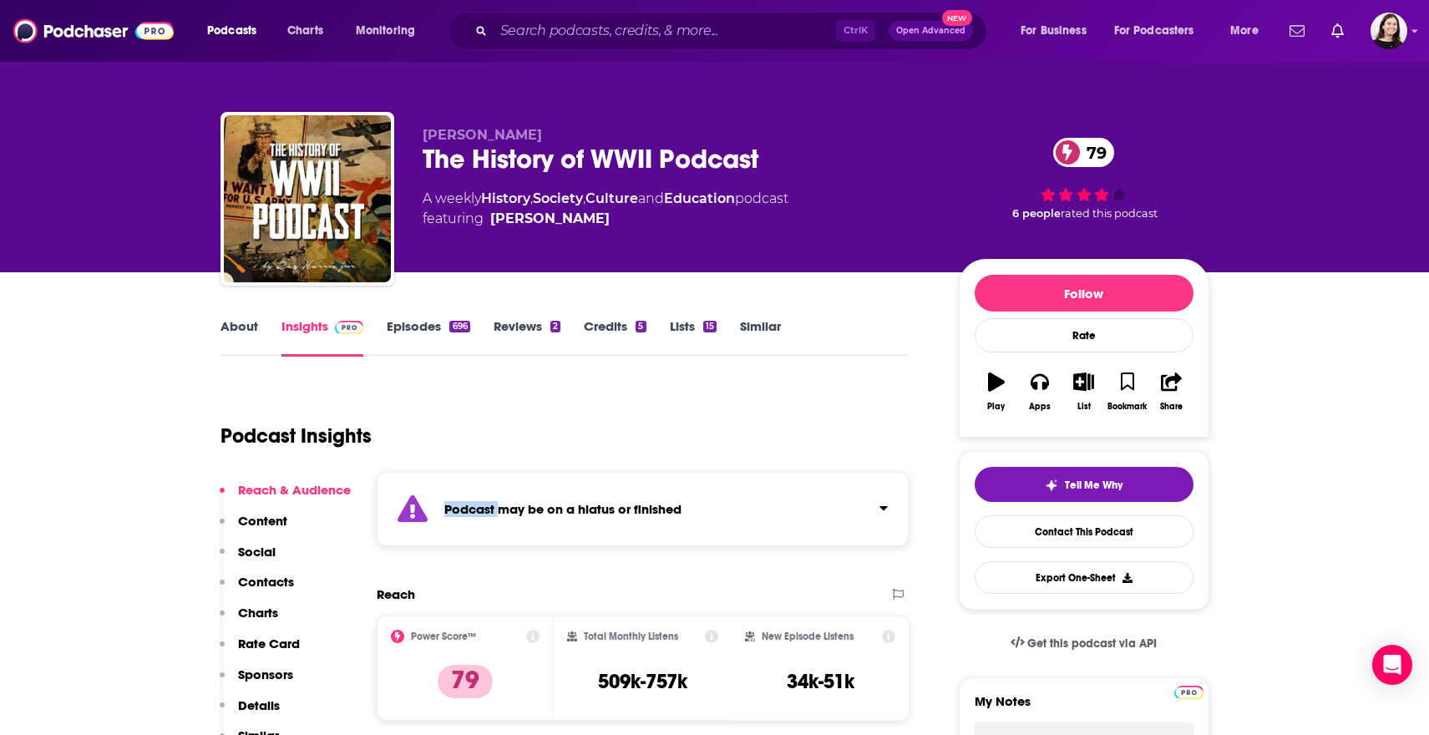
click at [246, 351] on link "About" at bounding box center [239, 337] width 38 height 38
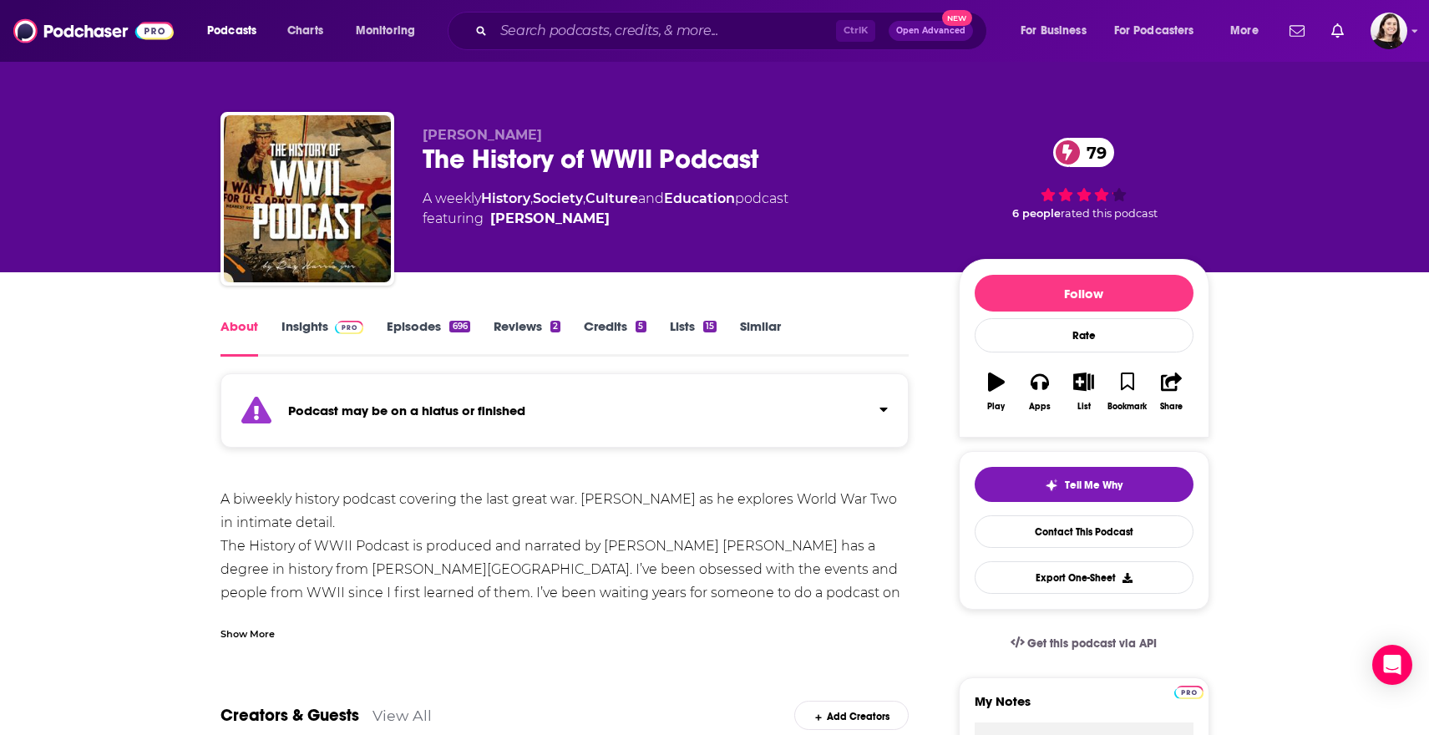
click at [265, 627] on div "Show More" at bounding box center [247, 633] width 54 height 16
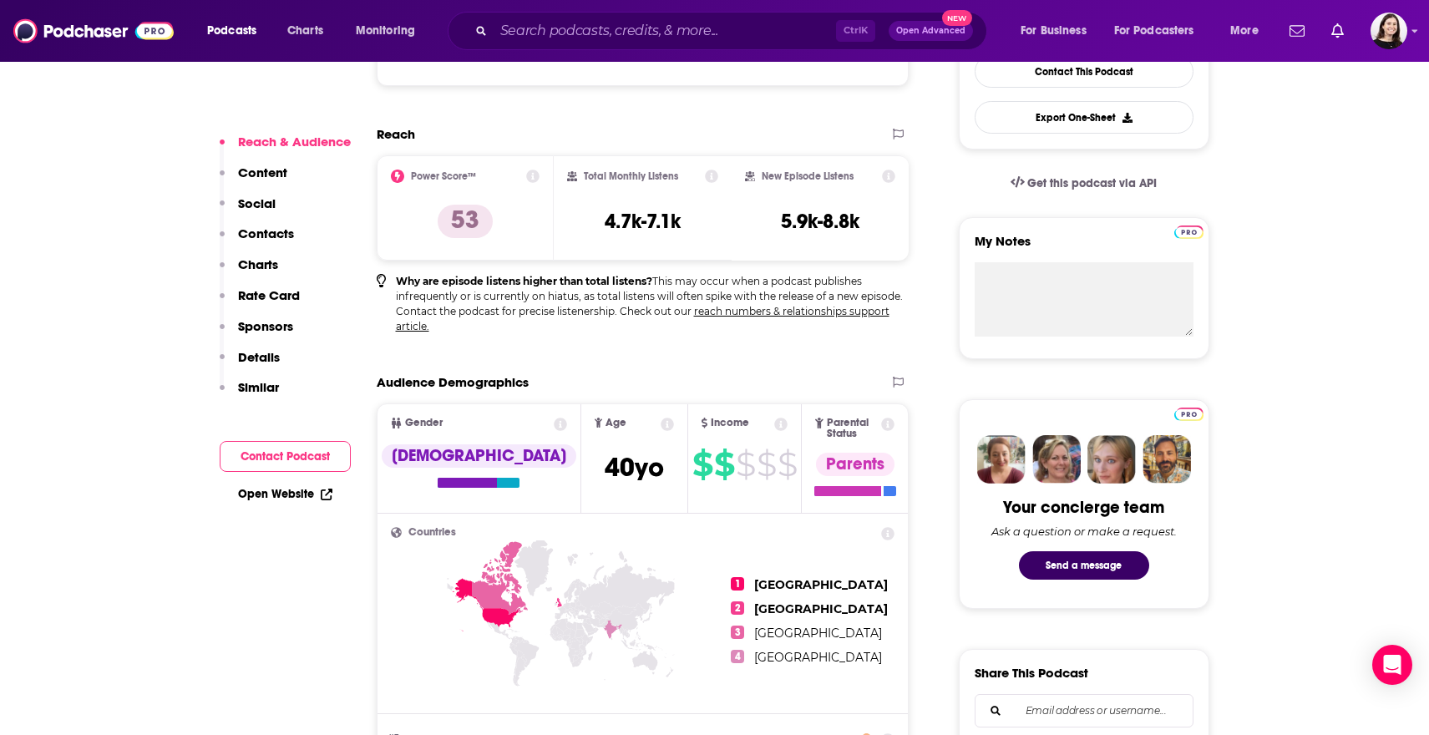
scroll to position [167, 0]
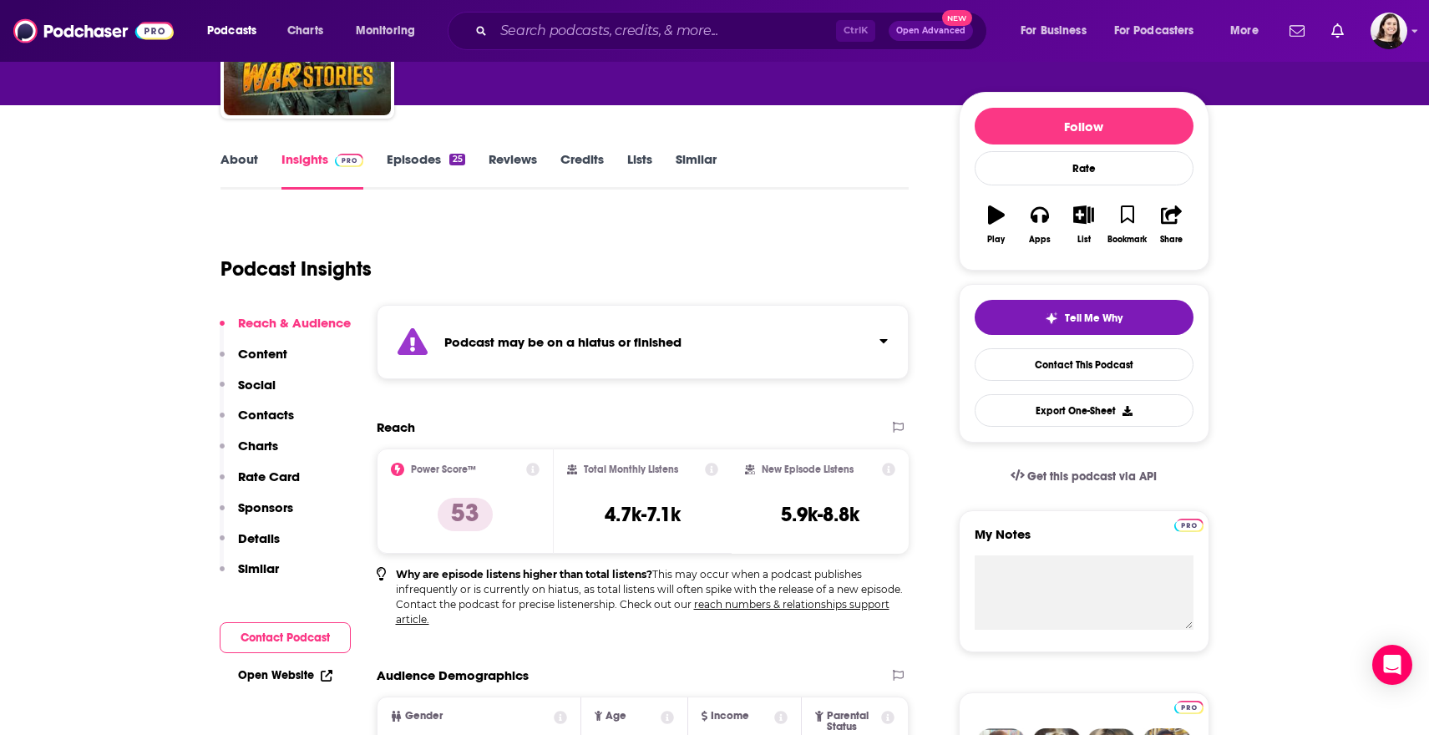
click at [454, 375] on div "Podcast may be on a hiatus or finished" at bounding box center [643, 342] width 533 height 74
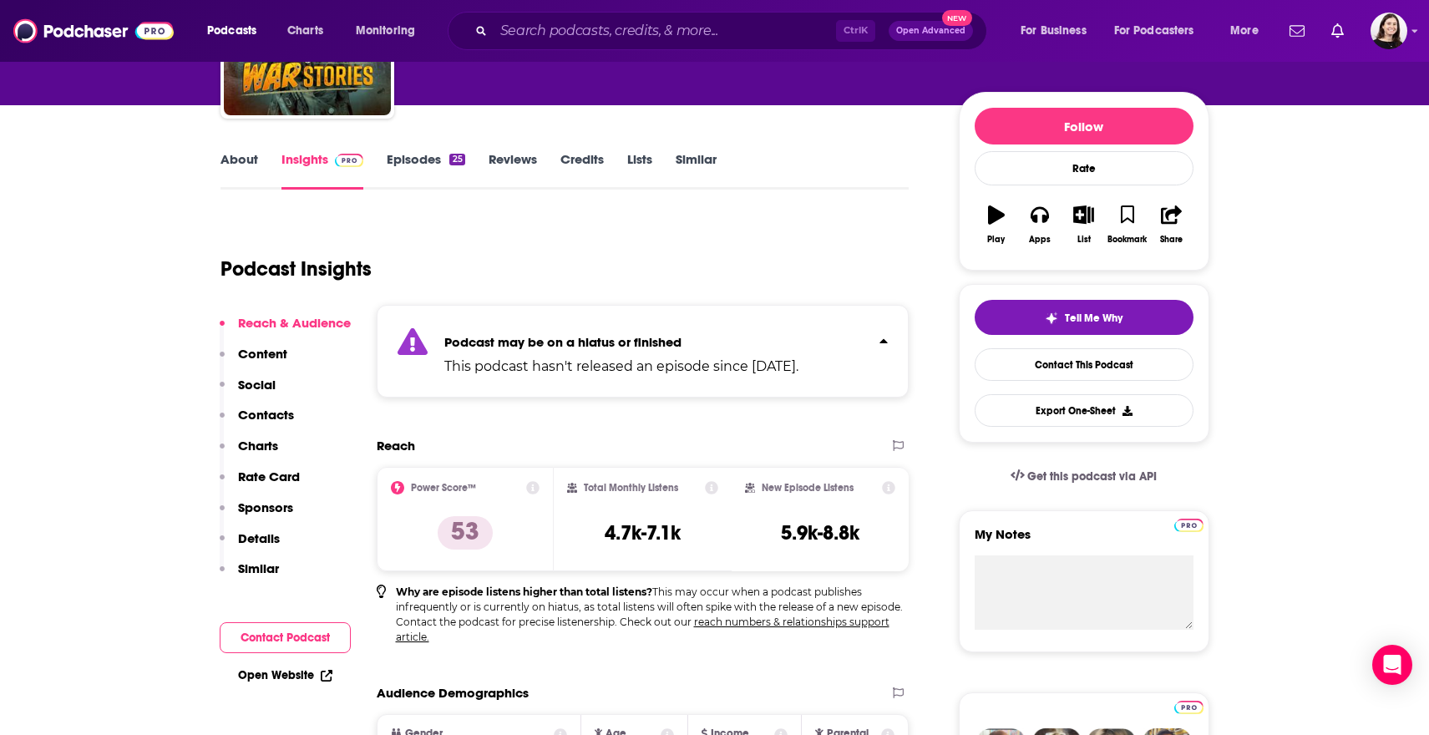
click at [459, 352] on div "Podcast may be on a hiatus or finished This podcast hasn't released an episode …" at bounding box center [621, 351] width 354 height 51
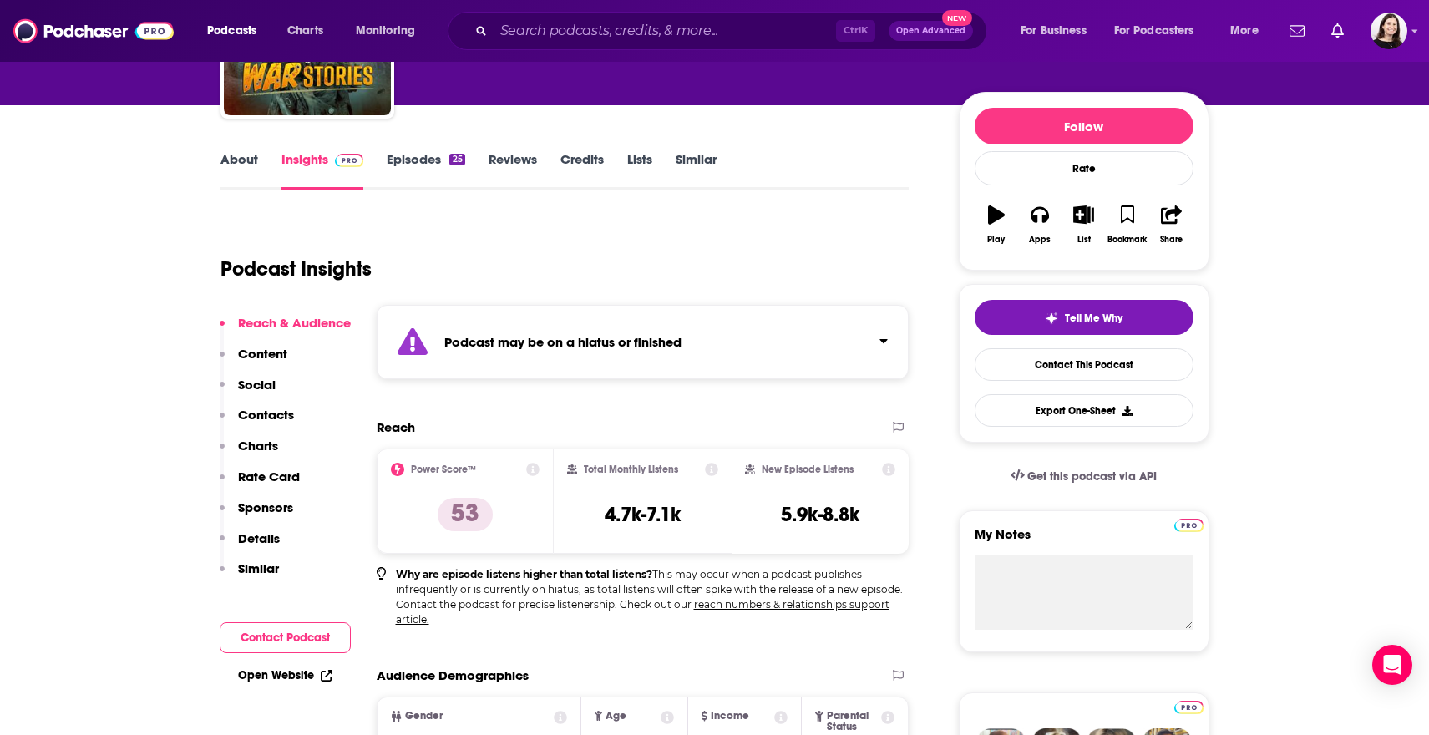
click at [398, 151] on link "Episodes 25" at bounding box center [426, 170] width 78 height 38
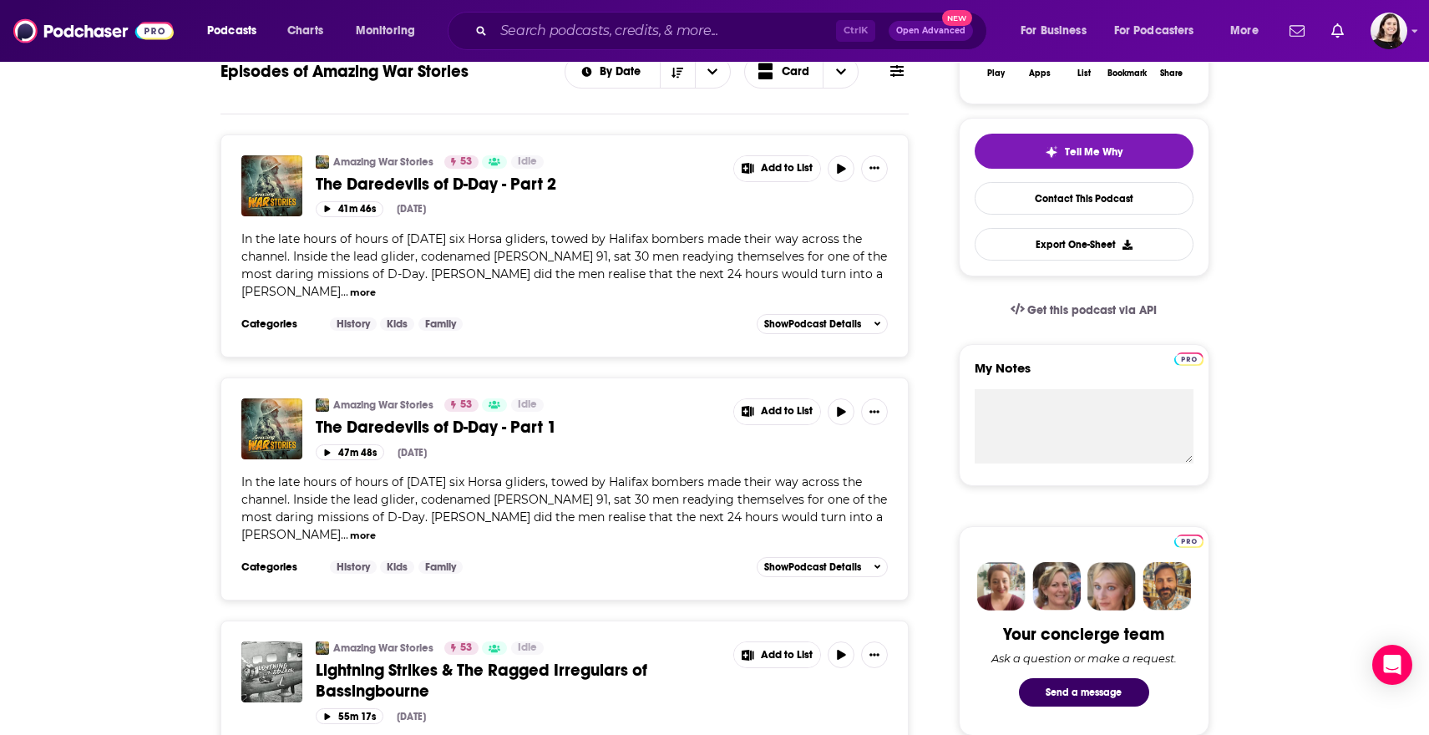
scroll to position [501, 0]
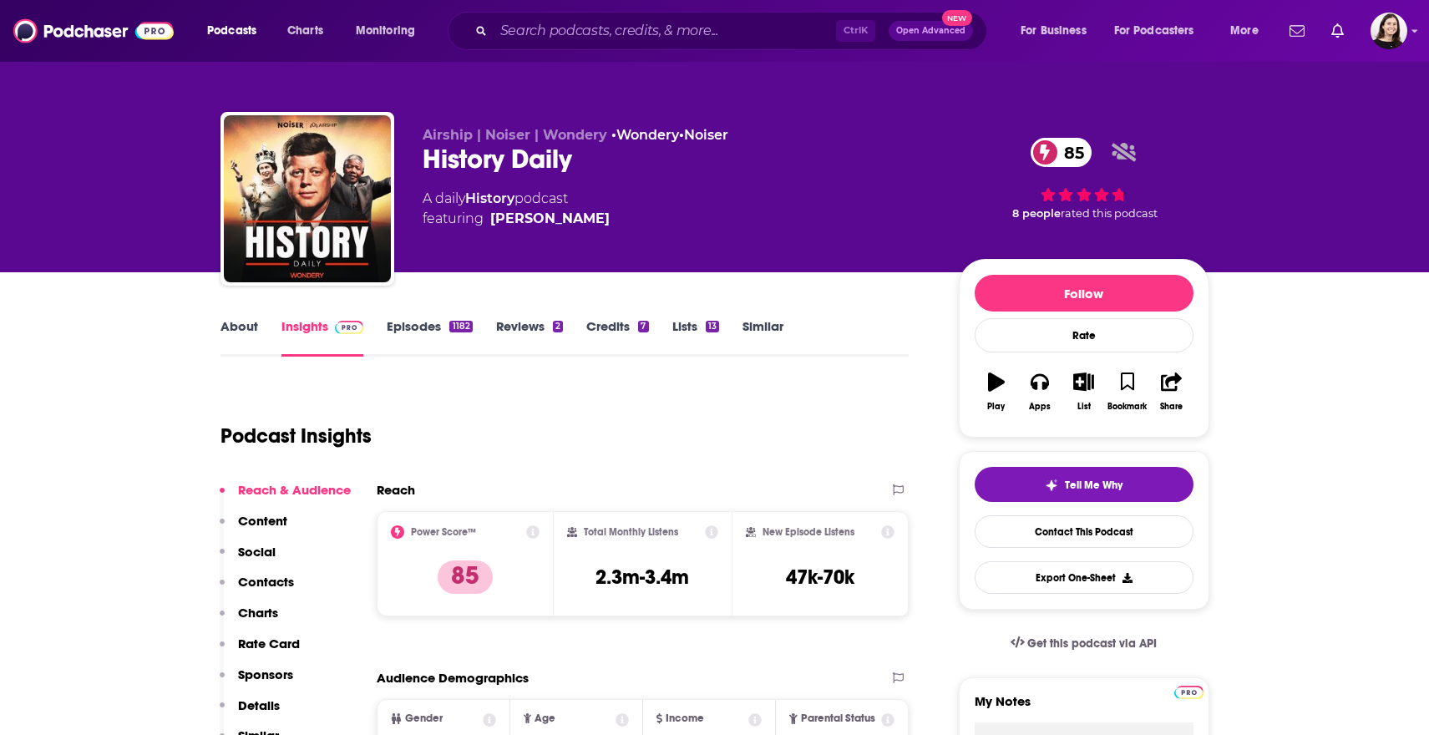
click at [235, 329] on link "About" at bounding box center [239, 337] width 38 height 38
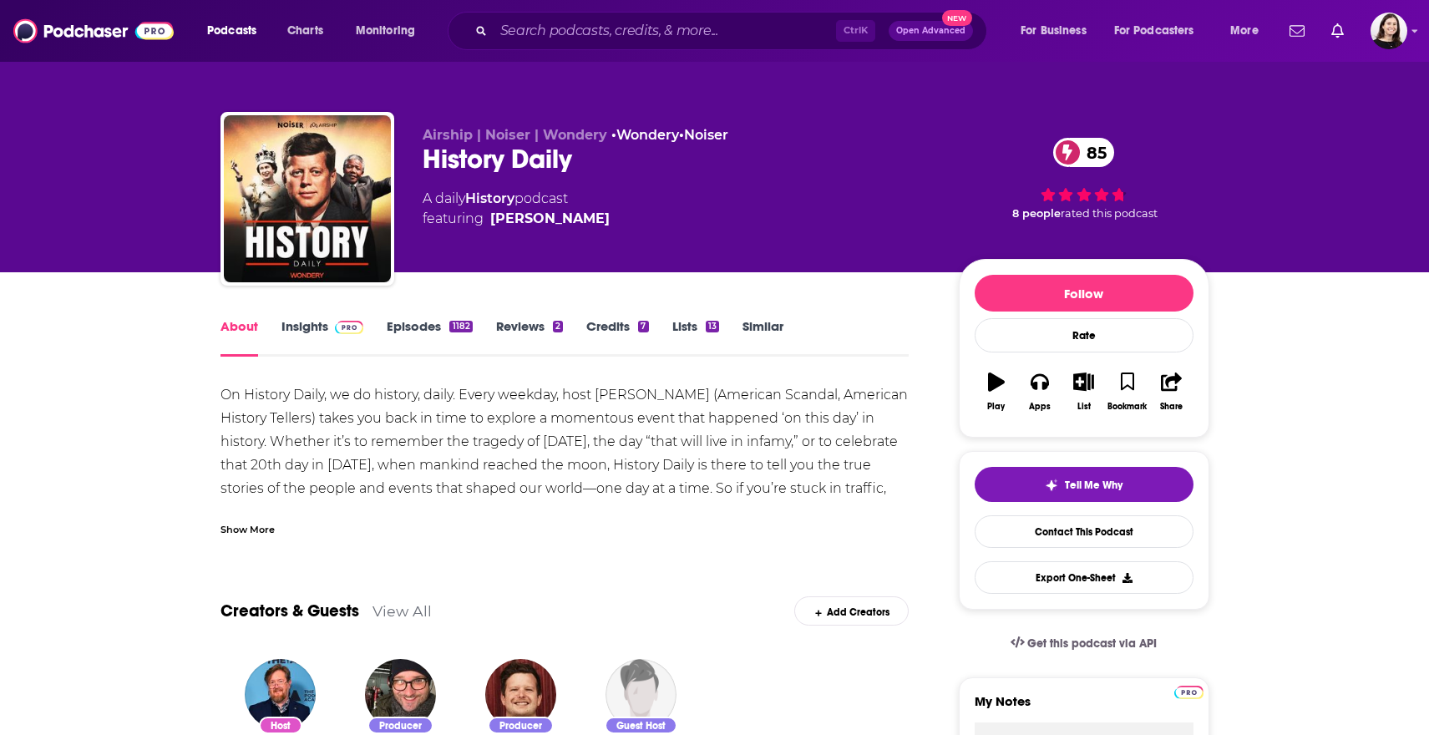
click at [238, 528] on div "Show More" at bounding box center [247, 528] width 54 height 16
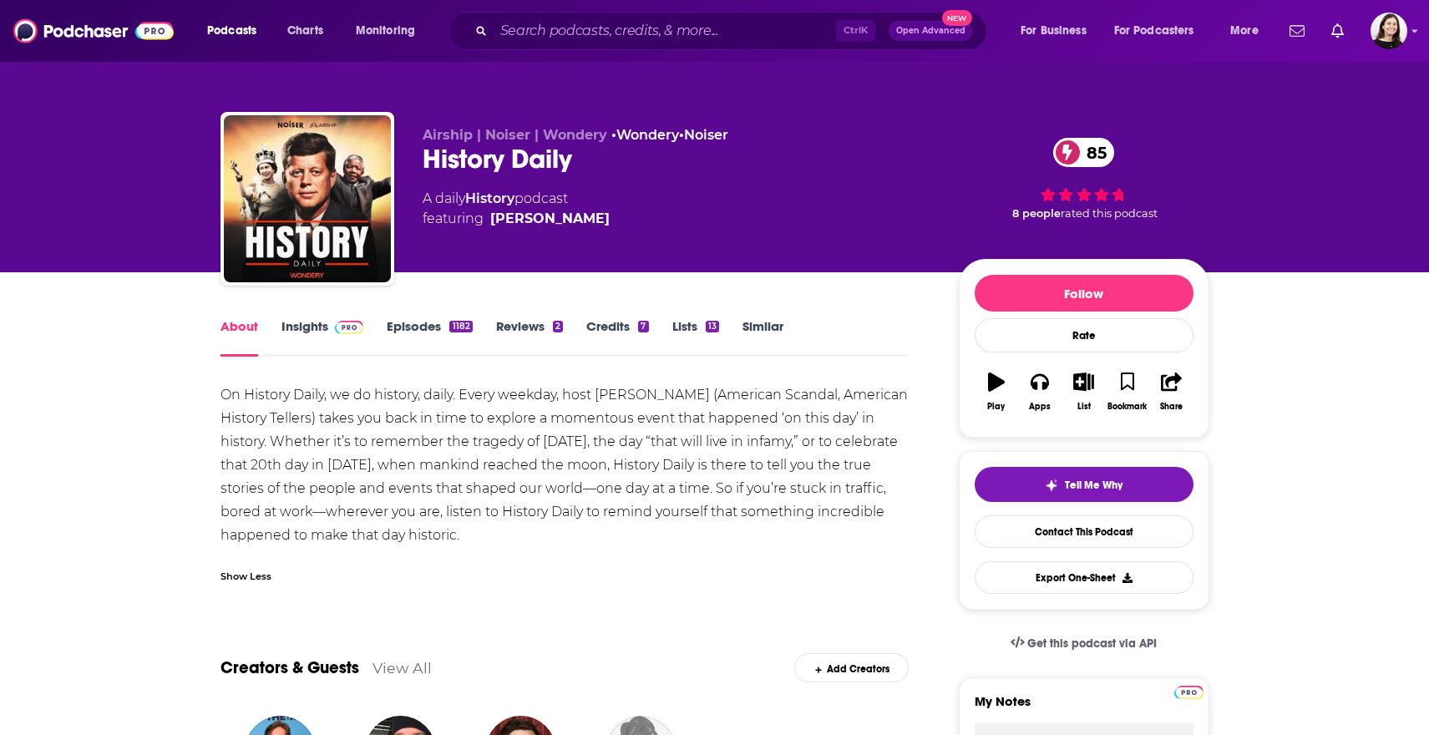
click at [434, 326] on link "Episodes 1182" at bounding box center [429, 337] width 85 height 38
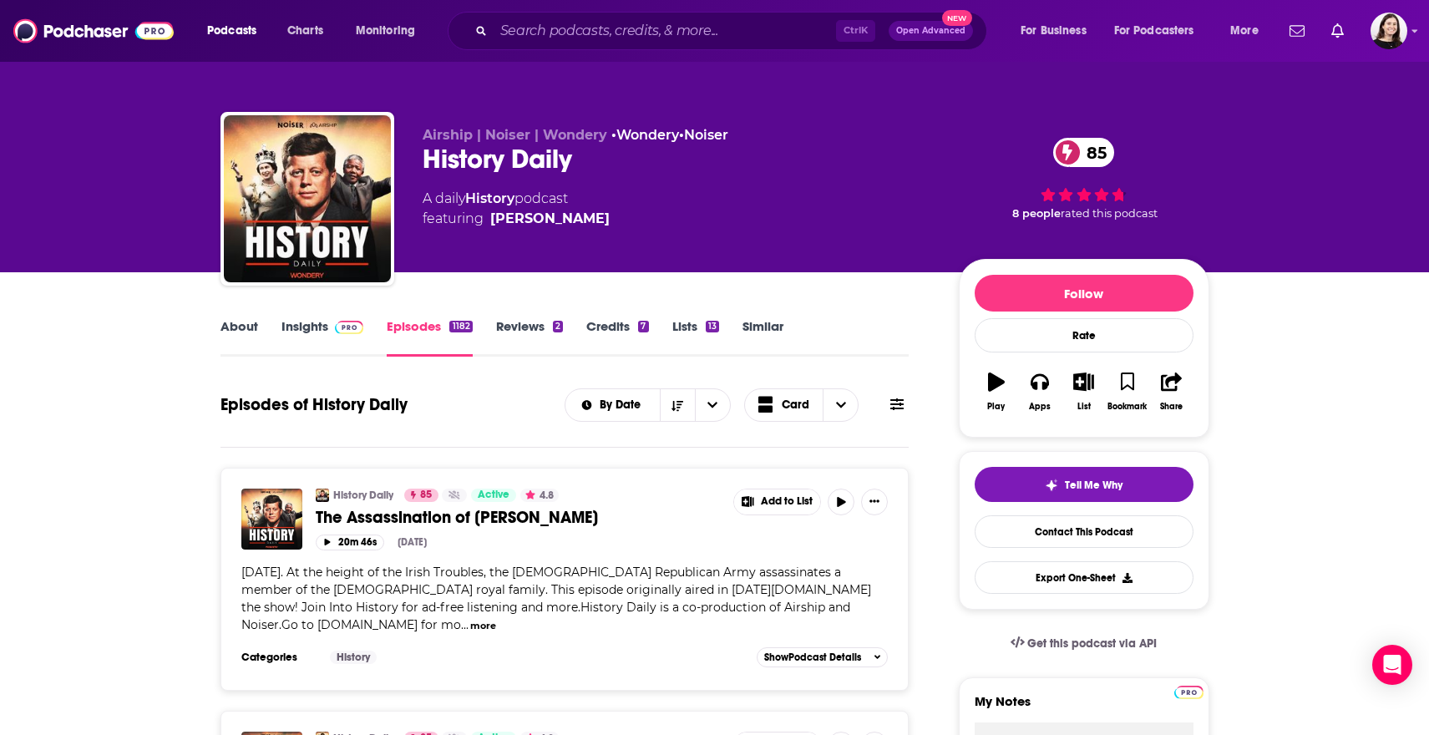
click at [225, 333] on link "About" at bounding box center [239, 337] width 38 height 38
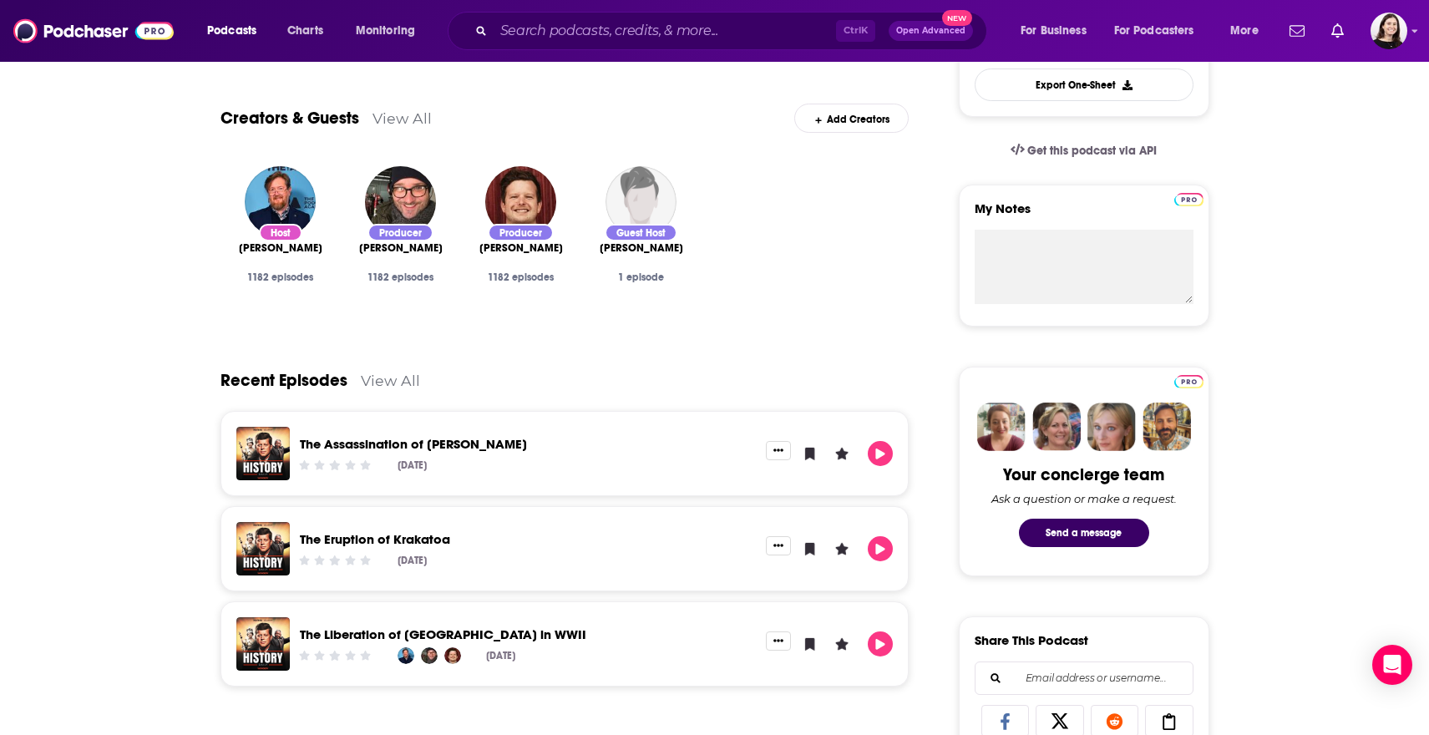
scroll to position [501, 0]
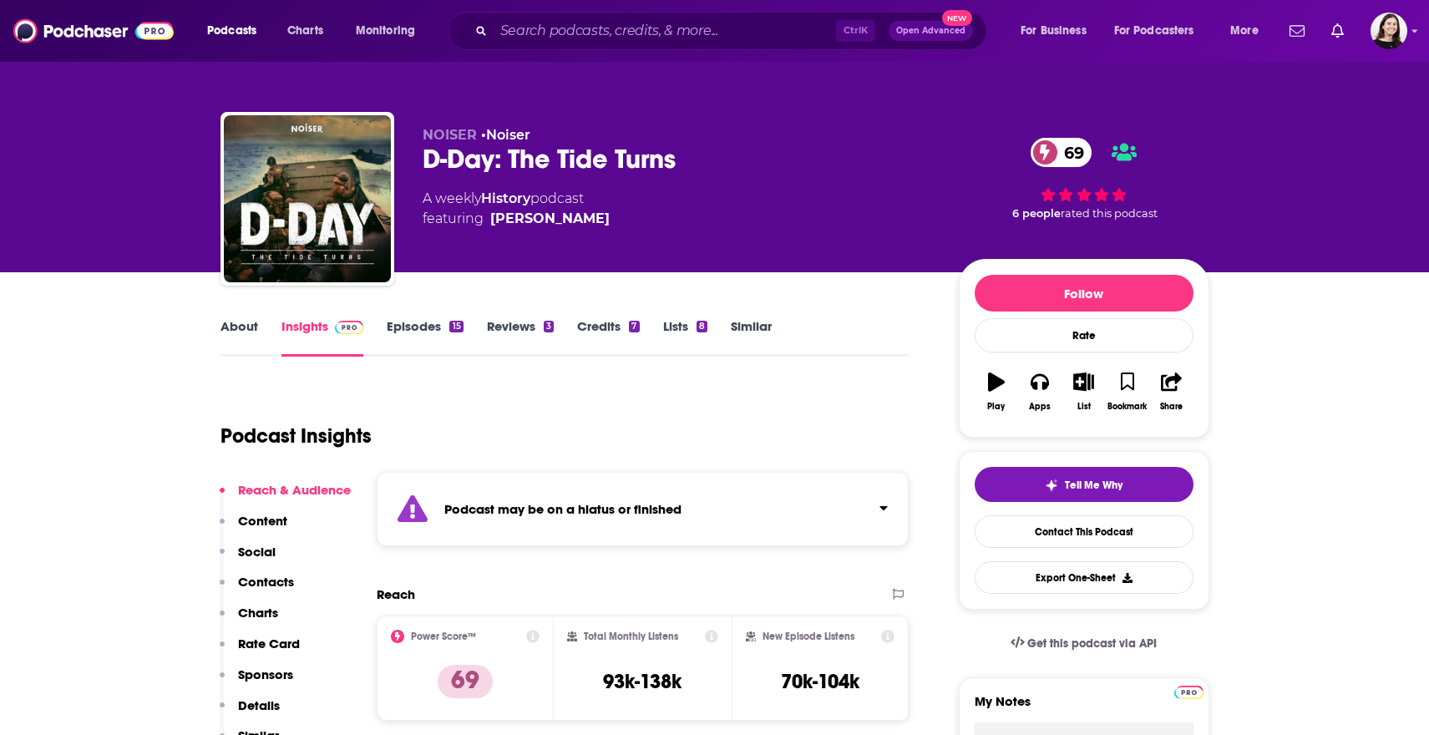
click at [523, 513] on strong "Podcast may be on a hiatus or finished" at bounding box center [562, 509] width 237 height 16
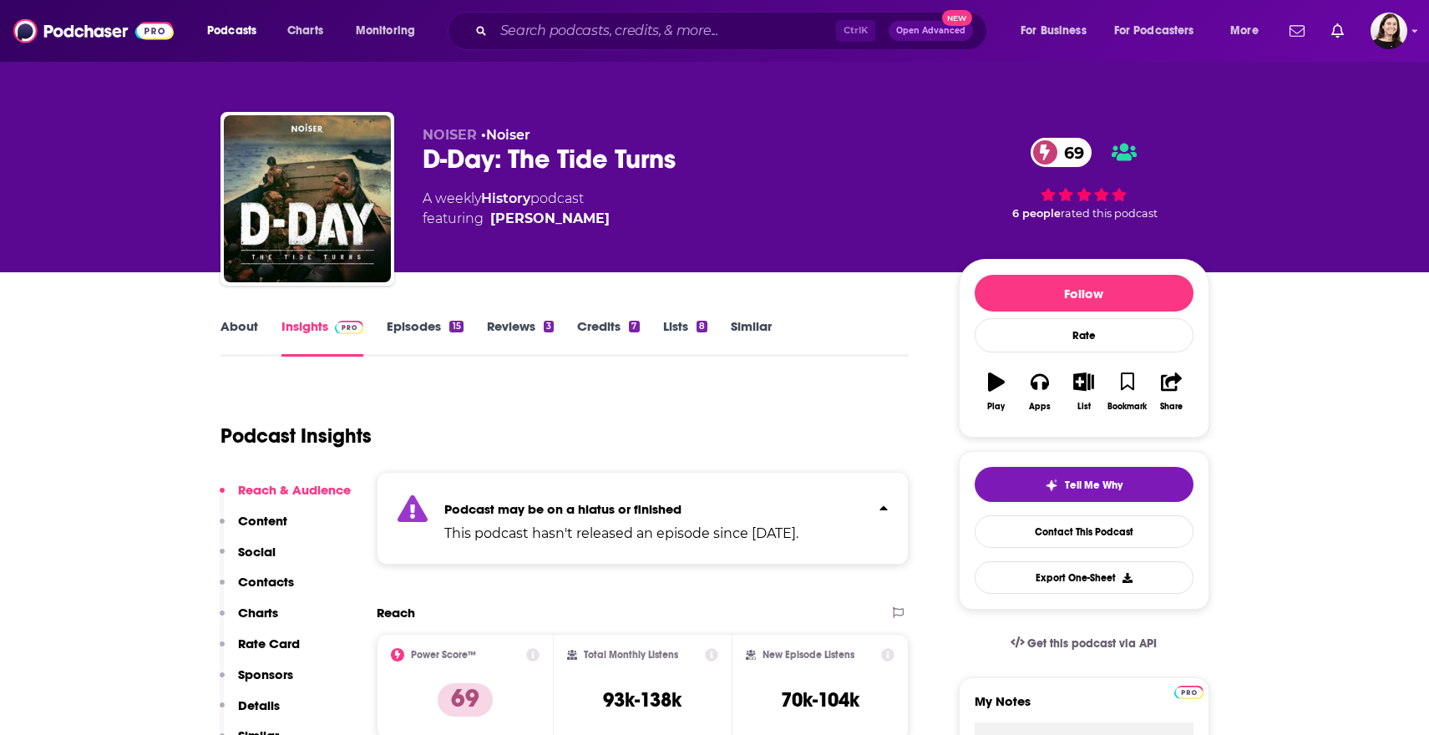
click at [523, 513] on strong "Podcast may be on a hiatus or finished" at bounding box center [562, 509] width 237 height 16
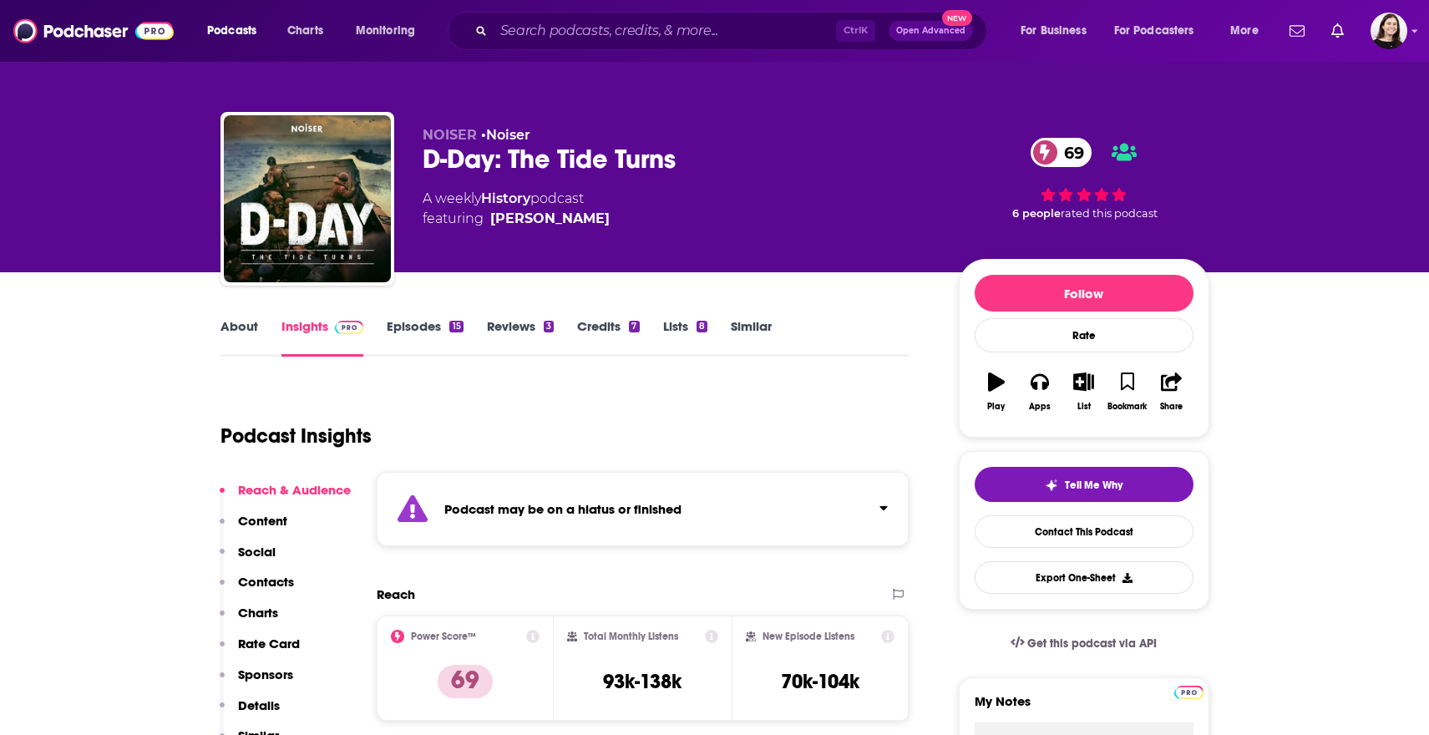
click at [443, 325] on link "Episodes 15" at bounding box center [425, 337] width 76 height 38
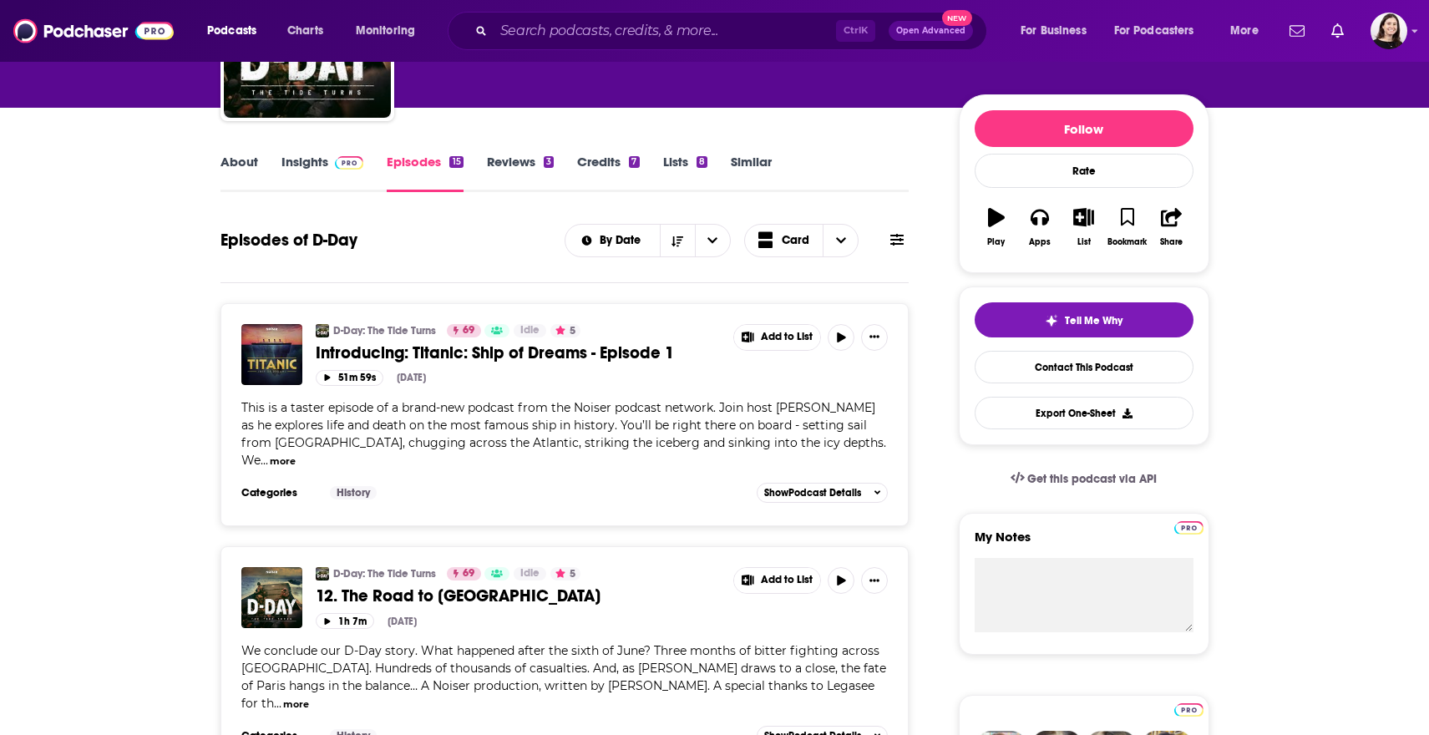
scroll to position [167, 0]
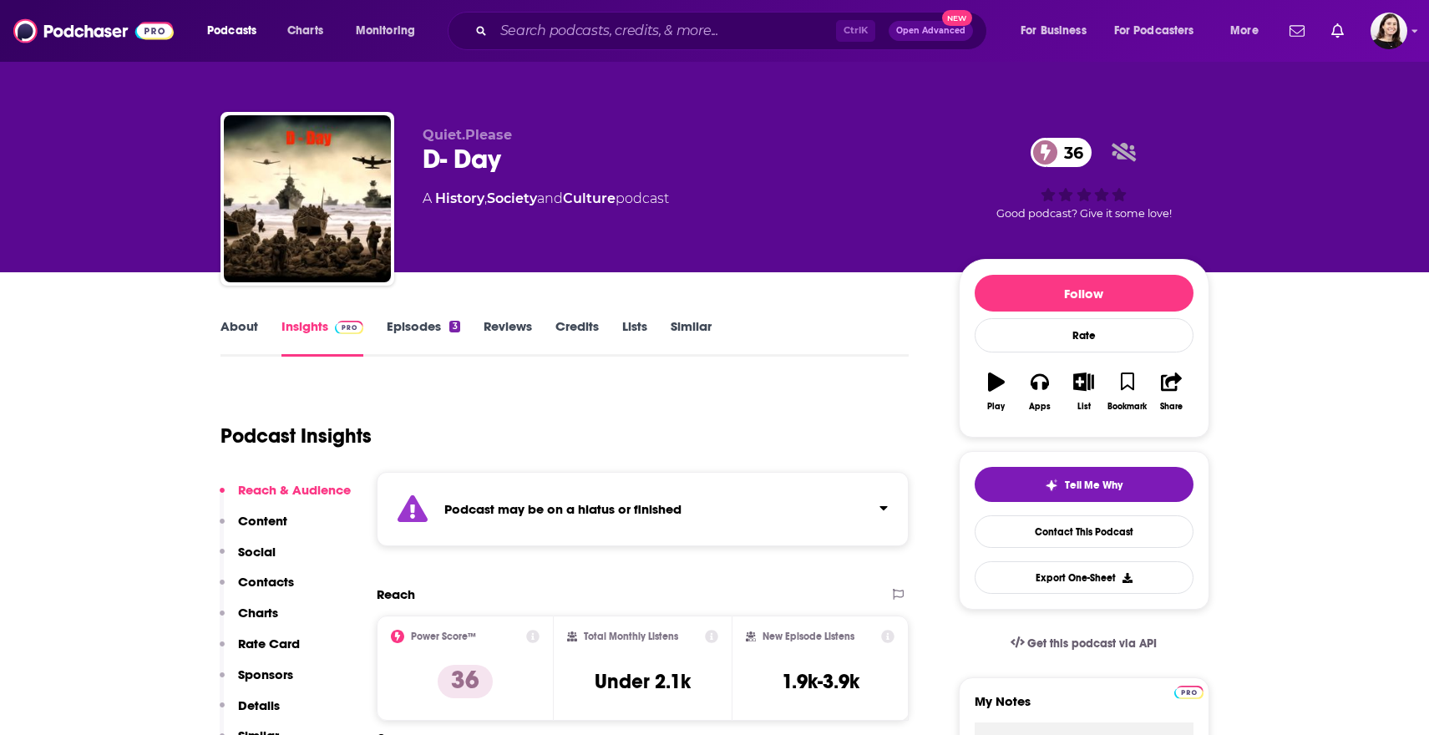
click at [480, 536] on div "Podcast may be on a hiatus or finished" at bounding box center [643, 509] width 533 height 74
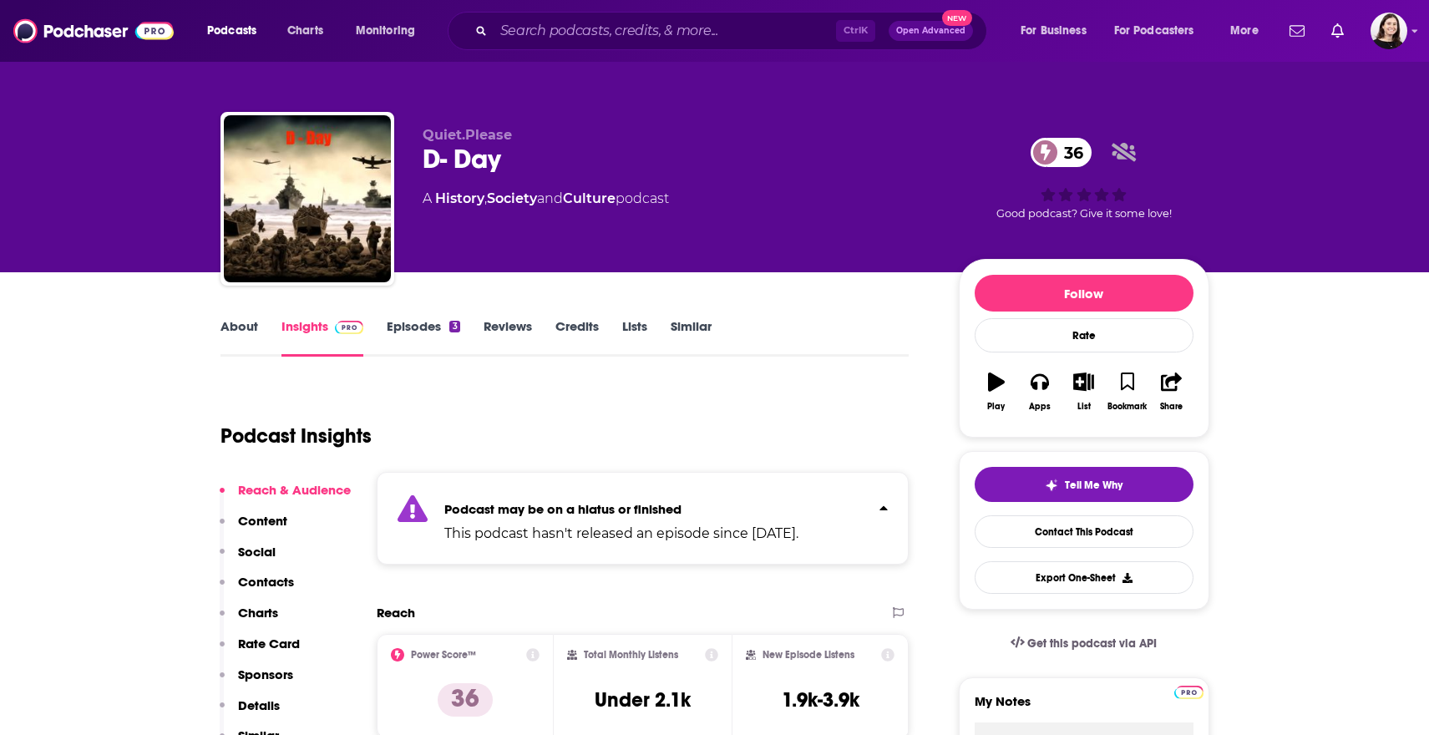
click at [478, 537] on p "This podcast hasn't released an episode since Jun 27th, 2024." at bounding box center [621, 533] width 354 height 20
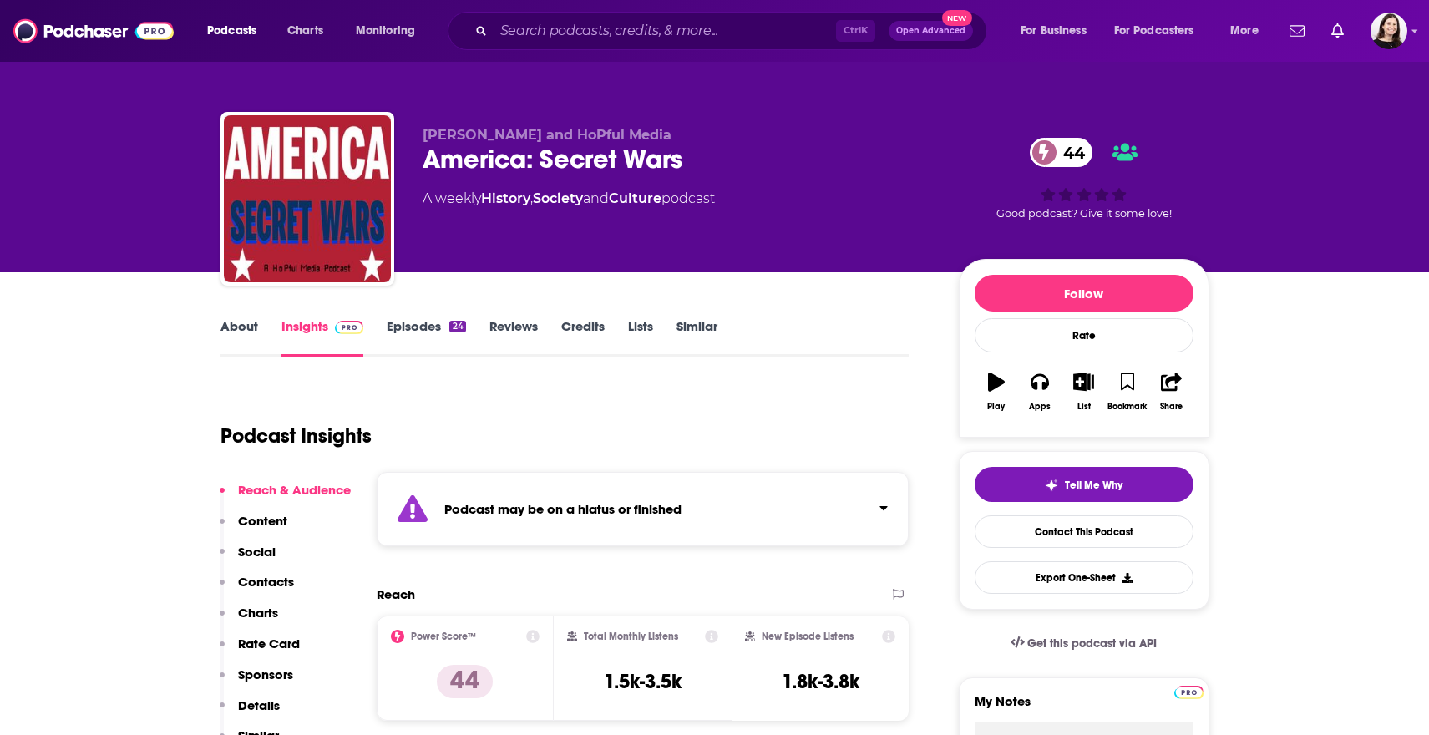
click at [382, 451] on div "Podcast Insights" at bounding box center [557, 425] width 675 height 85
click at [455, 506] on strong "Podcast may be on a hiatus or finished" at bounding box center [562, 509] width 237 height 16
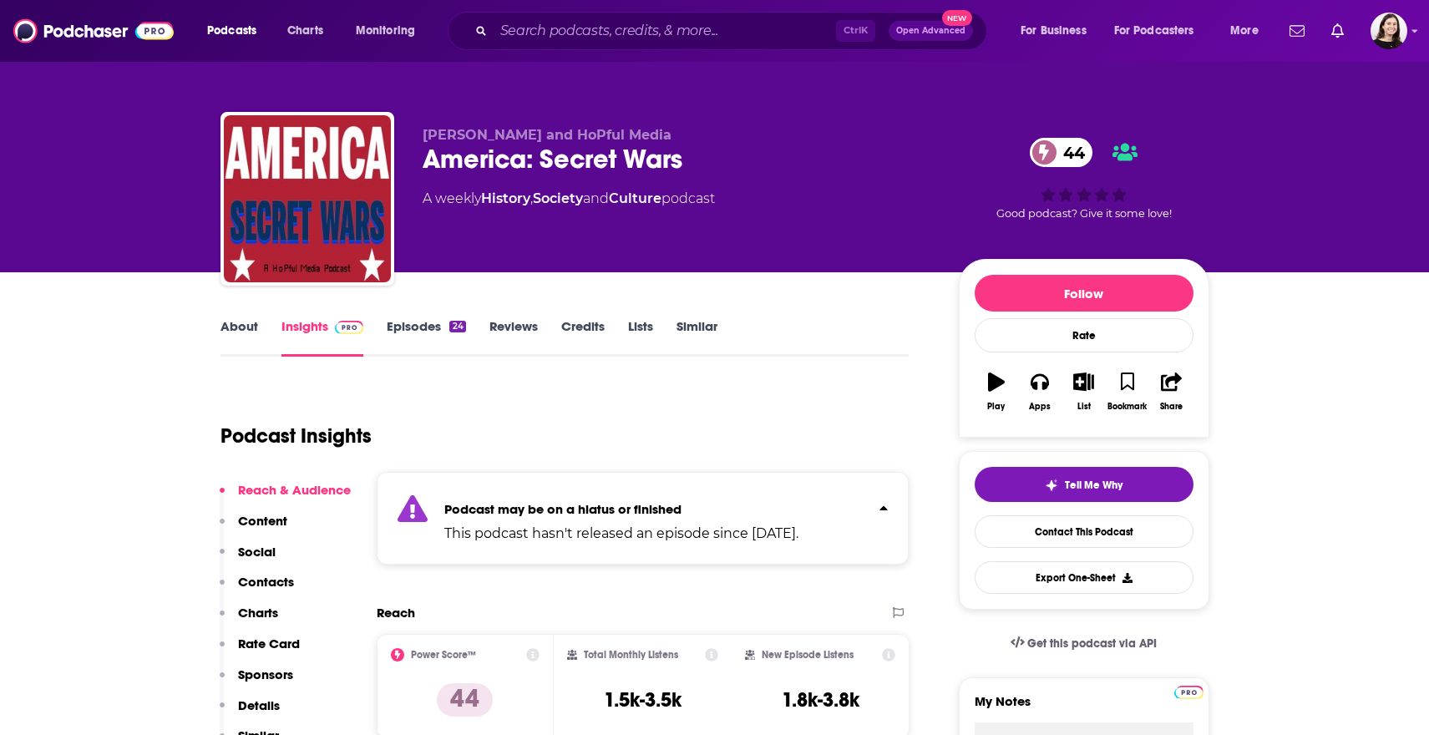
click at [455, 506] on strong "Podcast may be on a hiatus or finished" at bounding box center [562, 509] width 237 height 16
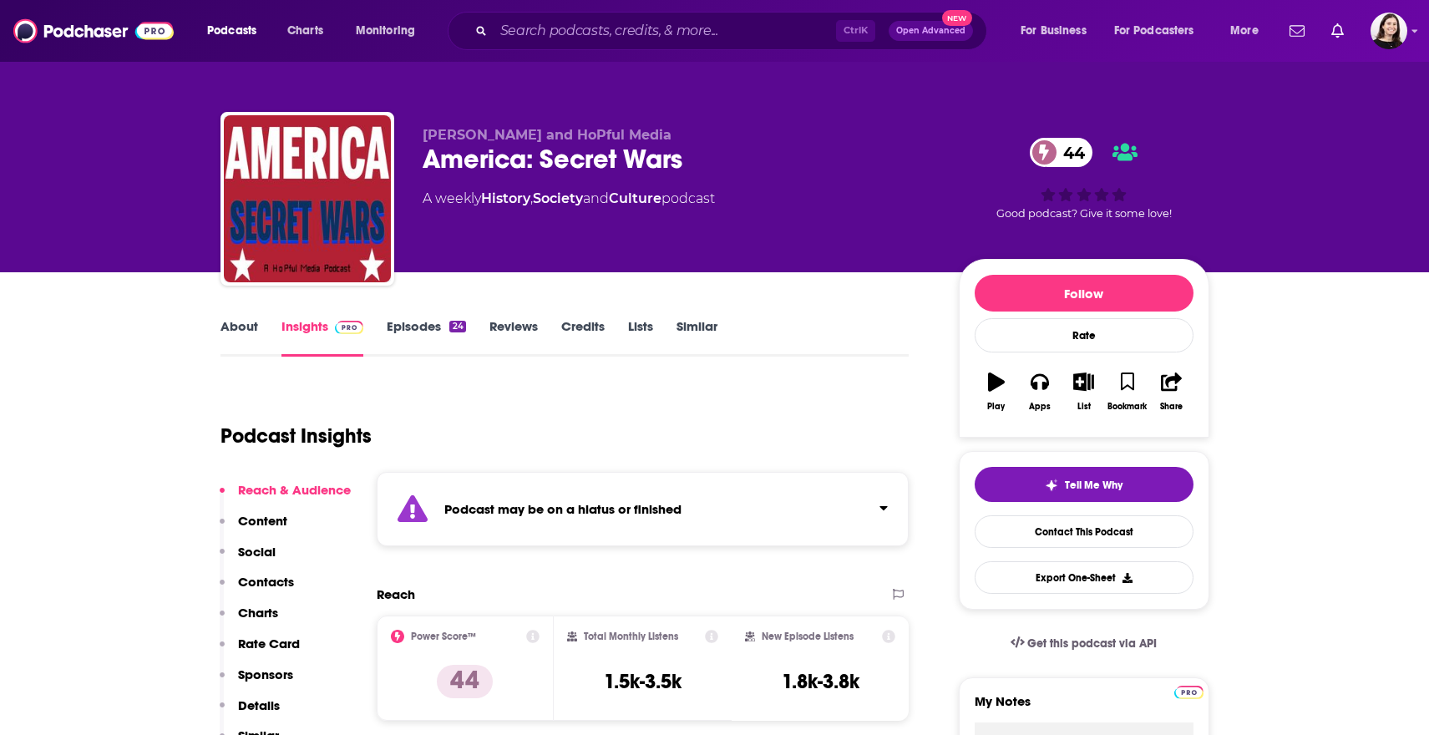
click at [441, 324] on link "Episodes 24" at bounding box center [426, 337] width 78 height 38
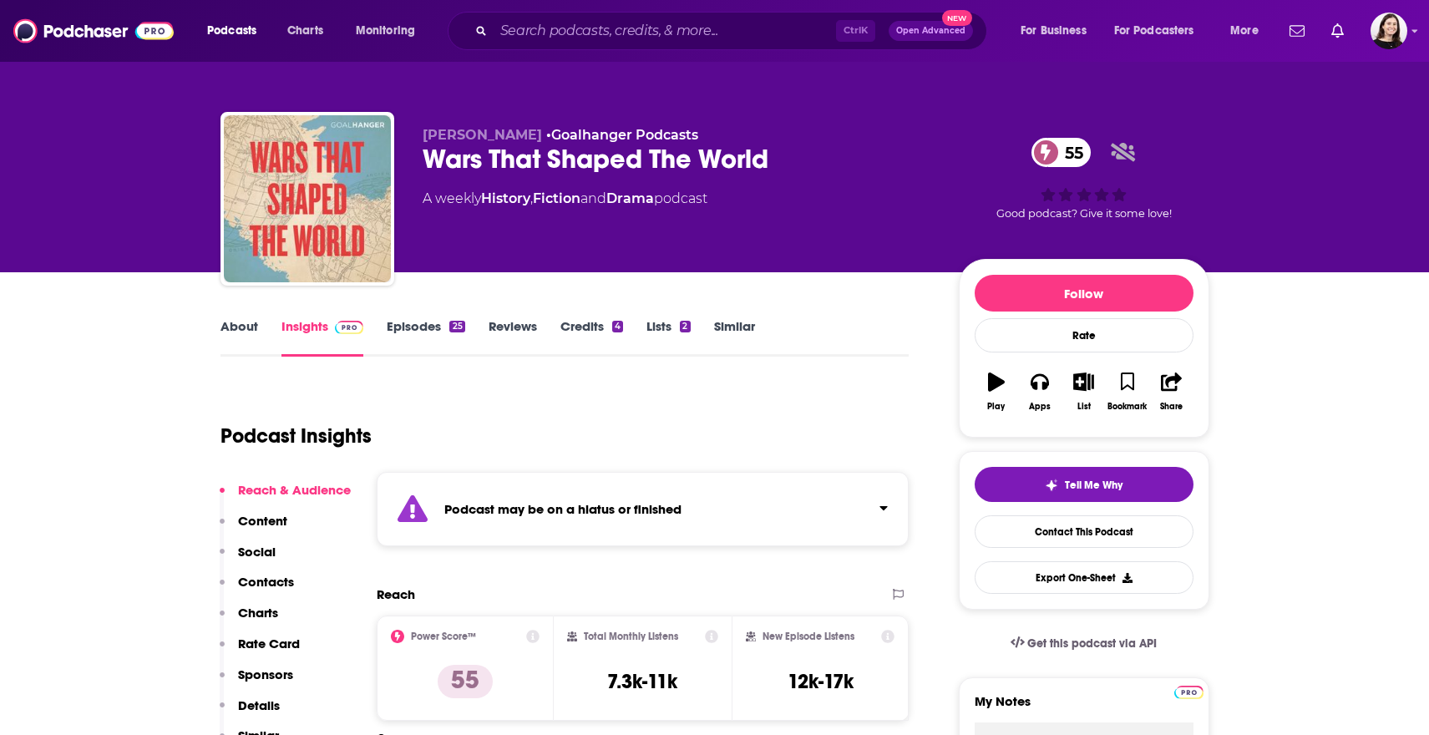
click at [659, 544] on div "Podcast may be on a hiatus or finished" at bounding box center [643, 509] width 533 height 74
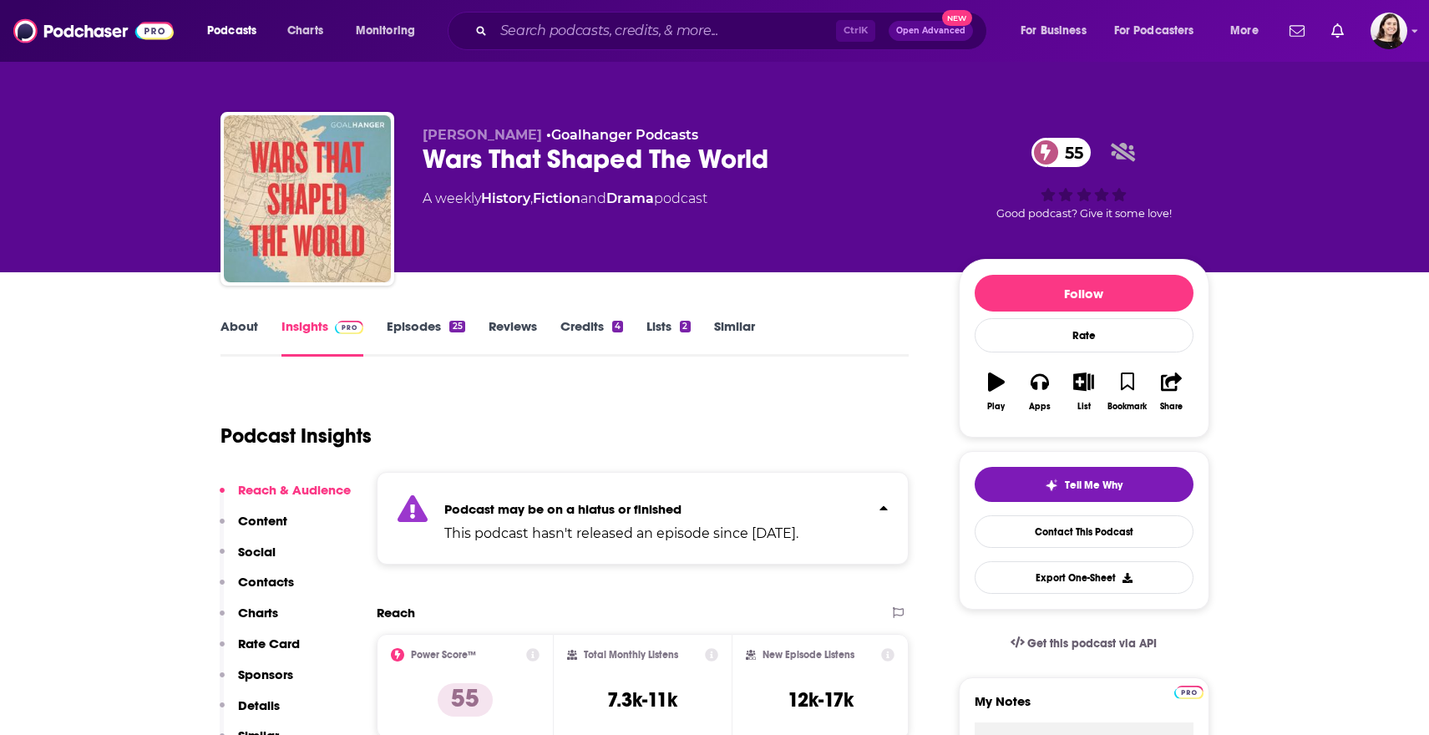
click at [658, 544] on div "Podcast may be on a hiatus or finished This podcast hasn't released an episode …" at bounding box center [643, 518] width 533 height 93
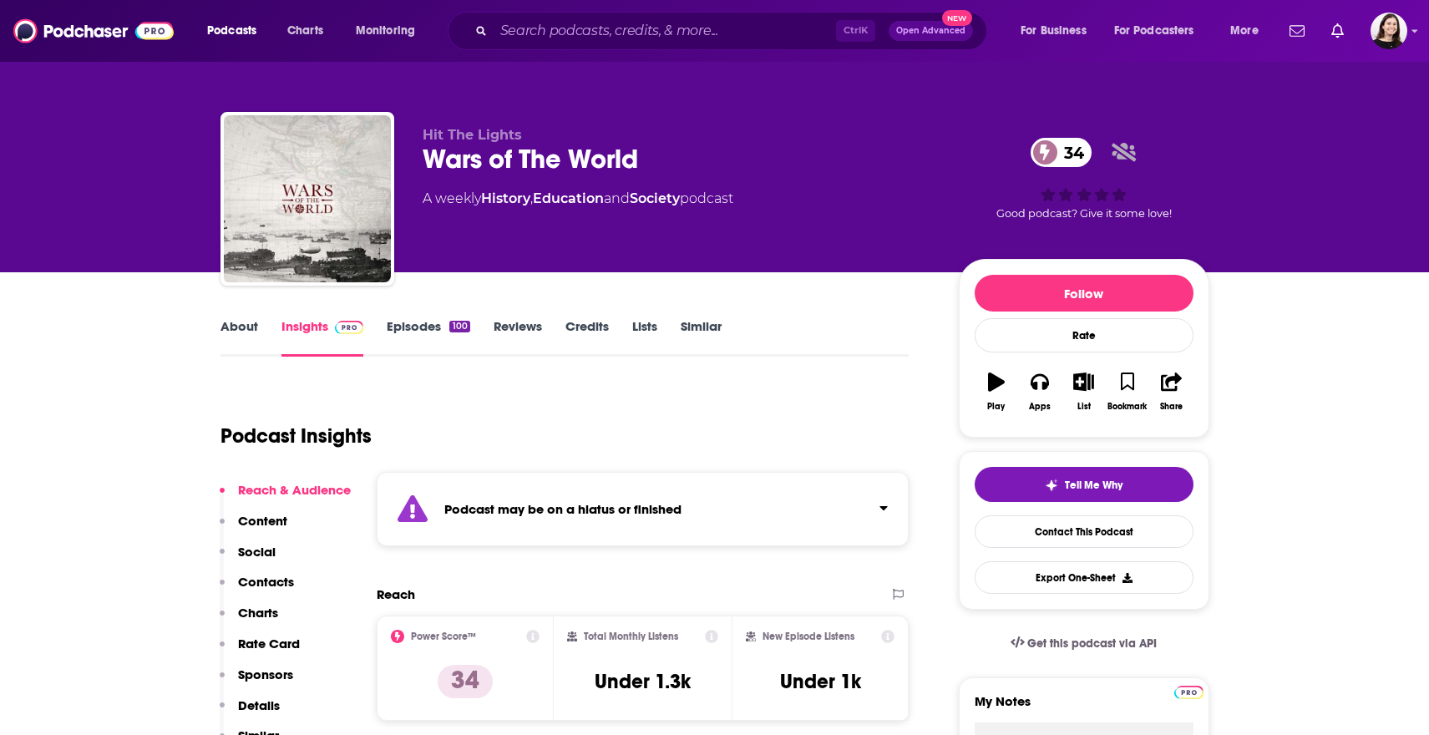
click at [547, 471] on div "Podcast Insights" at bounding box center [564, 432] width 689 height 99
click at [553, 486] on div "Podcast may be on a hiatus or finished" at bounding box center [643, 509] width 533 height 74
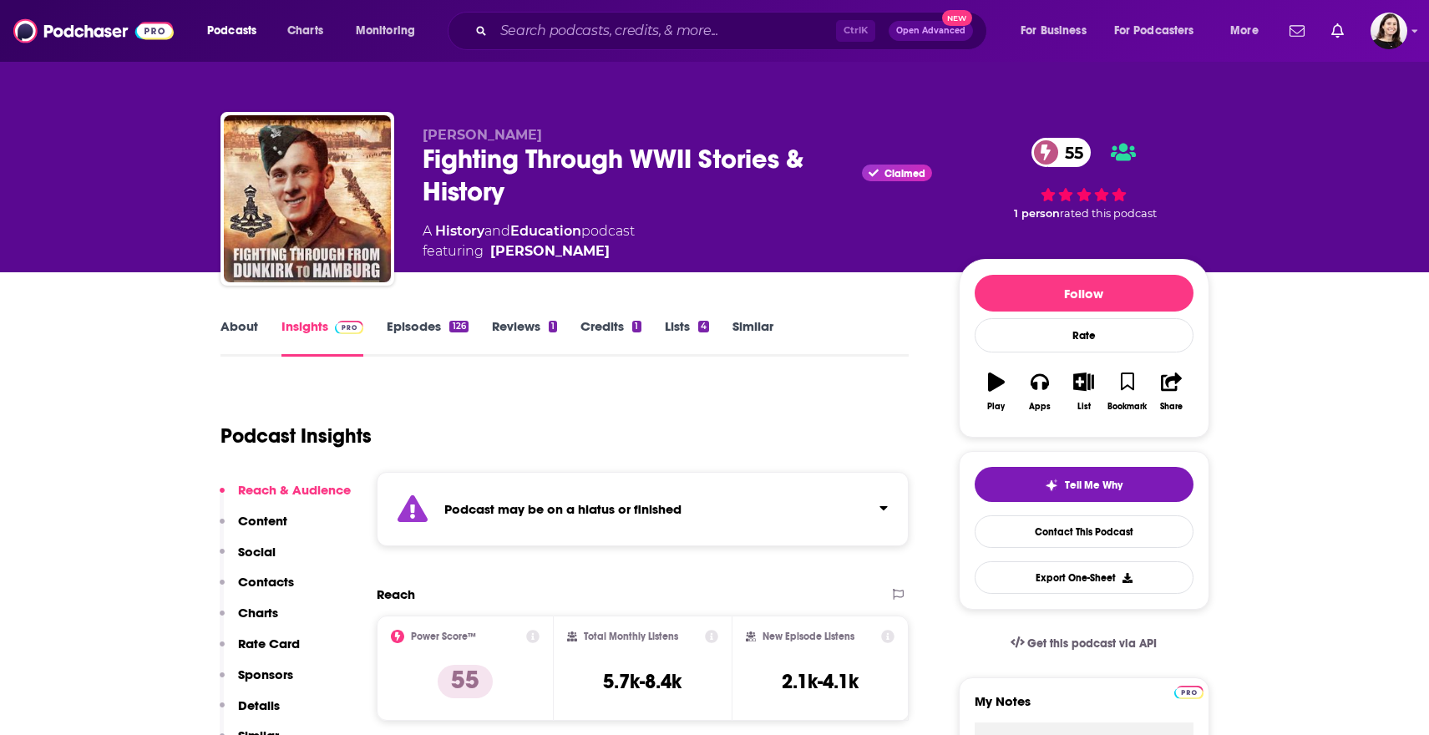
click at [534, 539] on div "Podcast may be on a hiatus or finished" at bounding box center [643, 509] width 533 height 74
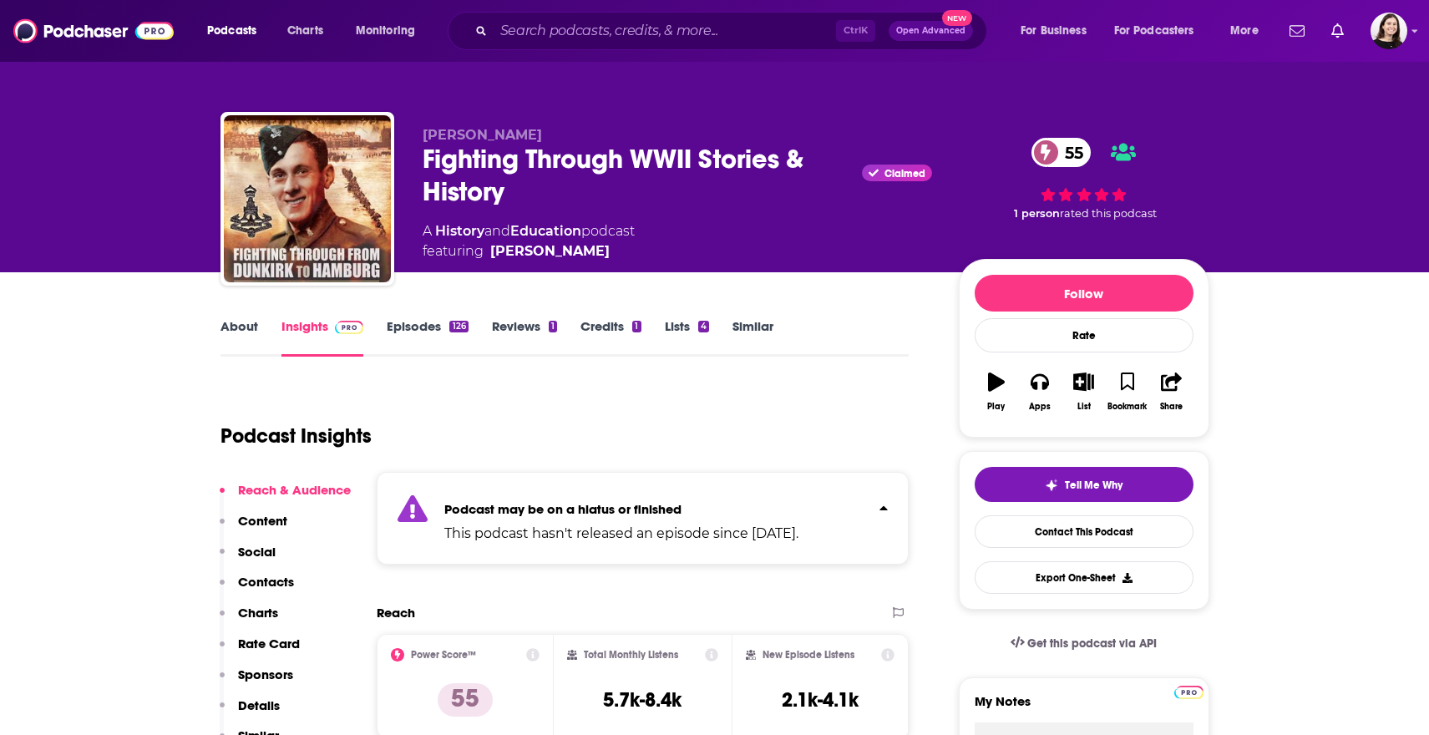
click at [534, 539] on p "This podcast hasn't released an episode since [DATE]." at bounding box center [621, 533] width 354 height 20
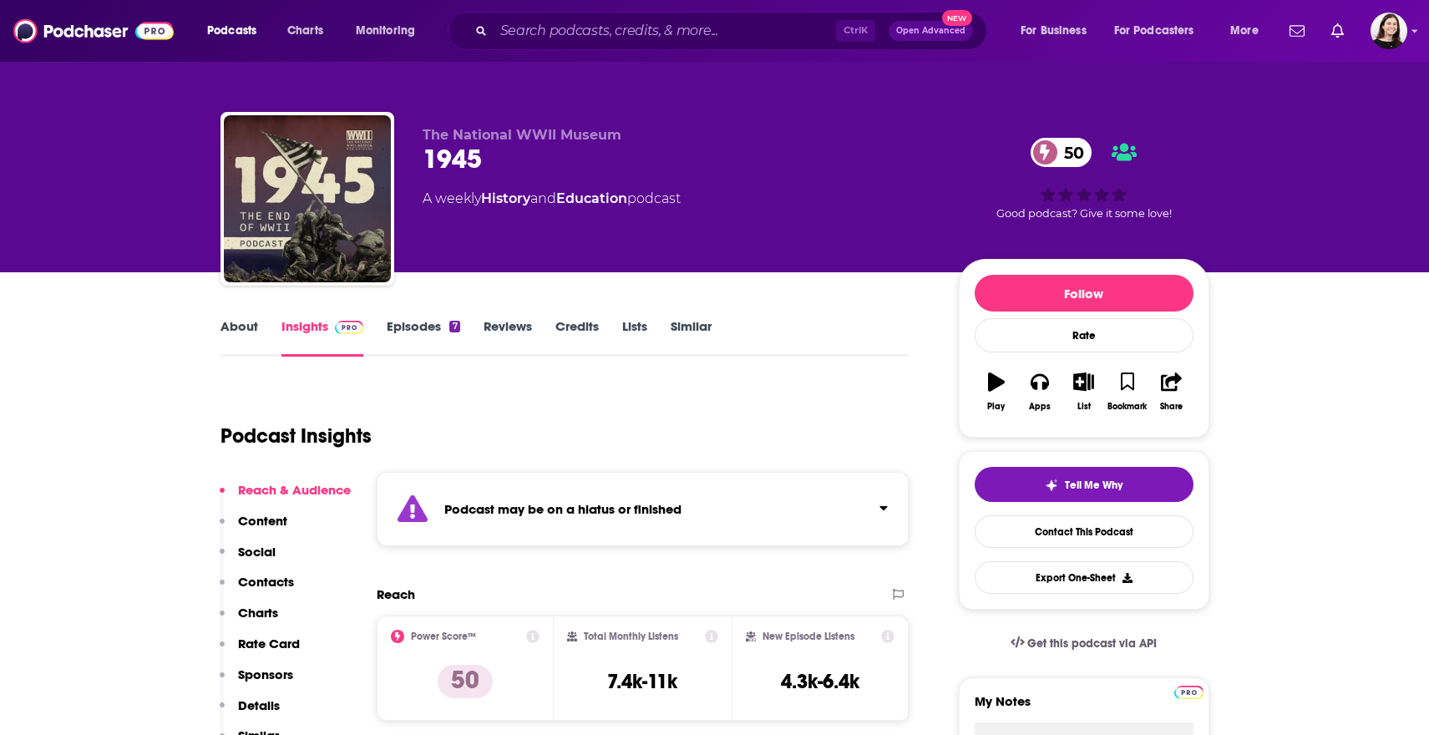
click at [473, 506] on strong "Podcast may be on a hiatus or finished" at bounding box center [562, 509] width 237 height 16
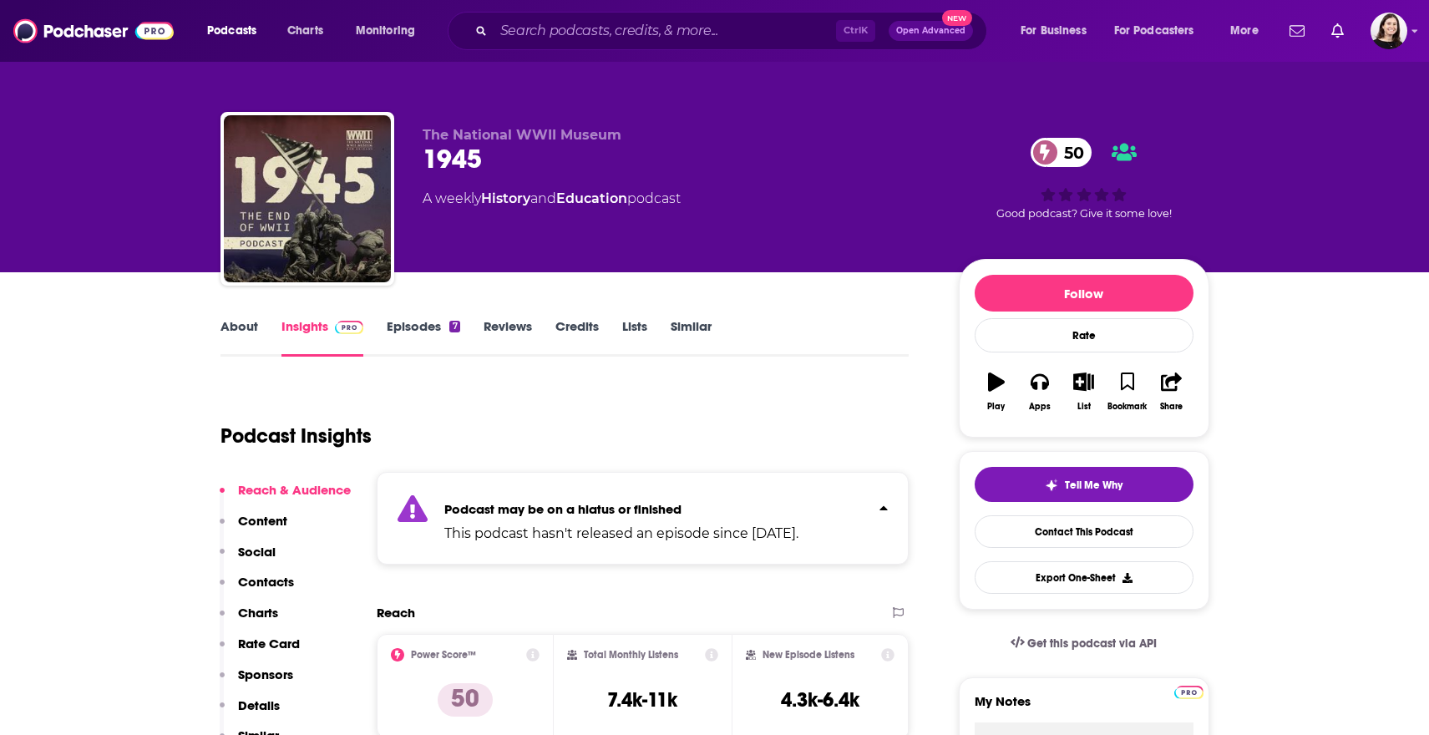
click at [468, 502] on strong "Podcast may be on a hiatus or finished" at bounding box center [562, 509] width 237 height 16
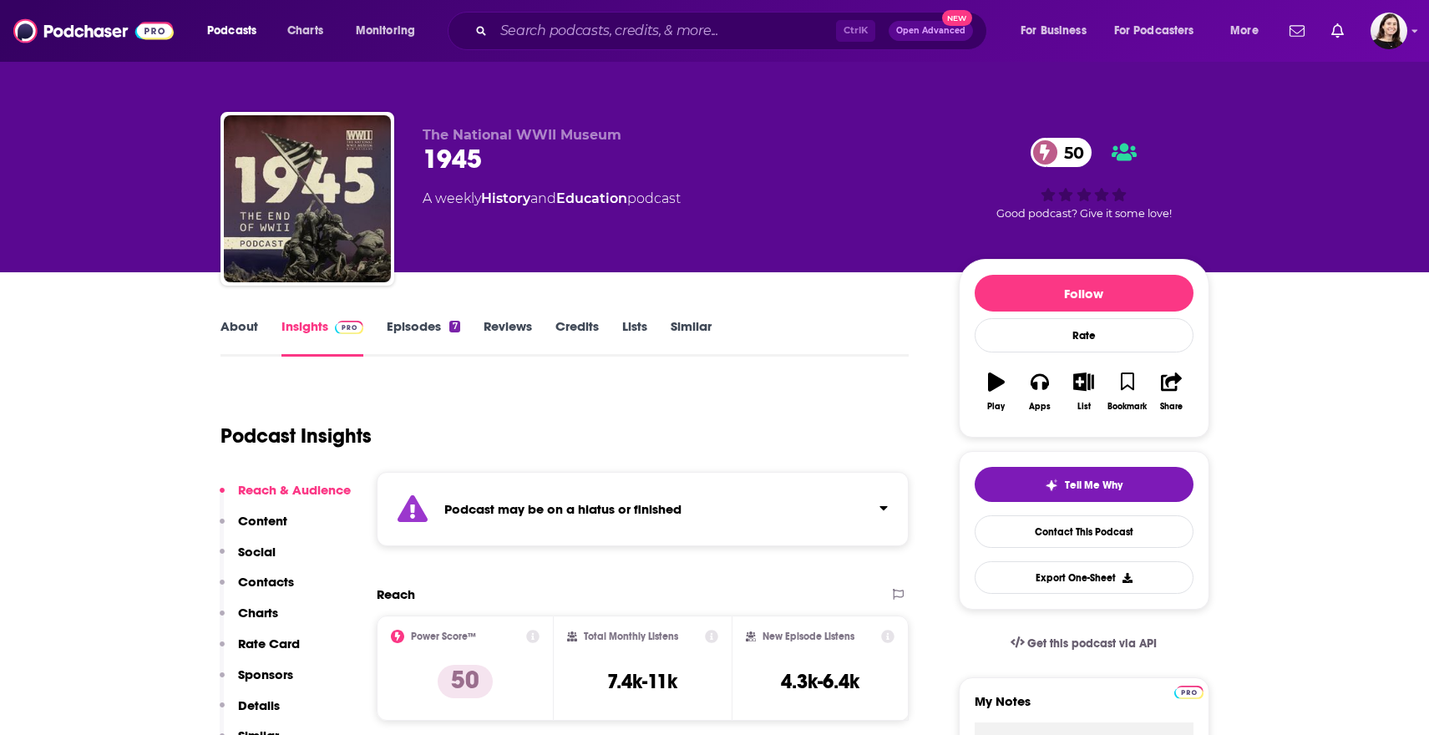
click at [240, 326] on link "About" at bounding box center [239, 337] width 38 height 38
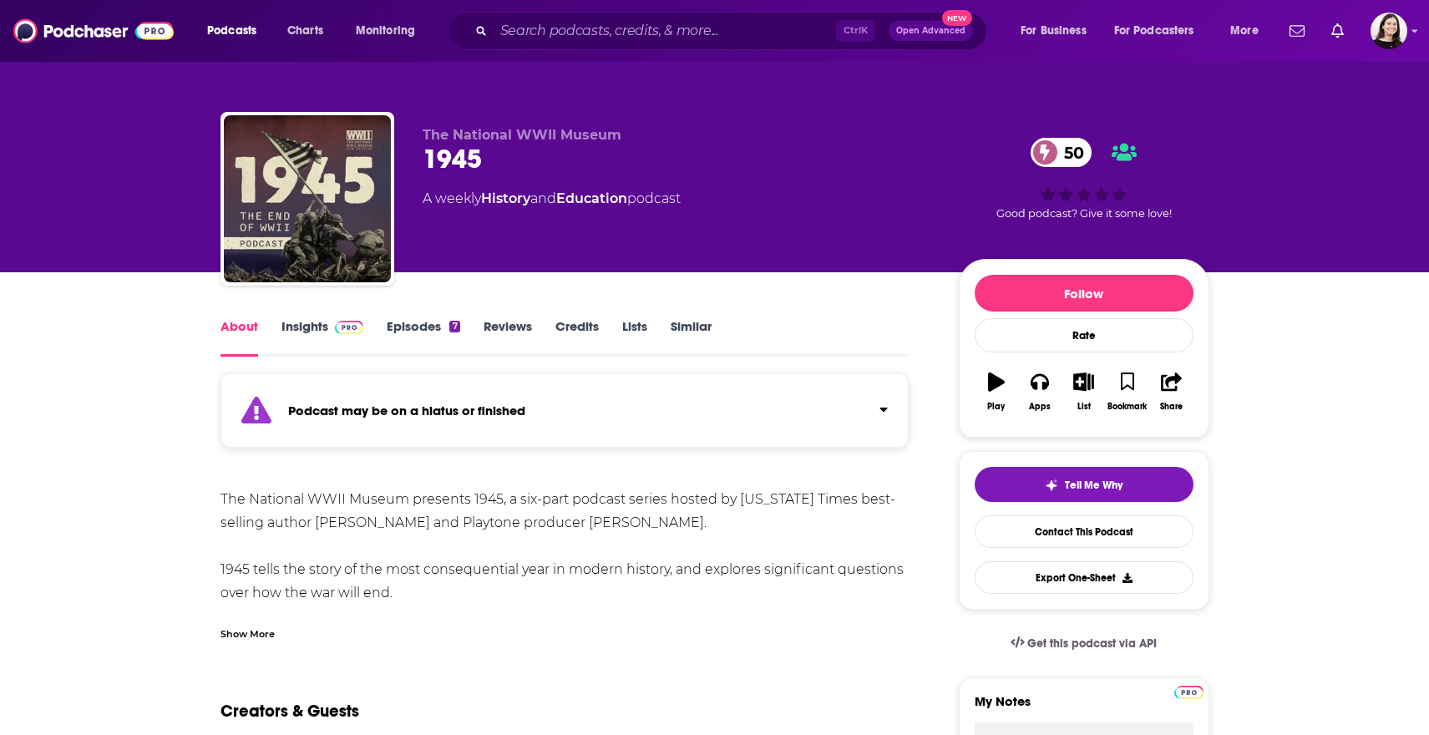
click at [391, 323] on link "Episodes 7" at bounding box center [423, 337] width 73 height 38
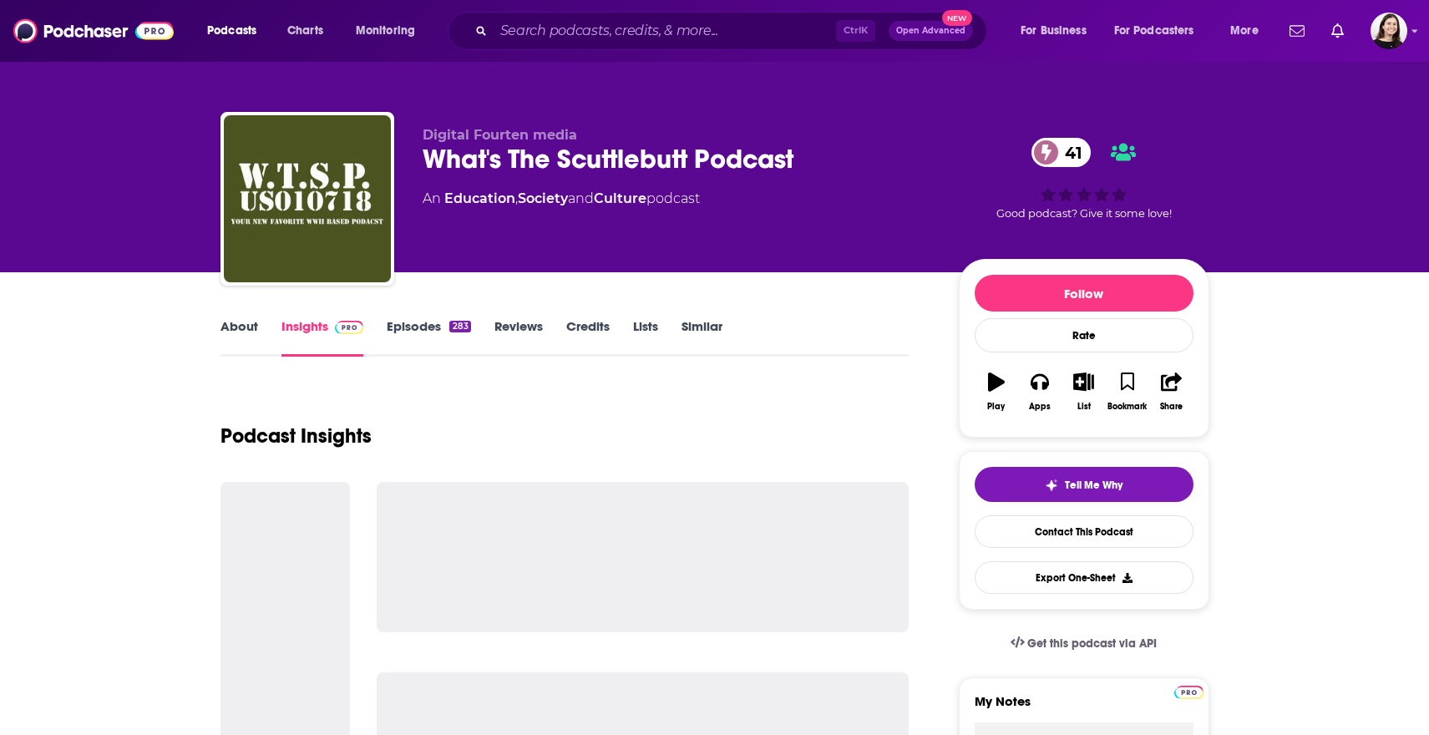
click at [246, 340] on link "About" at bounding box center [239, 337] width 38 height 38
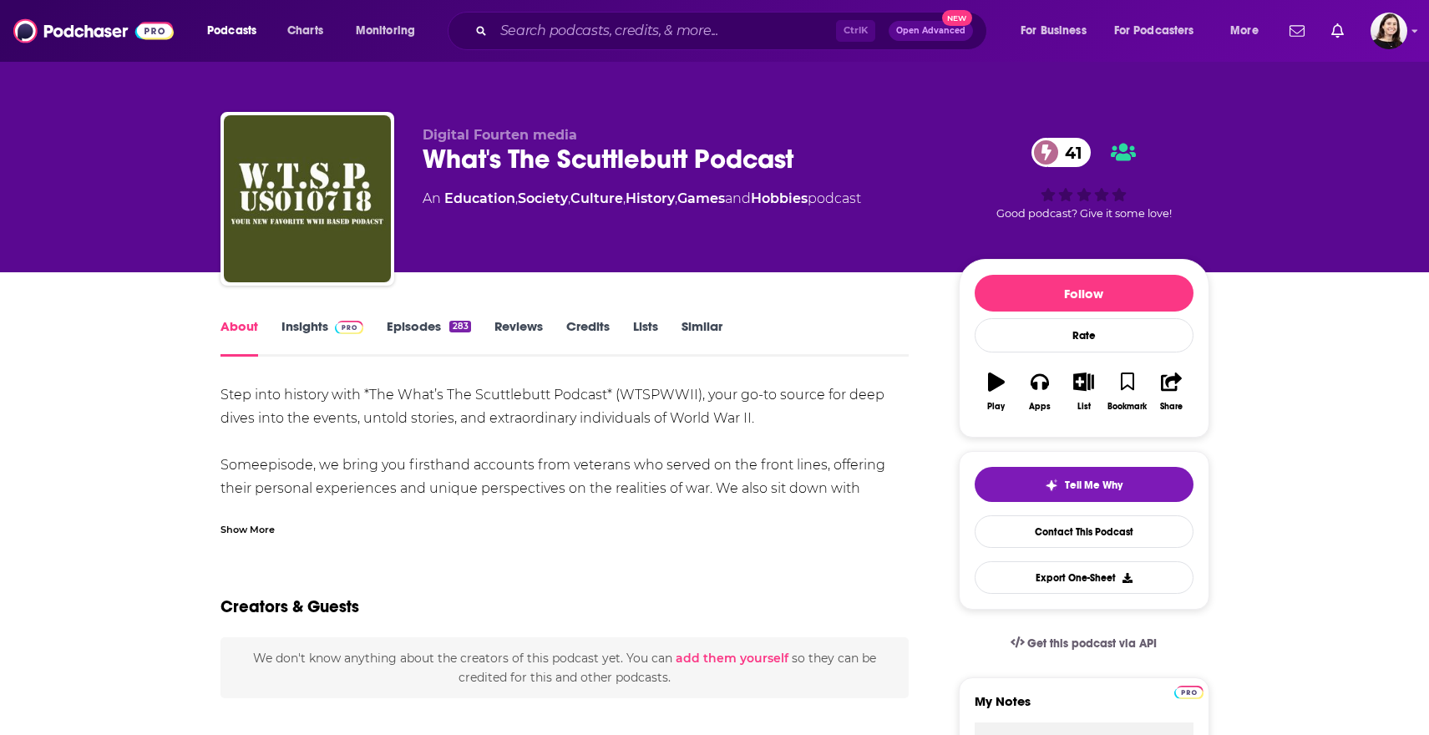
click at [282, 335] on link "Insights" at bounding box center [322, 337] width 83 height 38
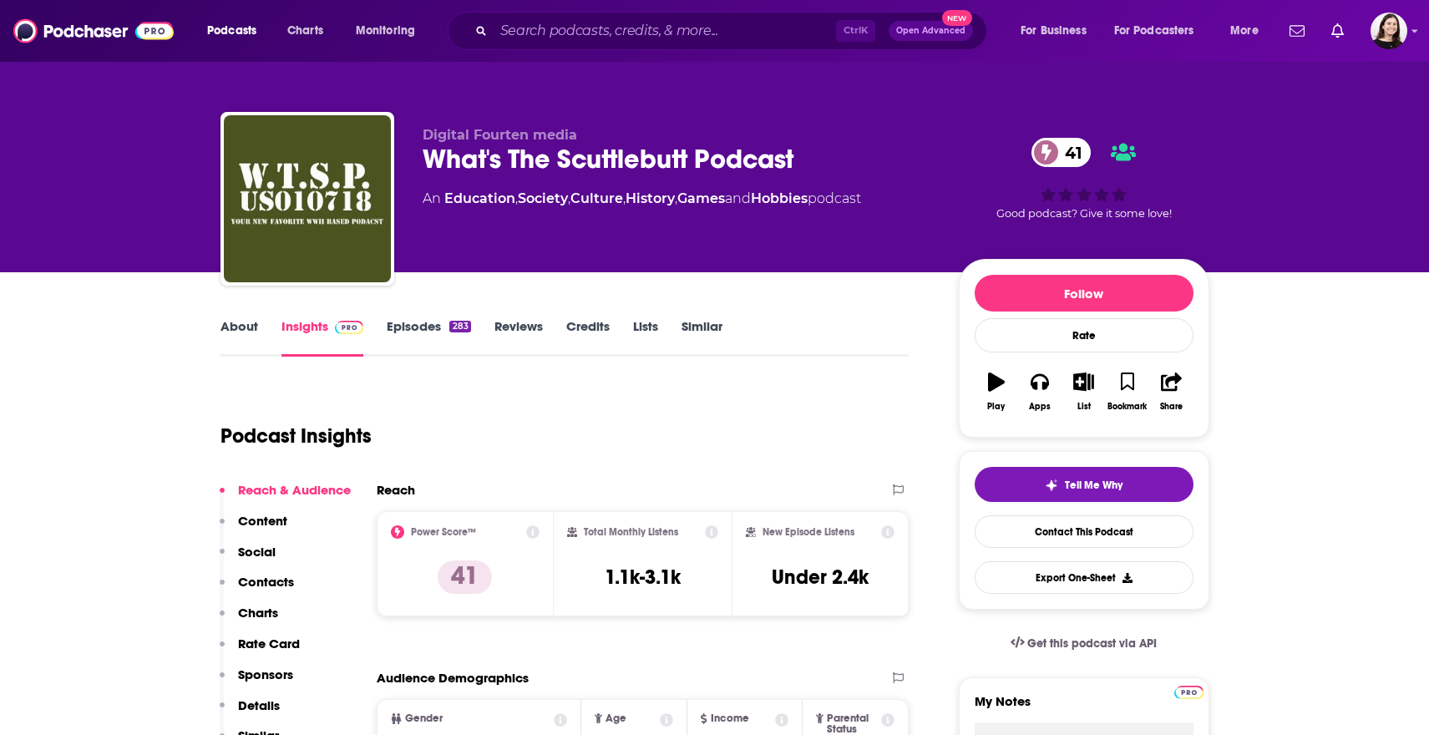
click at [427, 333] on link "Episodes 283" at bounding box center [428, 337] width 83 height 38
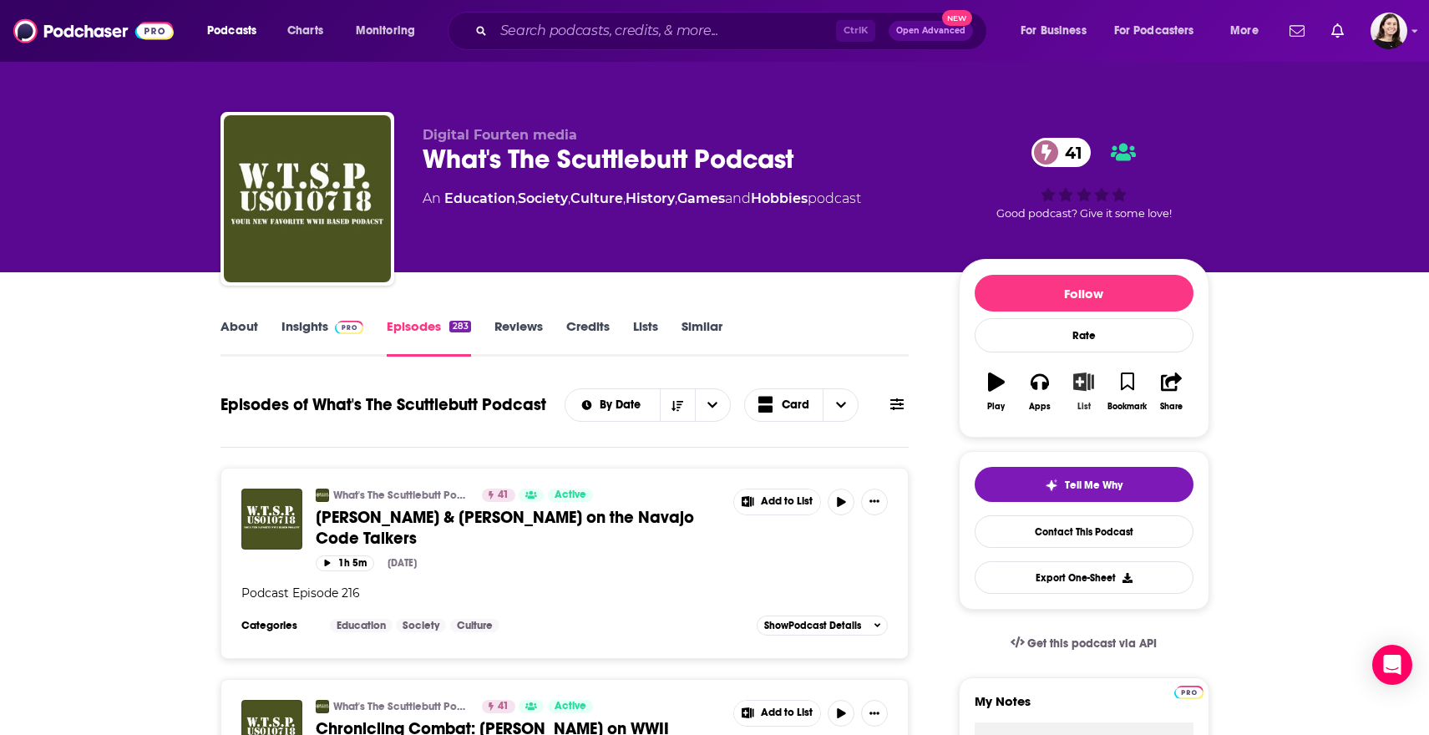
click at [1077, 412] on button "List" at bounding box center [1082, 392] width 43 height 60
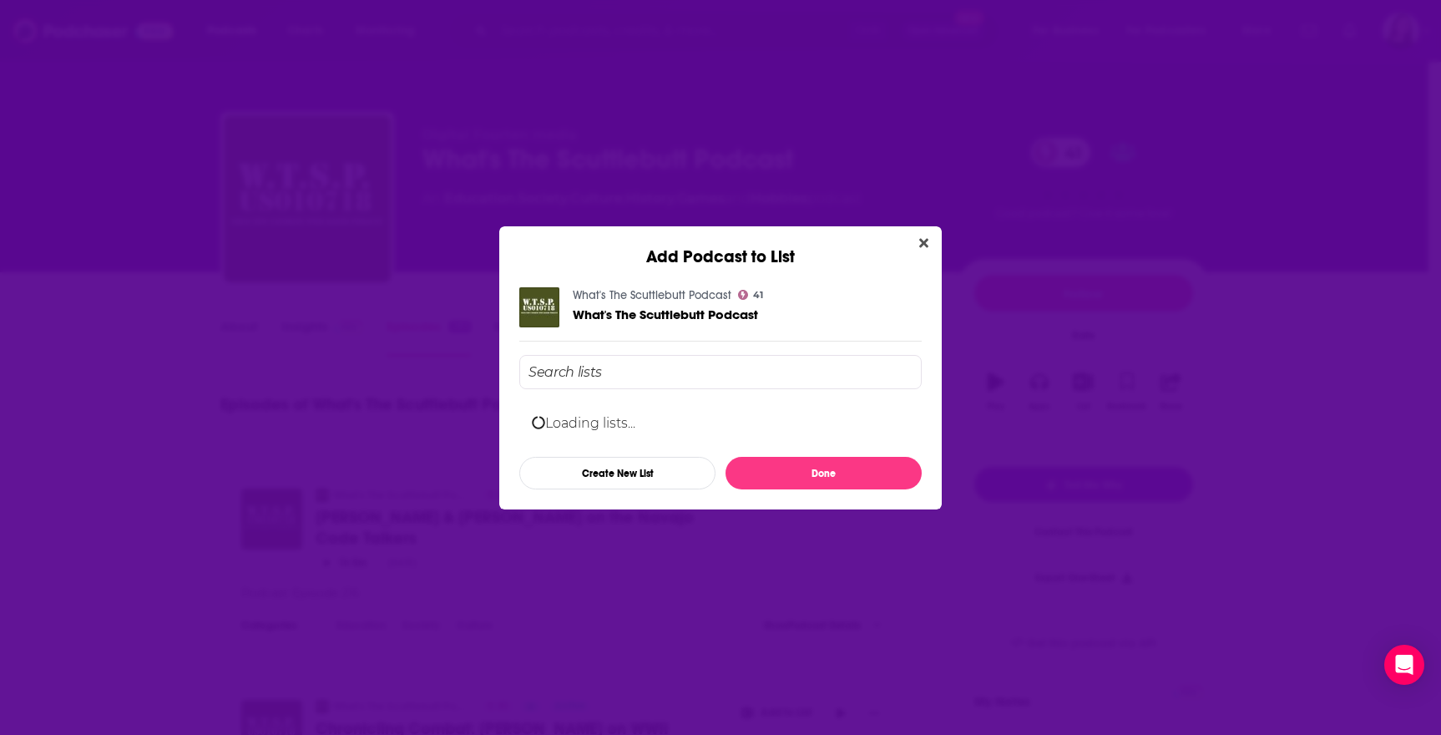
click at [690, 372] on div "Loading lists... Create New List Done" at bounding box center [720, 422] width 402 height 134
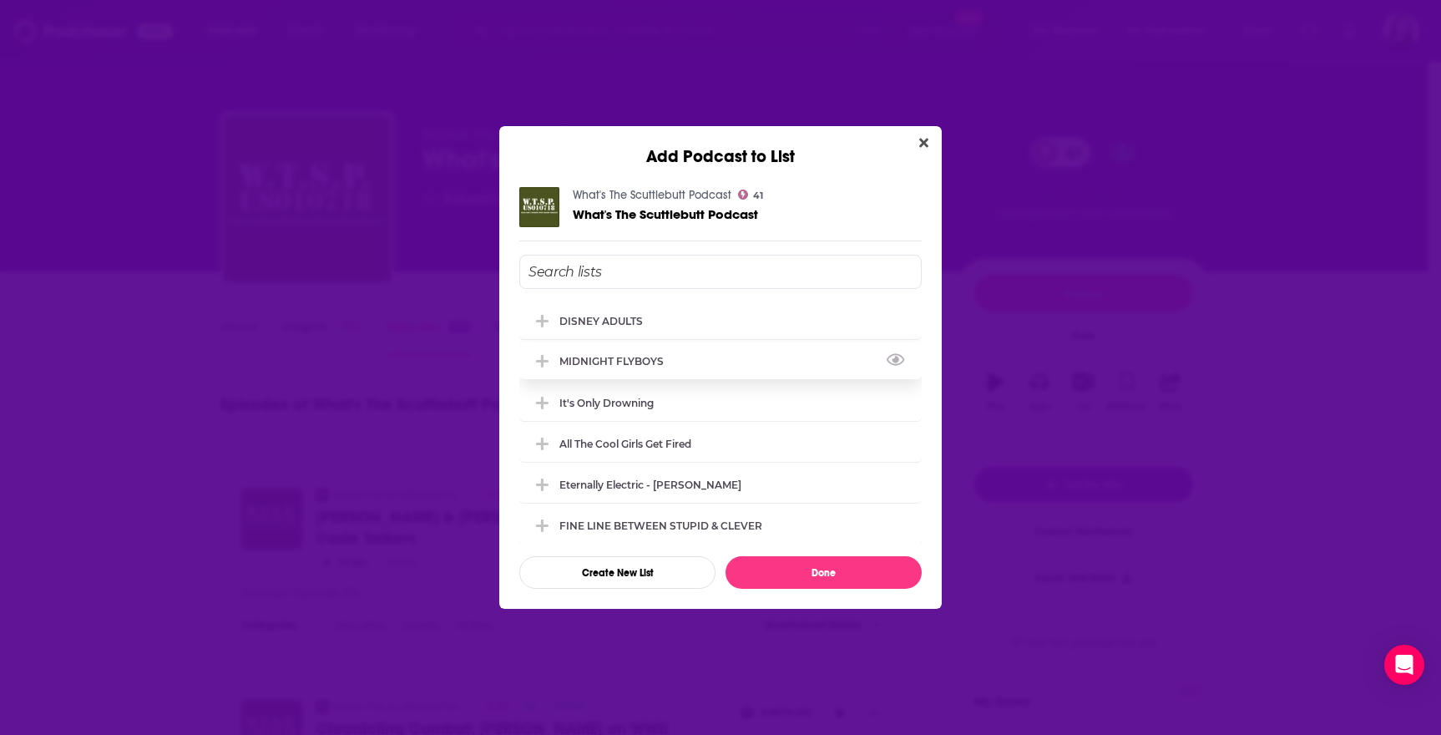
click at [592, 368] on div "MIDNIGHT FLYBOYS" at bounding box center [720, 360] width 402 height 37
click at [789, 571] on button "Done" at bounding box center [824, 572] width 196 height 33
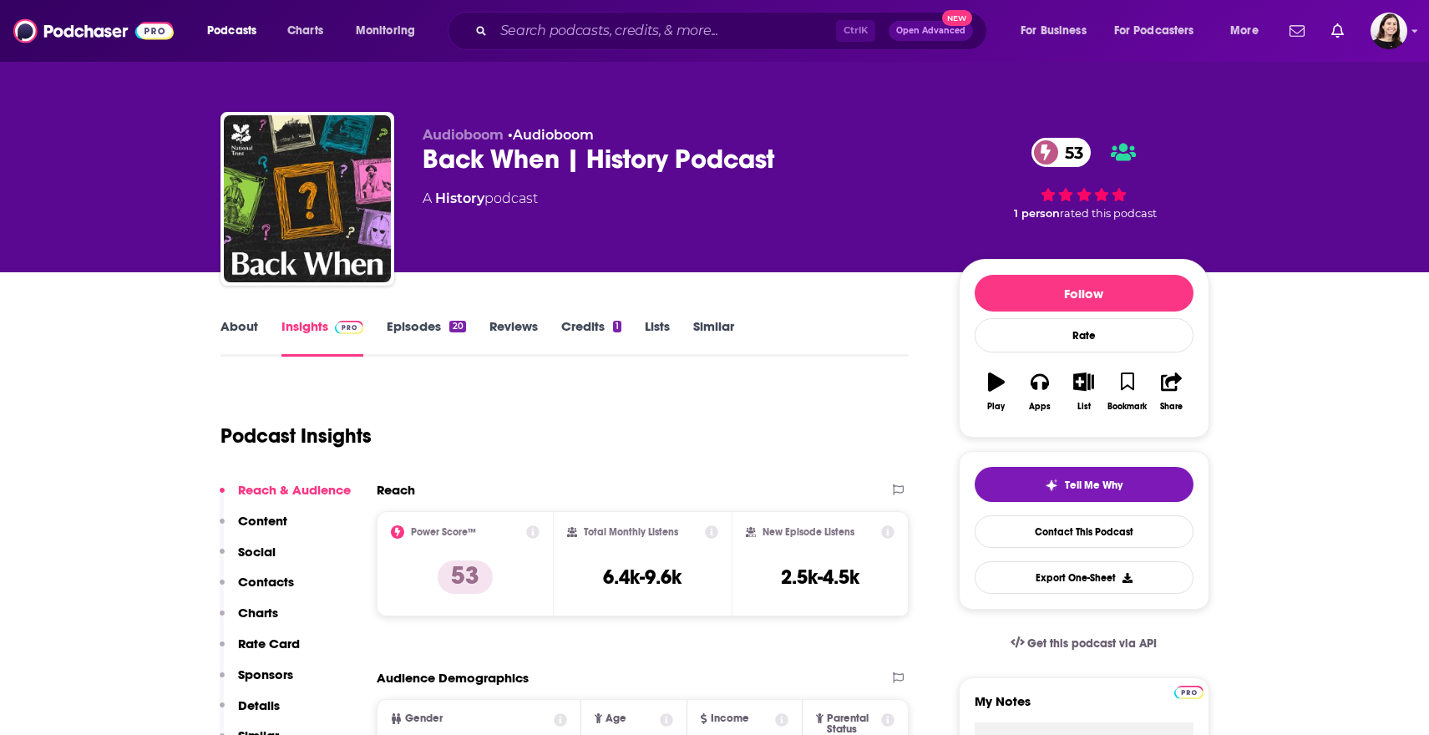
click at [420, 341] on link "Episodes 20" at bounding box center [426, 337] width 78 height 38
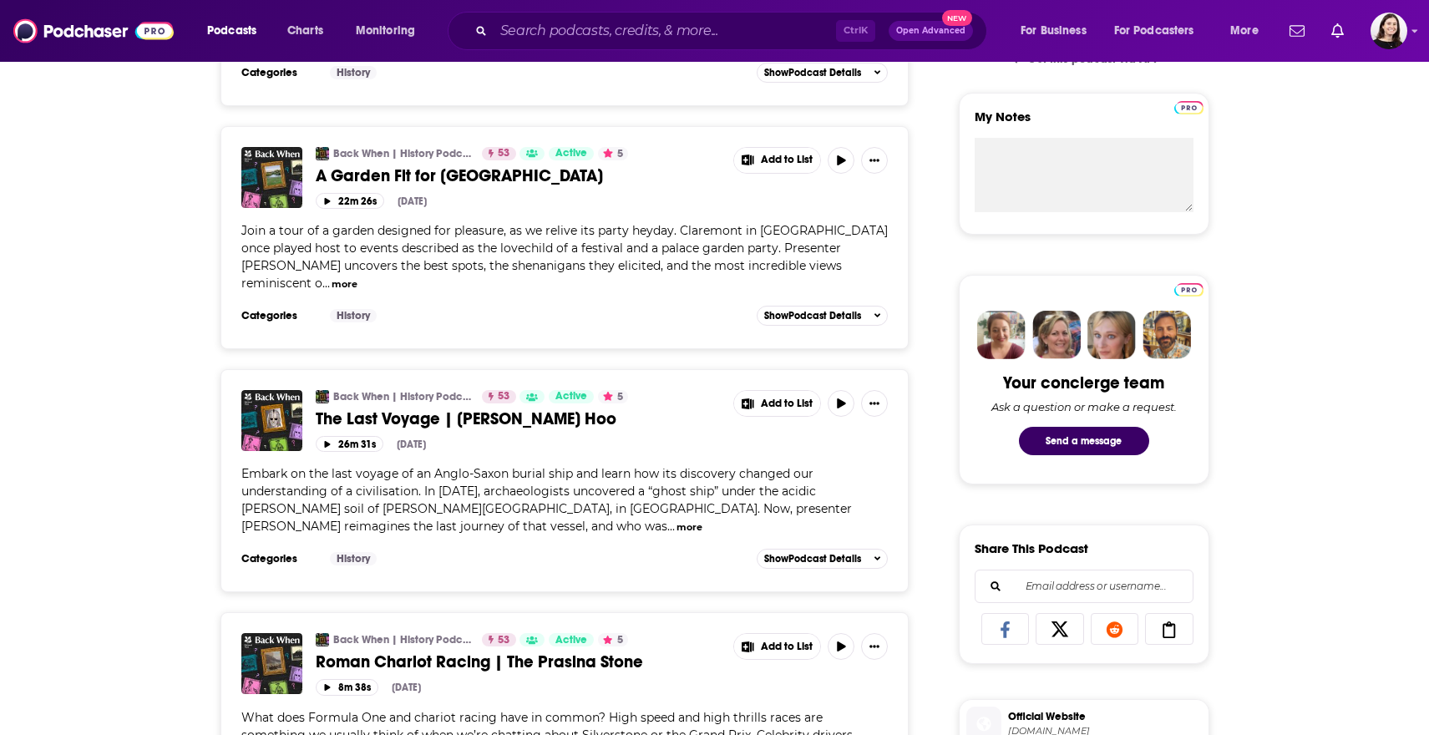
scroll to position [918, 0]
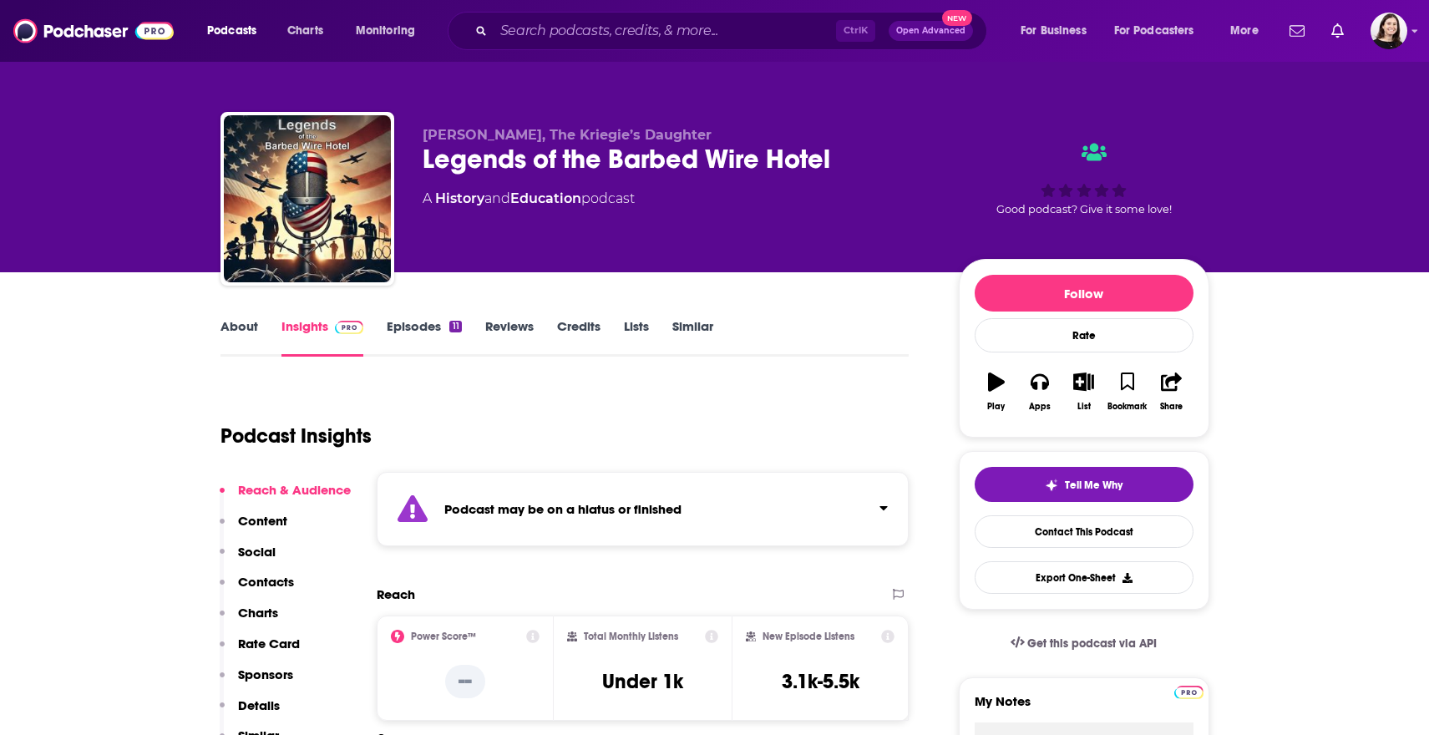
click at [442, 505] on div "Podcast may be on a hiatus or finished" at bounding box center [643, 509] width 533 height 74
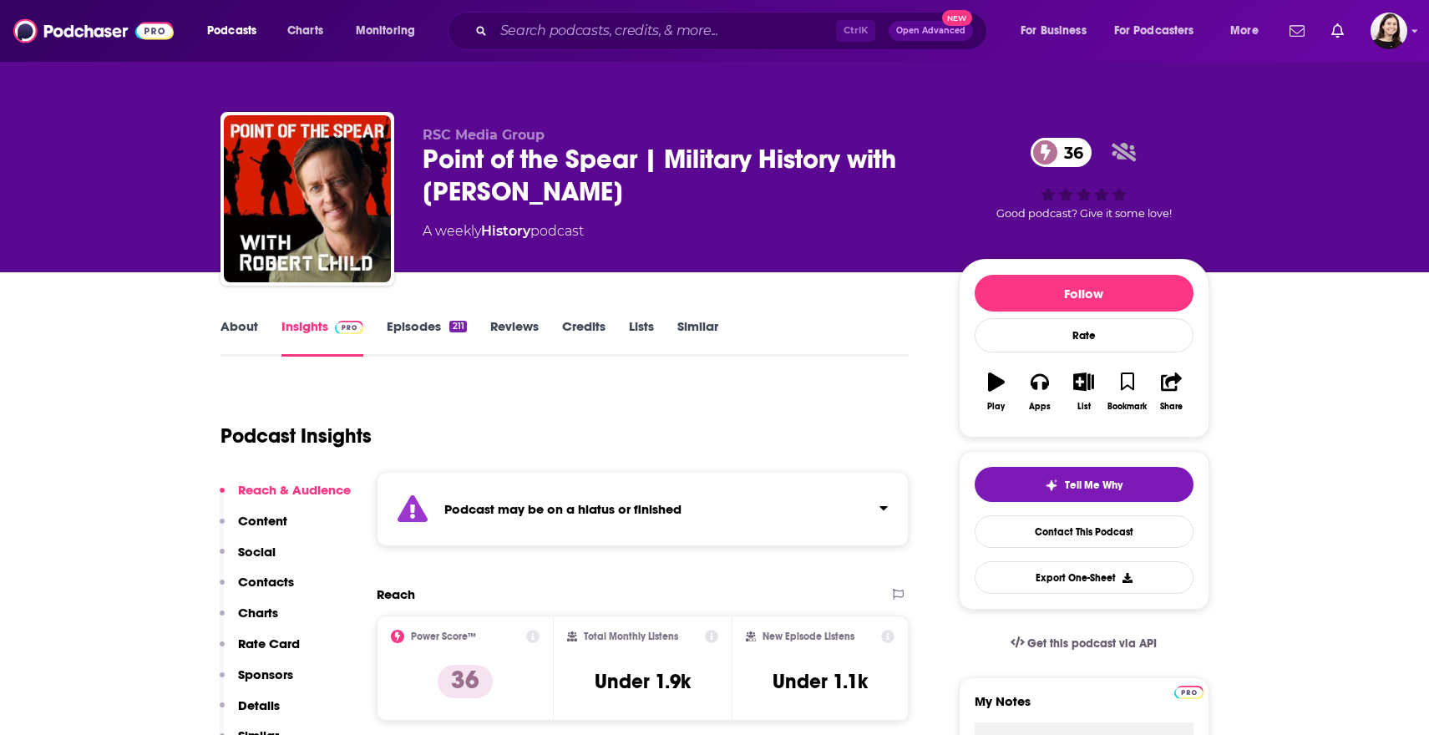
click at [469, 509] on strong "Podcast may be on a hiatus or finished" at bounding box center [562, 509] width 237 height 16
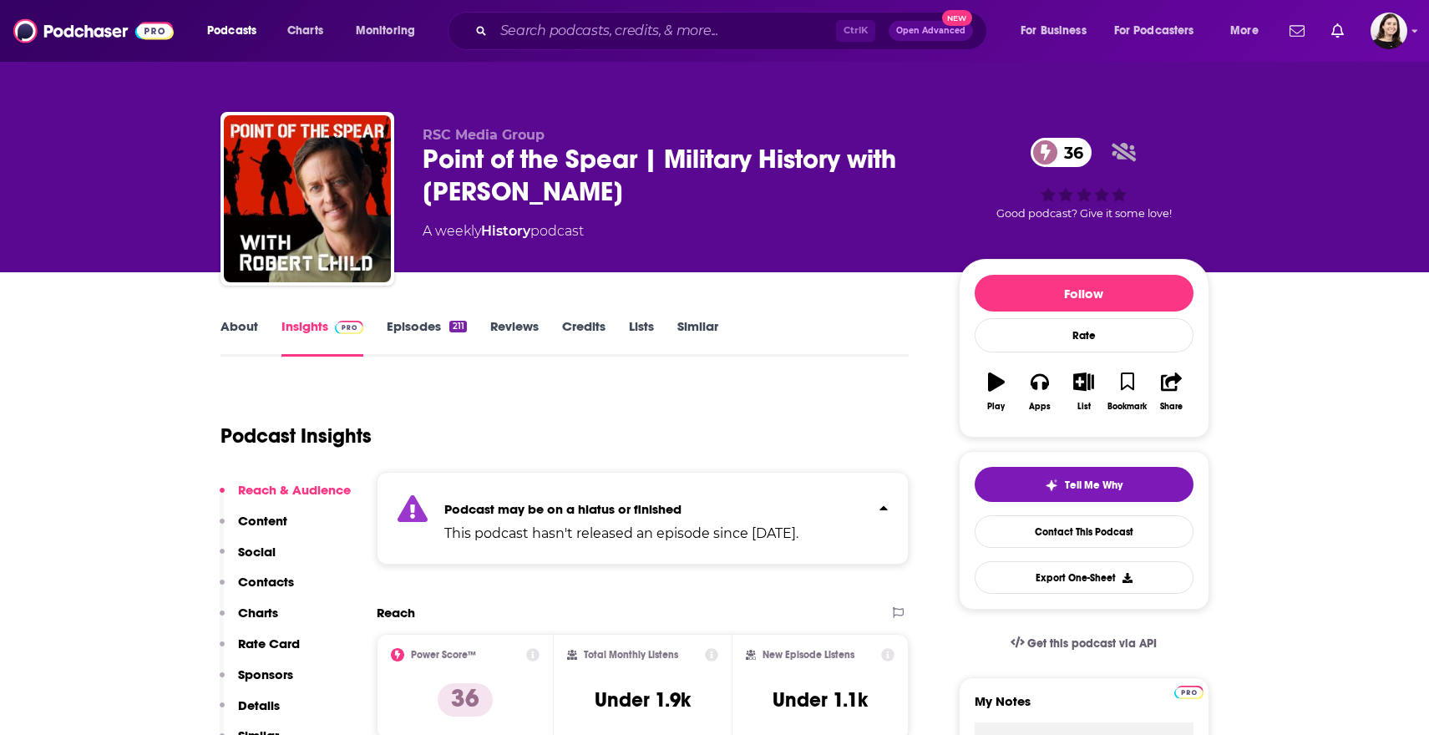
click at [442, 319] on link "Episodes 211" at bounding box center [426, 337] width 79 height 38
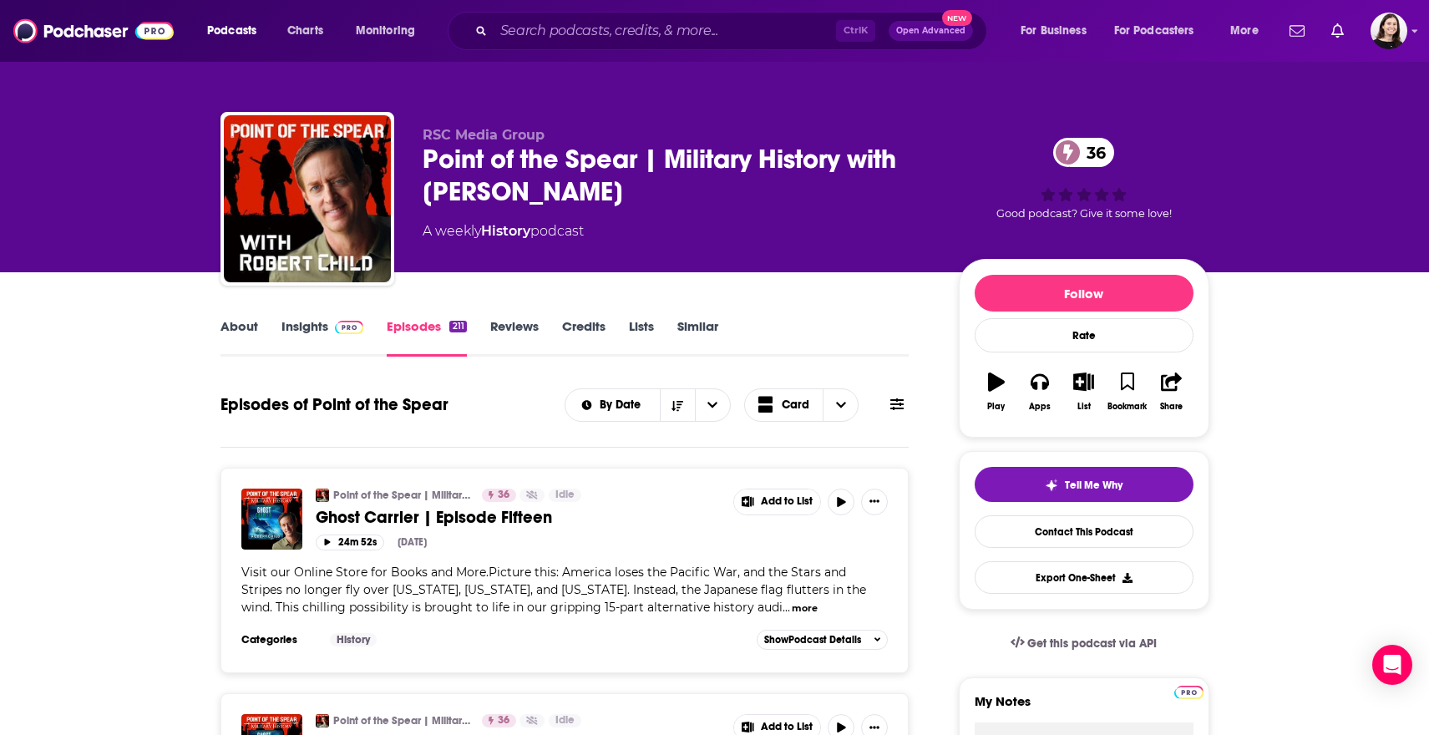
click at [240, 335] on link "About" at bounding box center [239, 337] width 38 height 38
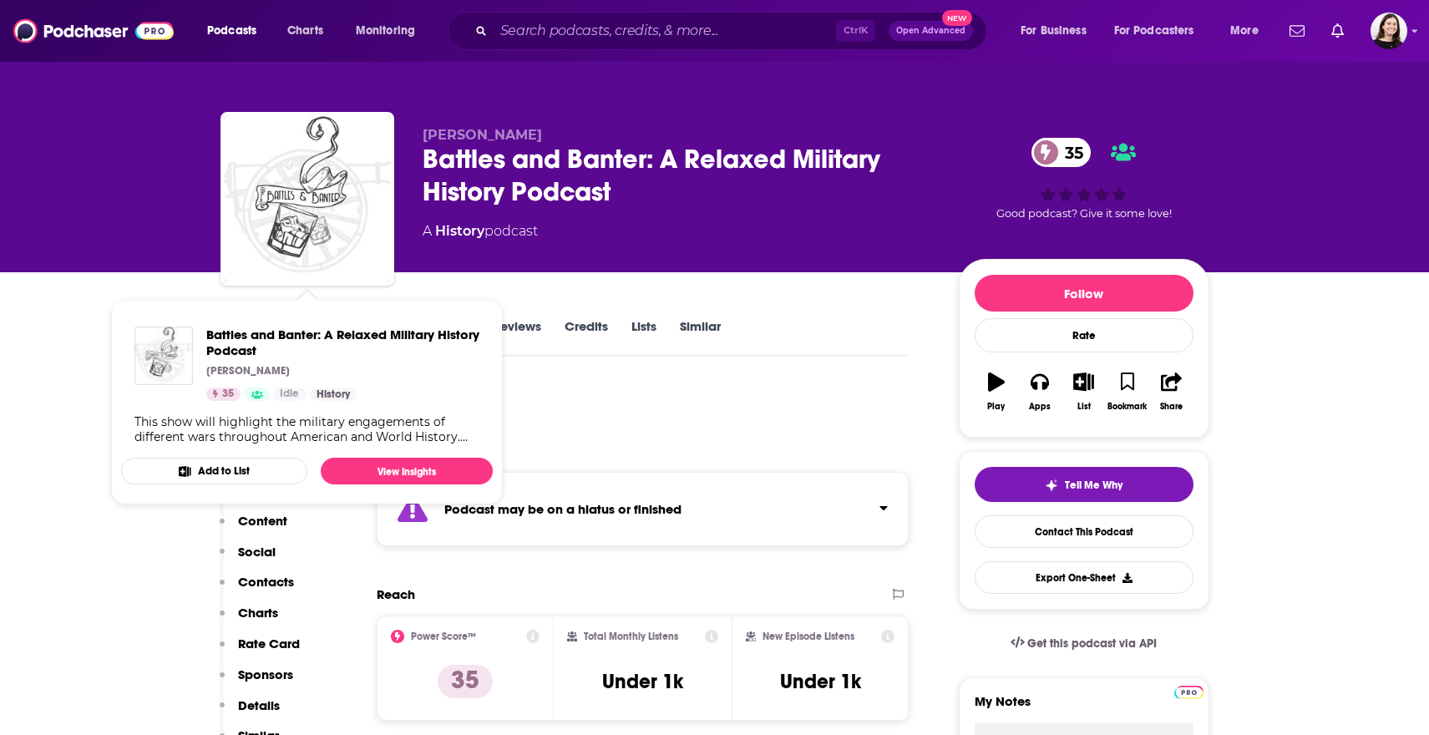
click at [500, 523] on div "Podcast may be on a hiatus or finished" at bounding box center [643, 509] width 533 height 74
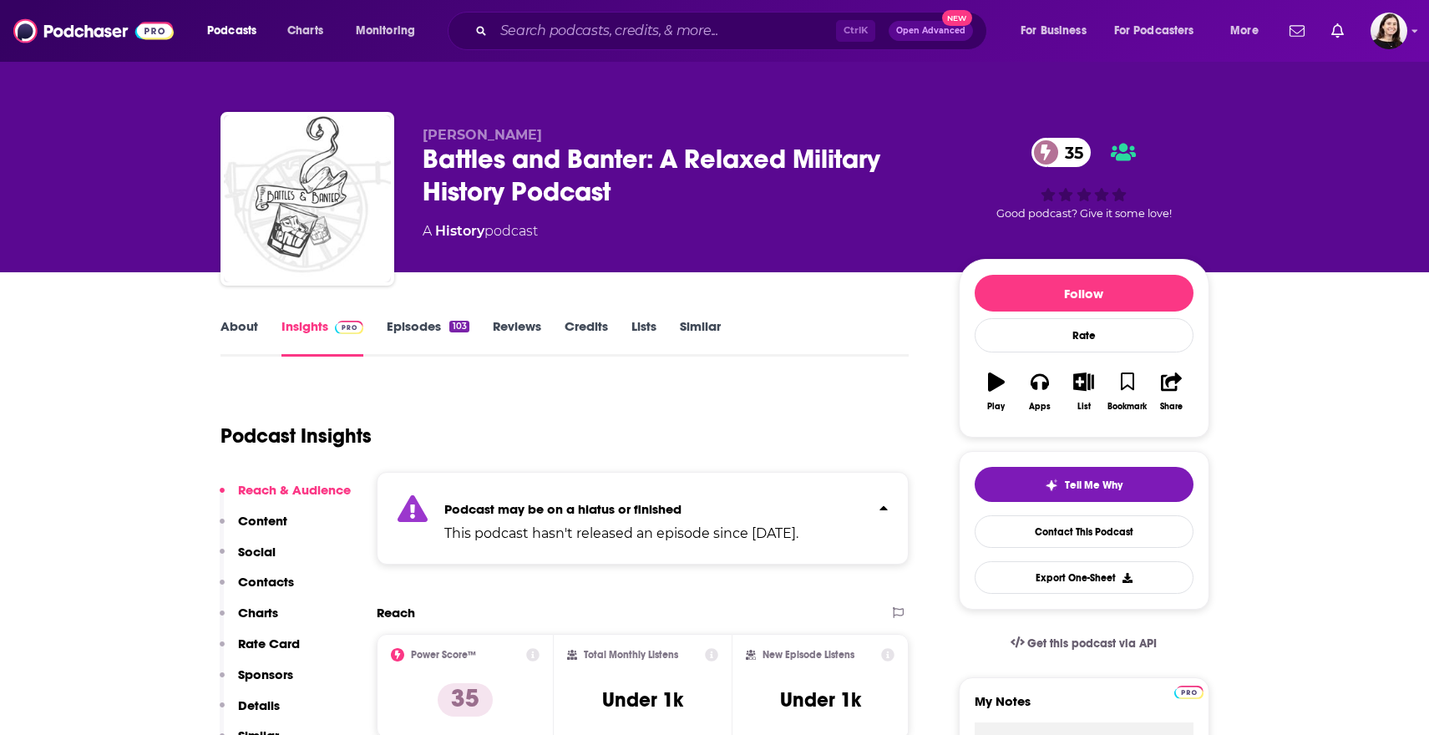
click at [500, 523] on p "This podcast hasn't released an episode since [DATE]." at bounding box center [621, 533] width 354 height 20
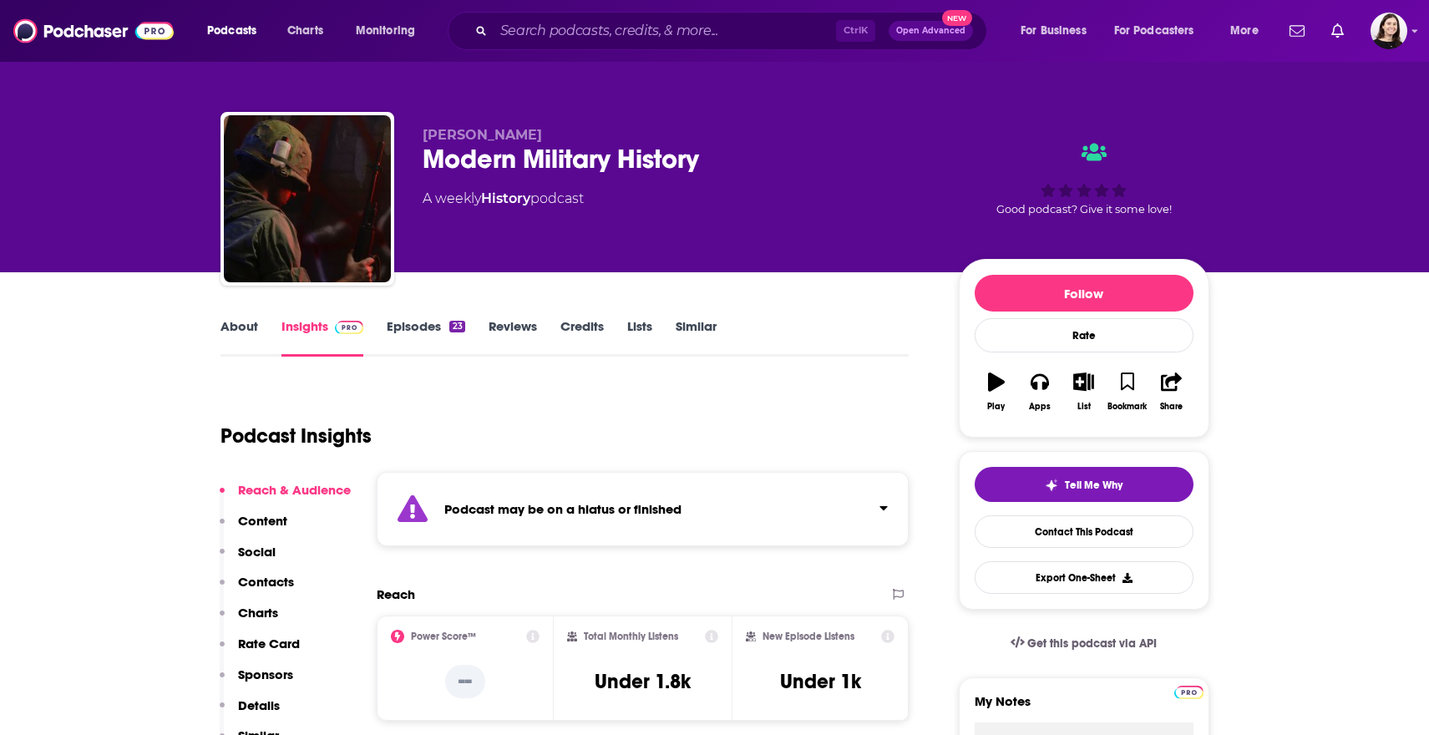
click at [693, 510] on div "Podcast may be on a hiatus or finished" at bounding box center [643, 509] width 533 height 74
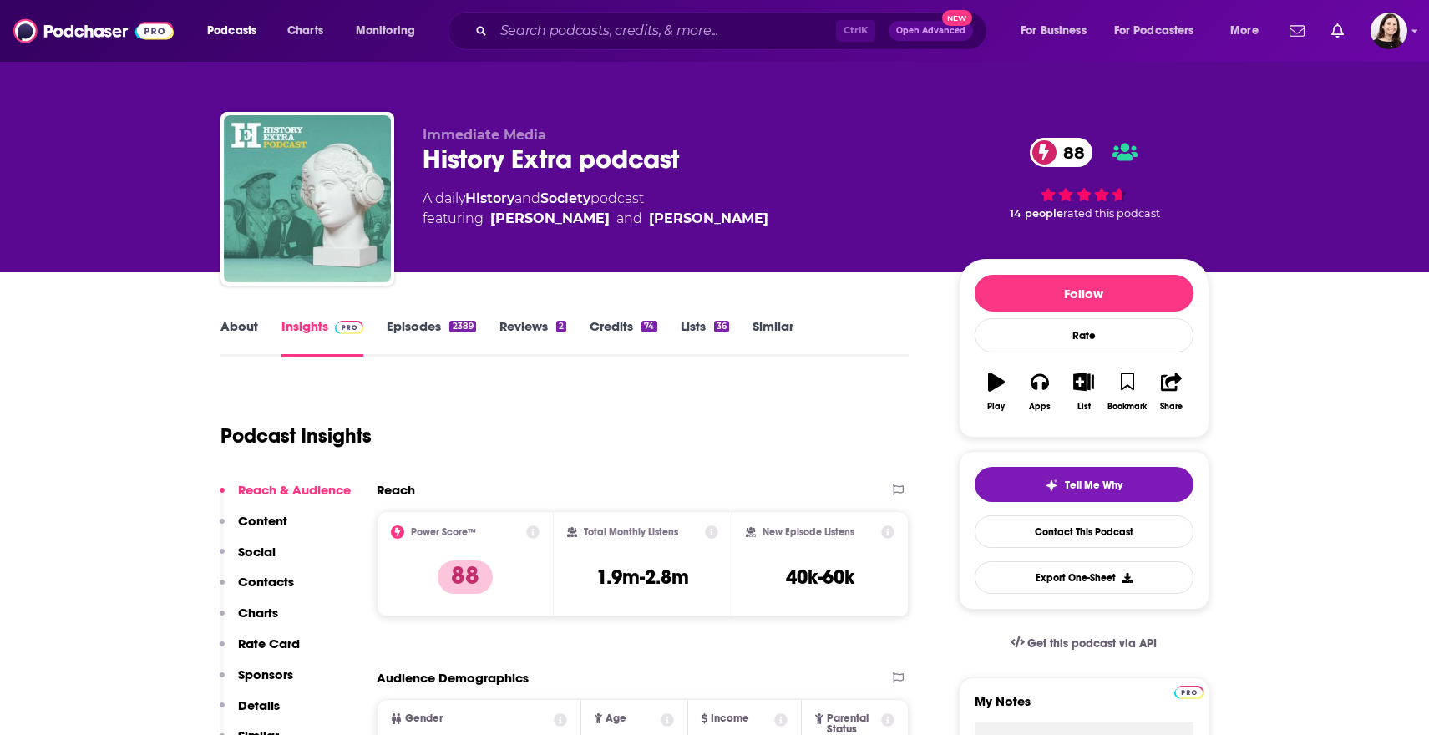
click at [396, 346] on link "Episodes 2389" at bounding box center [431, 337] width 88 height 38
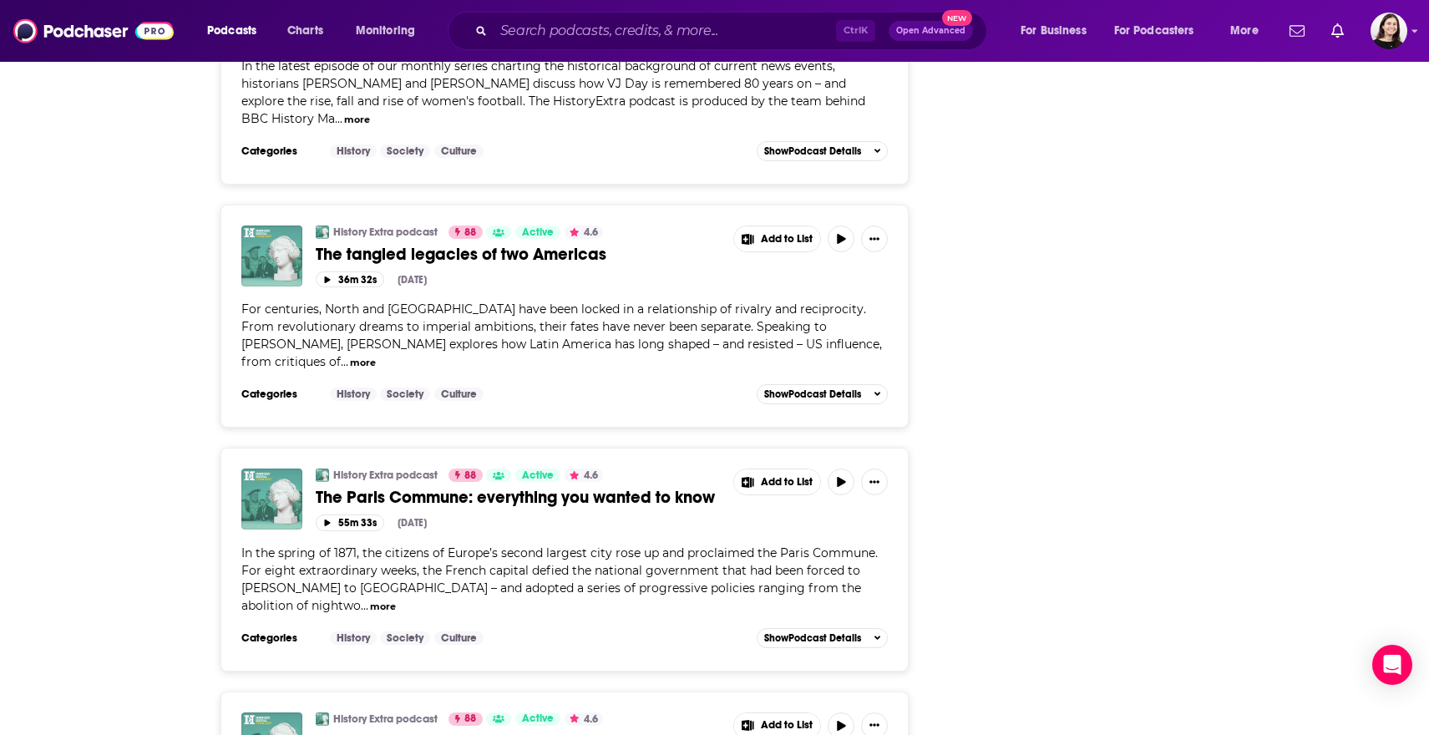
scroll to position [2238, 0]
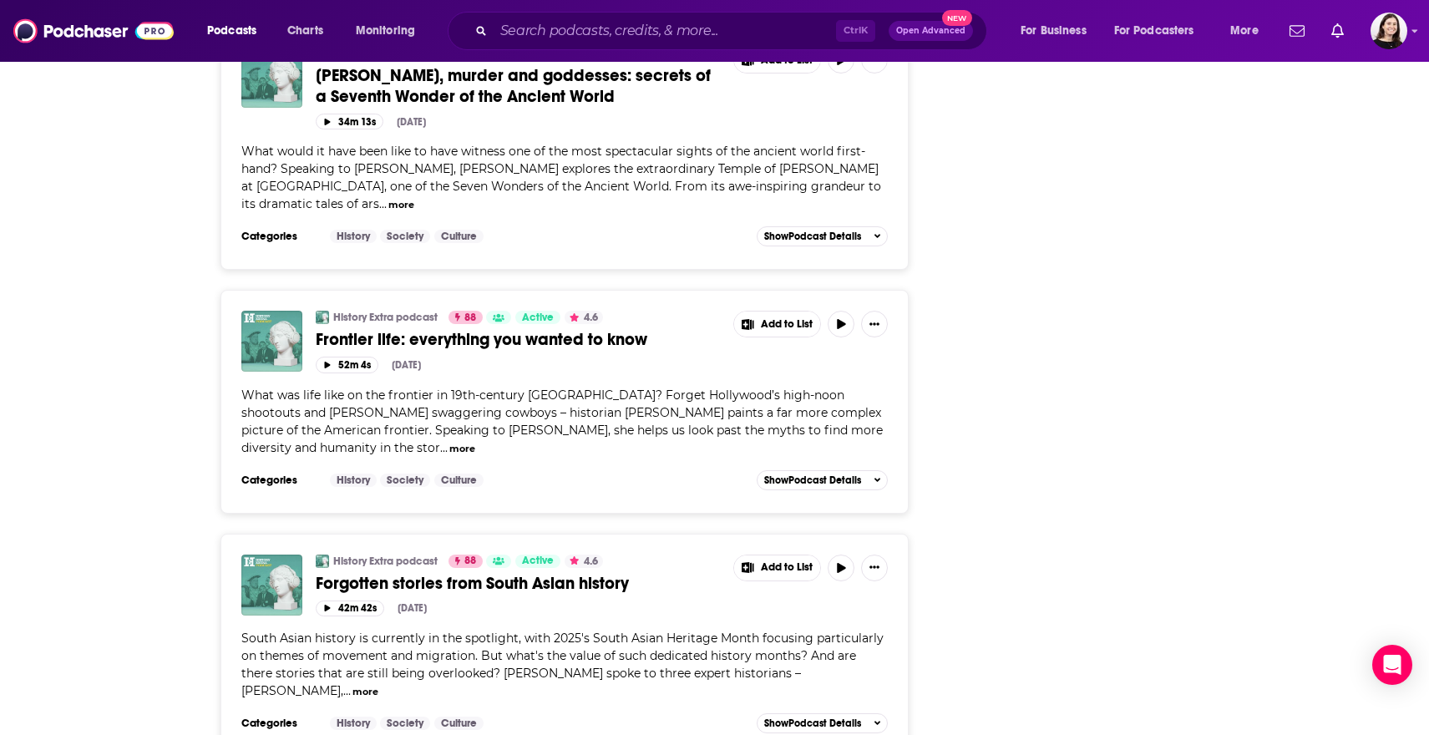
scroll to position [3740, 0]
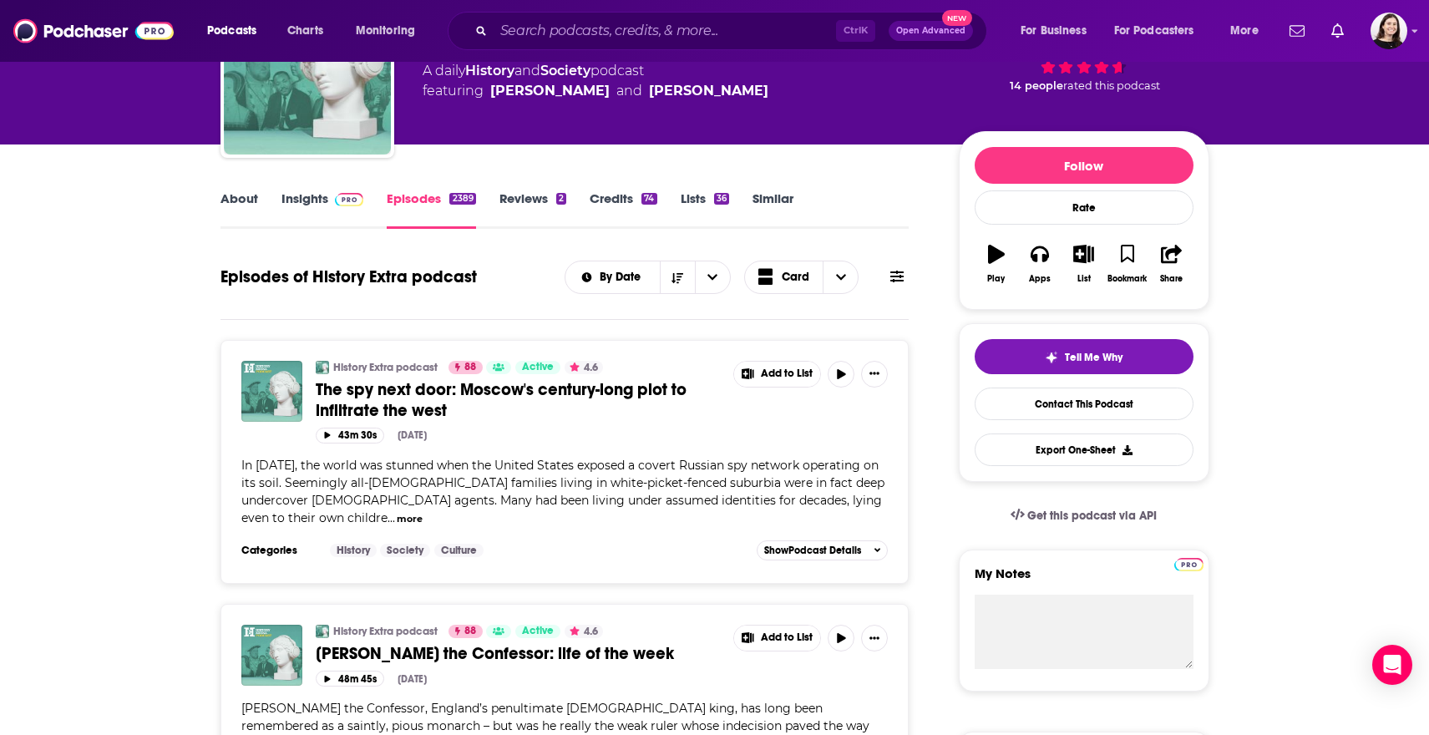
scroll to position [0, 0]
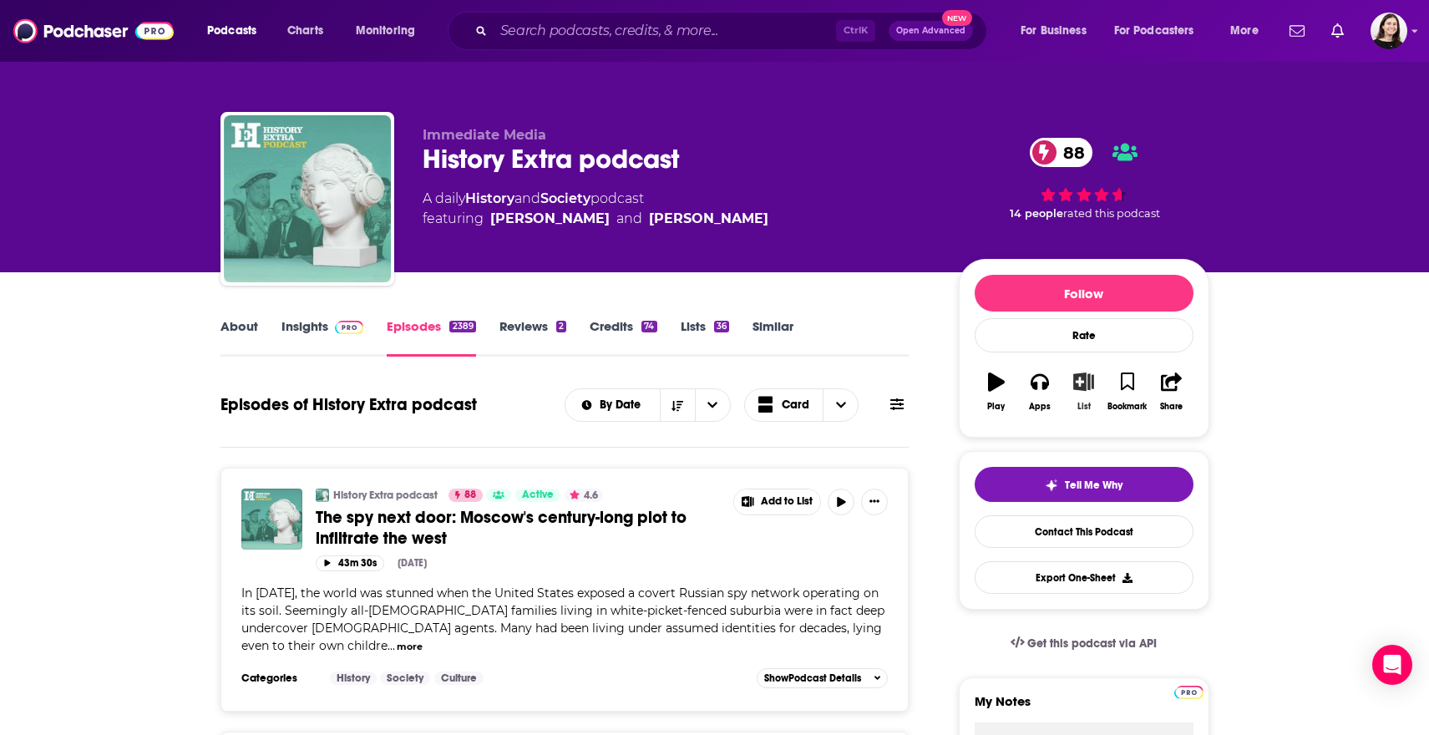
click at [1089, 387] on icon "button" at bounding box center [1083, 381] width 21 height 18
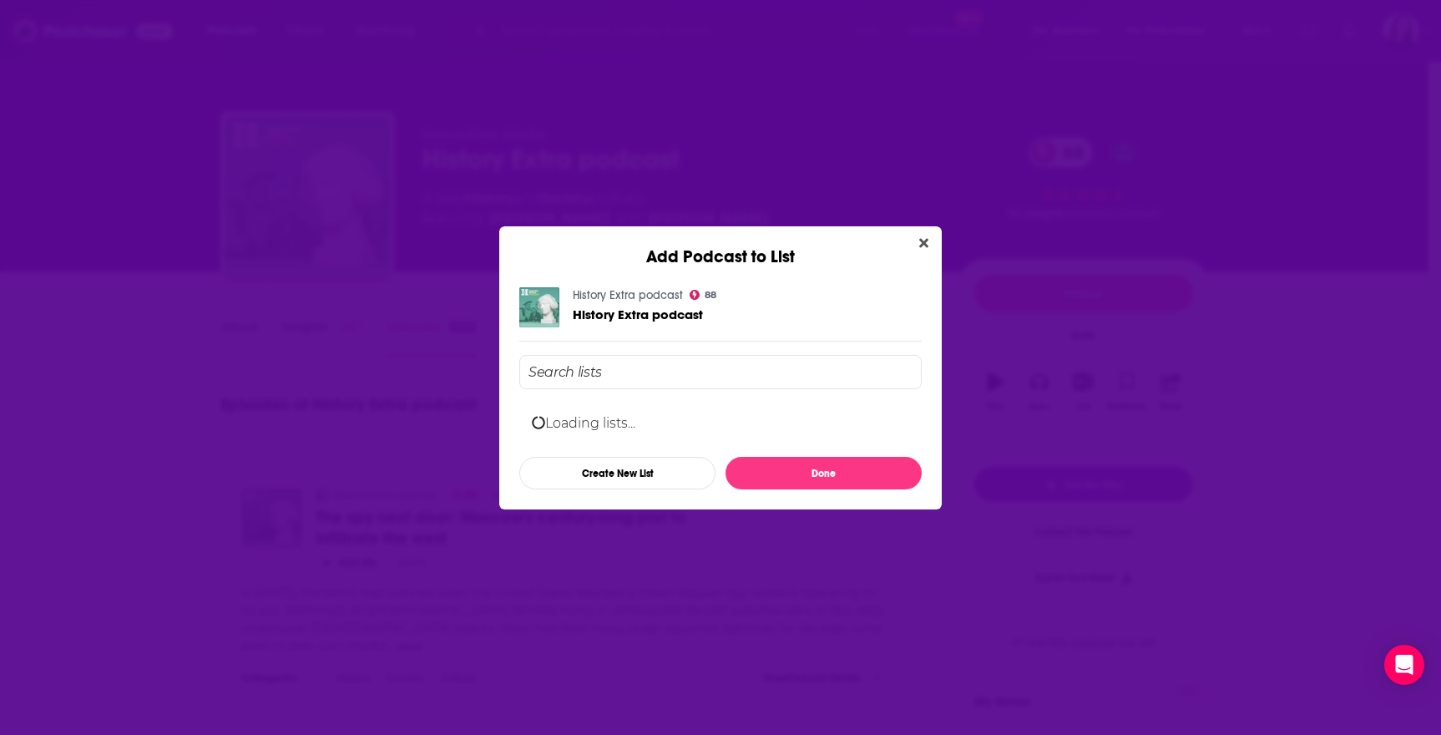
click at [713, 387] on input "Add Podcast To List" at bounding box center [720, 372] width 402 height 34
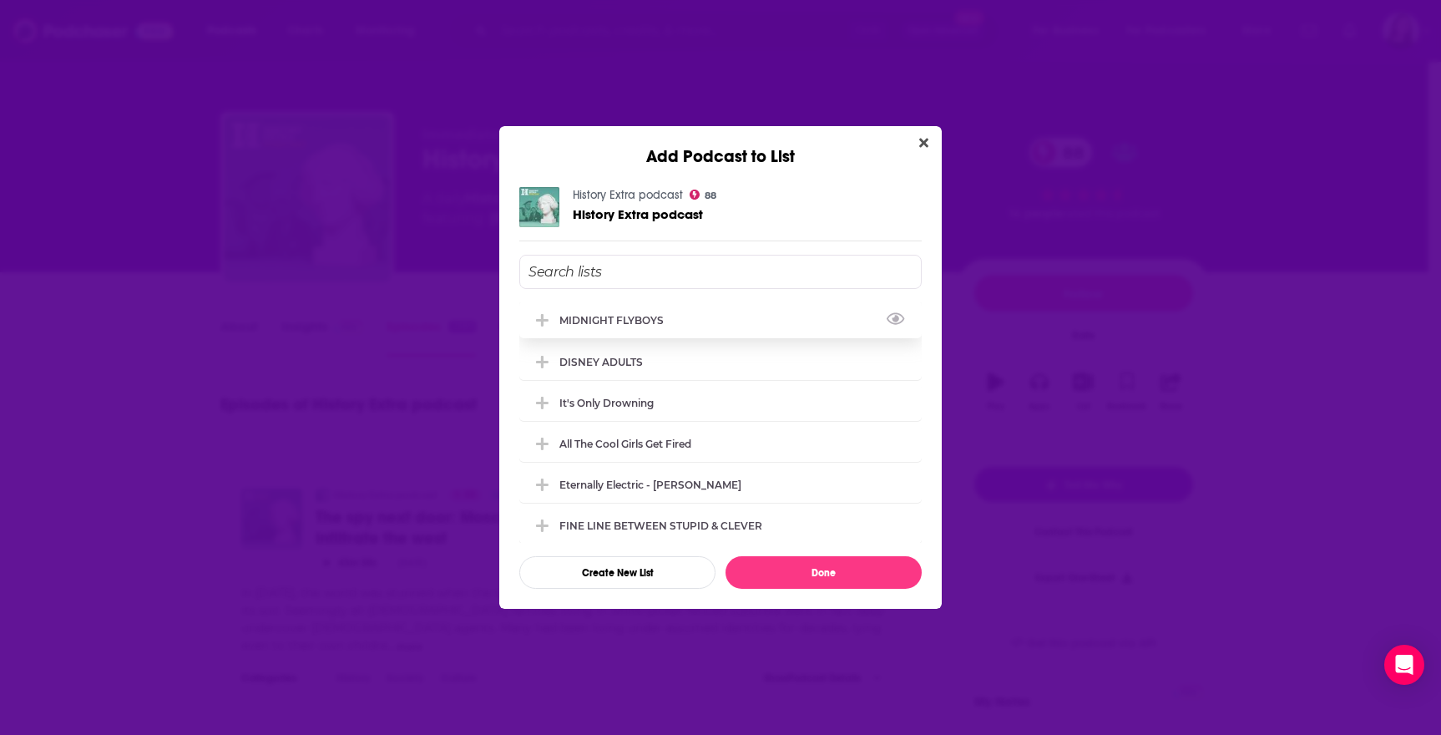
click at [554, 316] on button "Add Podcast To List" at bounding box center [544, 320] width 30 height 18
click at [793, 574] on button "Done" at bounding box center [824, 572] width 196 height 33
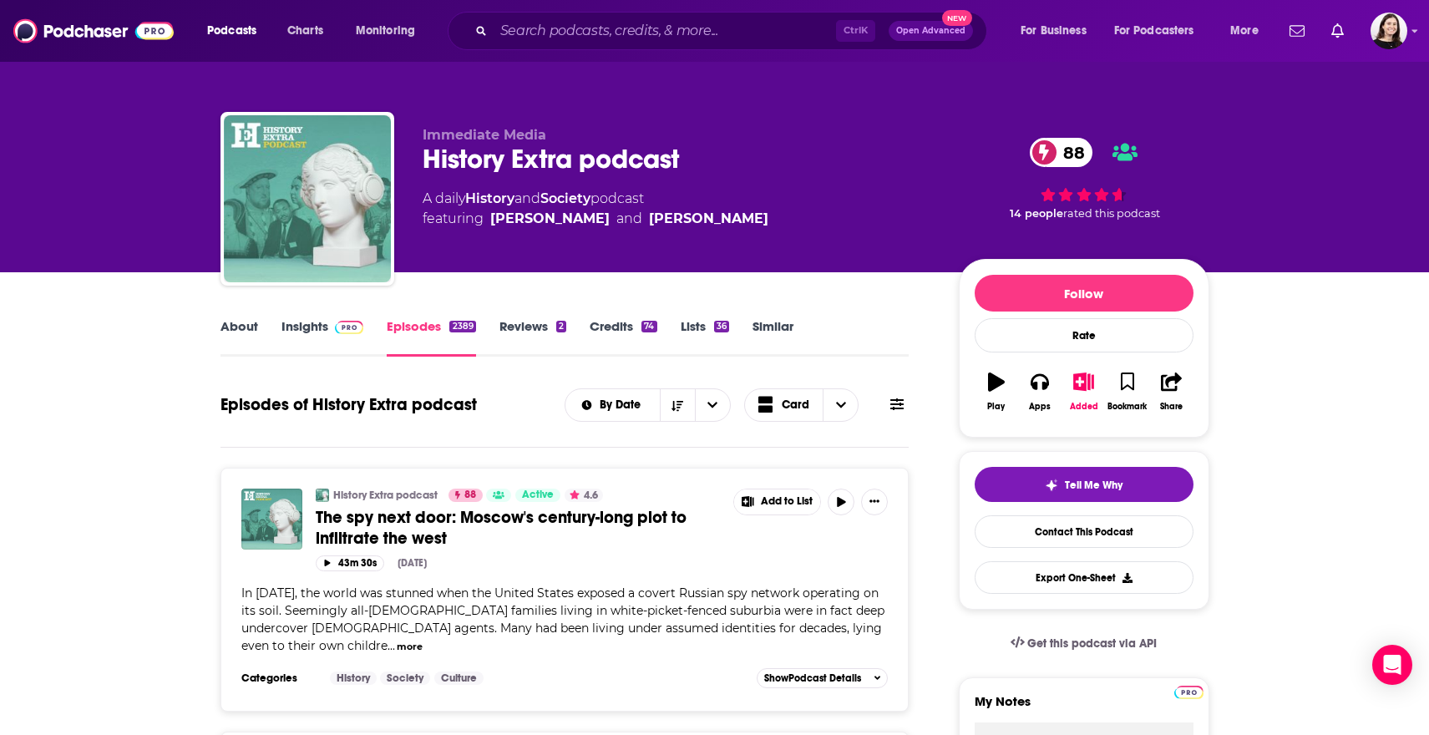
click at [241, 322] on link "About" at bounding box center [239, 337] width 38 height 38
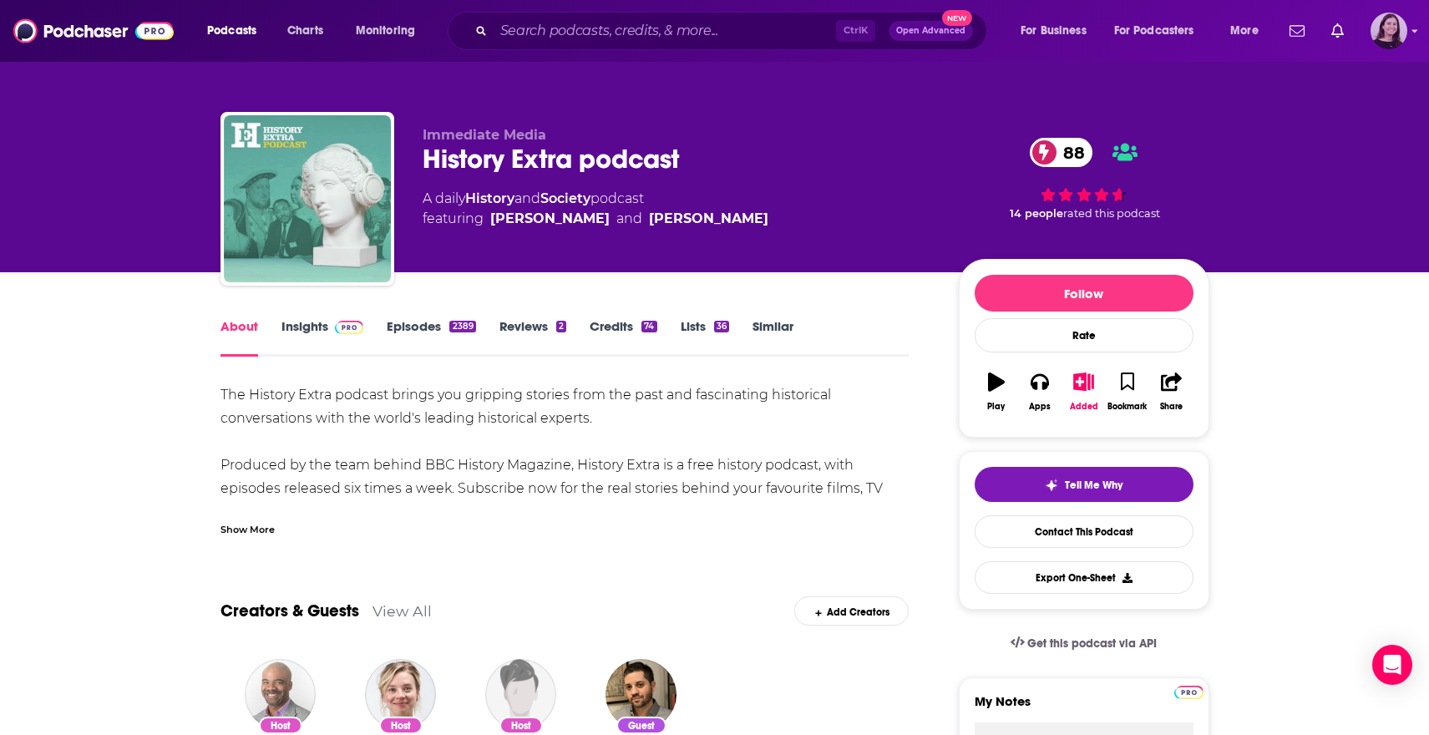
click at [1383, 20] on img "Logged in as lucynalen" at bounding box center [1388, 31] width 37 height 37
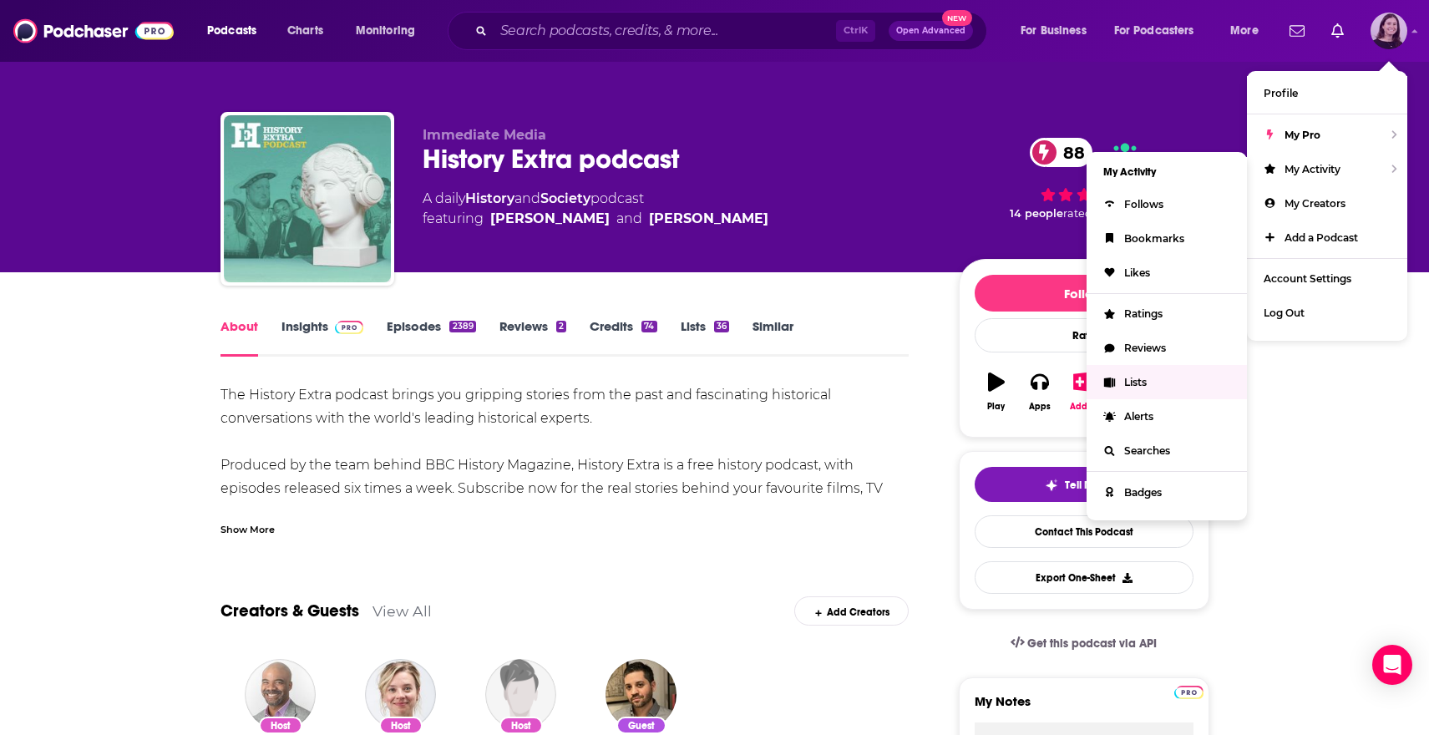
click at [1149, 375] on link "Lists" at bounding box center [1166, 382] width 160 height 34
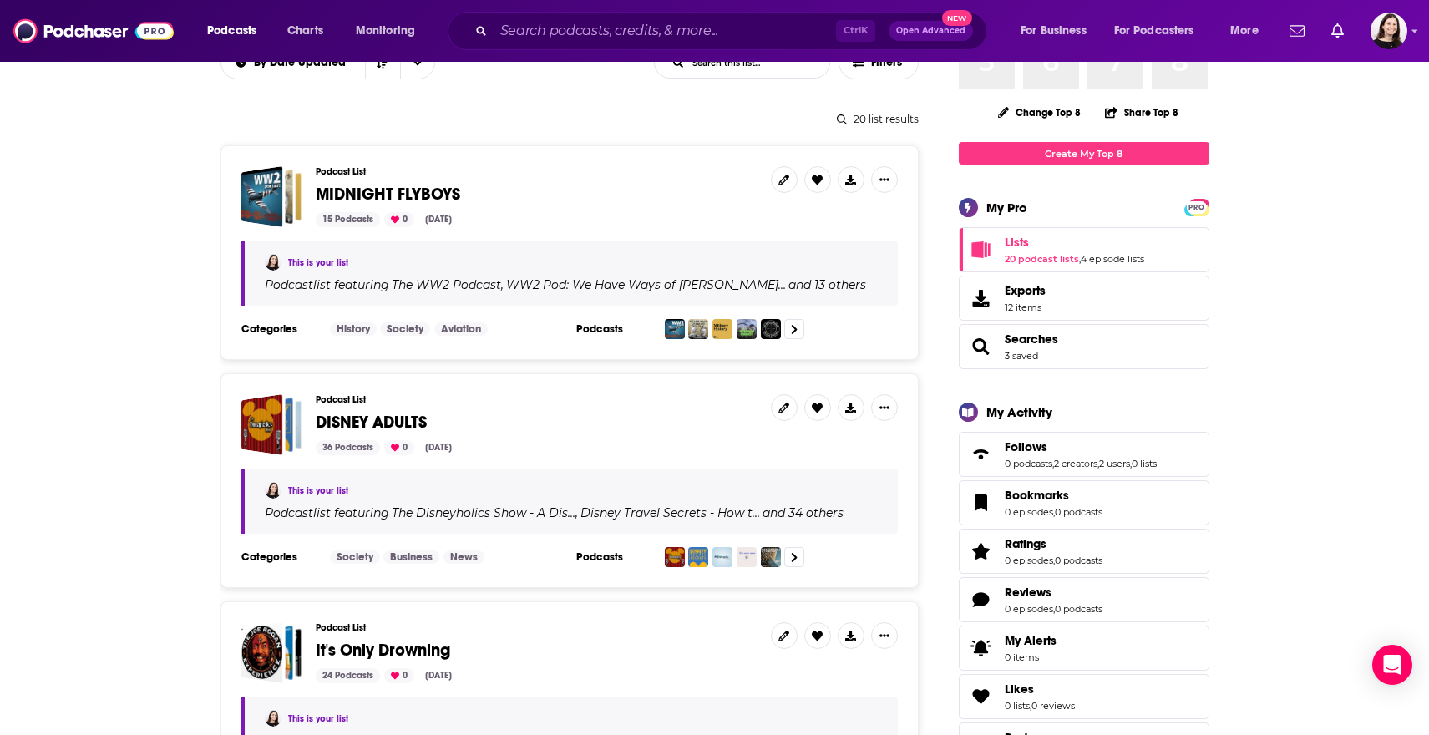
scroll to position [167, 0]
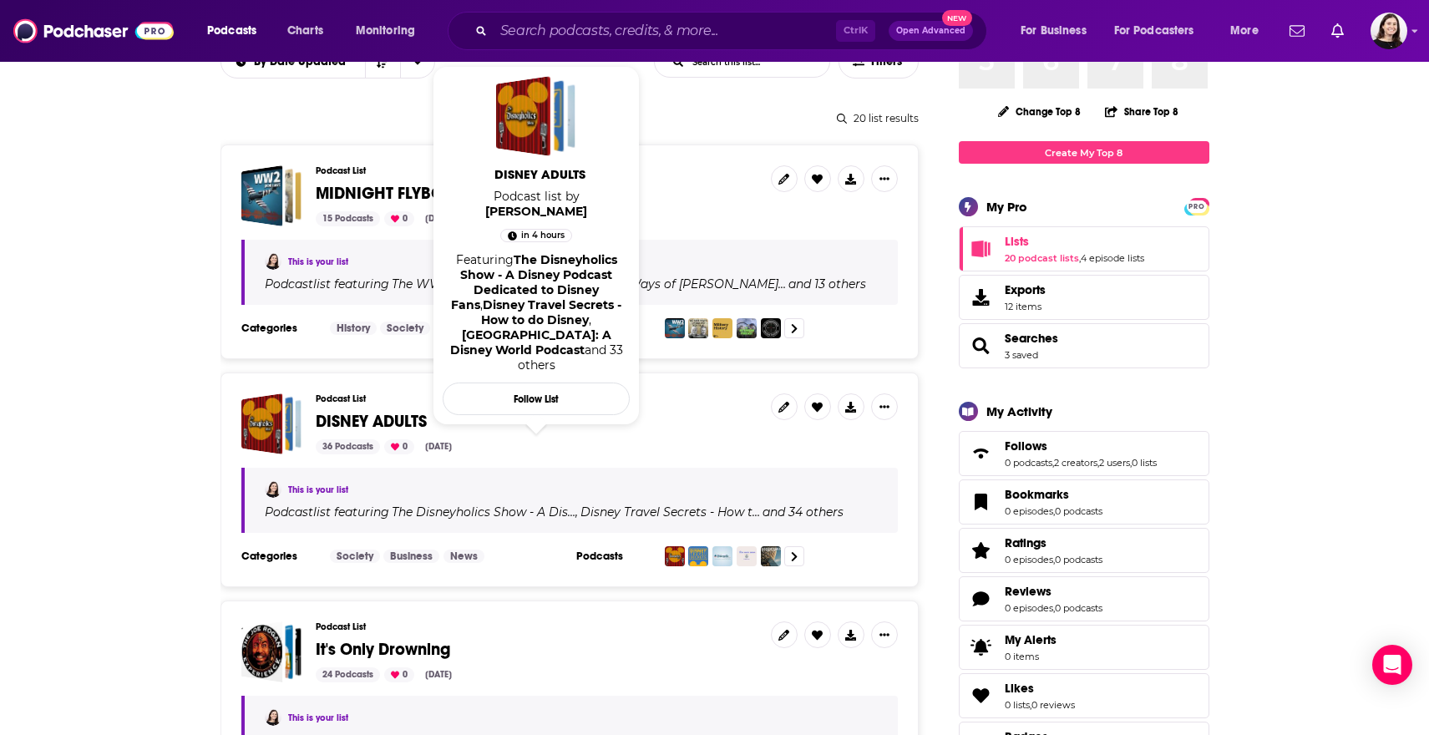
click at [367, 411] on span "DISNEY ADULTS" at bounding box center [371, 421] width 111 height 21
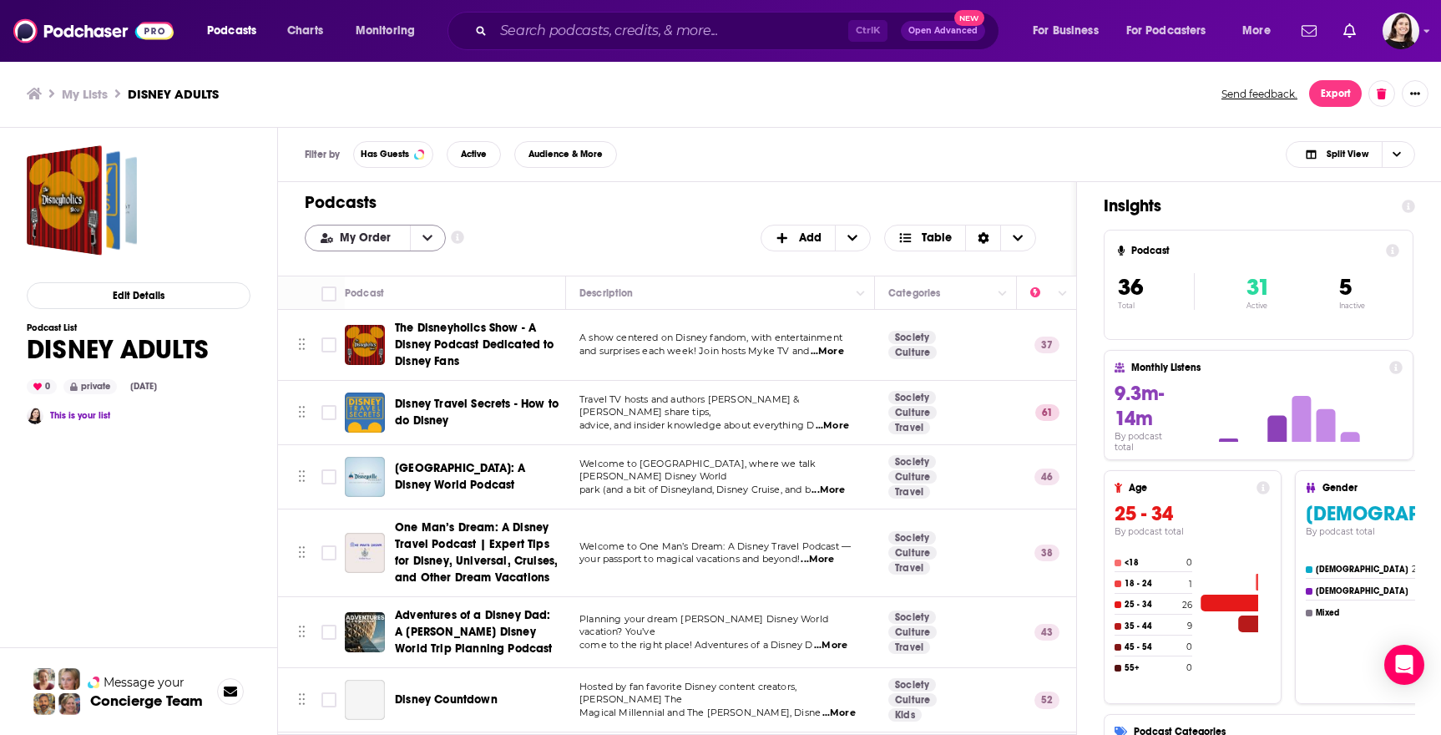
click at [416, 240] on button "open menu" at bounding box center [427, 237] width 35 height 25
click at [418, 240] on button "close menu" at bounding box center [427, 237] width 35 height 25
click at [428, 235] on icon "open menu" at bounding box center [427, 238] width 10 height 12
click at [555, 235] on div "My Order My Order Alphabetical Power Score Customize Your List Order Select the…" at bounding box center [677, 238] width 745 height 27
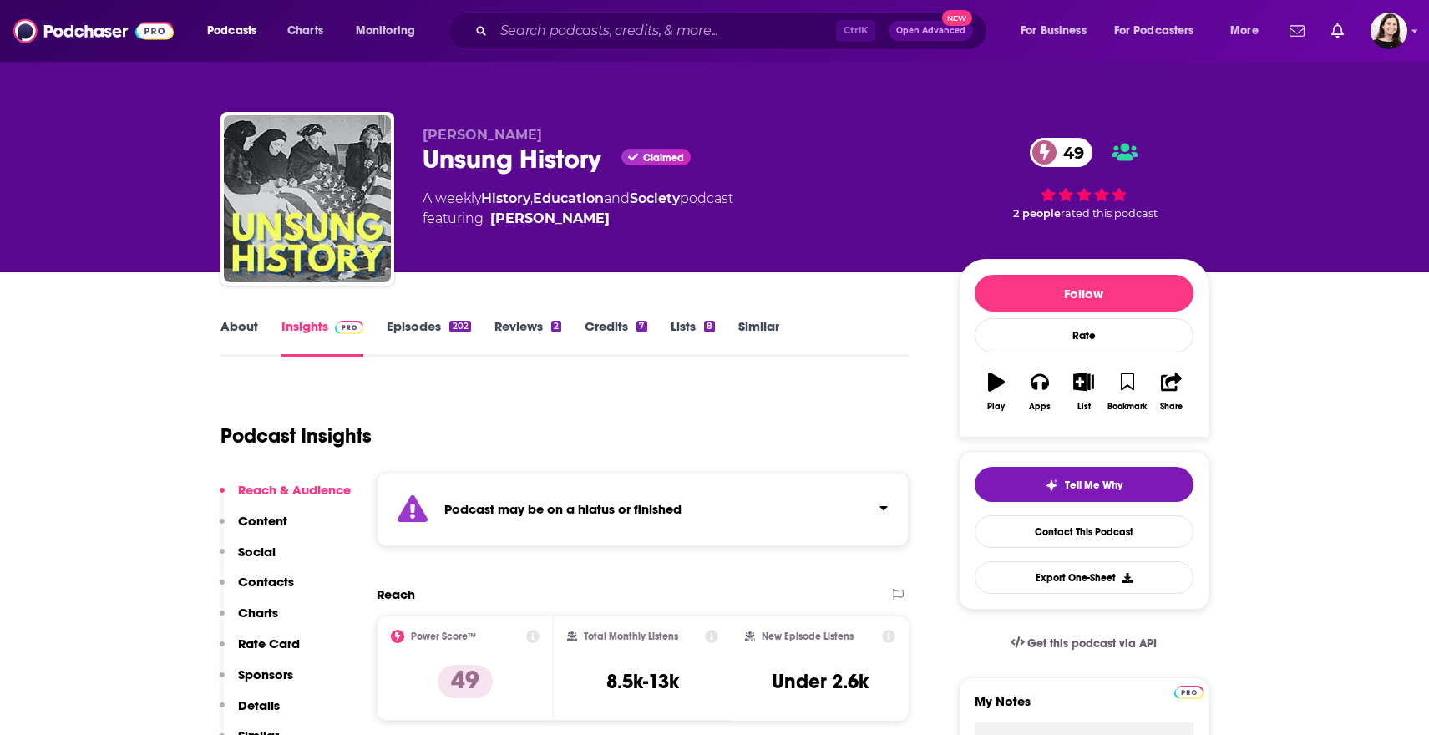
click at [426, 504] on icon "Click to expand status details" at bounding box center [412, 508] width 30 height 27
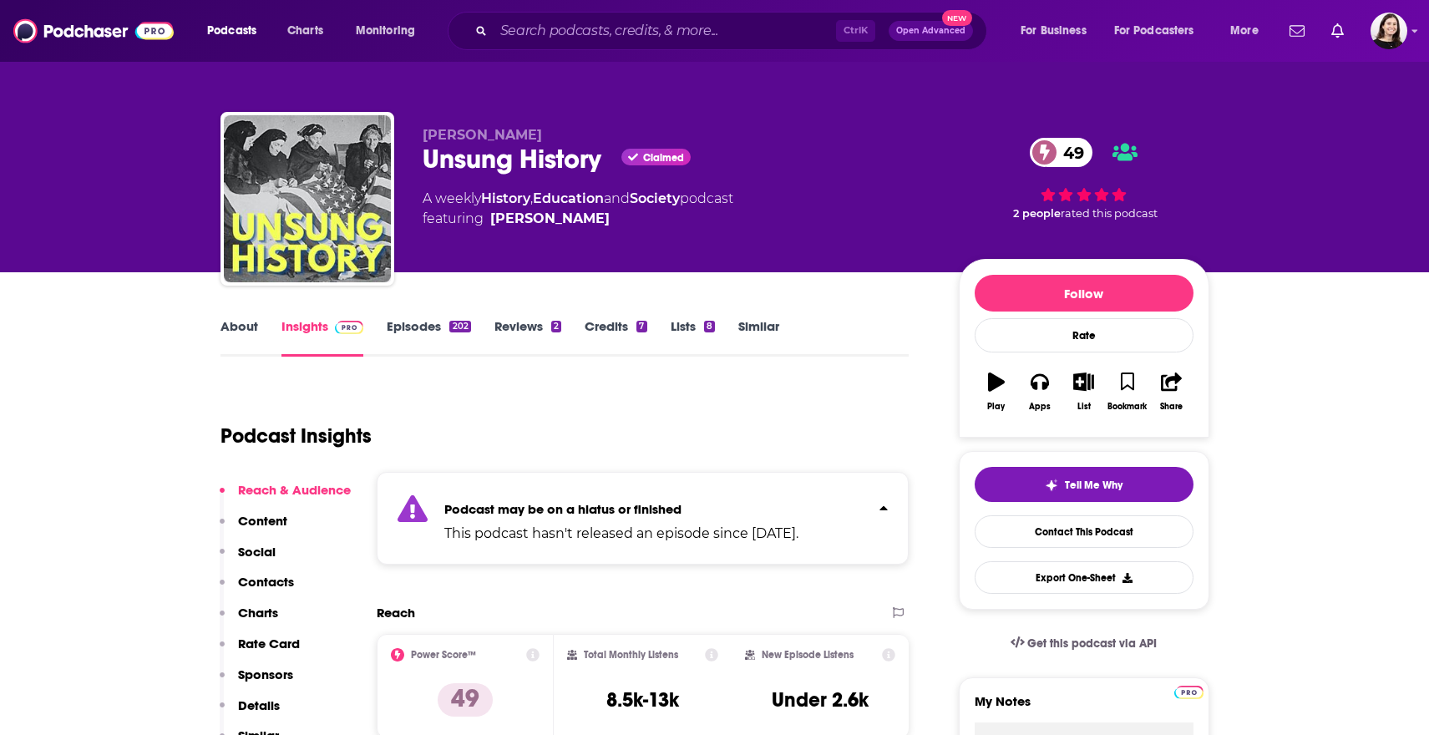
click at [428, 498] on div "Podcast may be on a hiatus or finished This podcast hasn't released an episode …" at bounding box center [643, 518] width 533 height 93
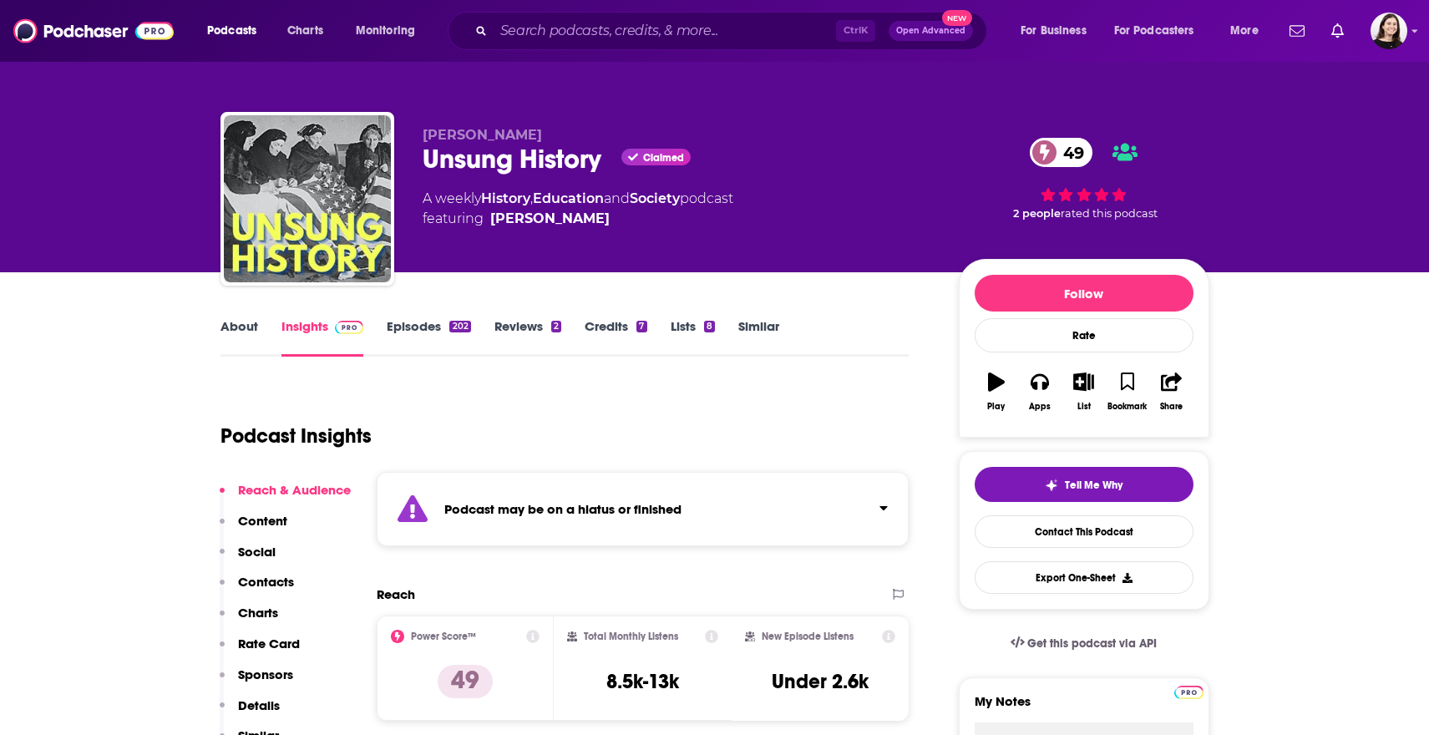
click at [418, 324] on link "Episodes 202" at bounding box center [428, 337] width 83 height 38
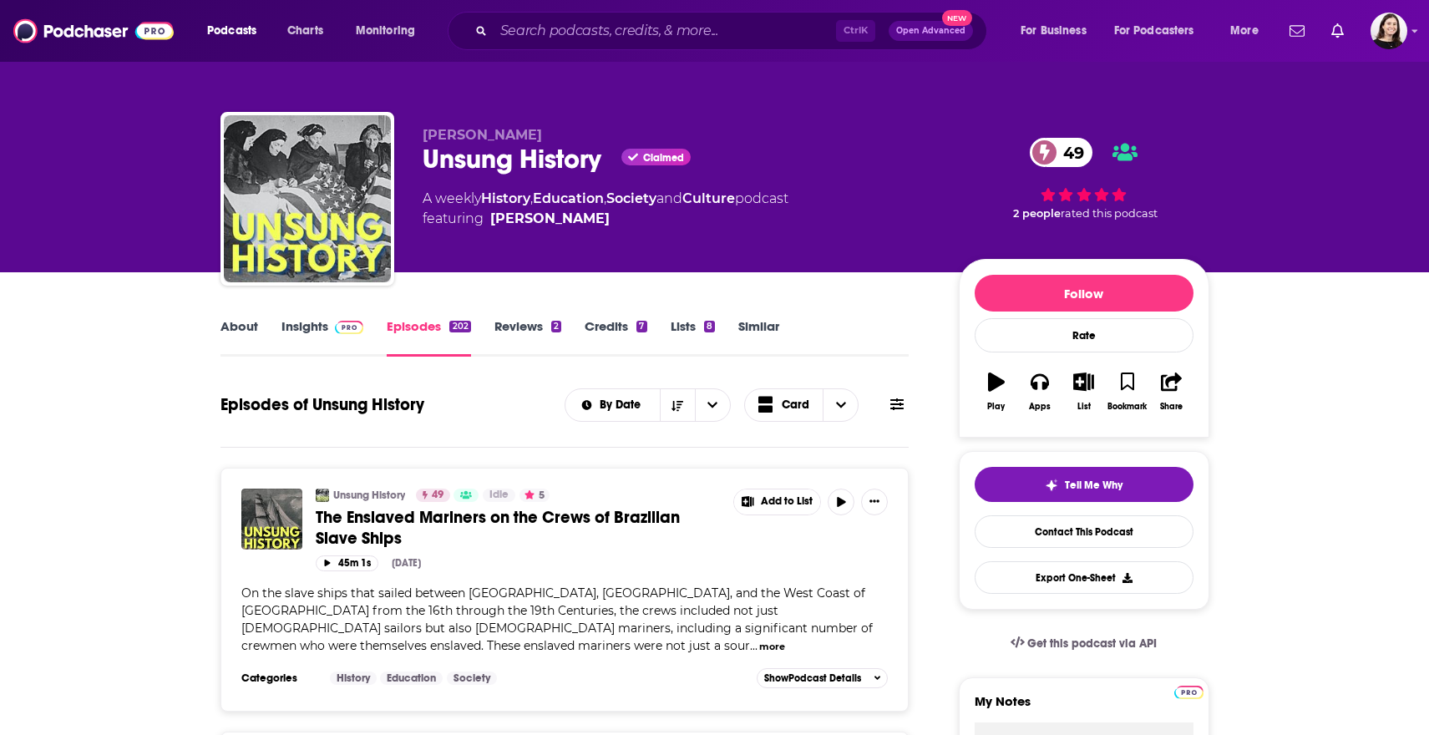
click at [599, 220] on span "featuring [PERSON_NAME]" at bounding box center [605, 219] width 366 height 20
drag, startPoint x: 408, startPoint y: 136, endPoint x: 635, endPoint y: 171, distance: 229.8
click at [635, 171] on div "[PERSON_NAME] Unsung History Claimed 49 A weekly History , Education , Society …" at bounding box center [714, 202] width 989 height 180
click at [640, 109] on div "[PERSON_NAME] Unsung History Claimed 49 A weekly History , Education , Society …" at bounding box center [715, 182] width 1014 height 180
drag, startPoint x: 407, startPoint y: 133, endPoint x: 604, endPoint y: 149, distance: 197.7
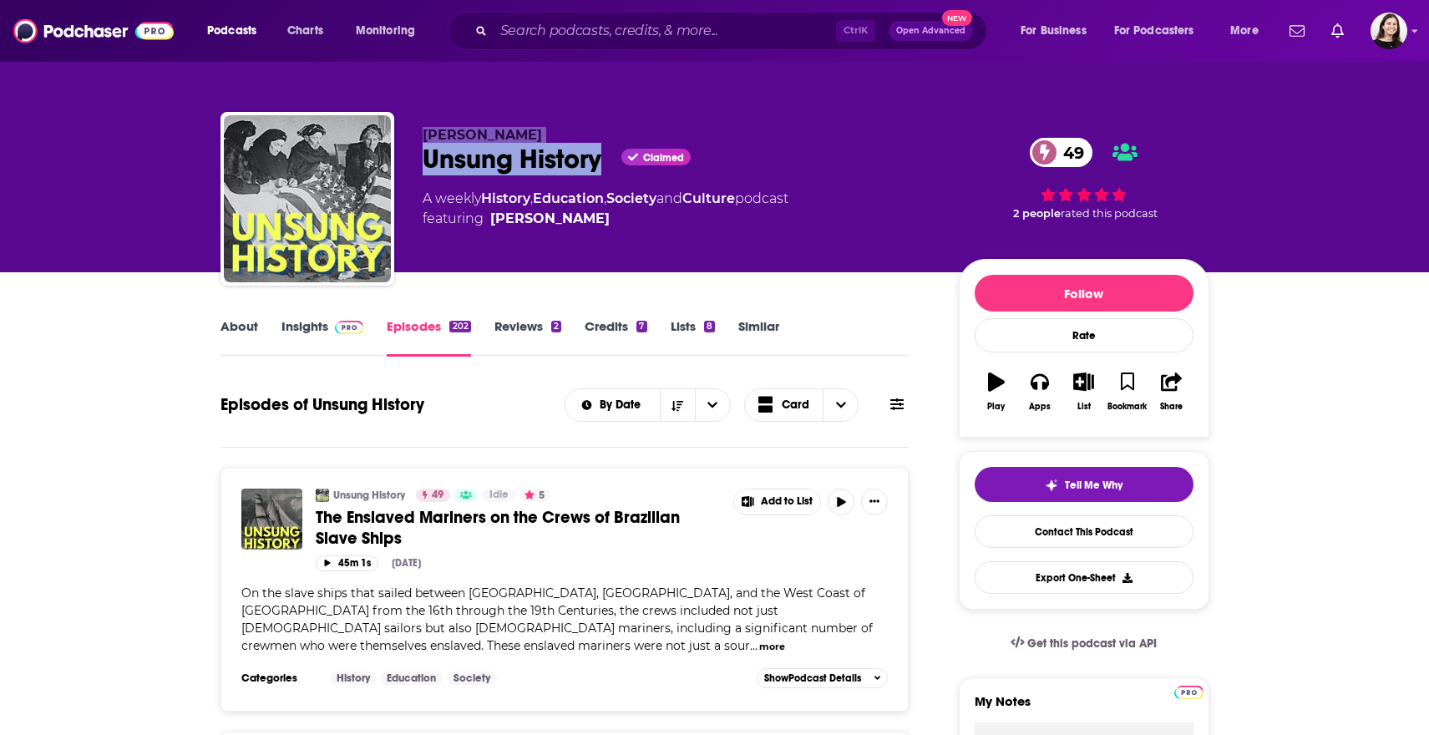
click at [604, 149] on div "[PERSON_NAME] Unsung History Claimed 49 A weekly History , Education , Society …" at bounding box center [714, 202] width 989 height 180
copy div "[PERSON_NAME] Unsung History"
click at [1093, 387] on icon "button" at bounding box center [1083, 381] width 21 height 18
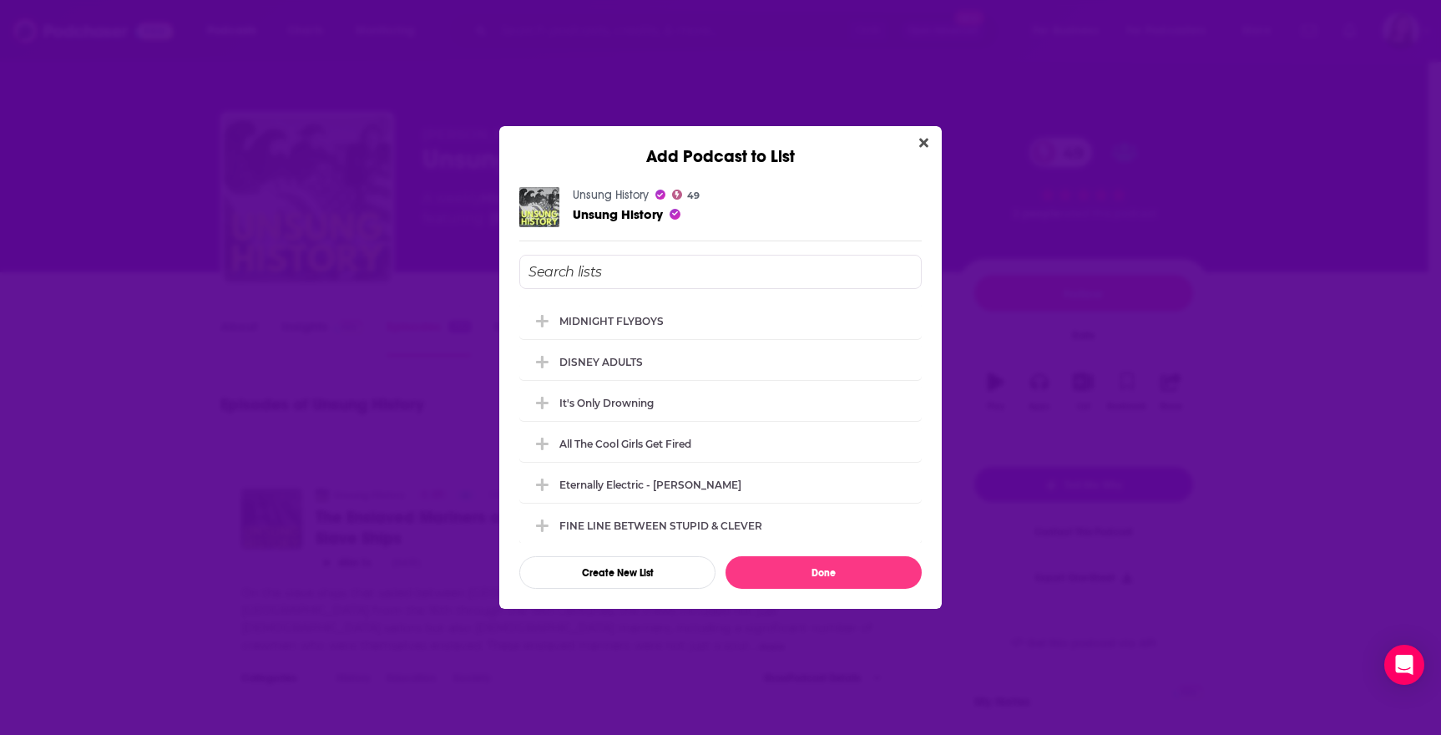
click at [733, 382] on div "MIDNIGHT FLYBOYS DISNEY ADULTS It's Only [MEDICAL_DATA] All The Cool Girls Get …" at bounding box center [720, 422] width 402 height 240
click at [664, 326] on div "MIDNIGHT FLYBOYS" at bounding box center [611, 320] width 104 height 13
click at [831, 589] on div "Unsung History 49 Unsung History MIDNIGHT FLYBOYS DISNEY ADULTS It's Only Drown…" at bounding box center [720, 388] width 442 height 442
click at [829, 576] on button "Done" at bounding box center [824, 572] width 196 height 33
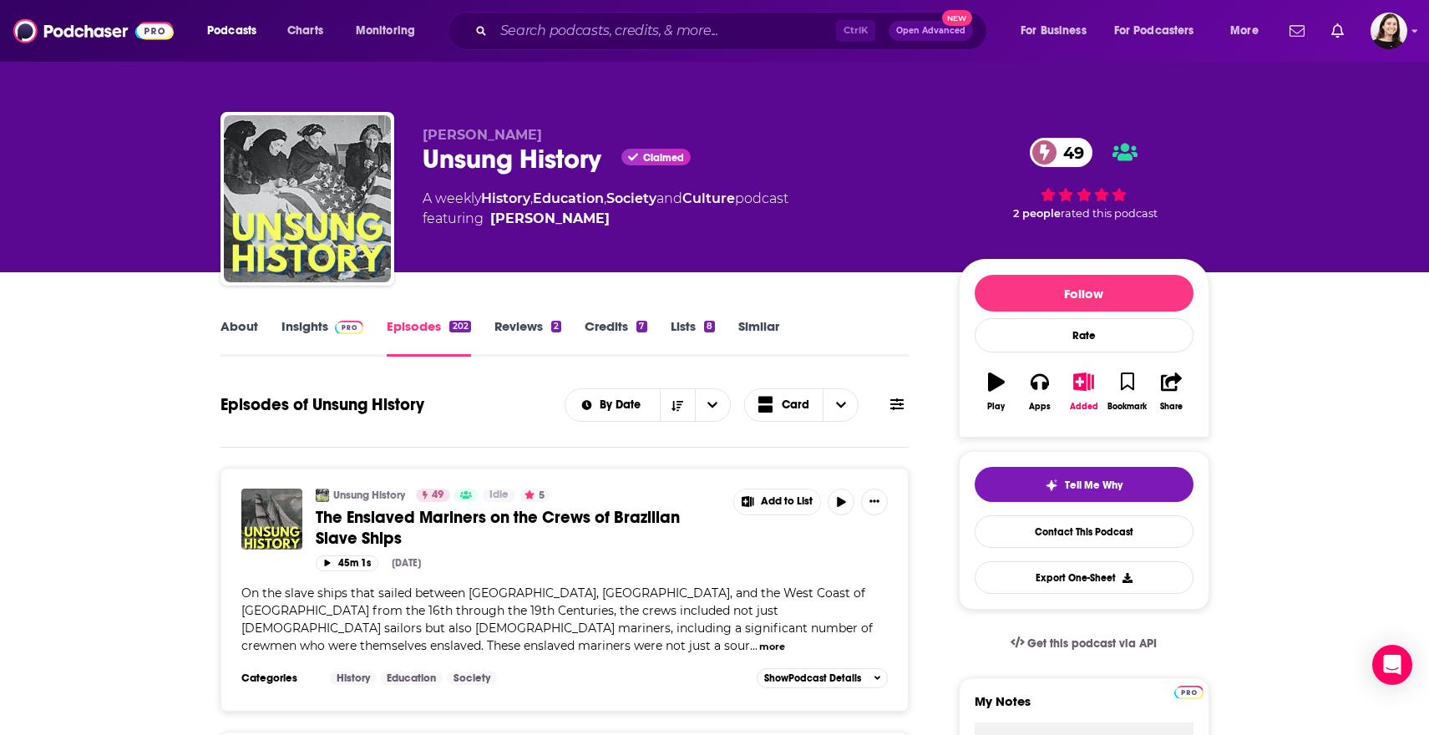
click at [745, 324] on link "Similar" at bounding box center [758, 337] width 41 height 38
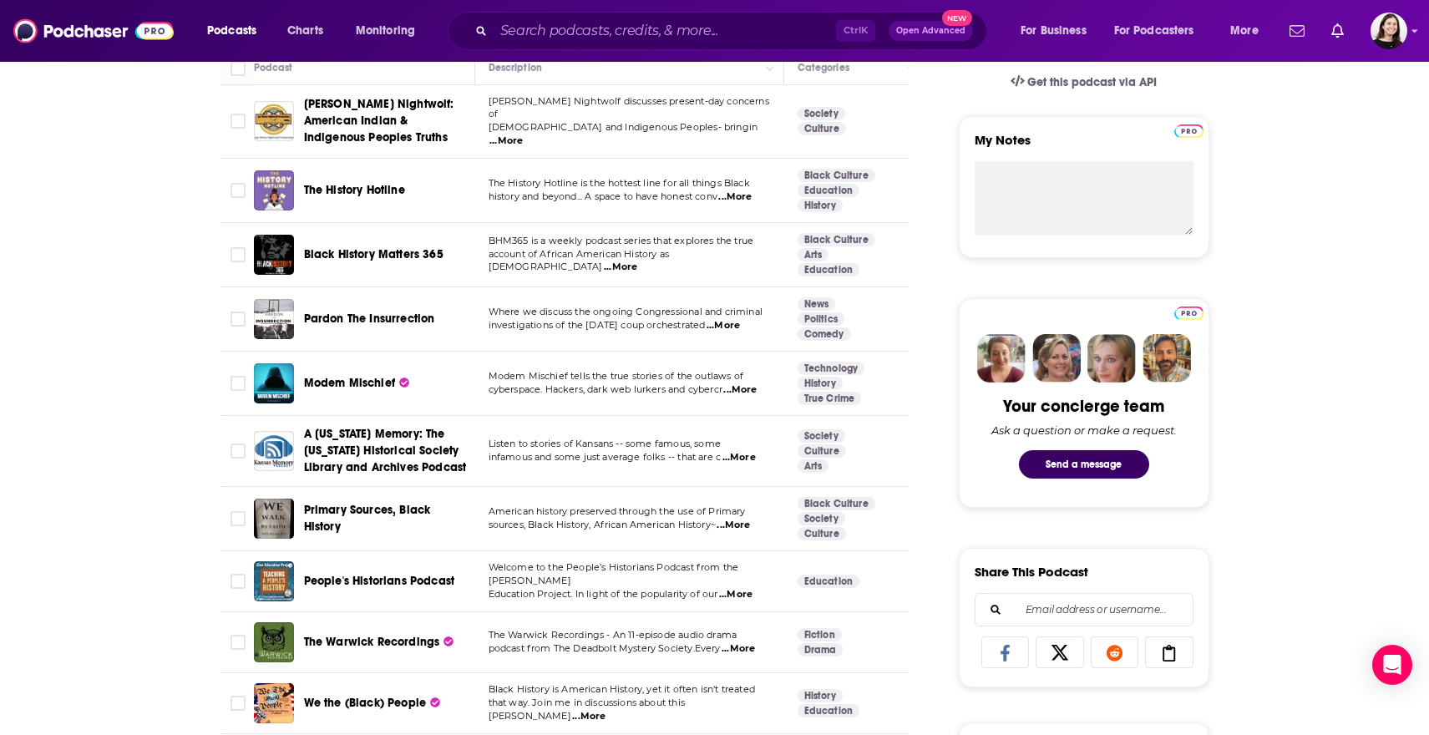
scroll to position [584, 0]
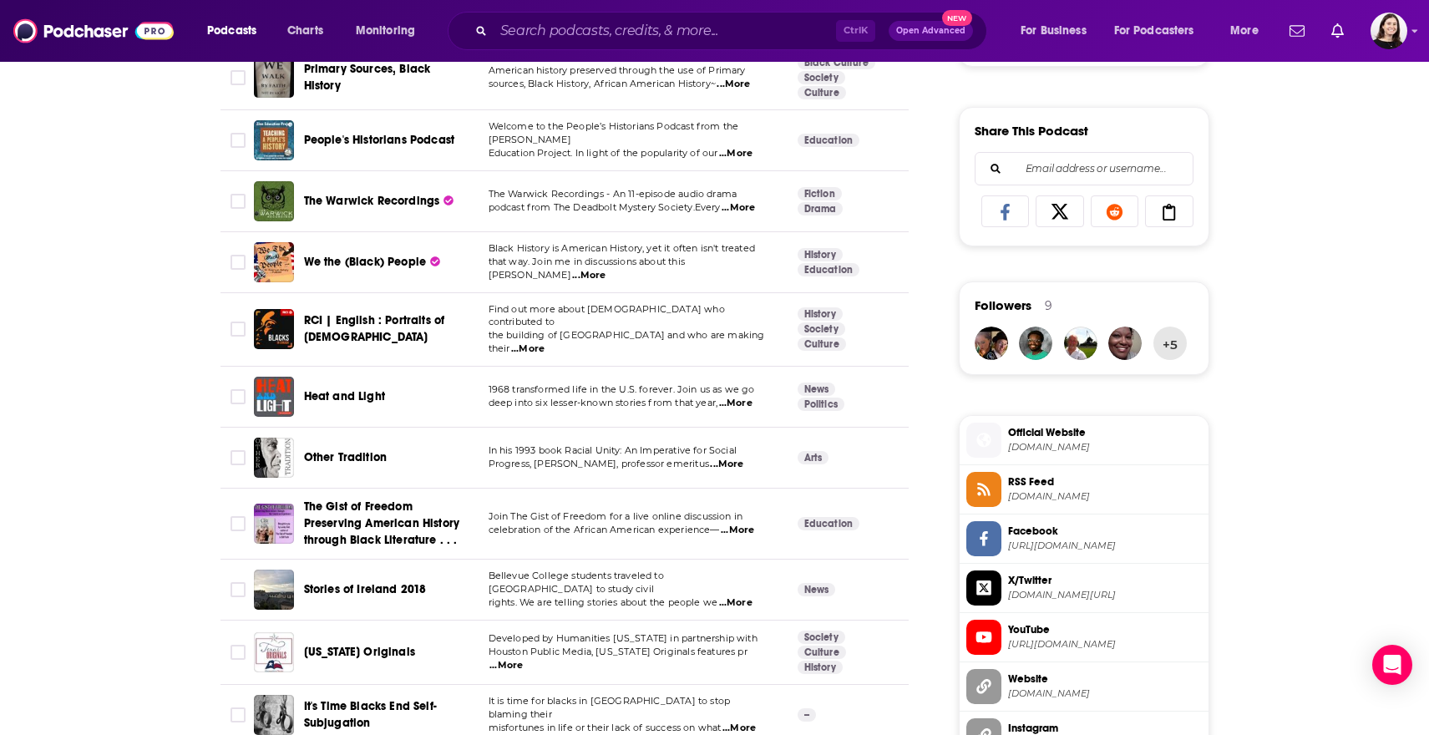
scroll to position [1252, 0]
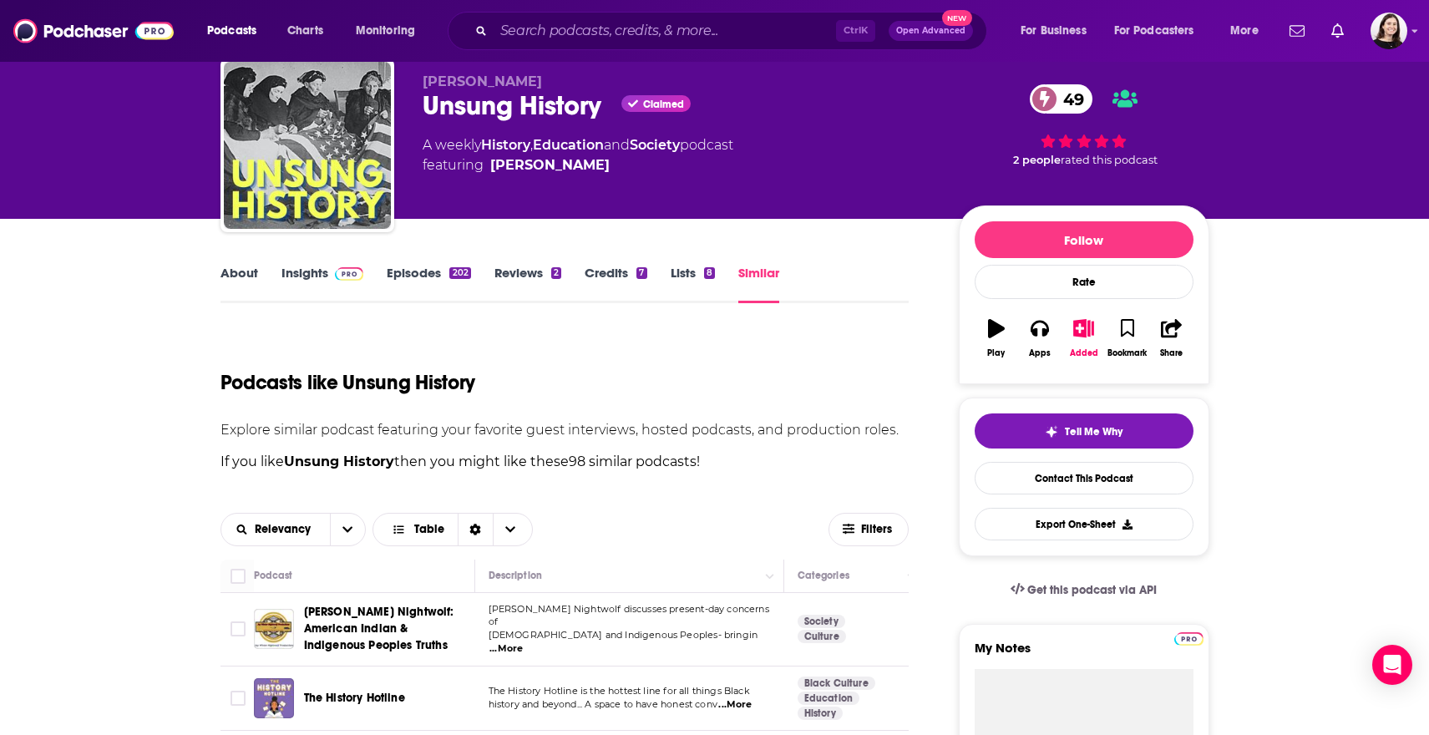
scroll to position [0, 0]
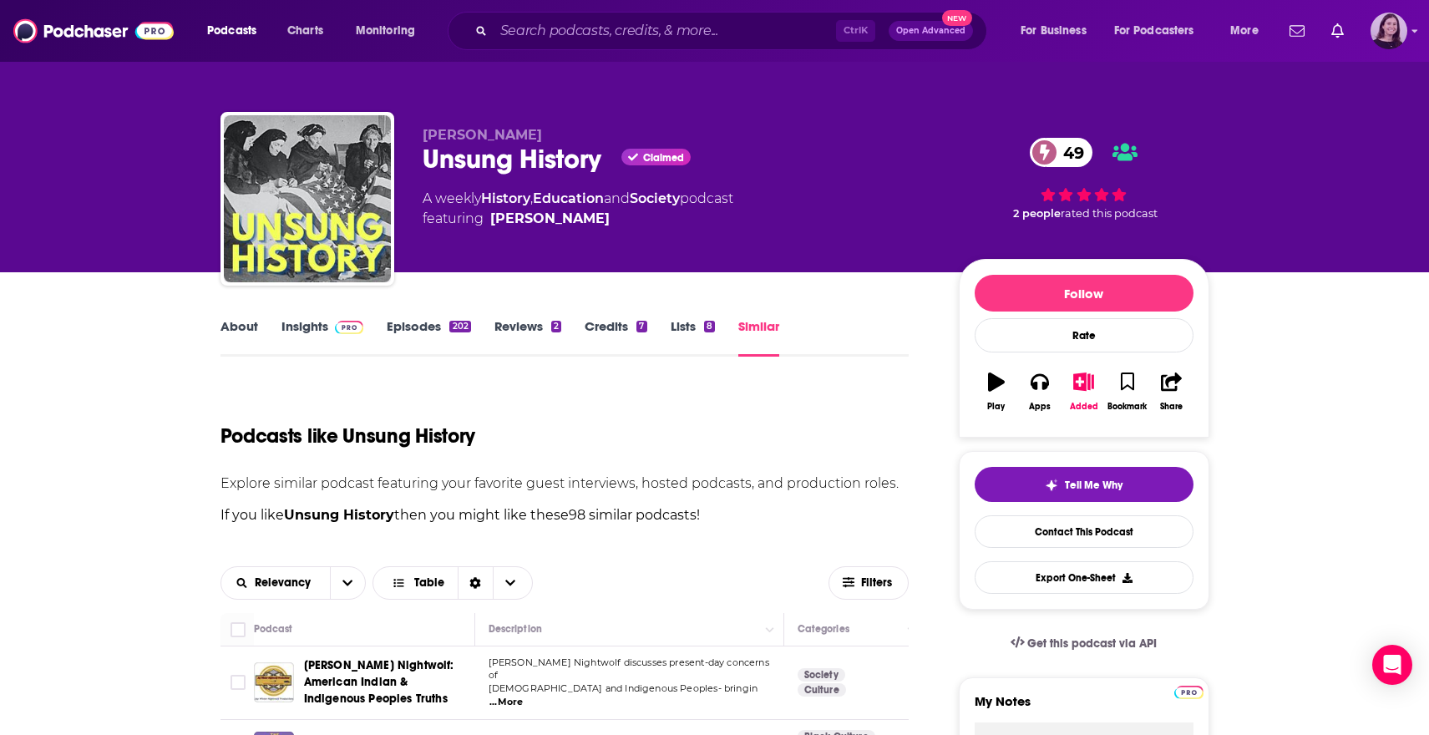
click at [1387, 27] on img "Logged in as lucynalen" at bounding box center [1388, 31] width 37 height 37
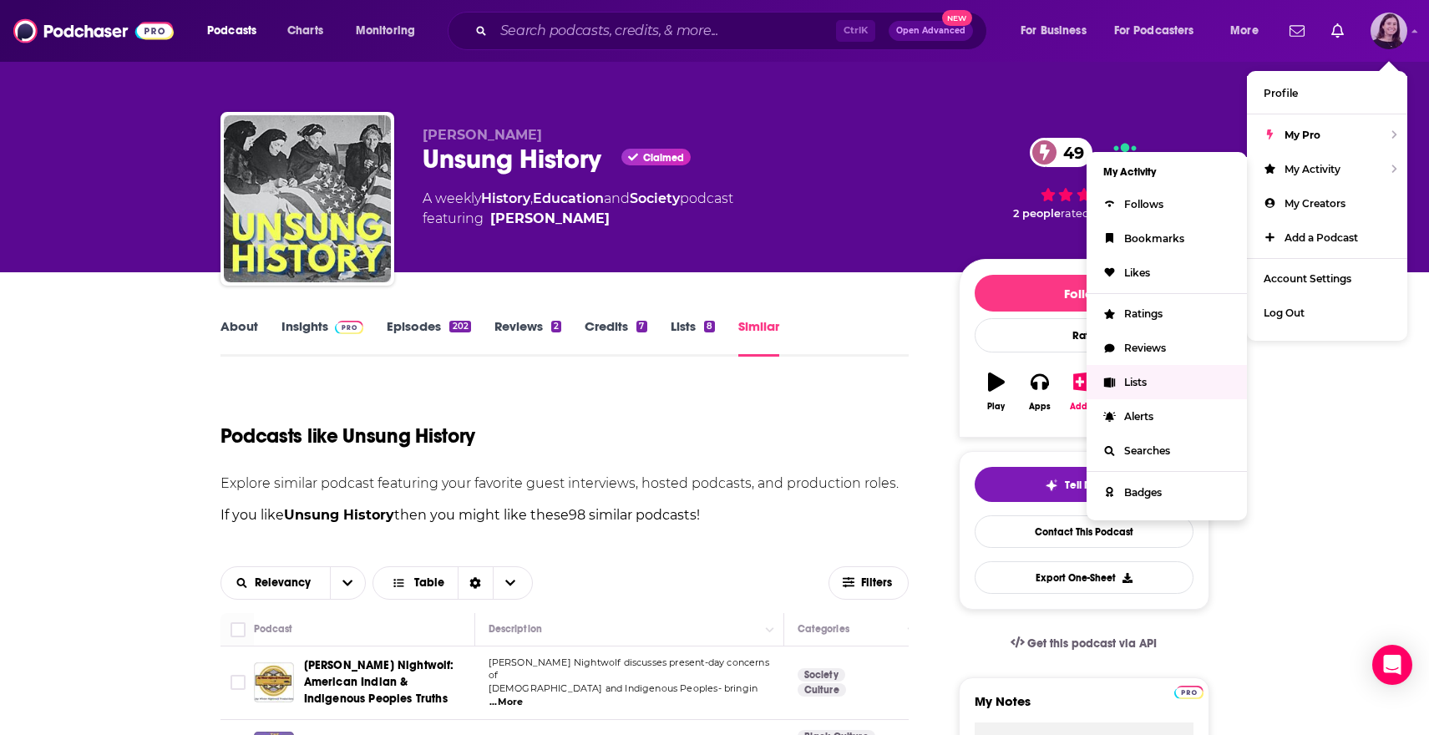
click at [1133, 376] on span "Lists" at bounding box center [1135, 382] width 23 height 13
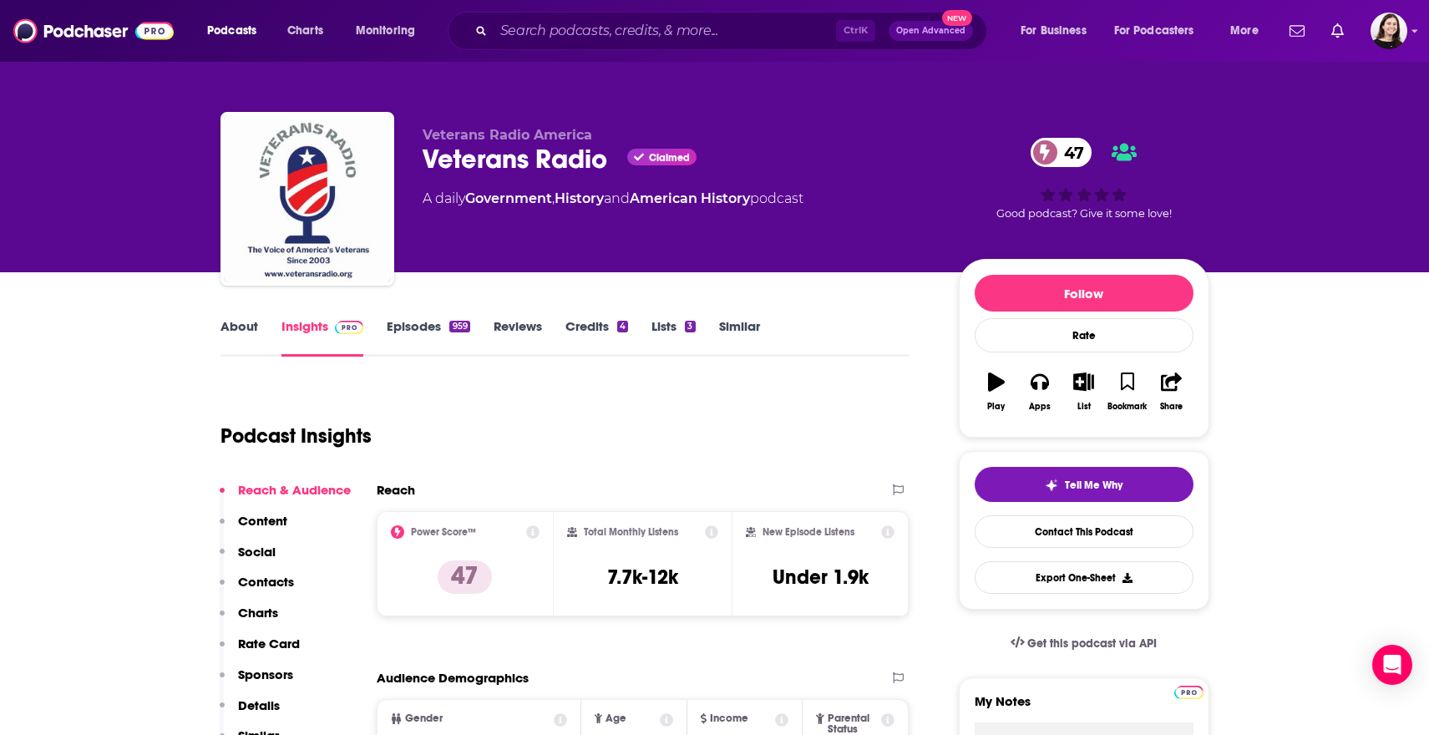
click at [235, 337] on link "About" at bounding box center [239, 337] width 38 height 38
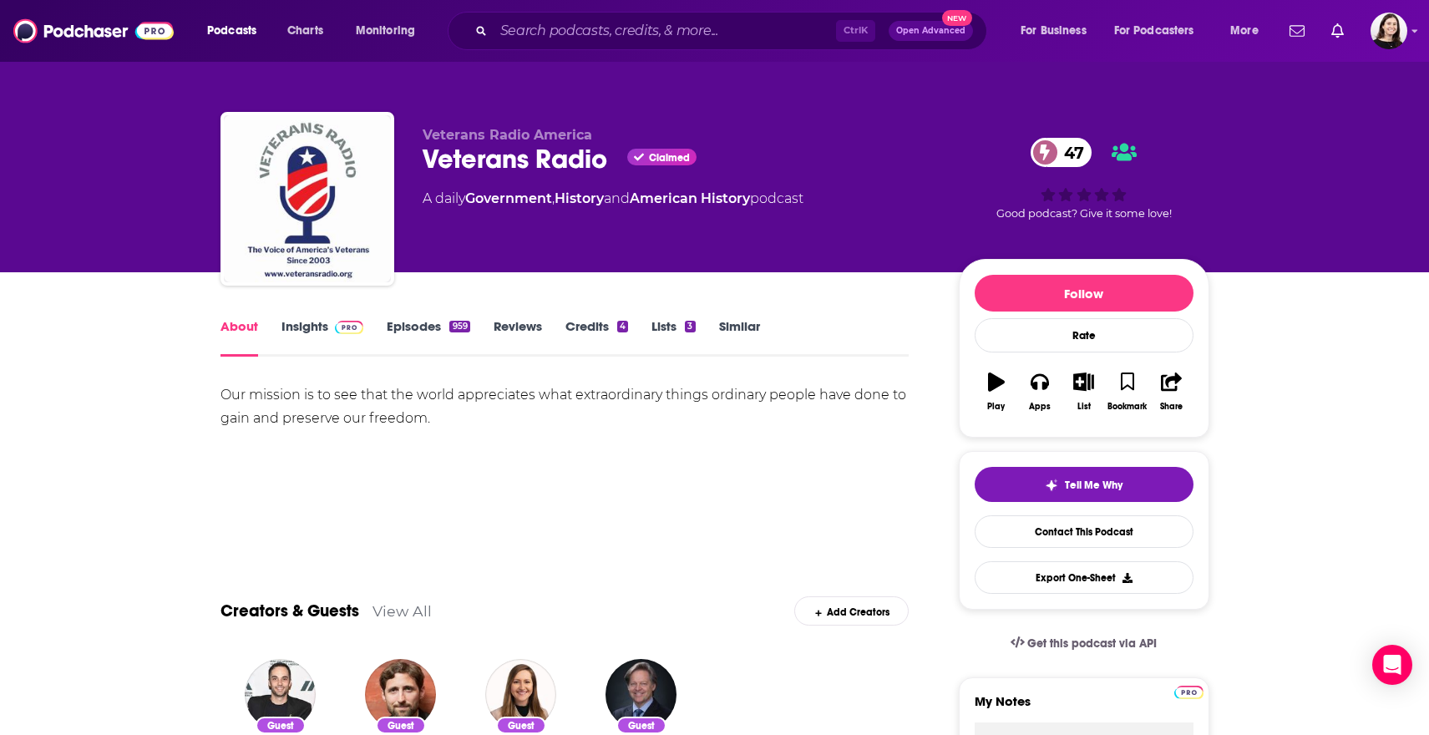
click at [422, 324] on link "Episodes 959" at bounding box center [428, 337] width 83 height 38
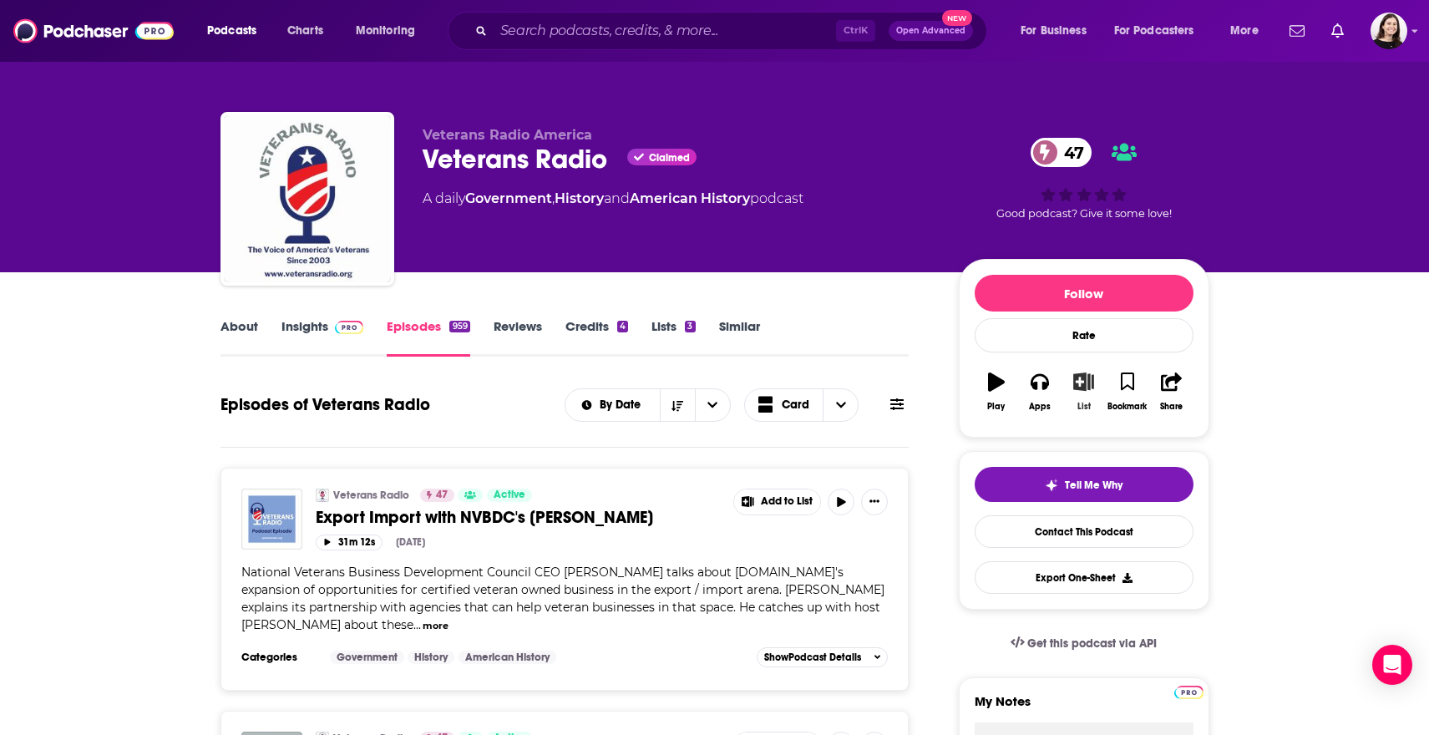
click at [1084, 385] on icon "button" at bounding box center [1083, 381] width 21 height 18
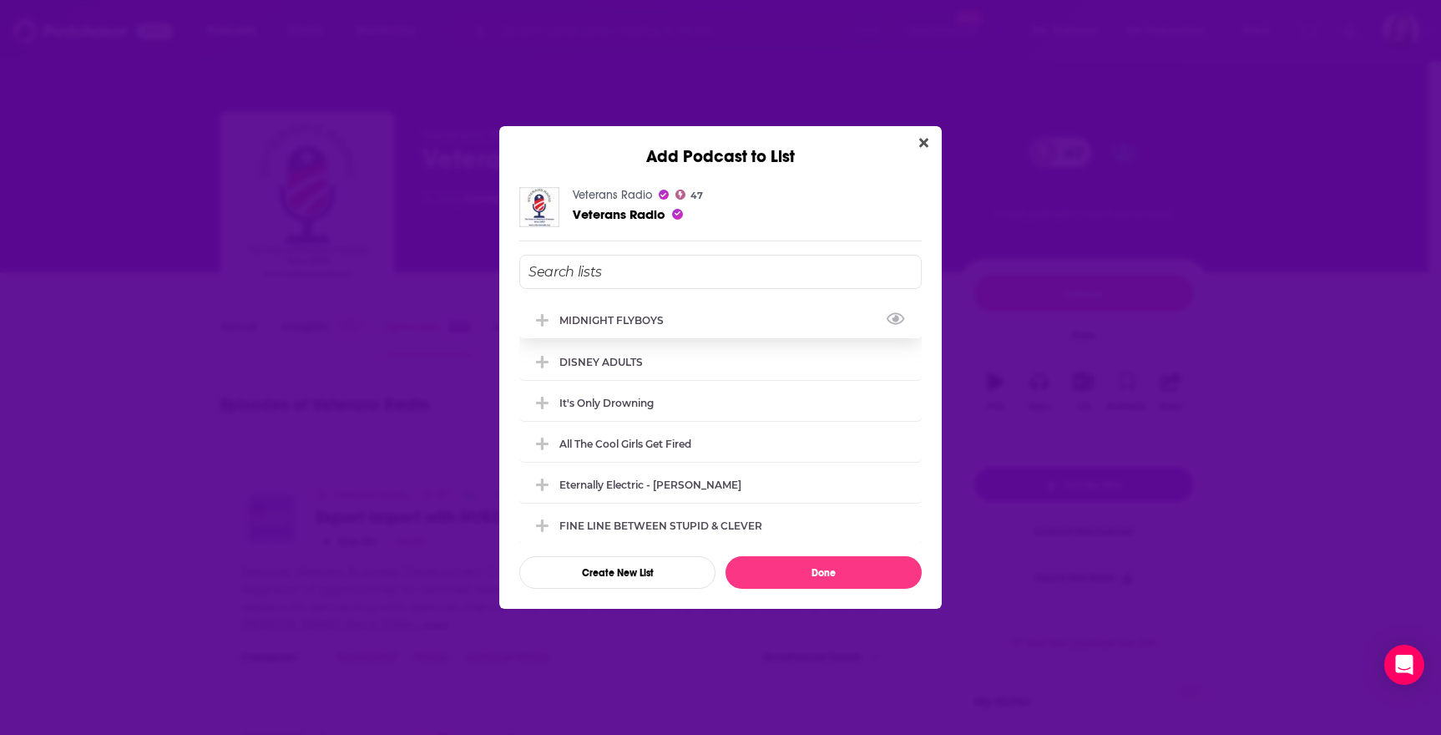
click at [594, 316] on div "MIDNIGHT FLYBOYS" at bounding box center [616, 320] width 114 height 13
click at [787, 568] on button "Done" at bounding box center [824, 572] width 196 height 33
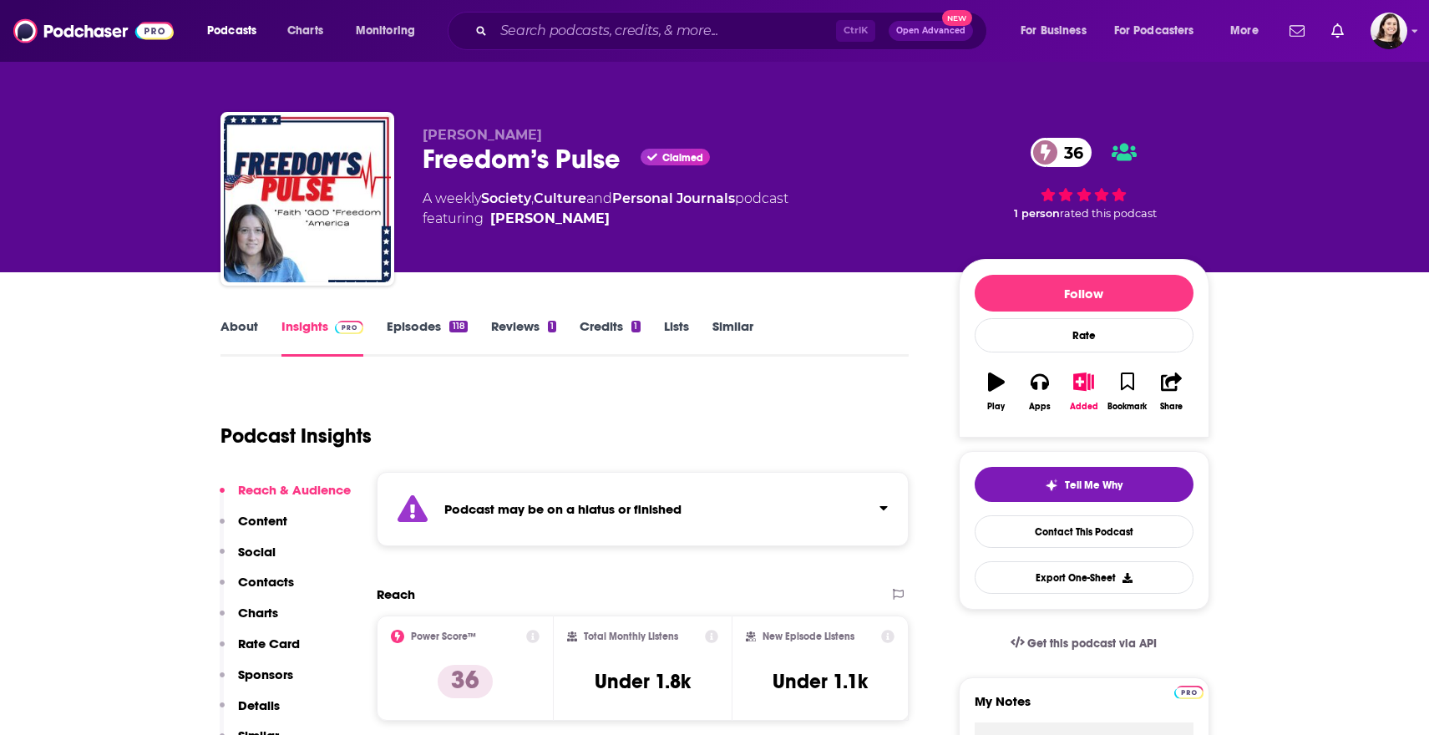
click at [253, 322] on link "About" at bounding box center [239, 337] width 38 height 38
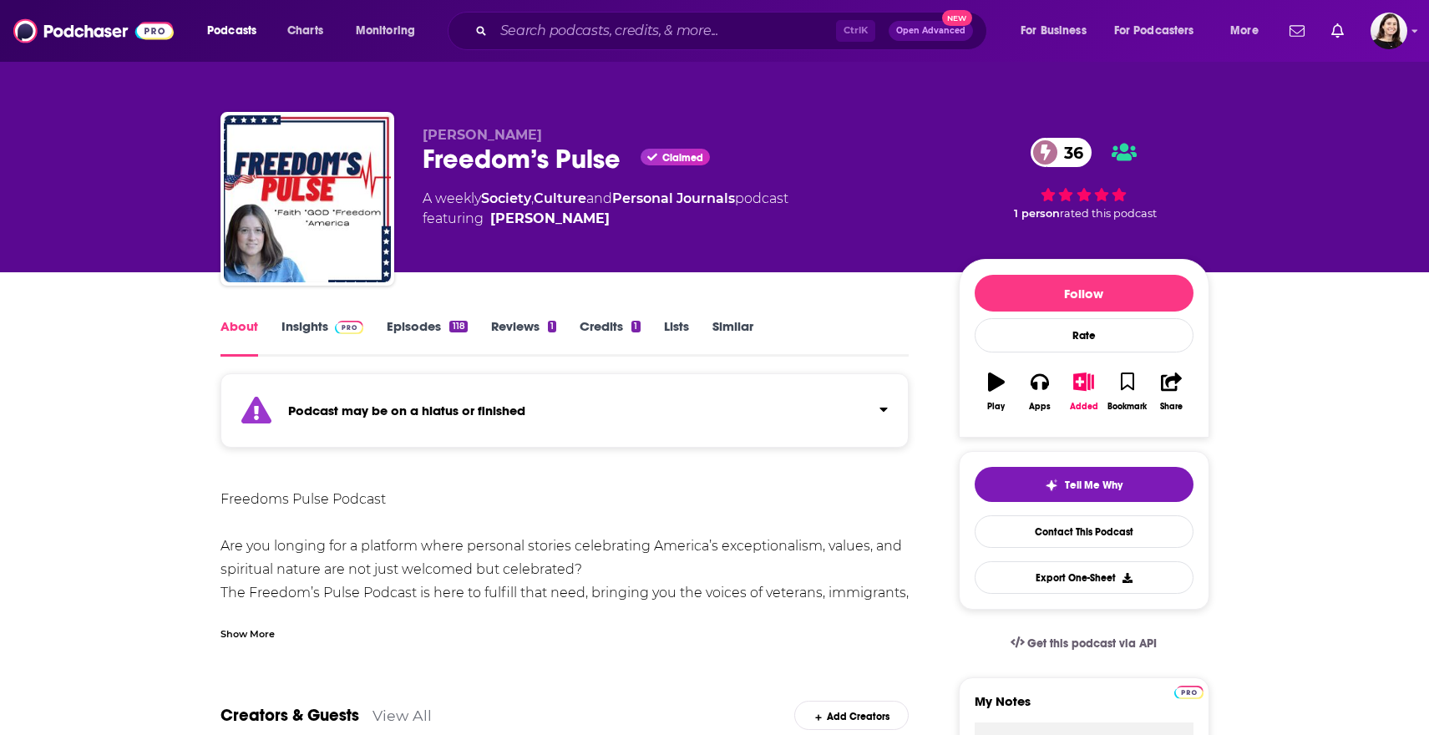
click at [267, 382] on div "Podcast may be on a hiatus or finished" at bounding box center [564, 410] width 689 height 74
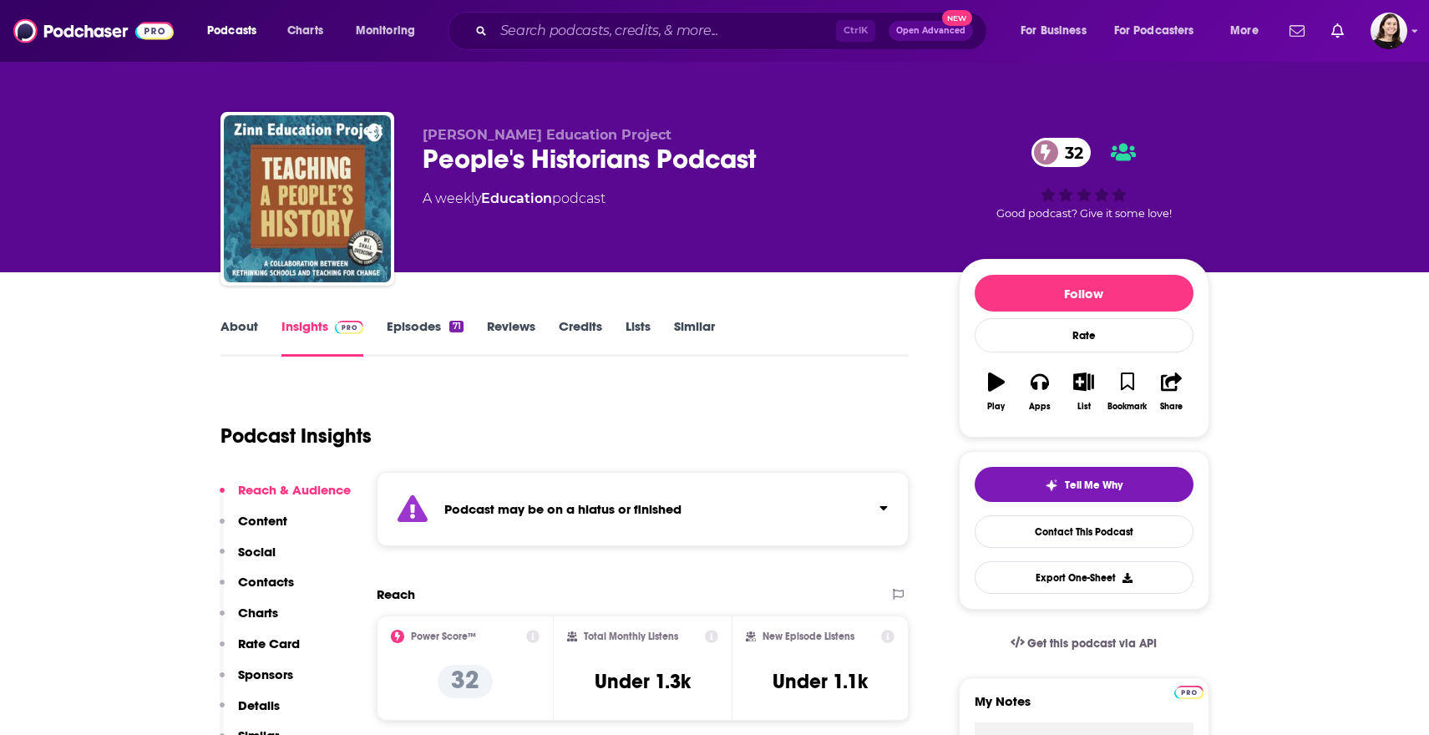
click at [401, 502] on icon "Click to expand status details" at bounding box center [412, 508] width 30 height 27
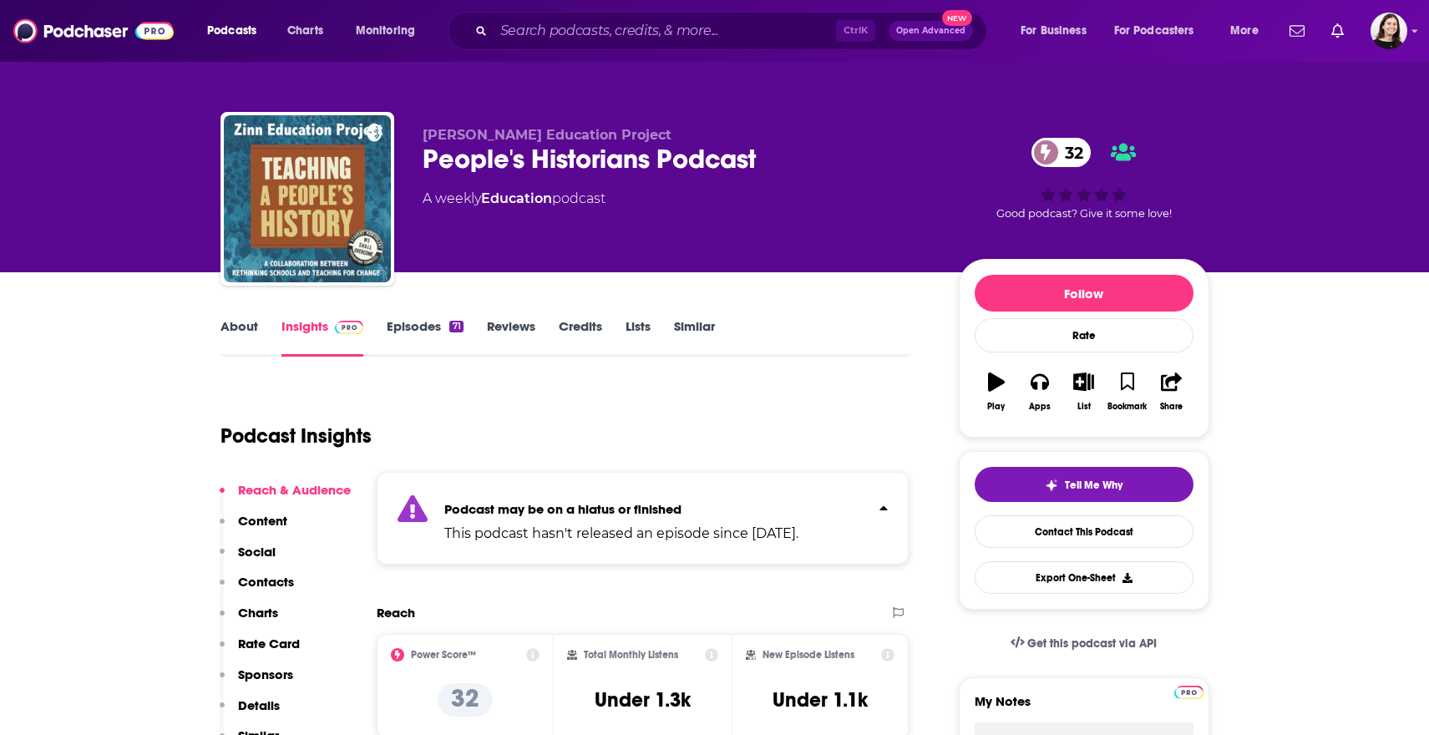
click at [221, 324] on link "About" at bounding box center [239, 337] width 38 height 38
